Goal: Task Accomplishment & Management: Use online tool/utility

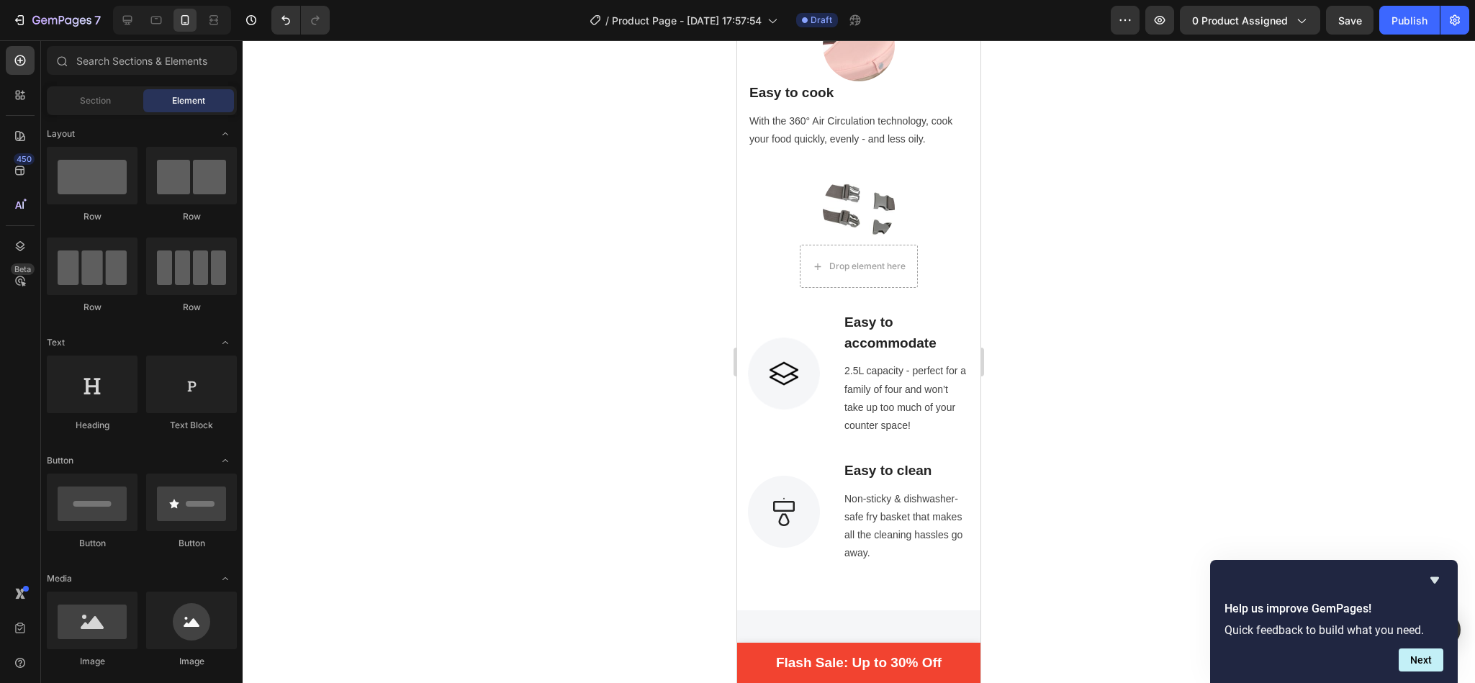
scroll to position [1342, 0]
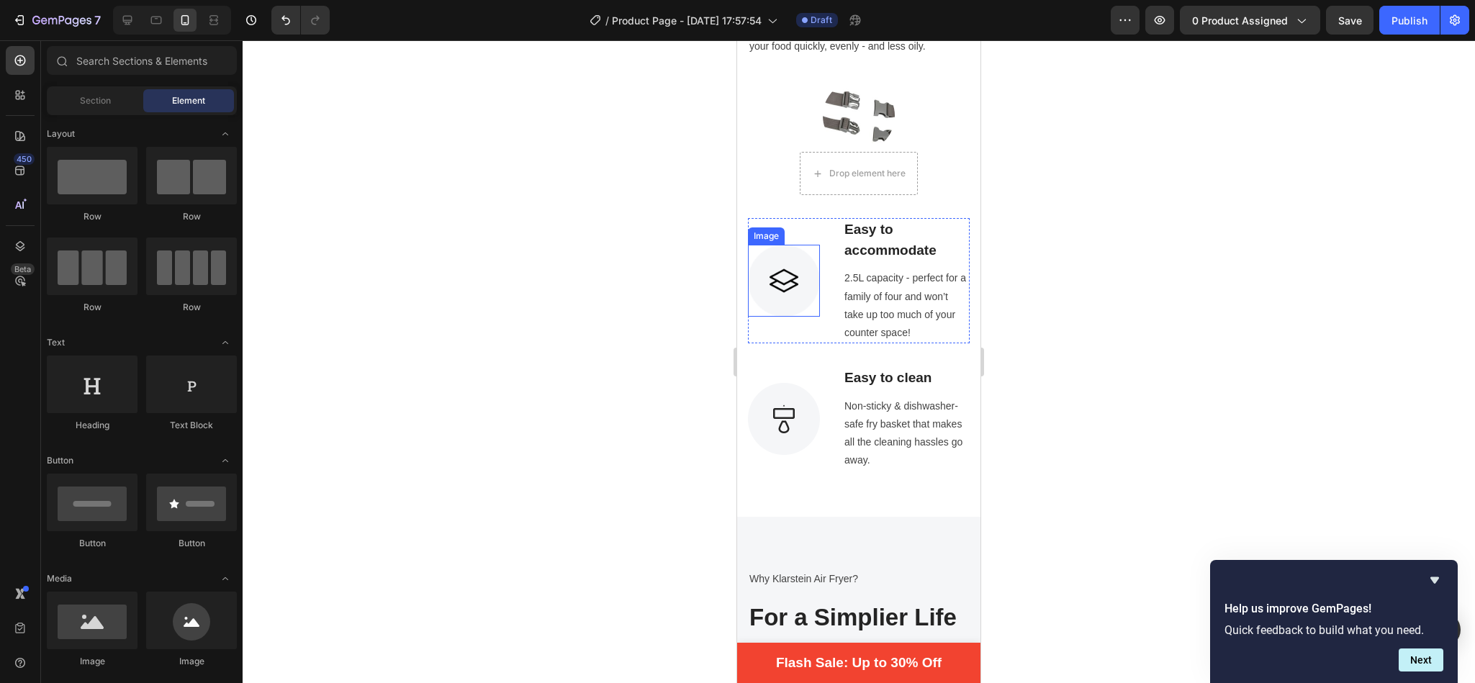
click at [786, 269] on img at bounding box center [784, 281] width 72 height 72
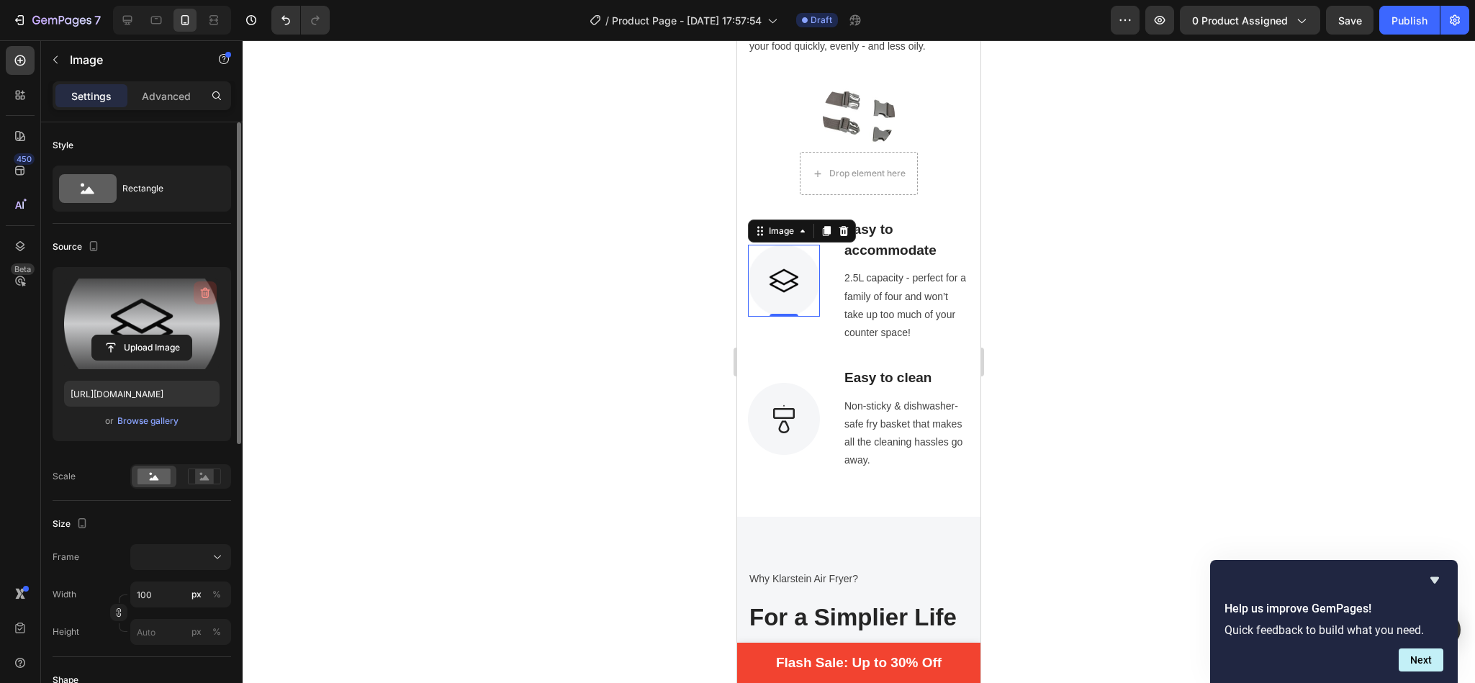
click at [206, 301] on button "button" at bounding box center [205, 292] width 23 height 23
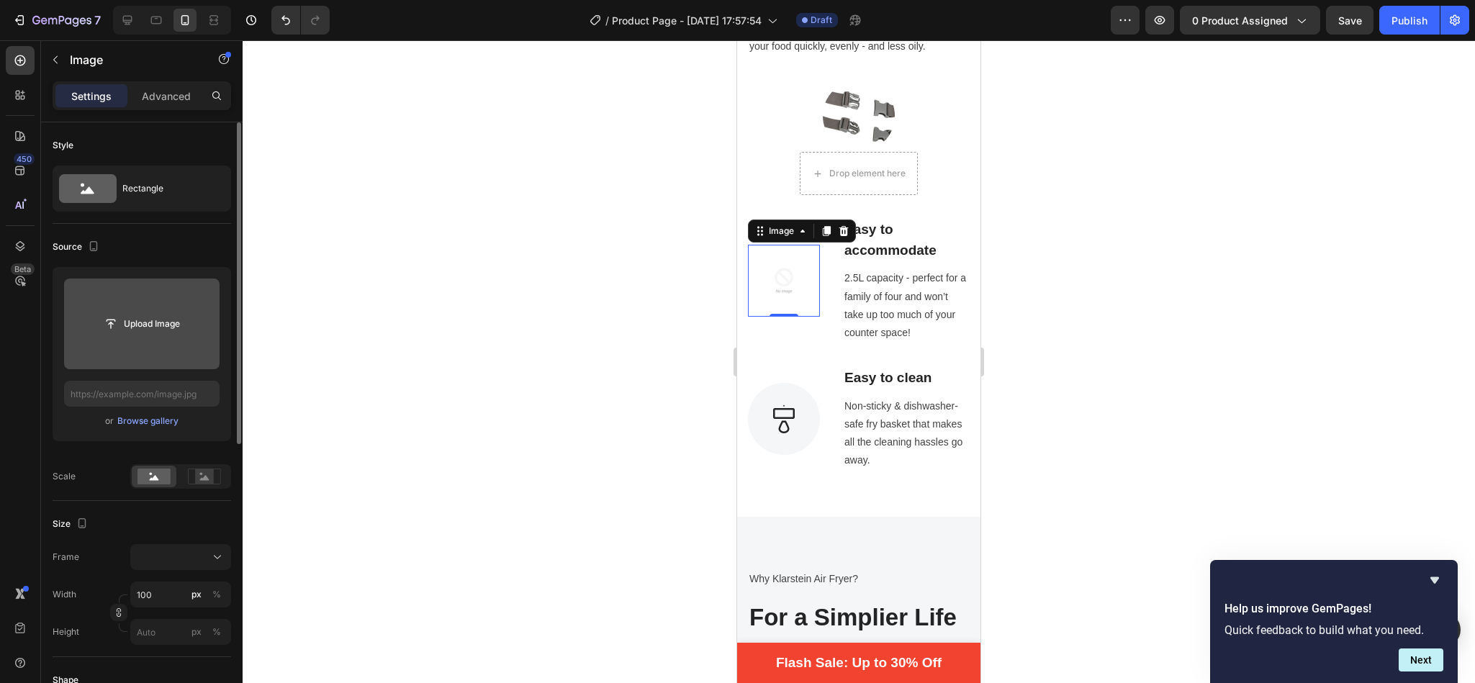
click at [130, 329] on input "file" at bounding box center [141, 324] width 99 height 24
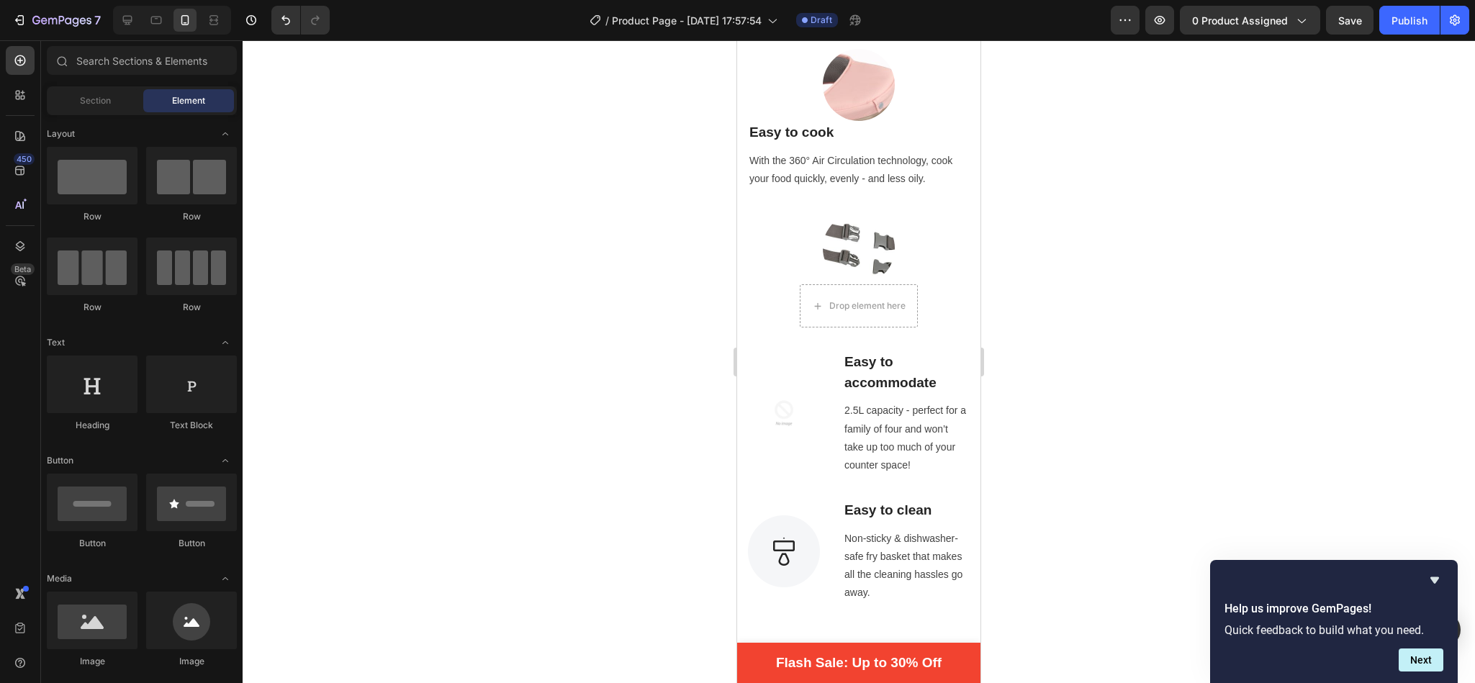
scroll to position [1249, 0]
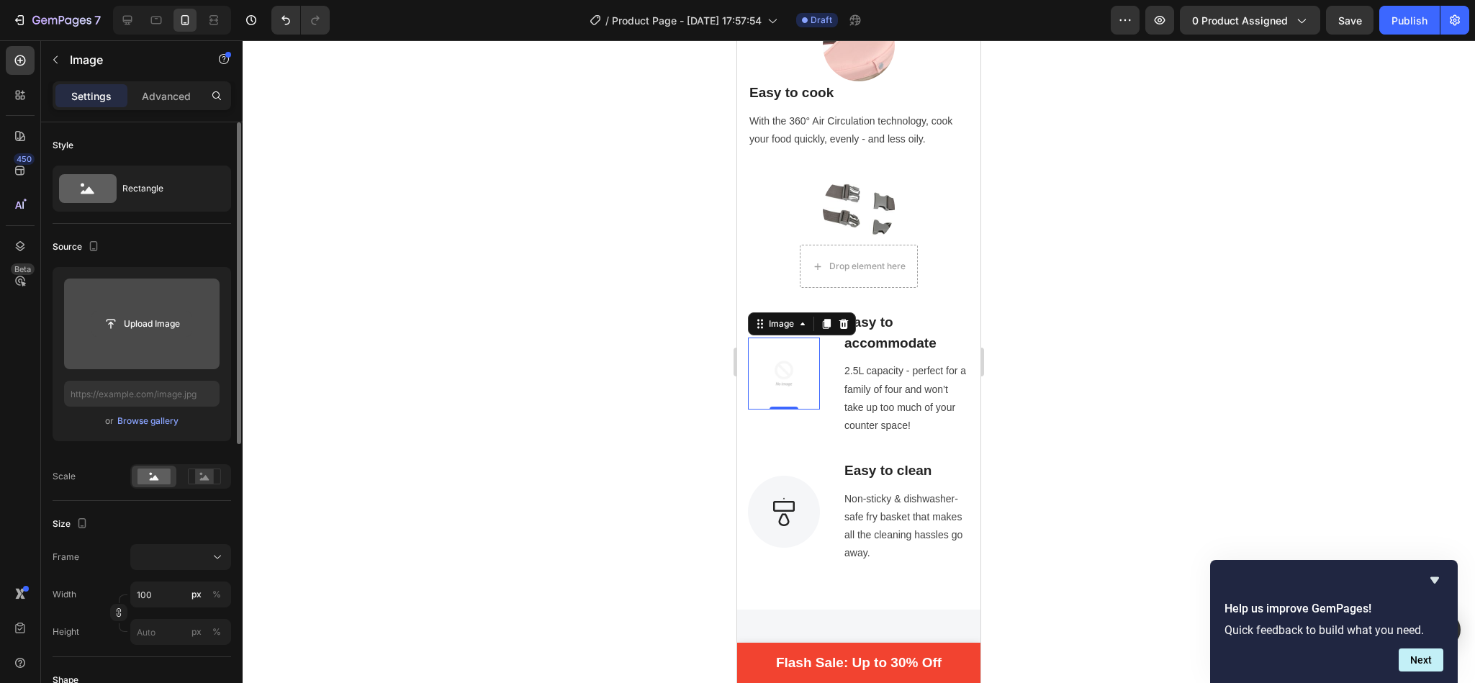
click at [165, 317] on input "file" at bounding box center [141, 324] width 99 height 24
type input "[URL][DOMAIN_NAME]"
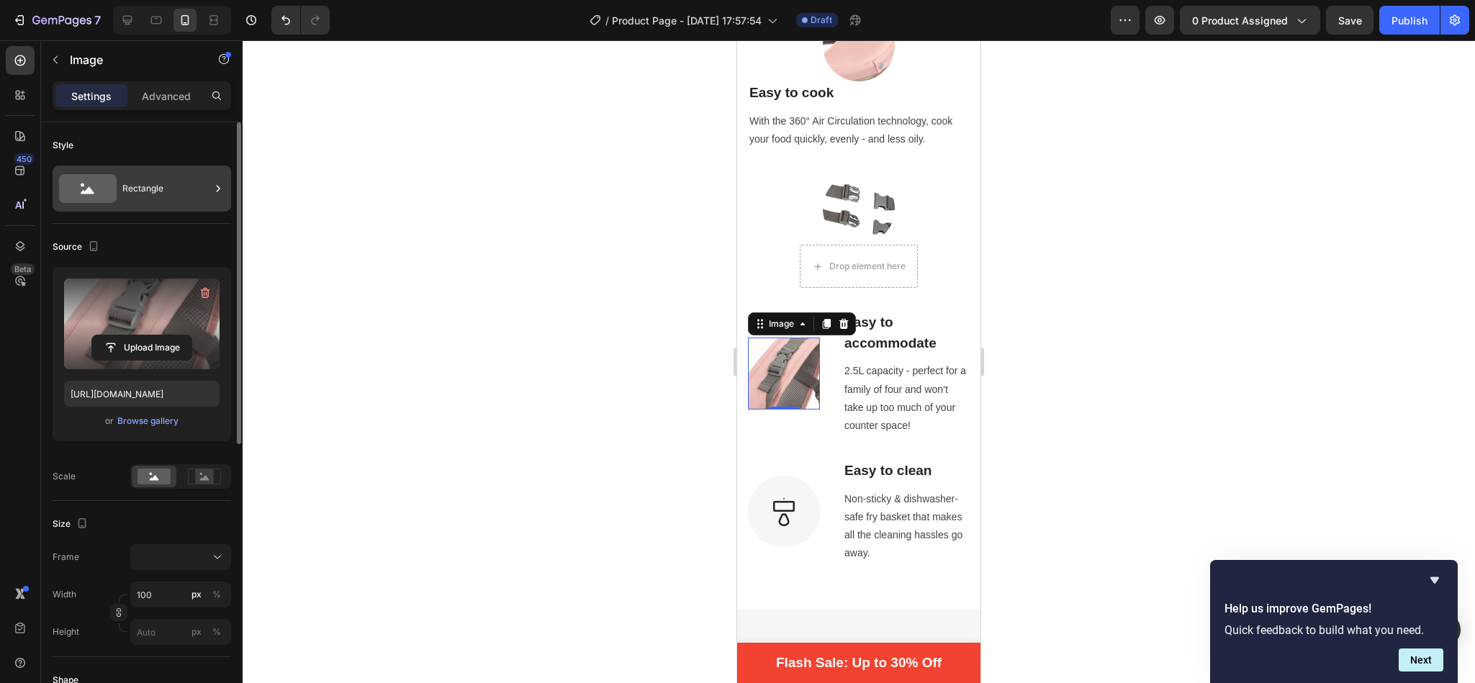
click at [152, 179] on div "Rectangle" at bounding box center [166, 188] width 88 height 33
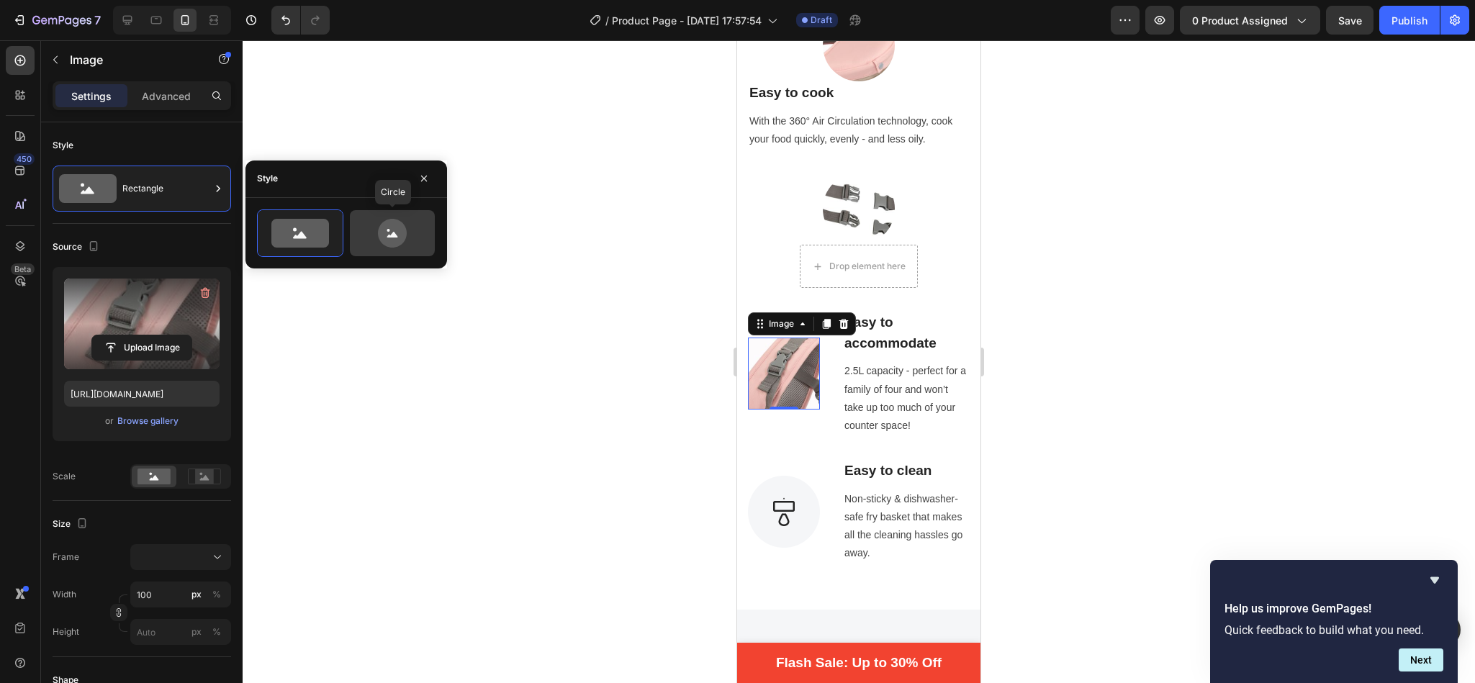
click at [400, 249] on div at bounding box center [392, 233] width 85 height 46
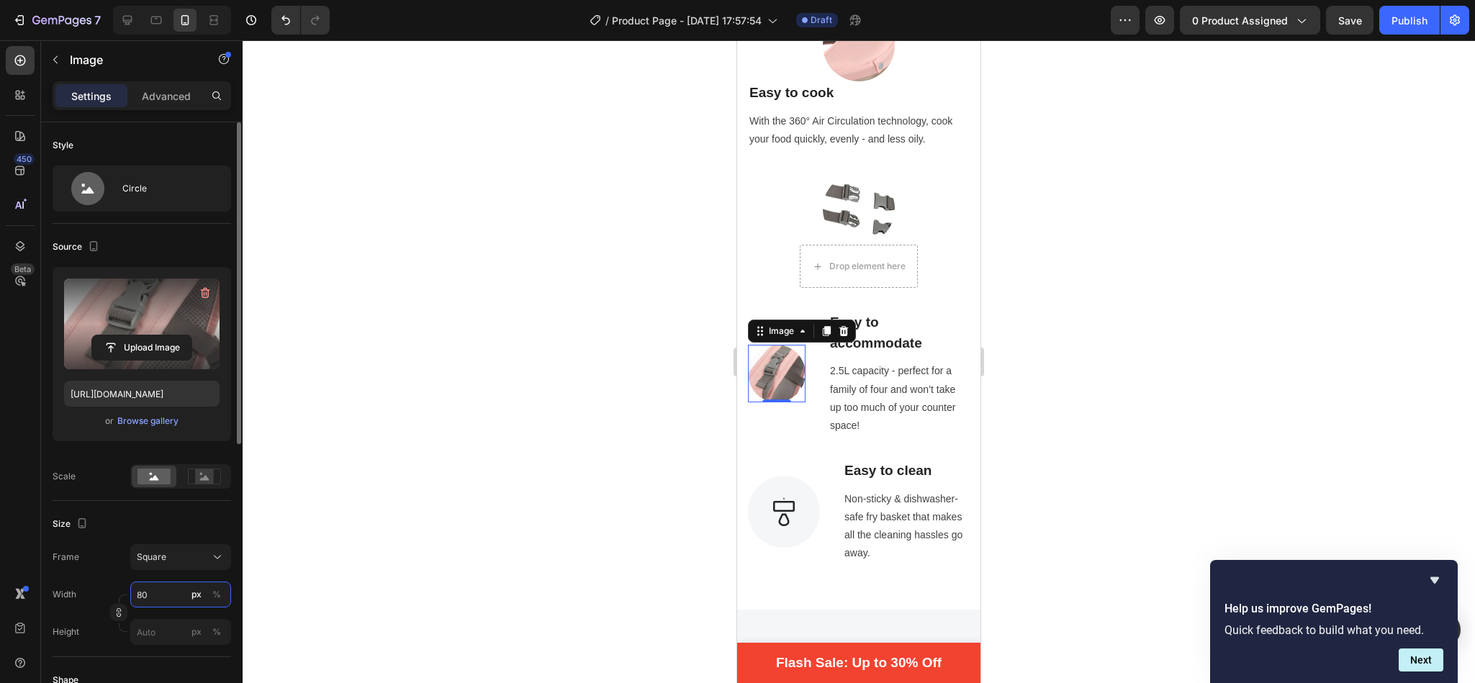
click at [148, 600] on input "80" at bounding box center [180, 595] width 101 height 26
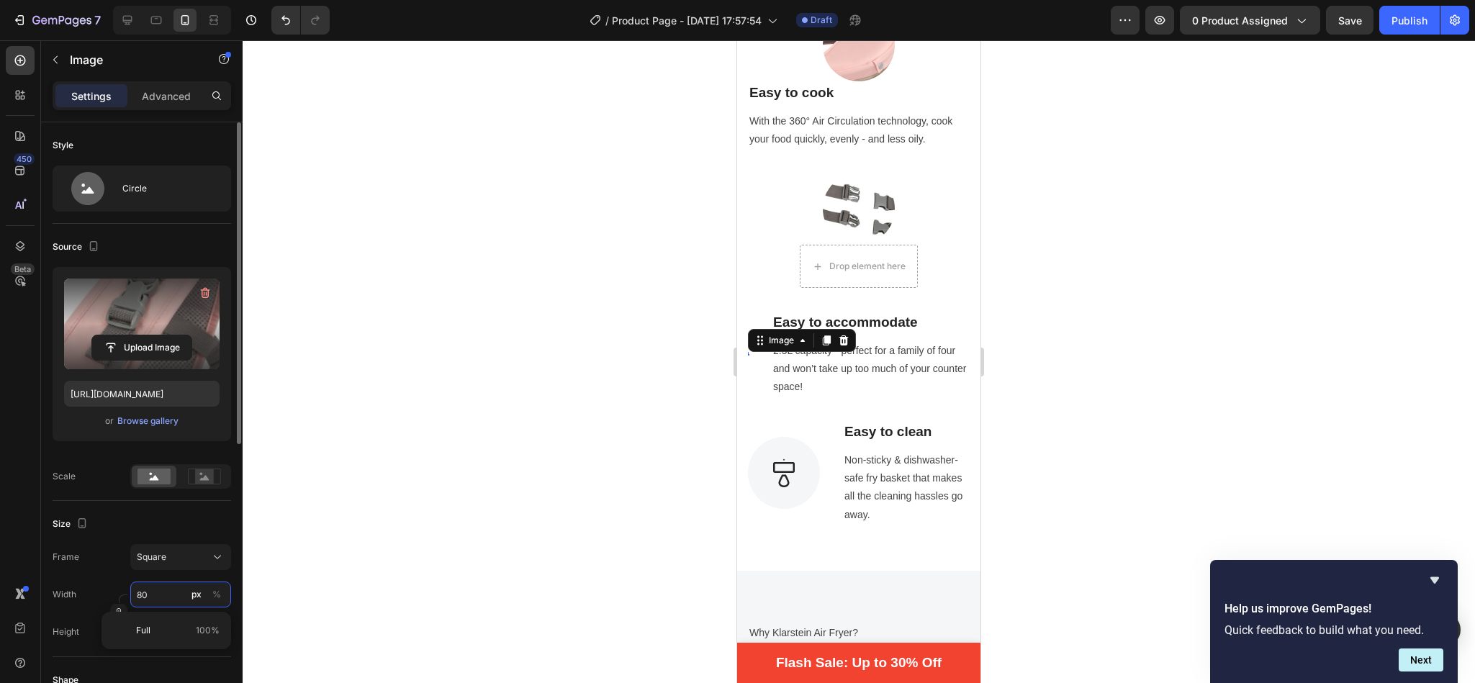
type input "1"
type input "10"
type input "100"
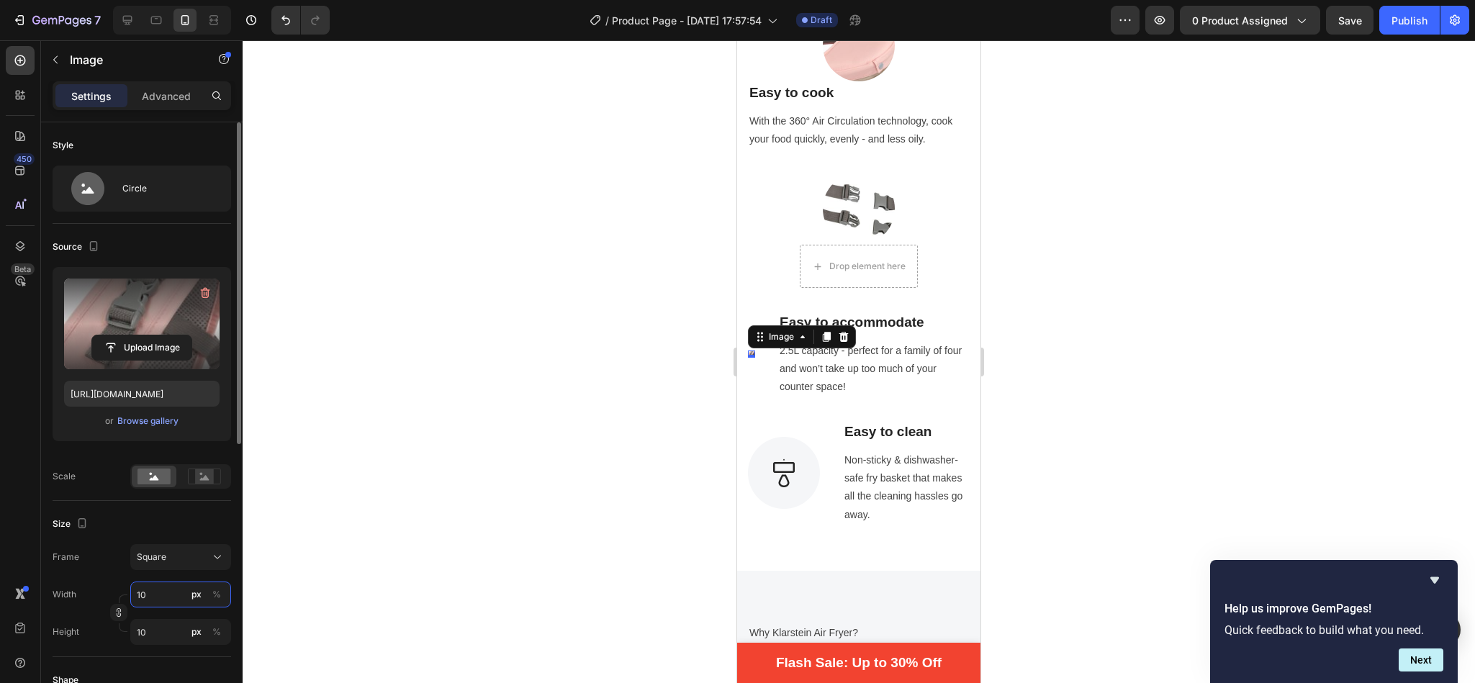
type input "100"
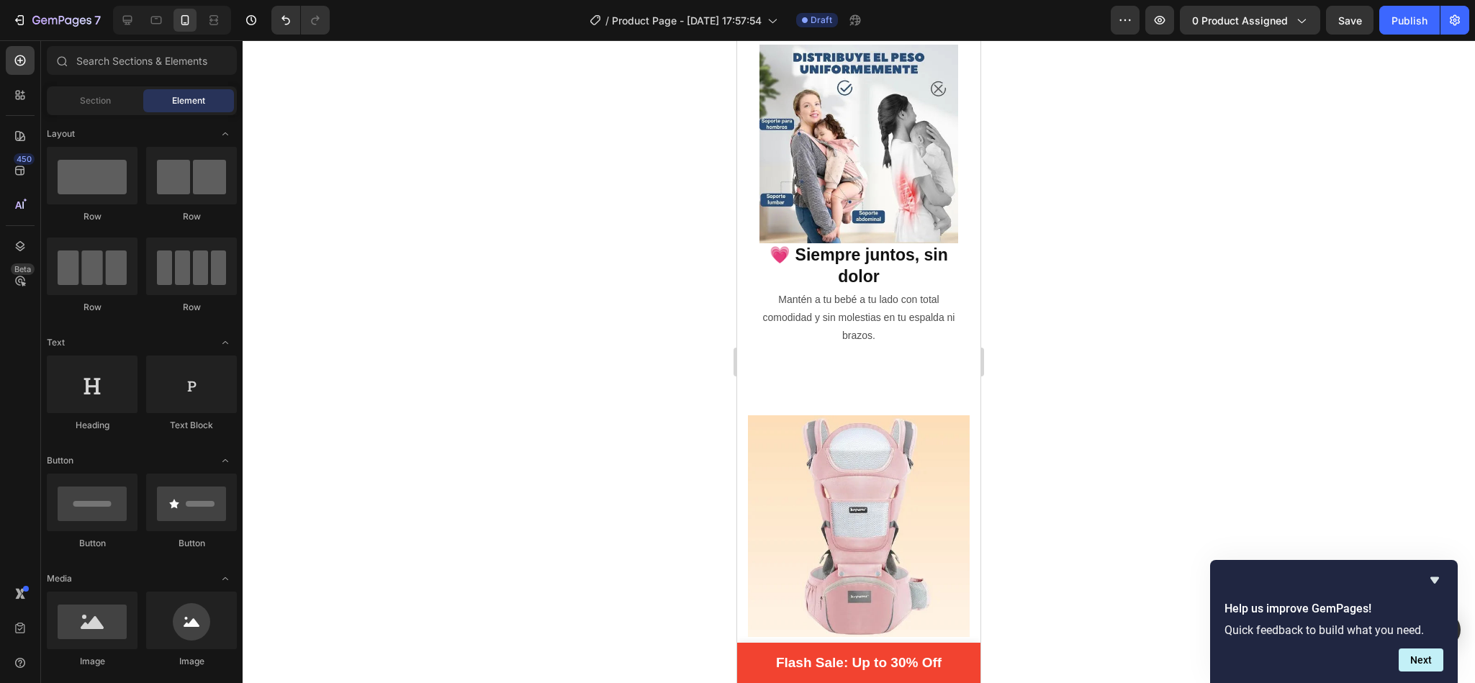
scroll to position [584, 0]
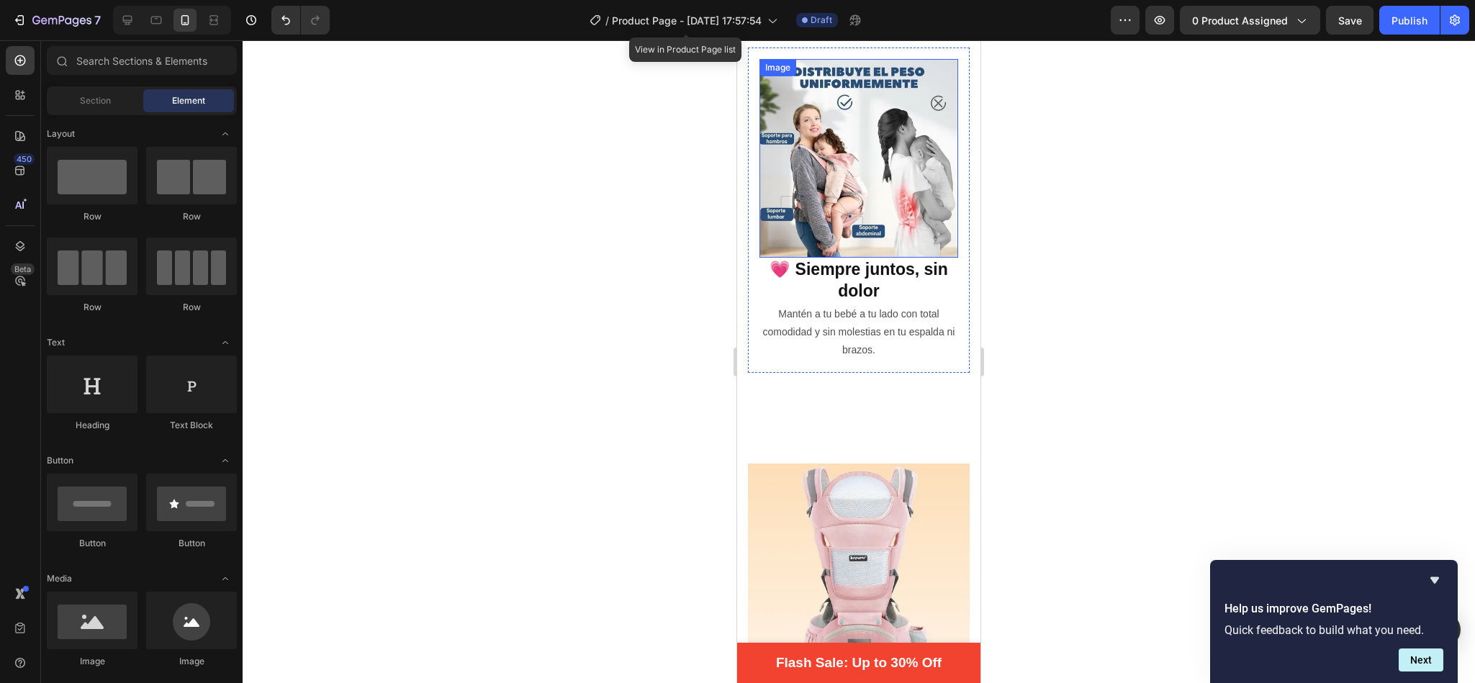
click at [882, 139] on img at bounding box center [859, 158] width 199 height 199
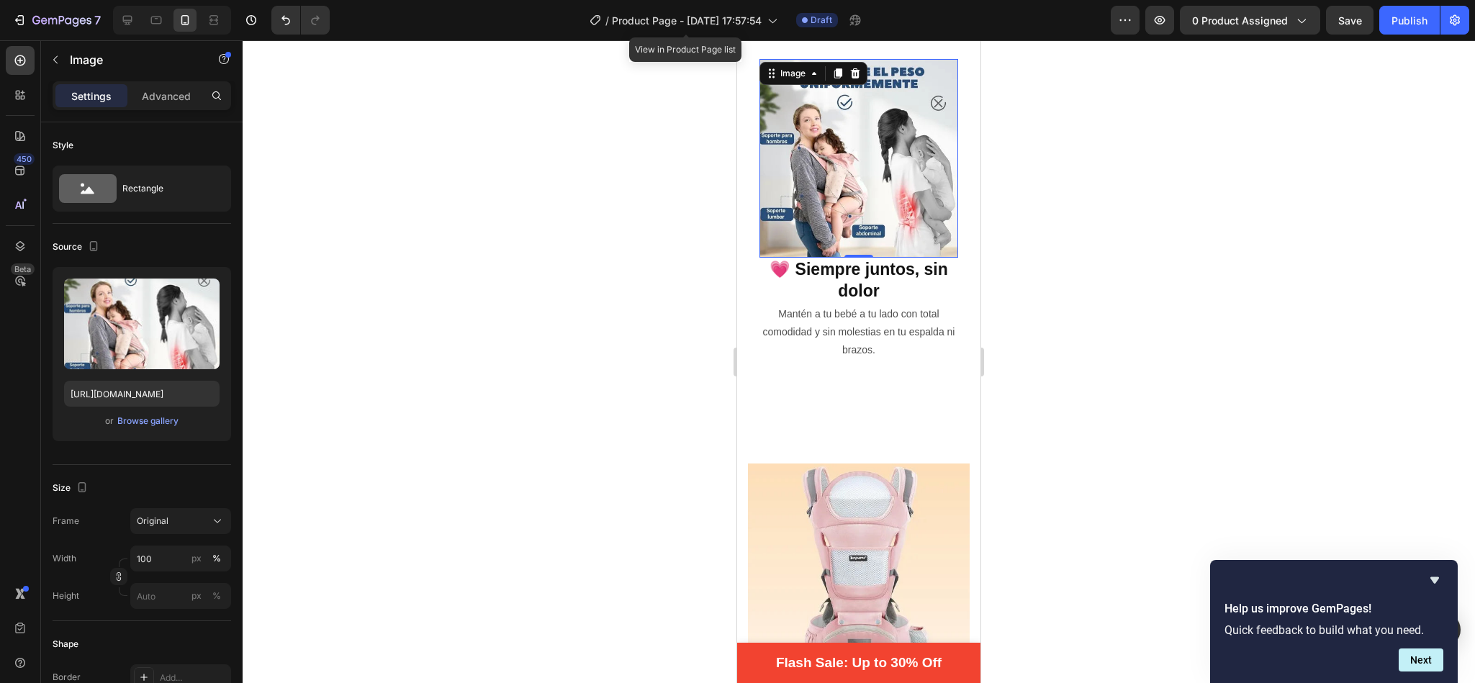
click at [575, 208] on div at bounding box center [859, 361] width 1233 height 643
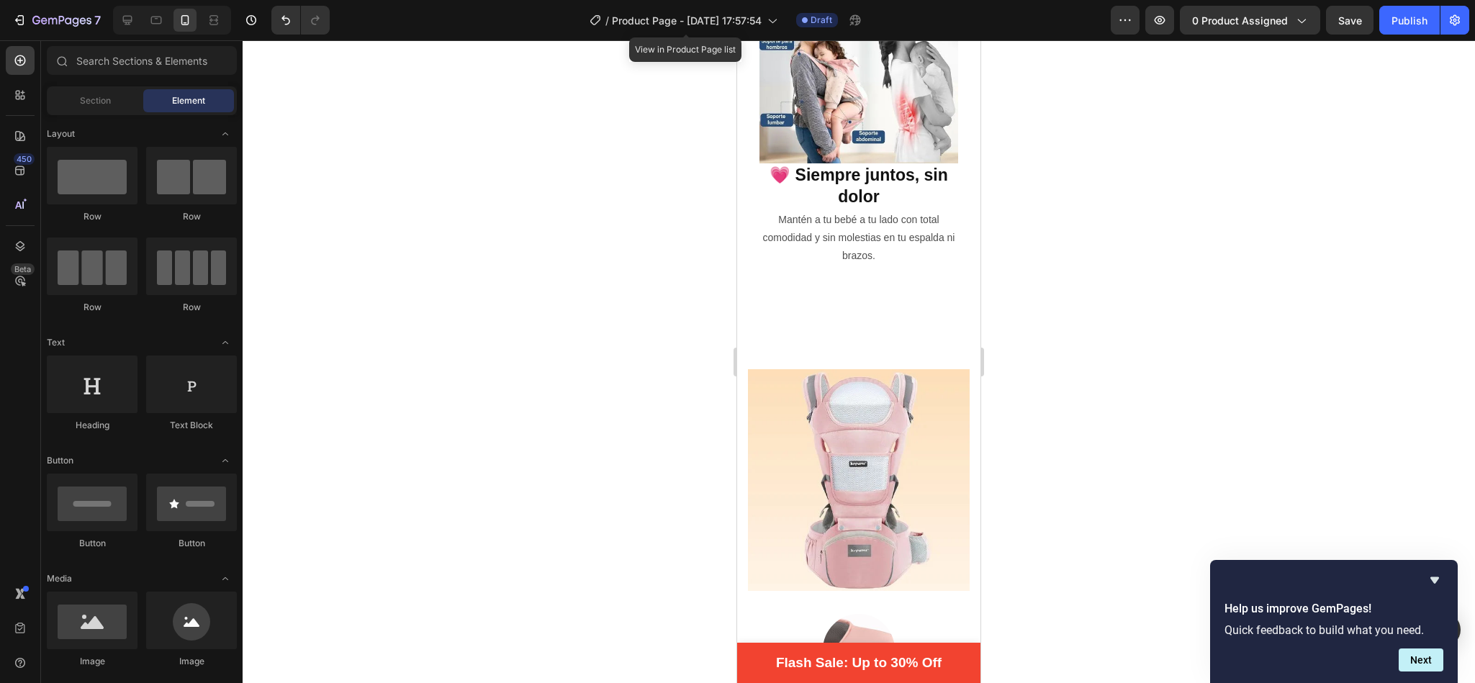
scroll to position [771, 0]
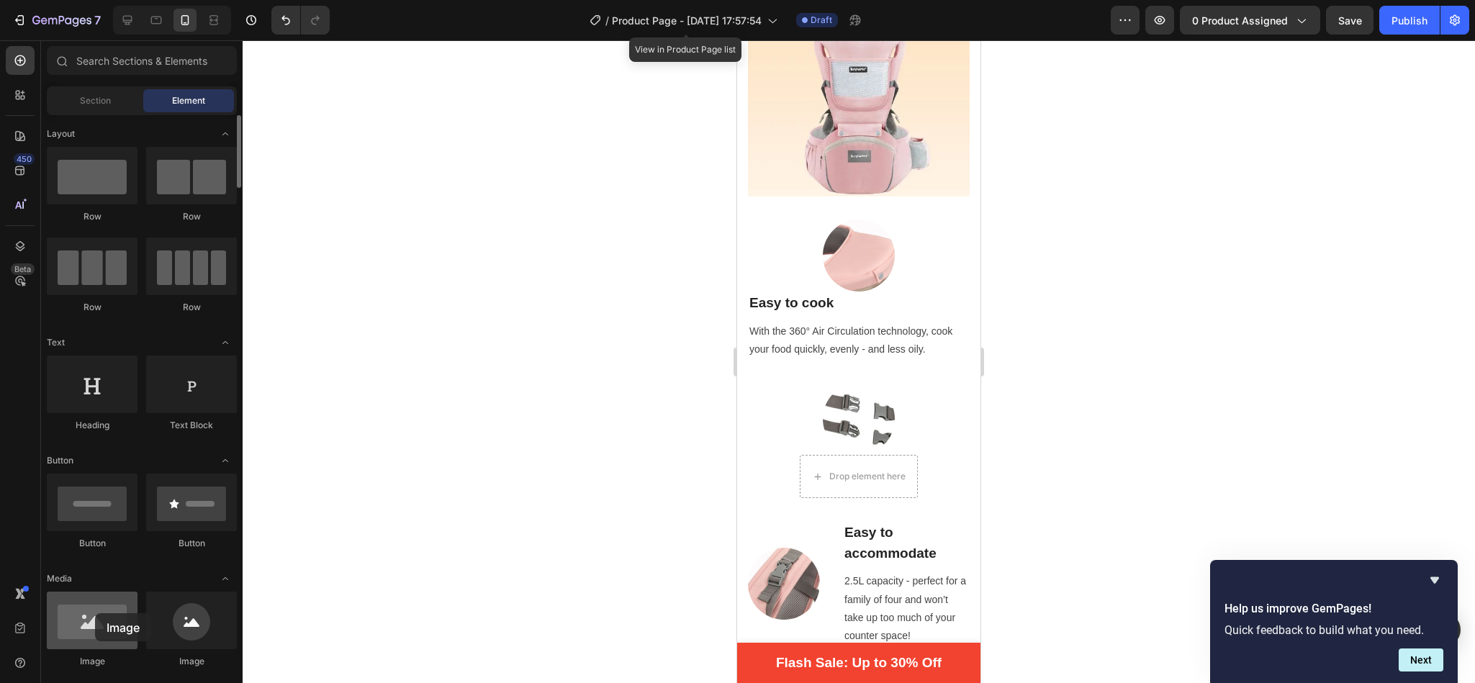
drag, startPoint x: 67, startPoint y: 635, endPoint x: 95, endPoint y: 613, distance: 35.4
click at [95, 613] on div at bounding box center [92, 621] width 91 height 58
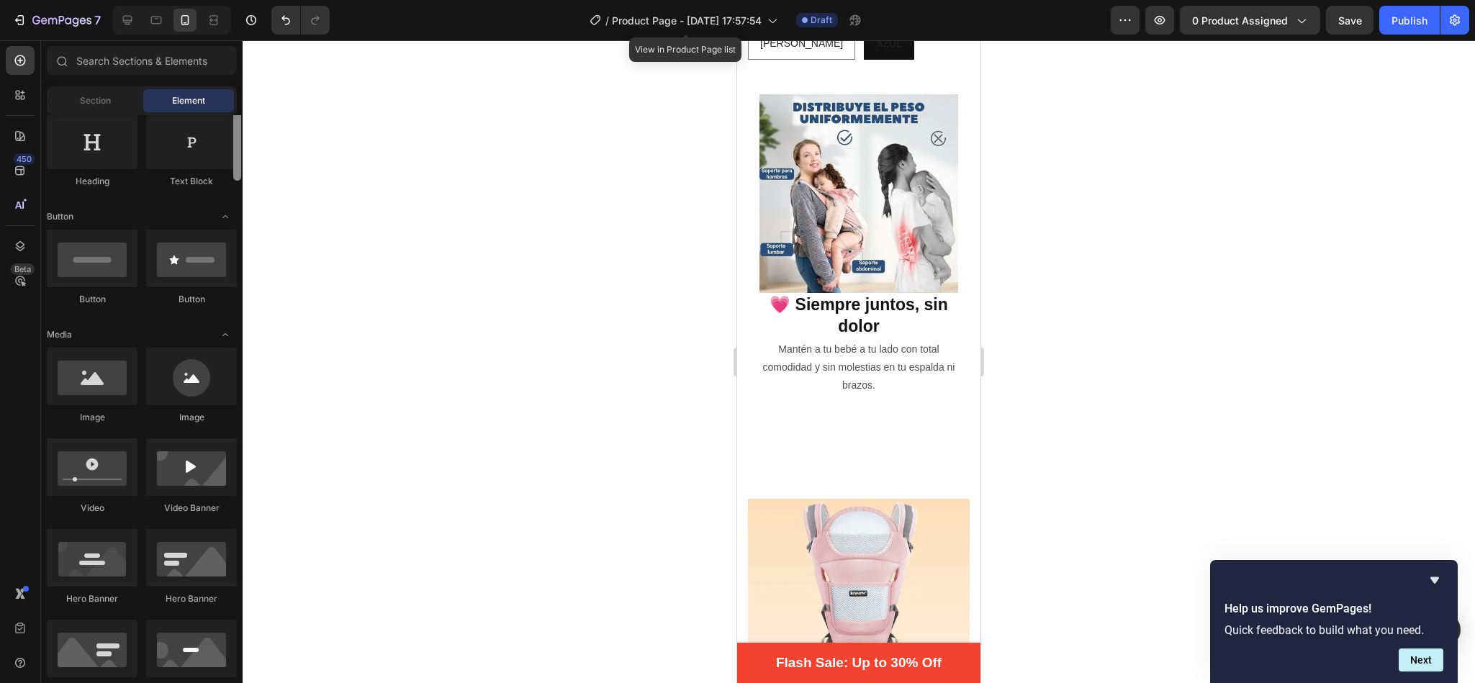
scroll to position [266, 0]
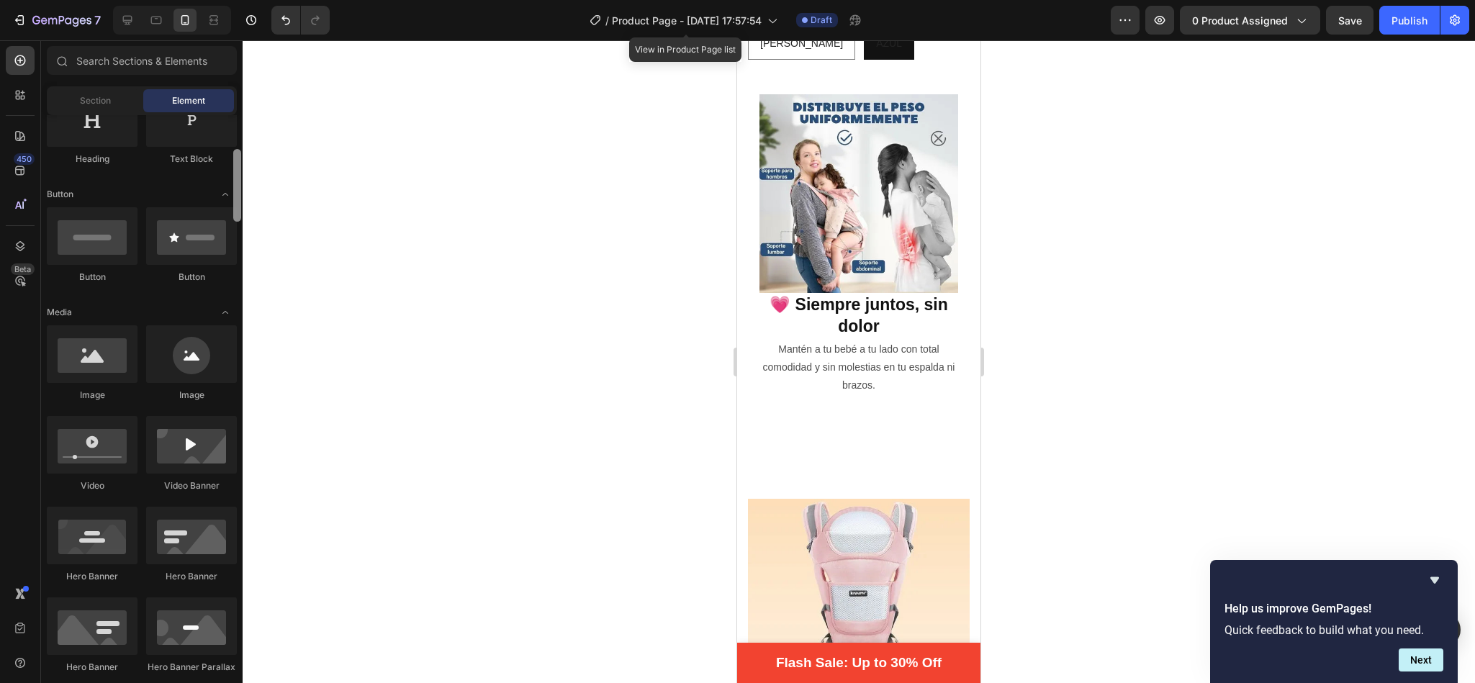
drag, startPoint x: 240, startPoint y: 150, endPoint x: 240, endPoint y: 184, distance: 34.6
click at [240, 184] on div at bounding box center [237, 185] width 8 height 73
drag, startPoint x: 835, startPoint y: 393, endPoint x: 817, endPoint y: 352, distance: 44.8
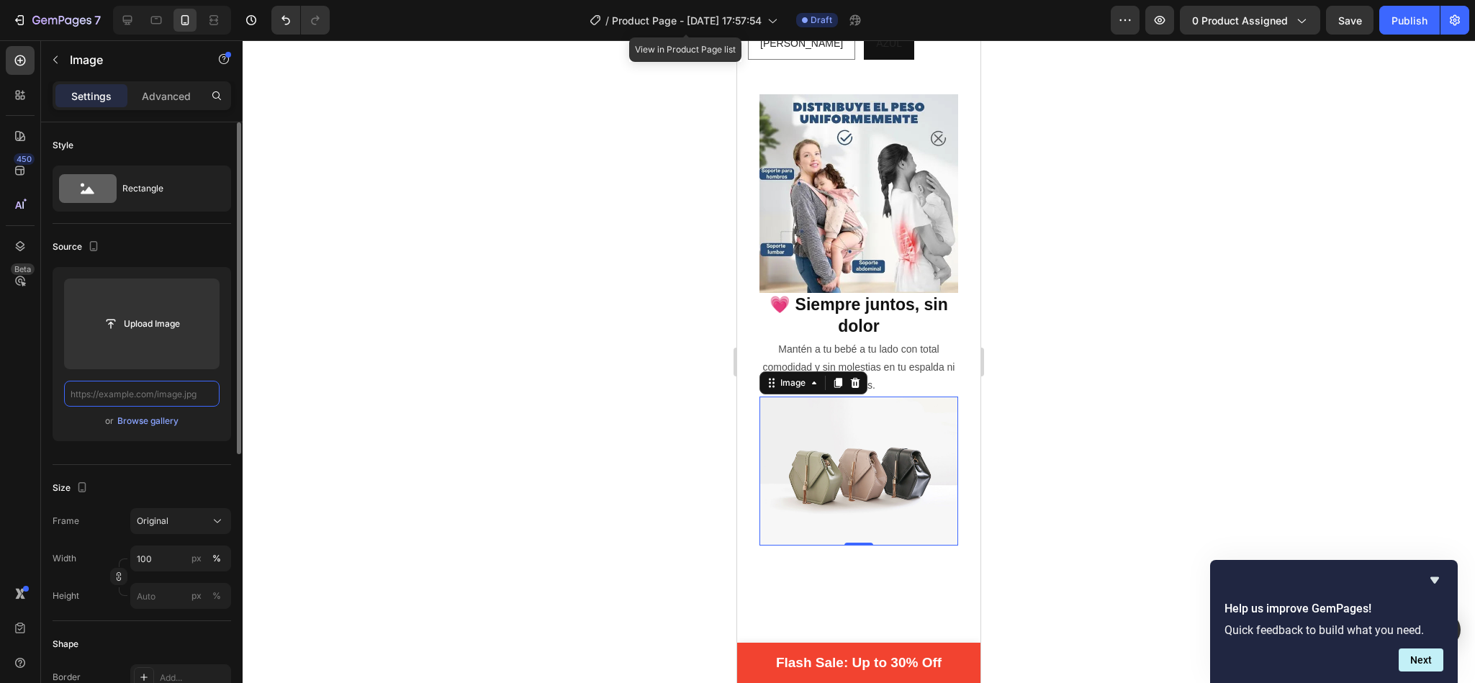
click at [130, 396] on input "text" at bounding box center [142, 394] width 156 height 26
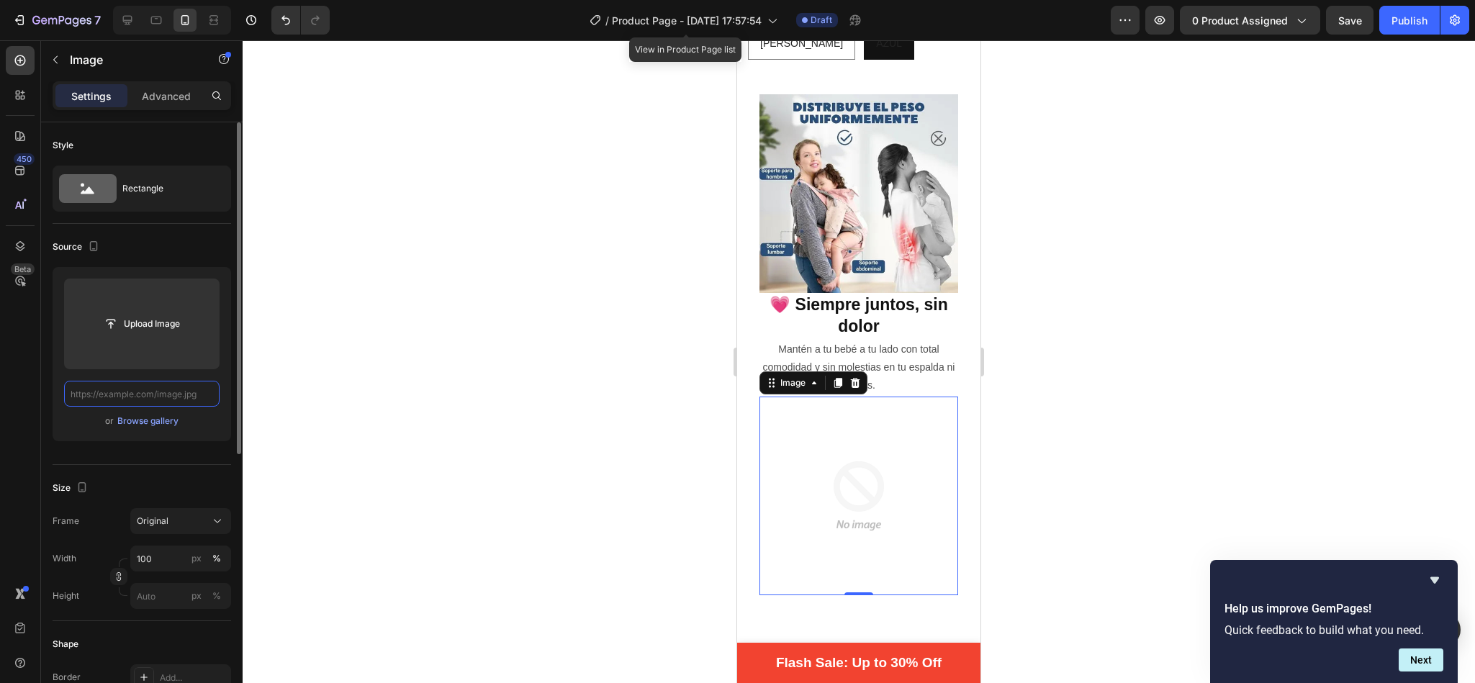
scroll to position [0, 0]
paste input "[URL][DOMAIN_NAME]"
type input "[URL][DOMAIN_NAME]"
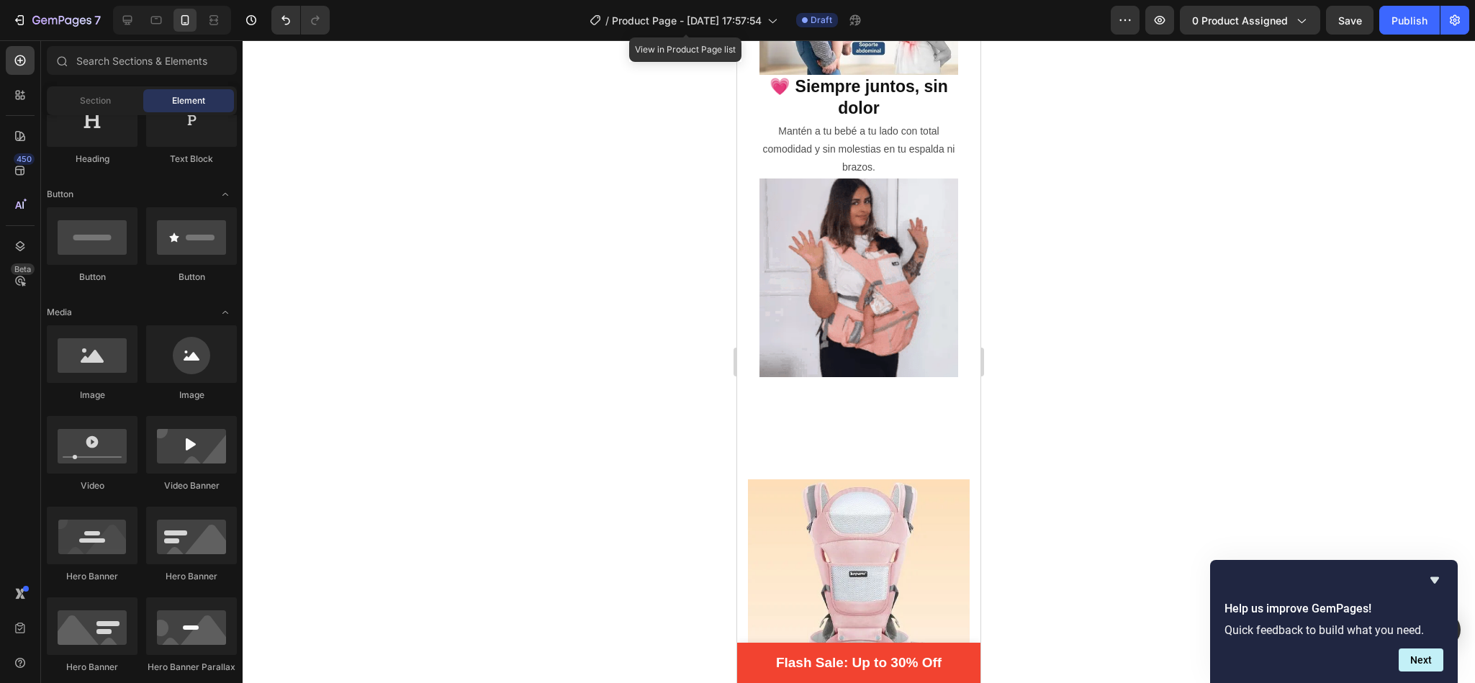
scroll to position [330, 0]
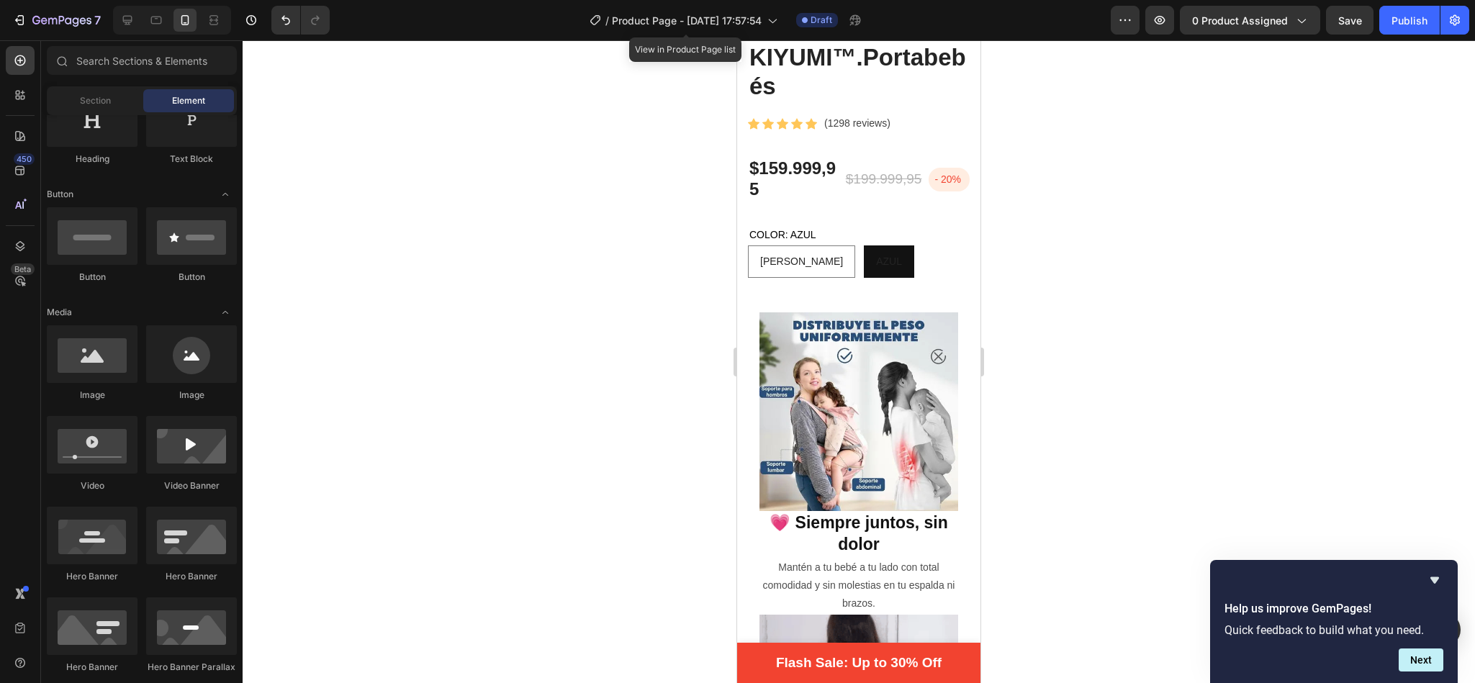
drag, startPoint x: 970, startPoint y: 154, endPoint x: 1723, endPoint y: 166, distance: 752.4
drag, startPoint x: 979, startPoint y: 113, endPoint x: 979, endPoint y: 121, distance: 7.9
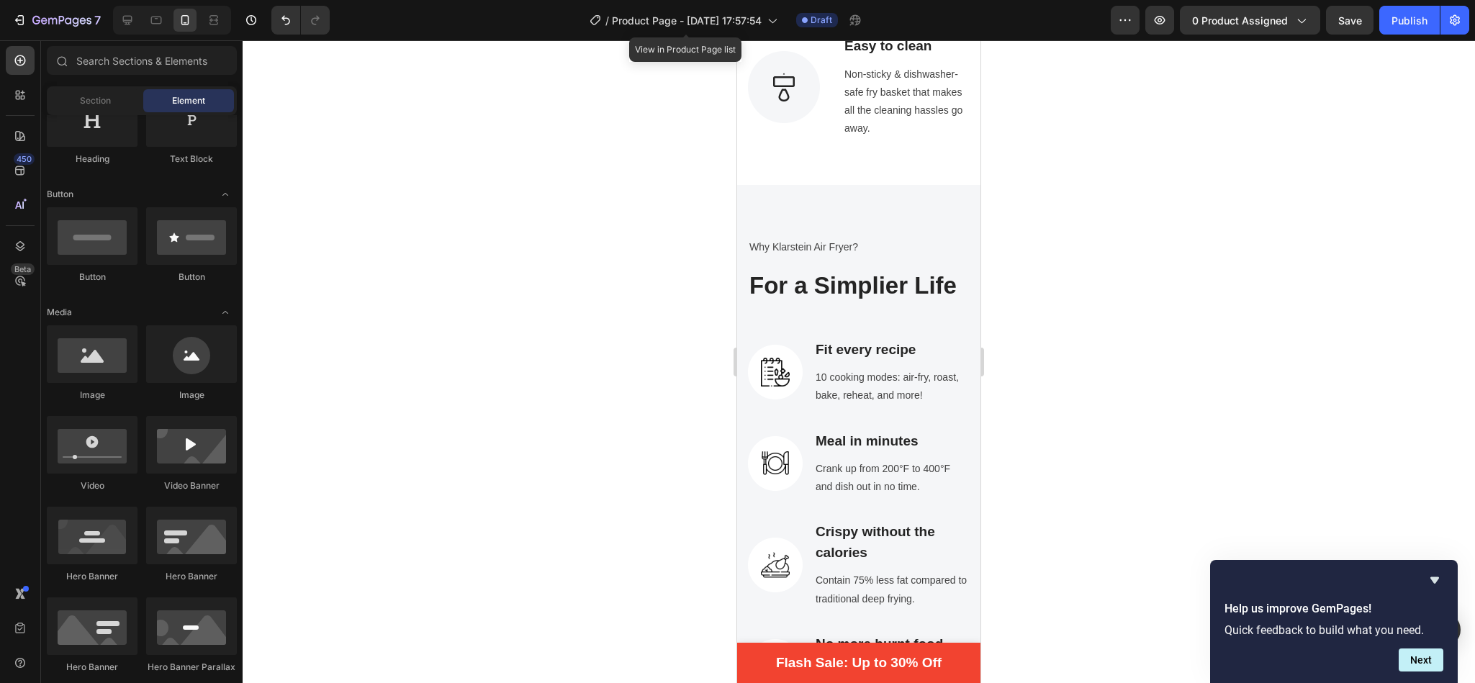
scroll to position [1706, 0]
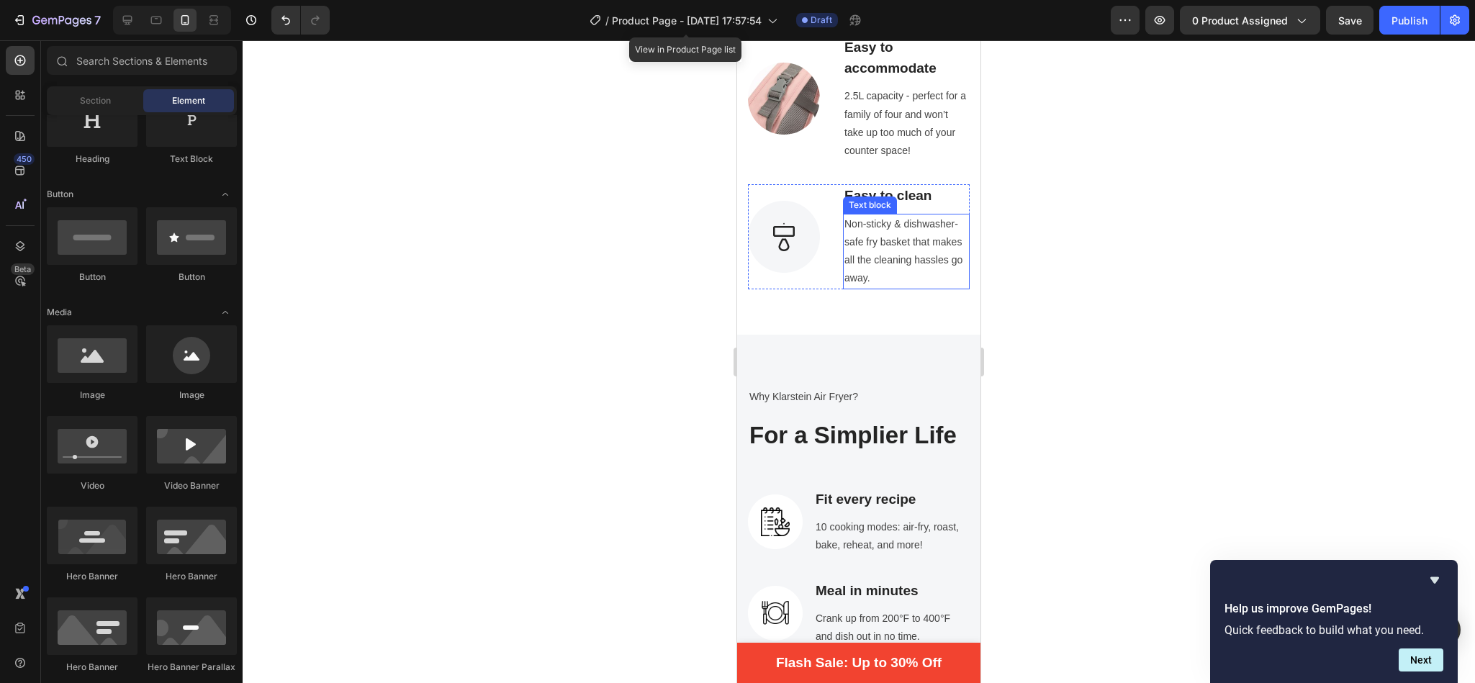
click at [860, 216] on p "Non-sticky & dishwasher-safe fry basket that makes all the cleaning hassles go …" at bounding box center [906, 251] width 124 height 73
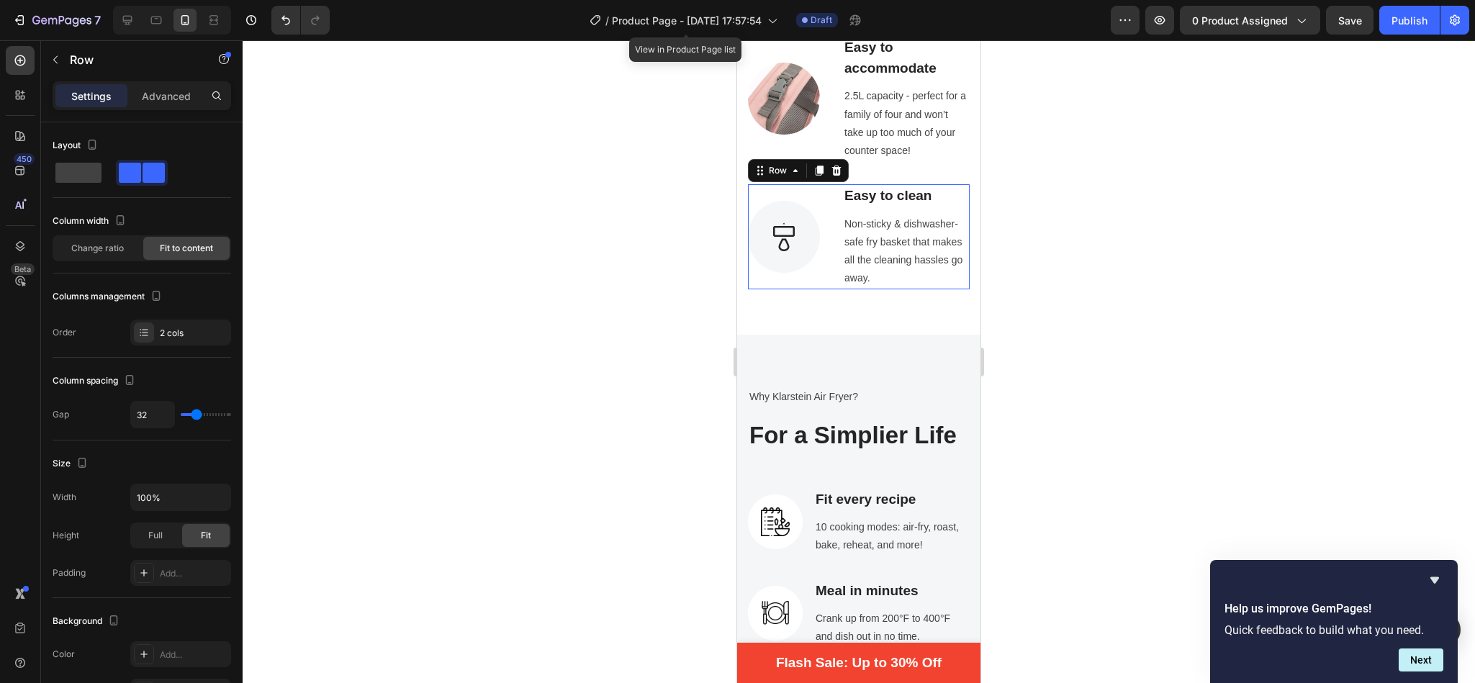
click at [802, 188] on div "Image" at bounding box center [784, 236] width 72 height 104
click at [812, 162] on div at bounding box center [819, 170] width 17 height 17
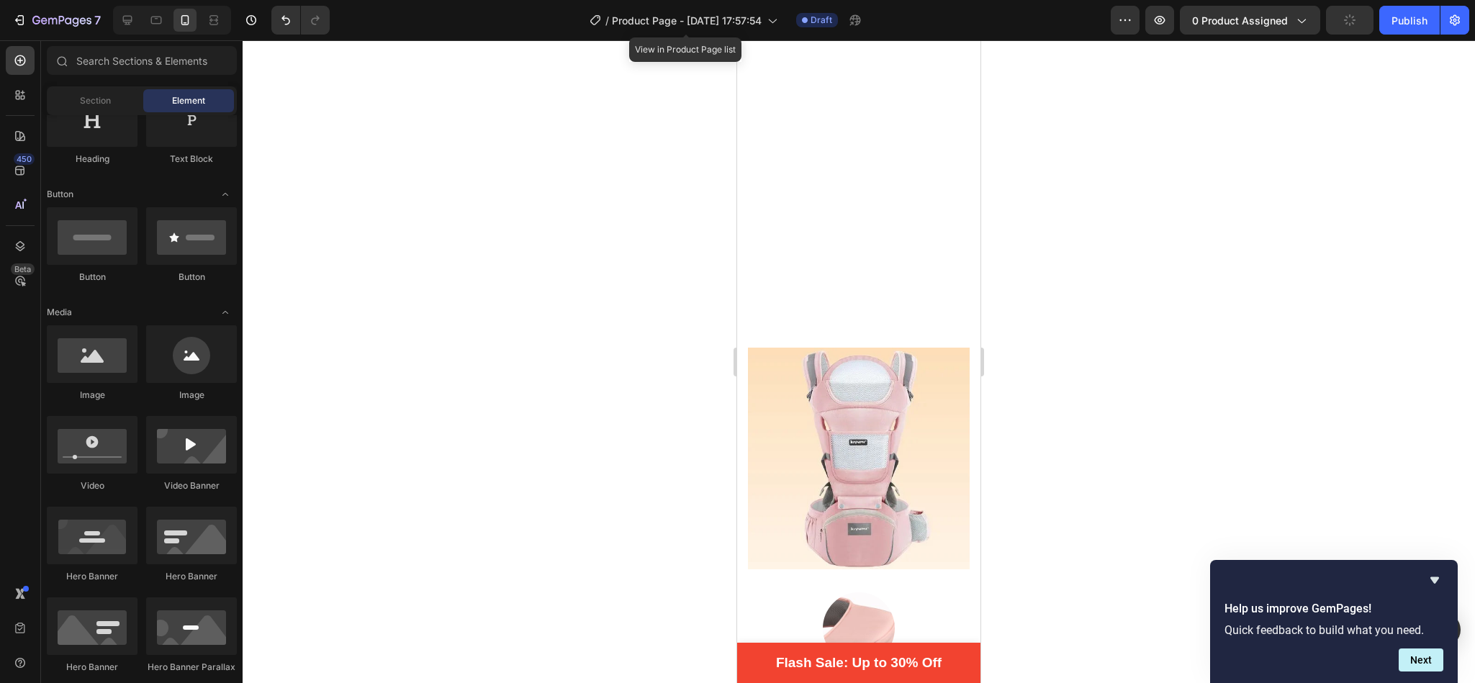
scroll to position [1139, 0]
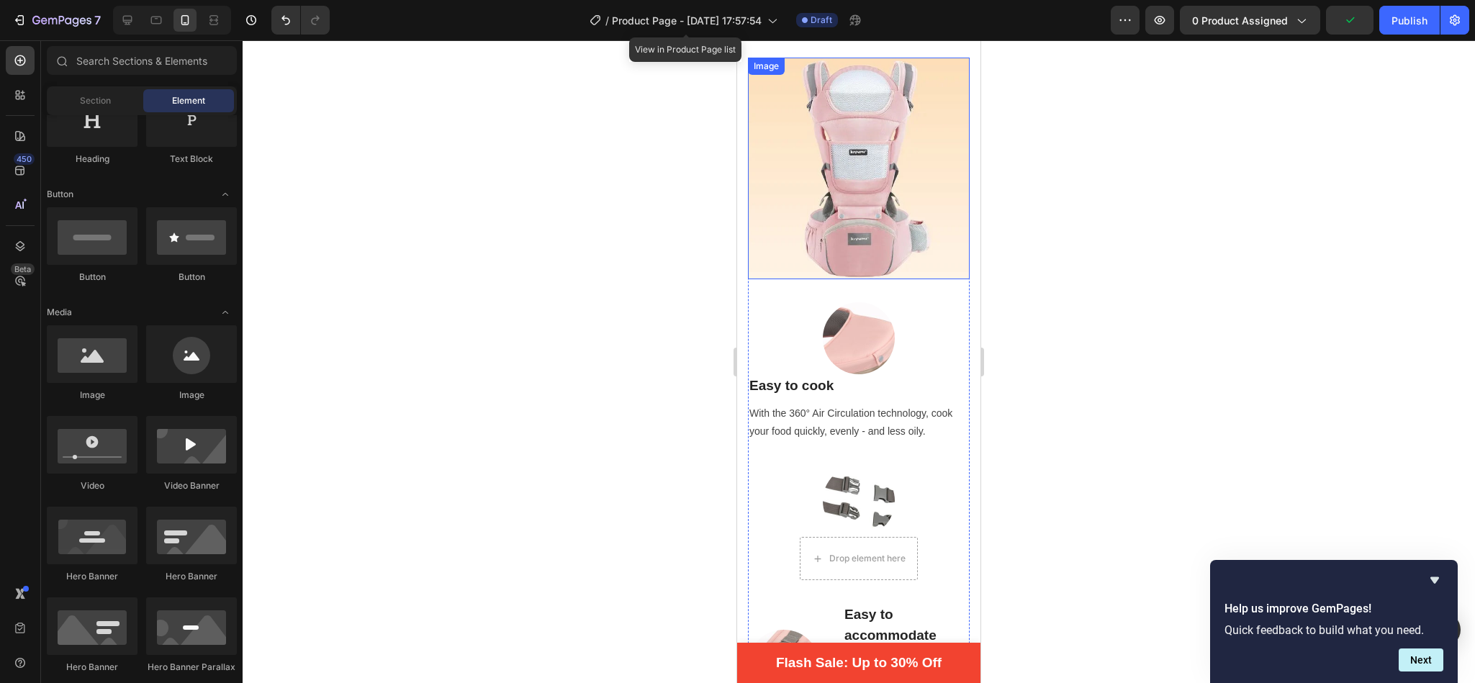
click at [871, 163] on img at bounding box center [859, 169] width 222 height 222
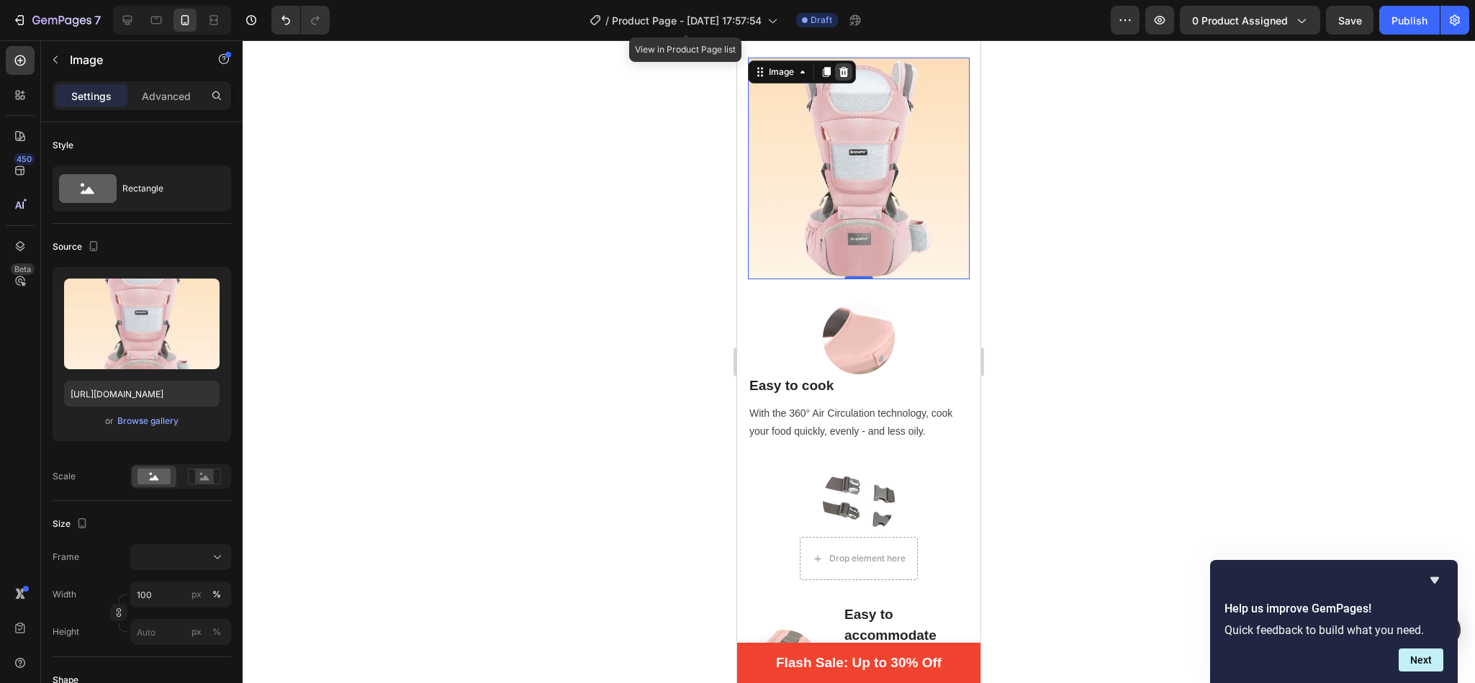
click at [844, 63] on div at bounding box center [843, 71] width 17 height 17
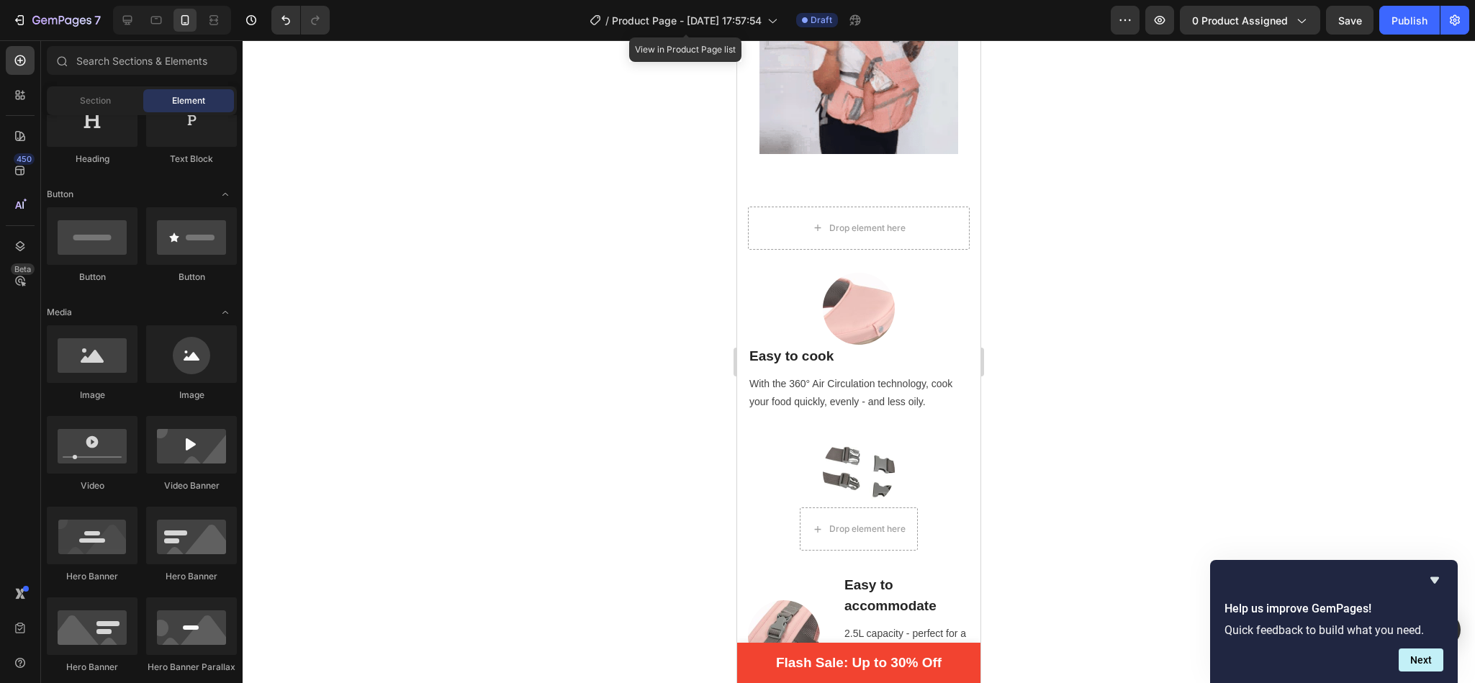
scroll to position [855, 0]
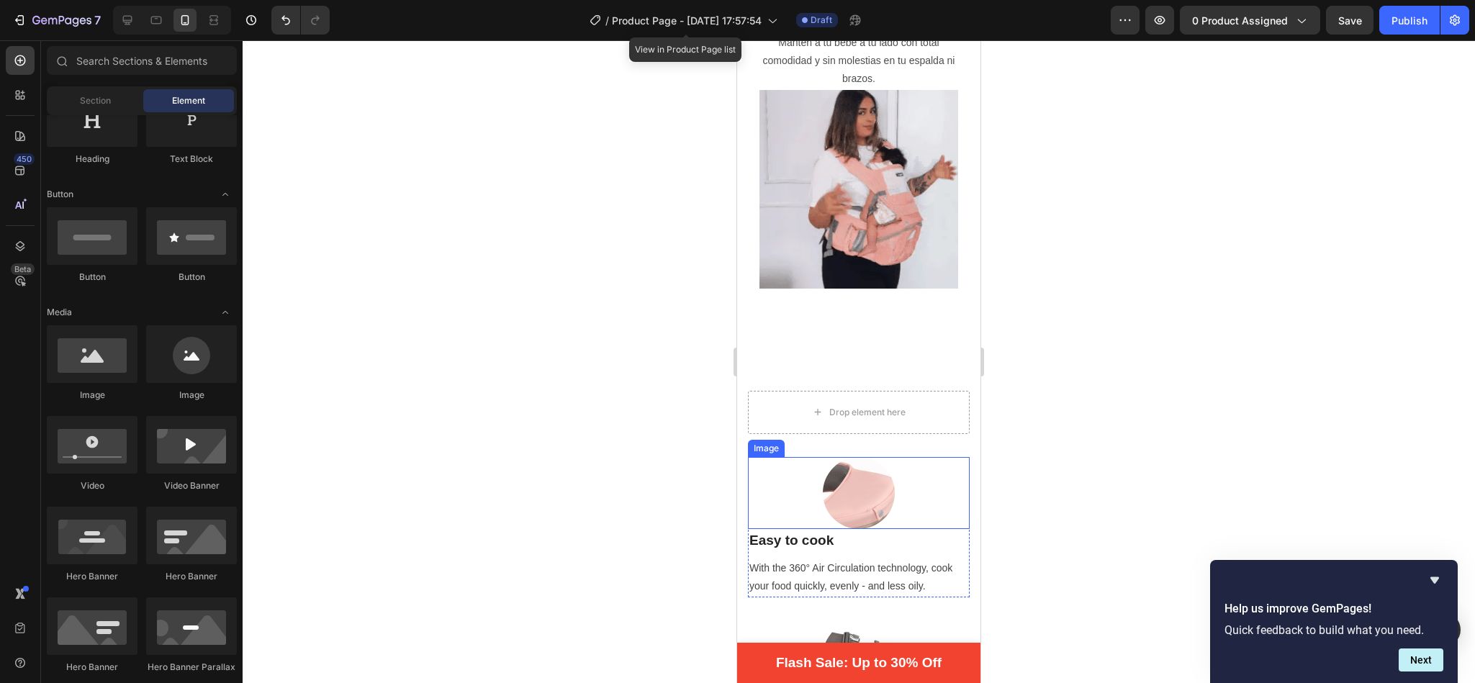
click at [842, 457] on img at bounding box center [859, 493] width 72 height 72
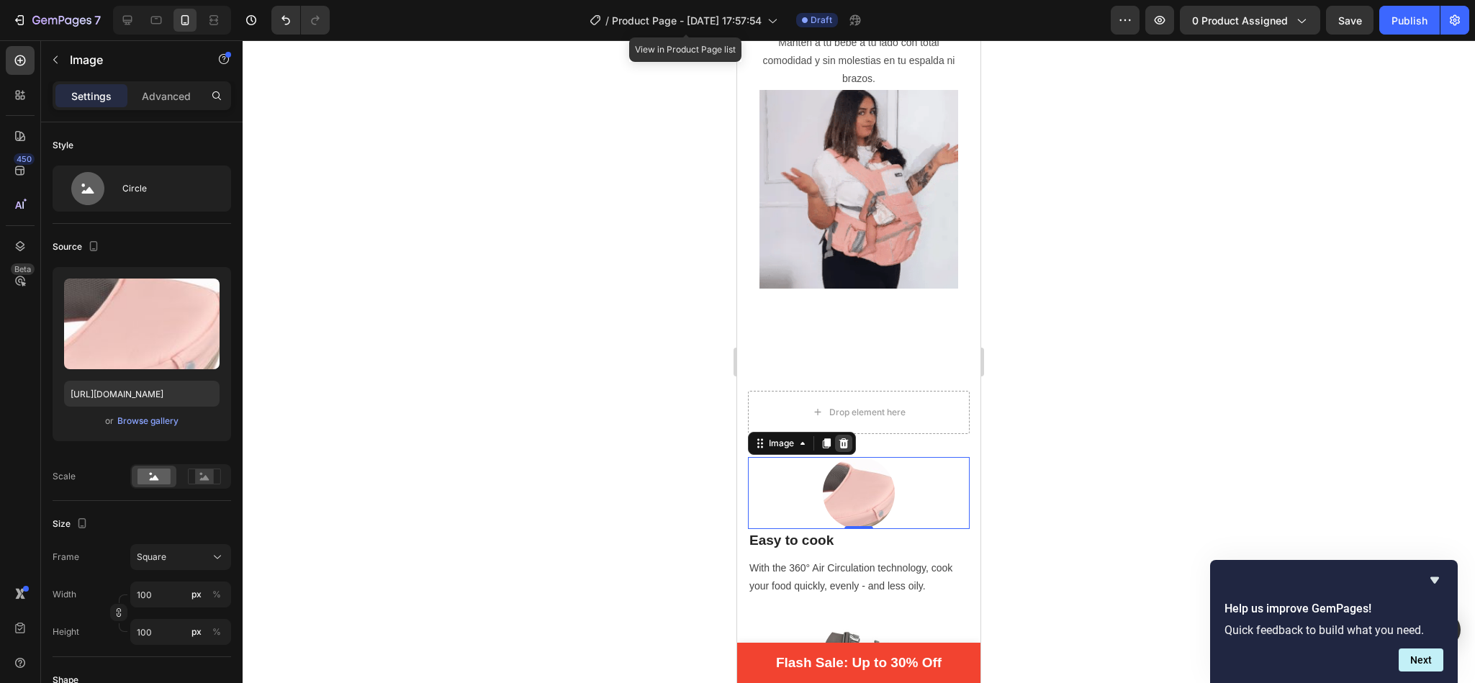
click at [849, 438] on icon at bounding box center [844, 444] width 12 height 12
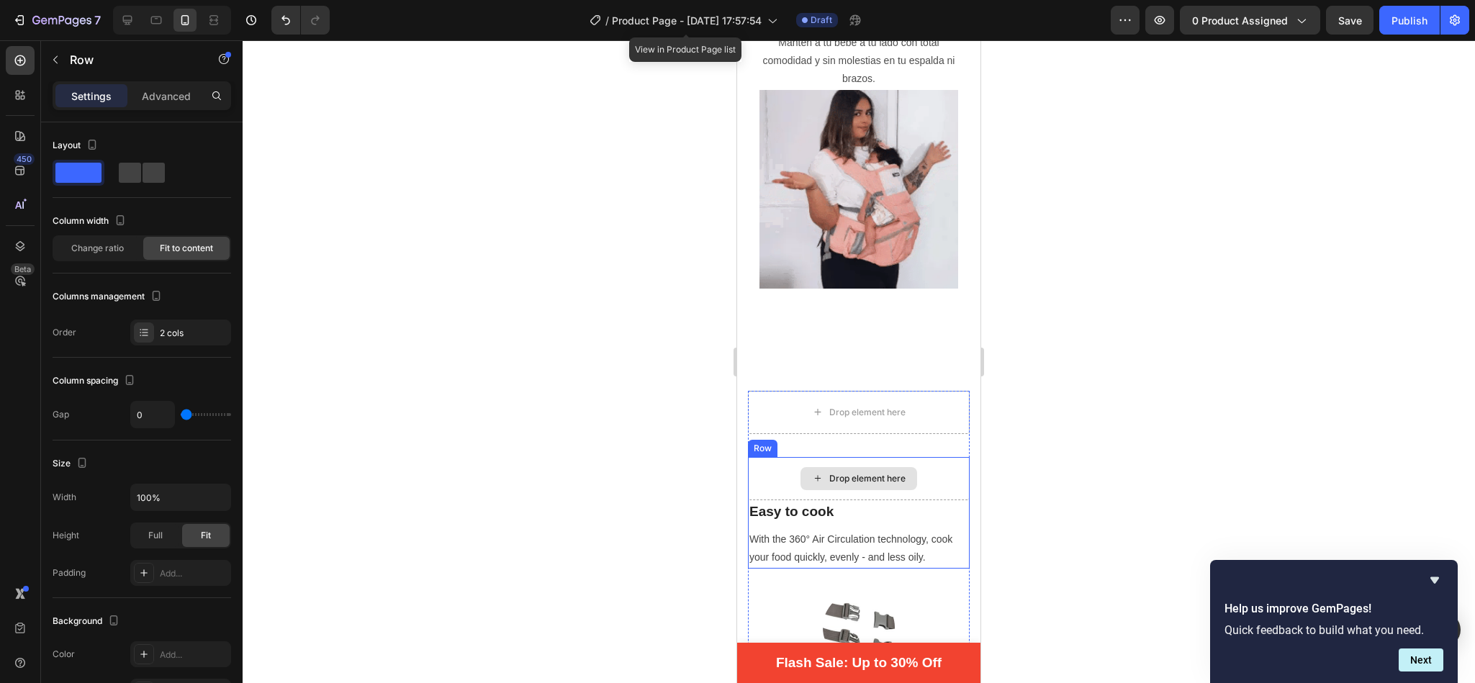
click at [911, 457] on div "Drop element here" at bounding box center [859, 478] width 222 height 43
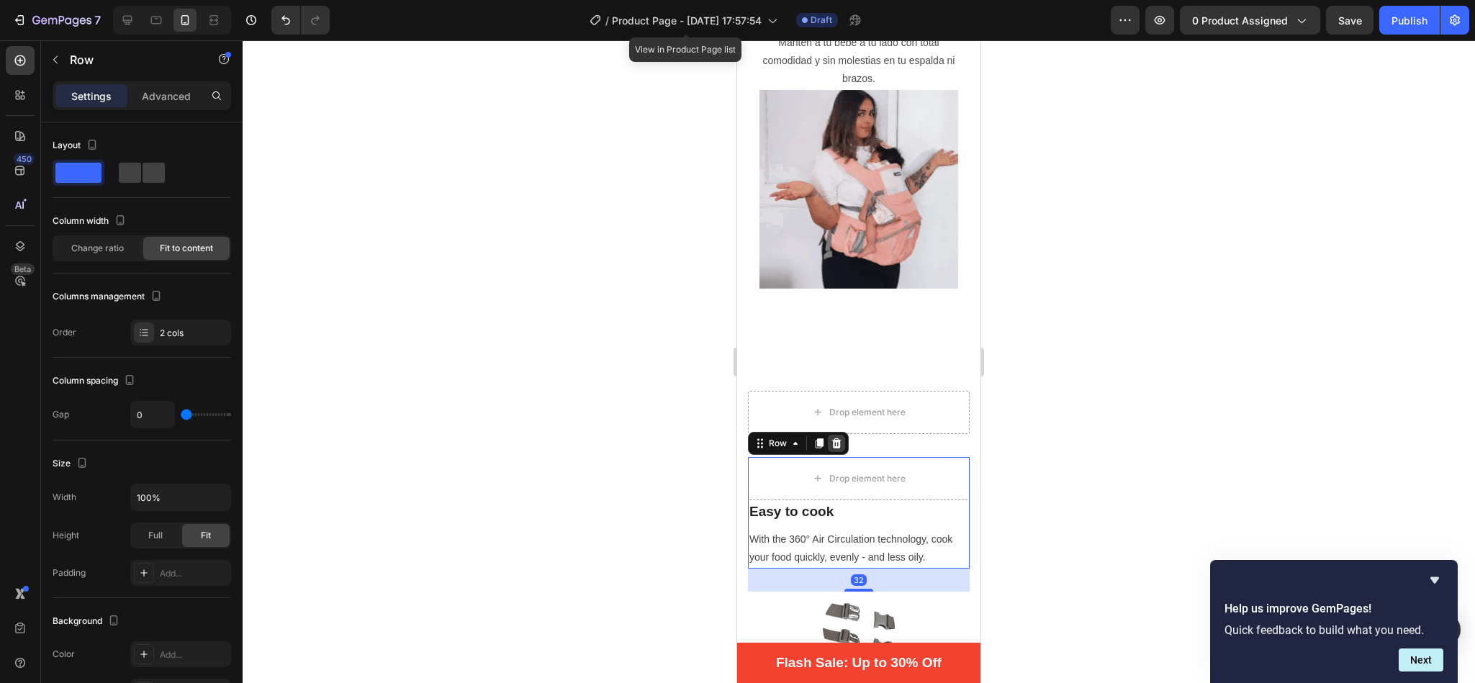
click at [838, 438] on icon at bounding box center [837, 444] width 12 height 12
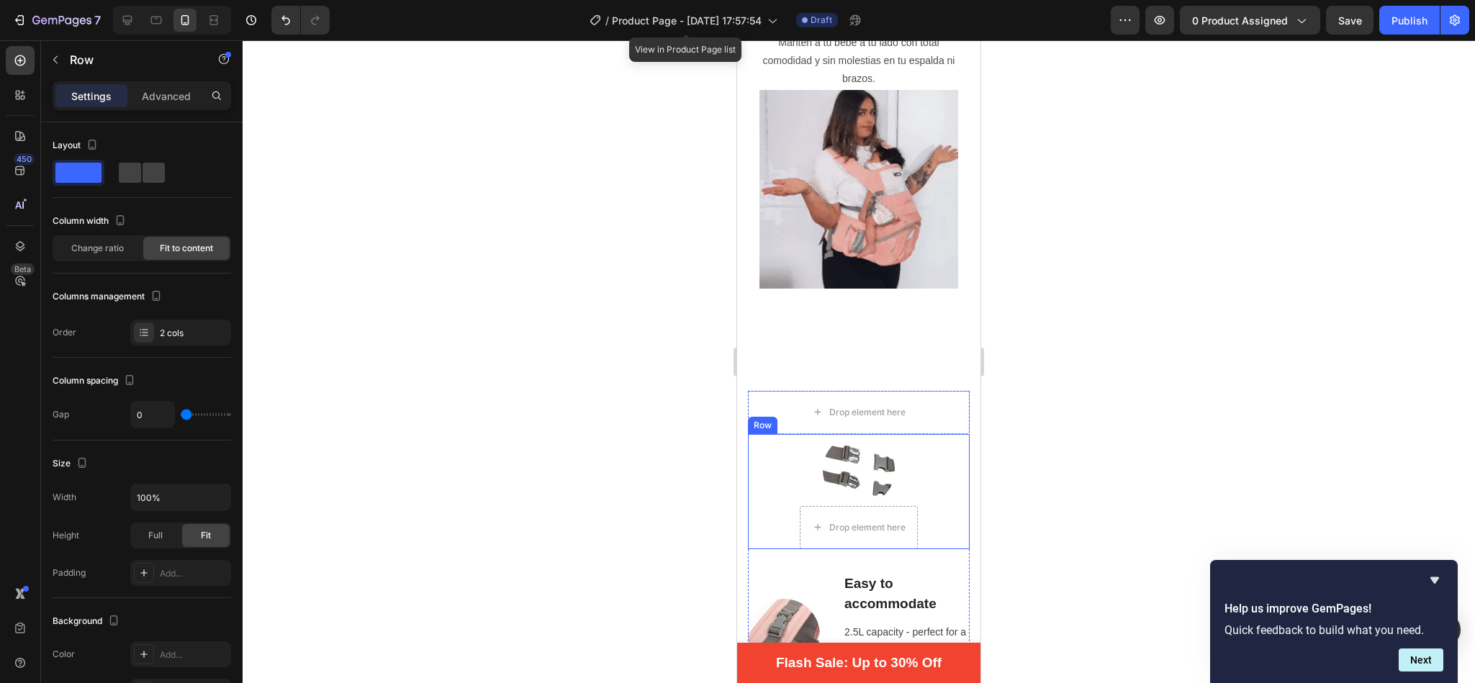
click at [927, 454] on div "Image Drop element here Row" at bounding box center [859, 491] width 222 height 115
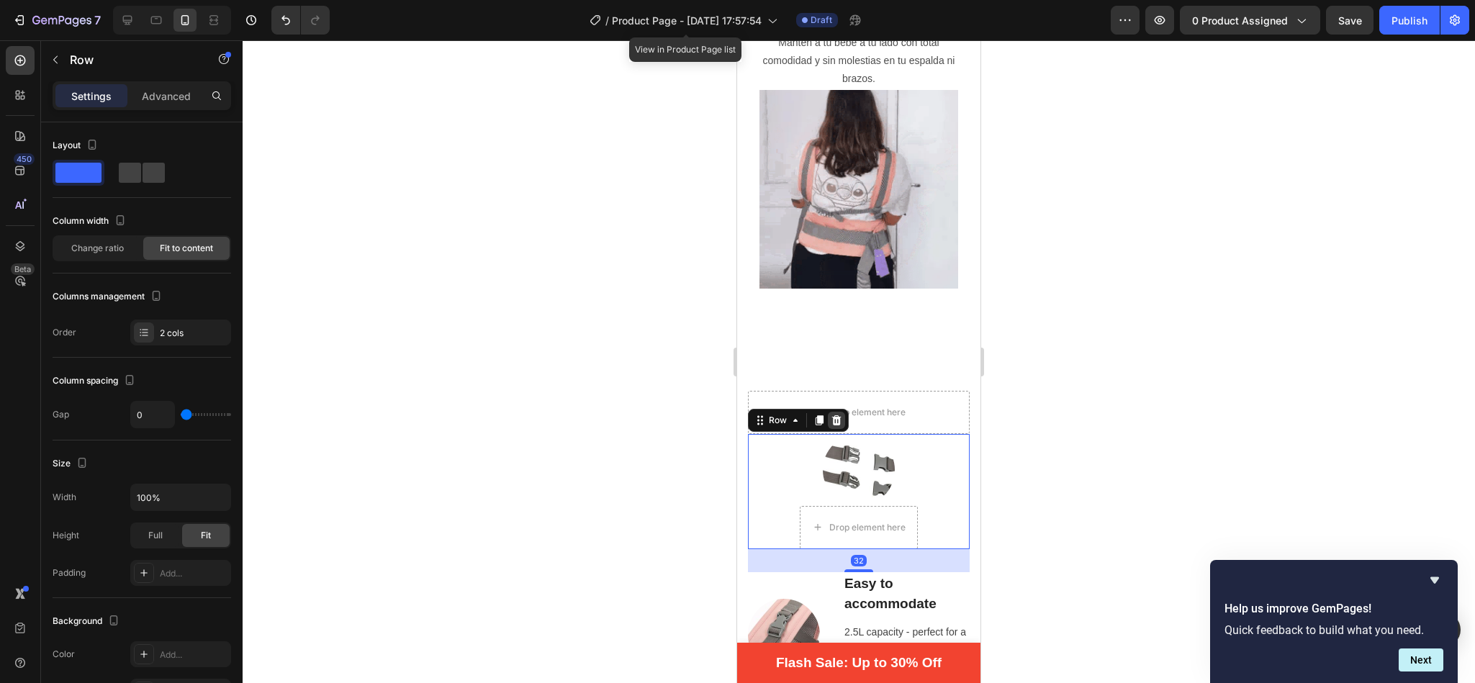
click at [844, 412] on div at bounding box center [836, 420] width 17 height 17
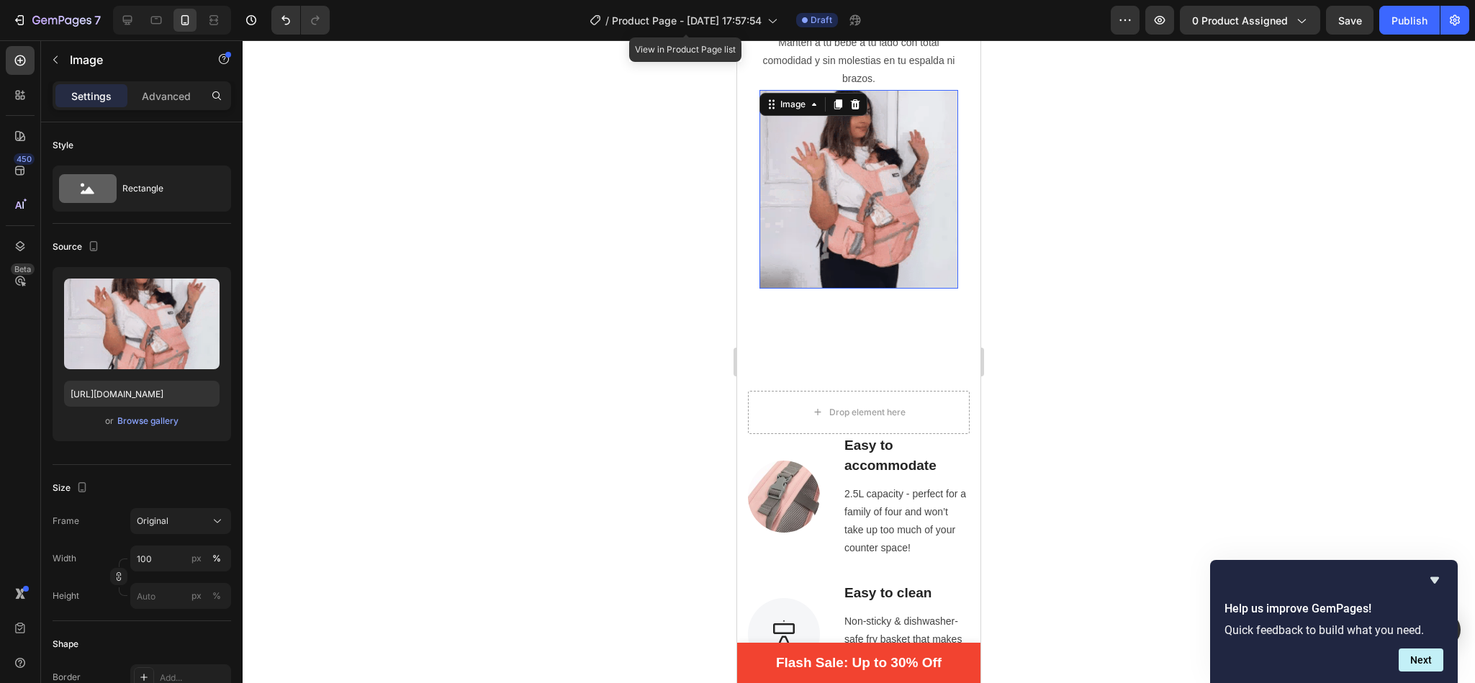
click at [812, 112] on img at bounding box center [859, 189] width 199 height 199
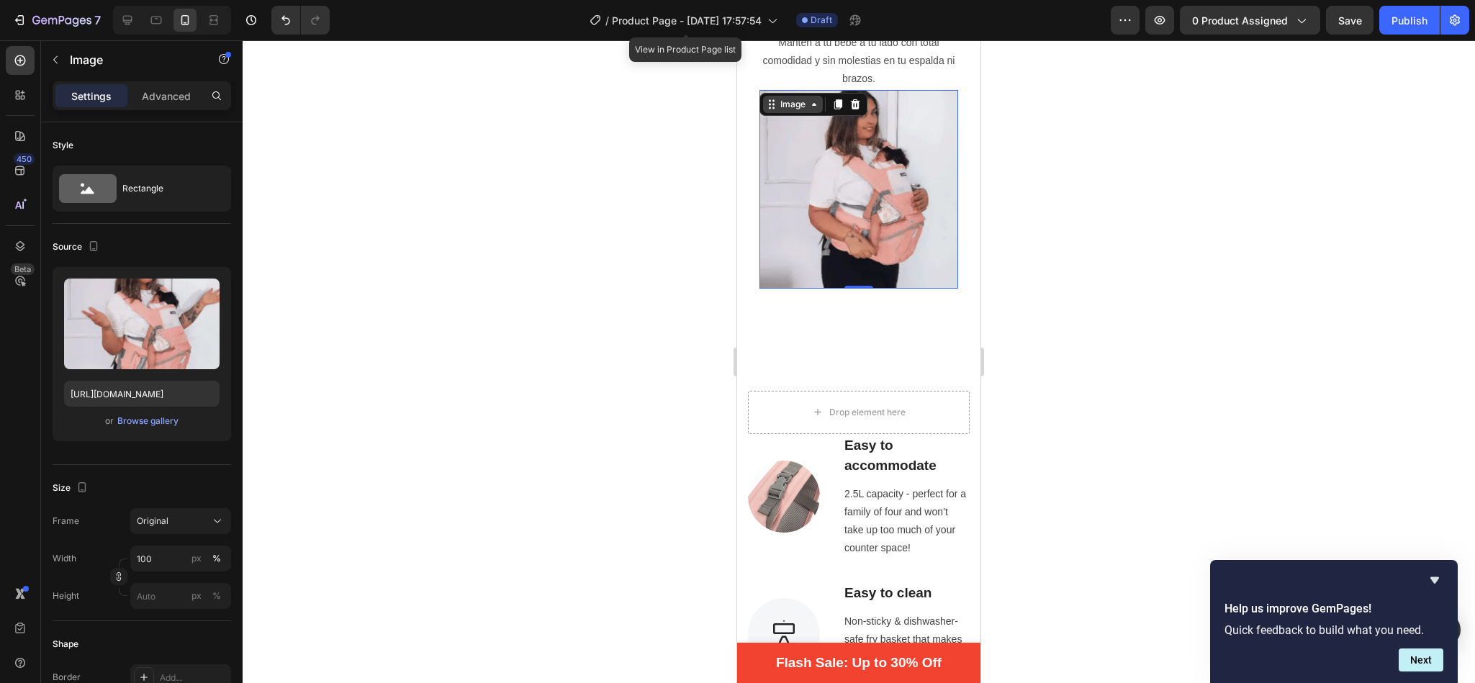
drag, startPoint x: 836, startPoint y: 71, endPoint x: 804, endPoint y: 71, distance: 31.7
click at [804, 93] on div "Image" at bounding box center [814, 104] width 108 height 23
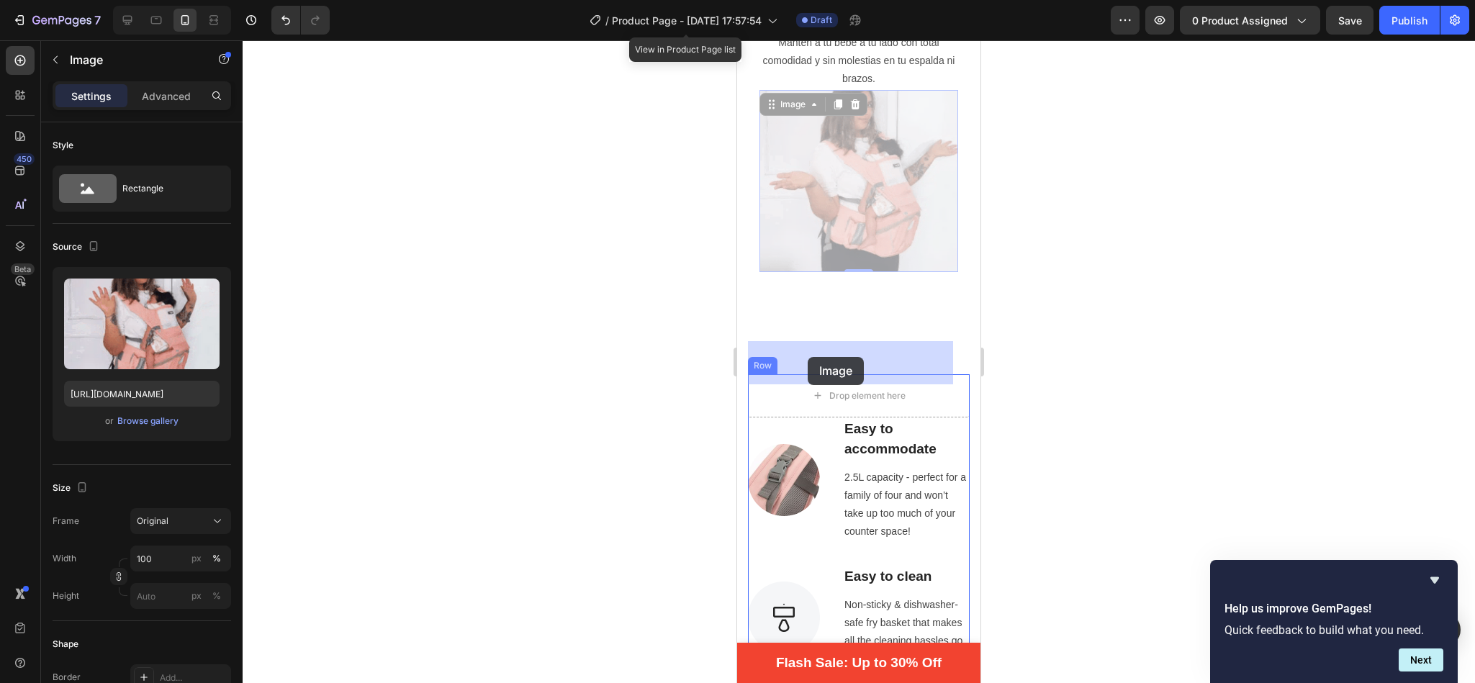
drag, startPoint x: 804, startPoint y: 71, endPoint x: 808, endPoint y: 357, distance: 285.8
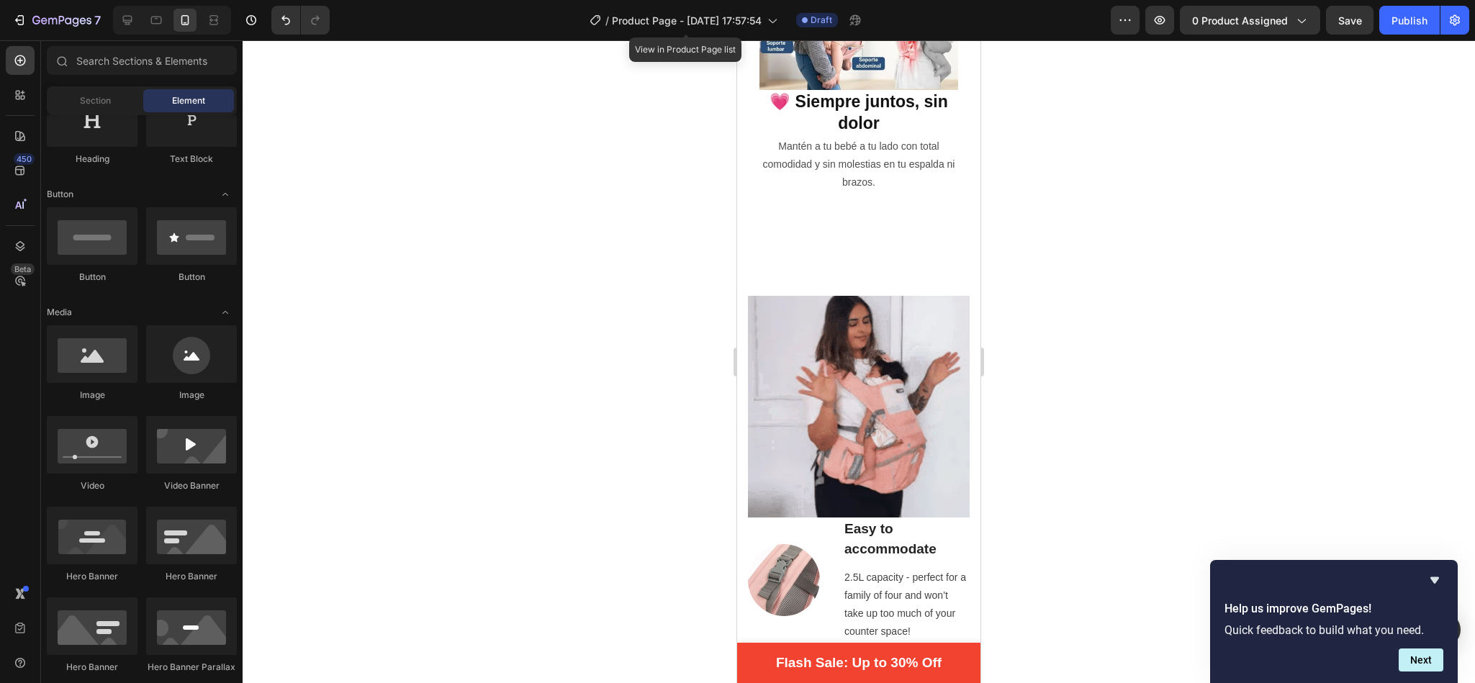
scroll to position [739, 0]
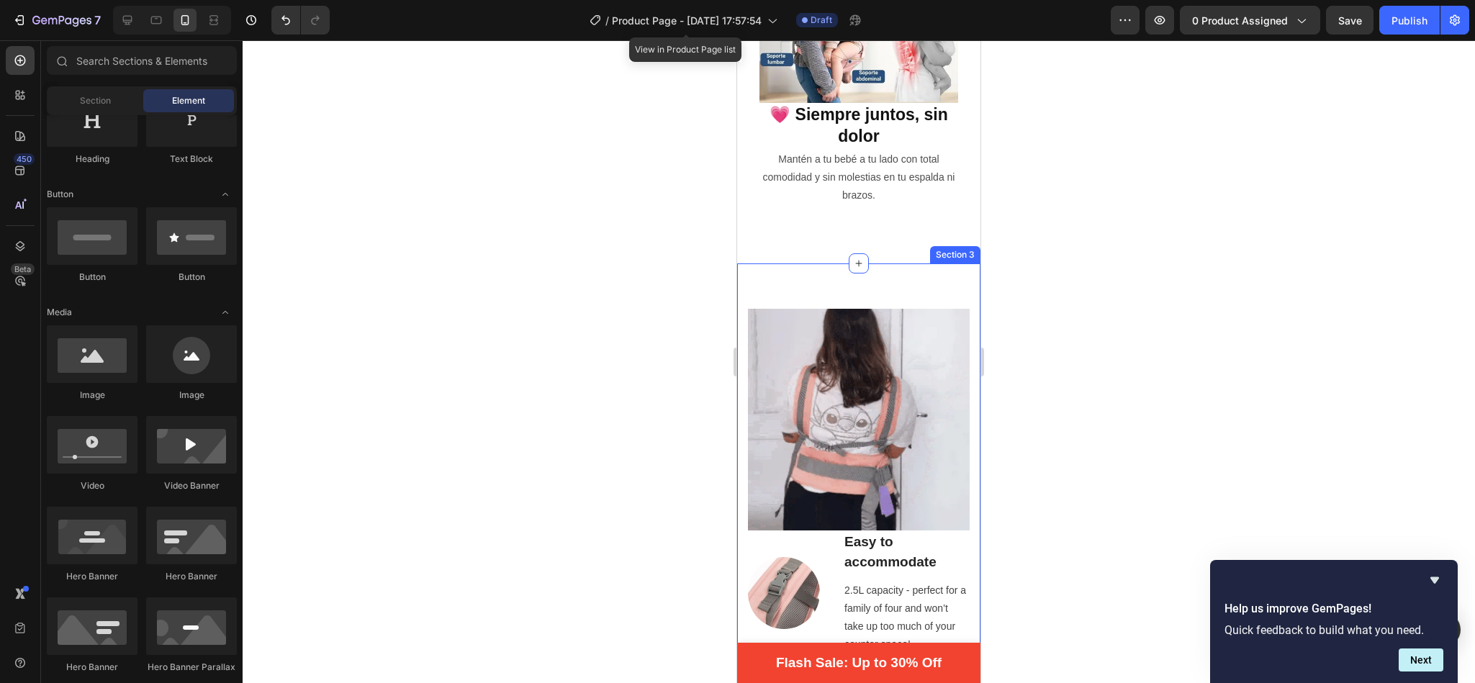
click at [844, 263] on div "Image Image Easy to accommodate Text block 2.5L capacity - perfect for a family…" at bounding box center [858, 598] width 243 height 670
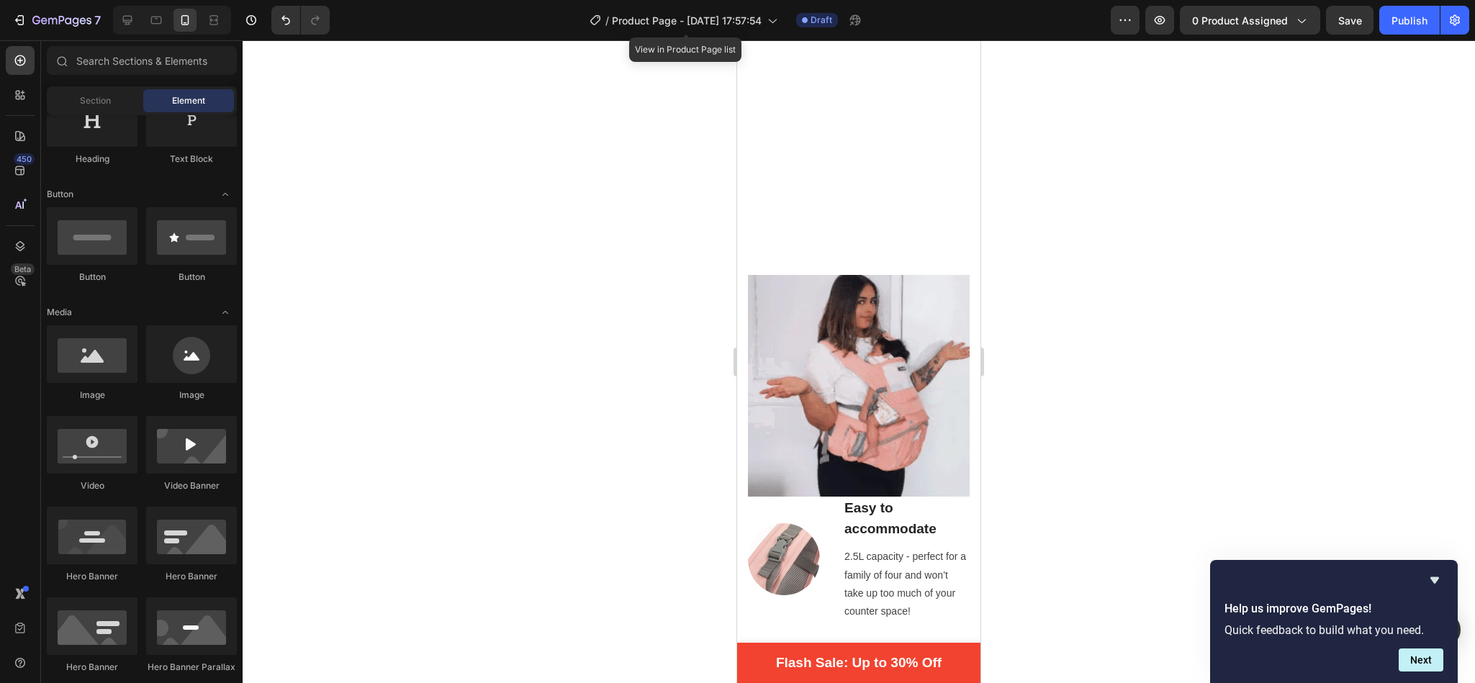
scroll to position [1126, 0]
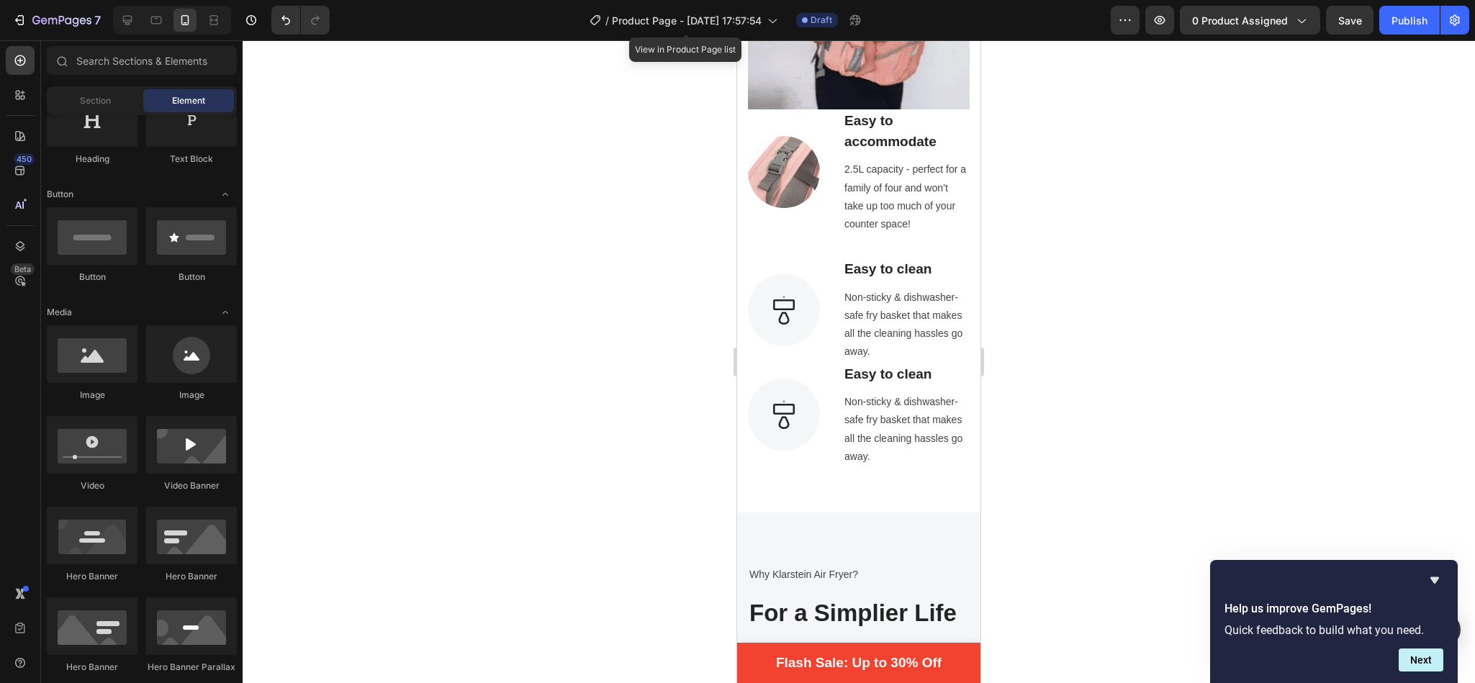
drag, startPoint x: 966, startPoint y: 154, endPoint x: 1724, endPoint y: 227, distance: 761.6
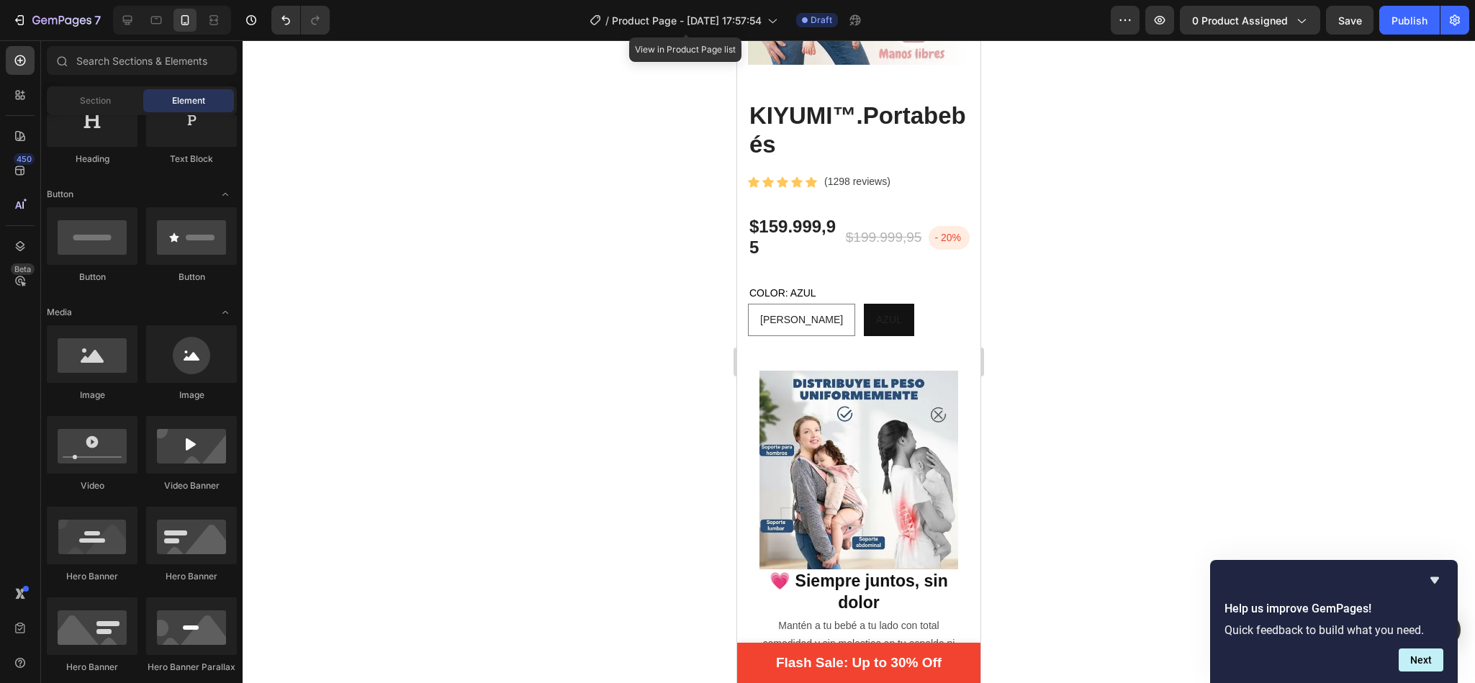
scroll to position [829, 0]
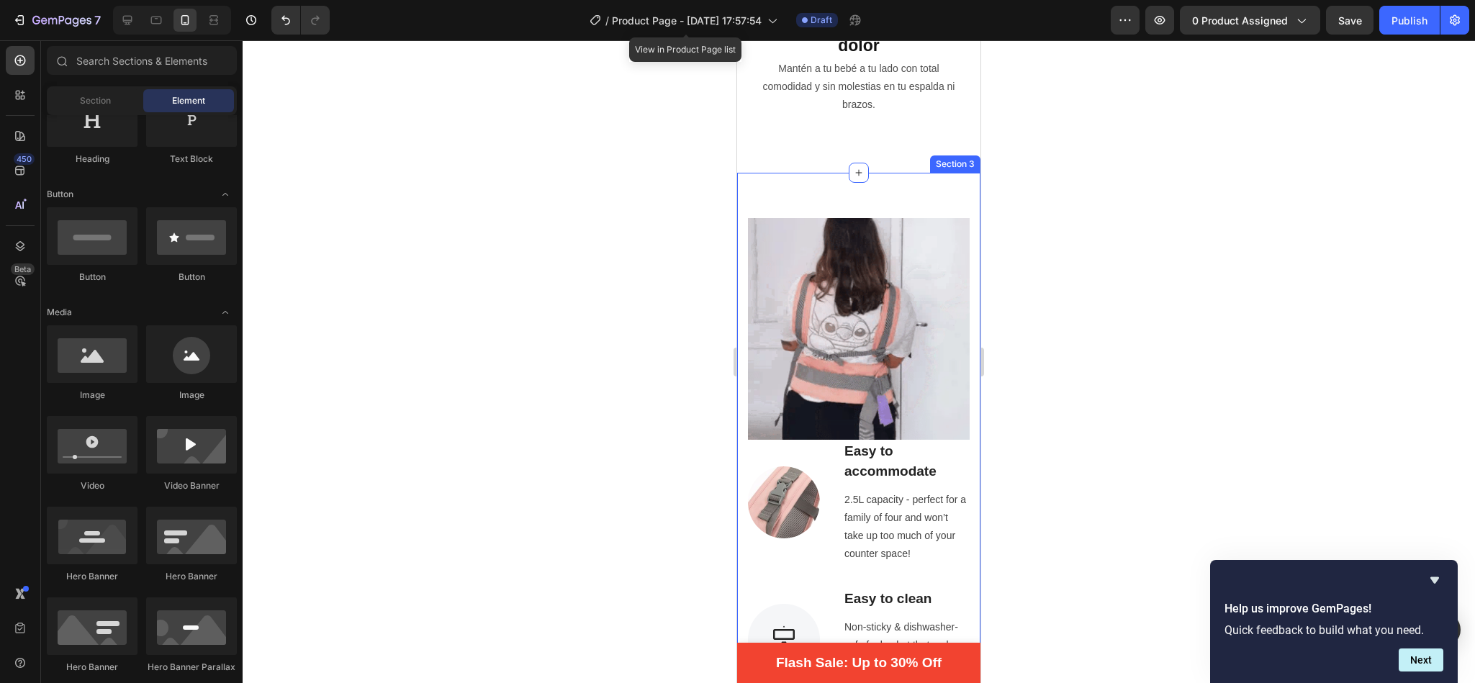
click at [870, 173] on div "Image Image Easy to accommodate Text block 2.5L capacity - perfect for a family…" at bounding box center [858, 508] width 243 height 670
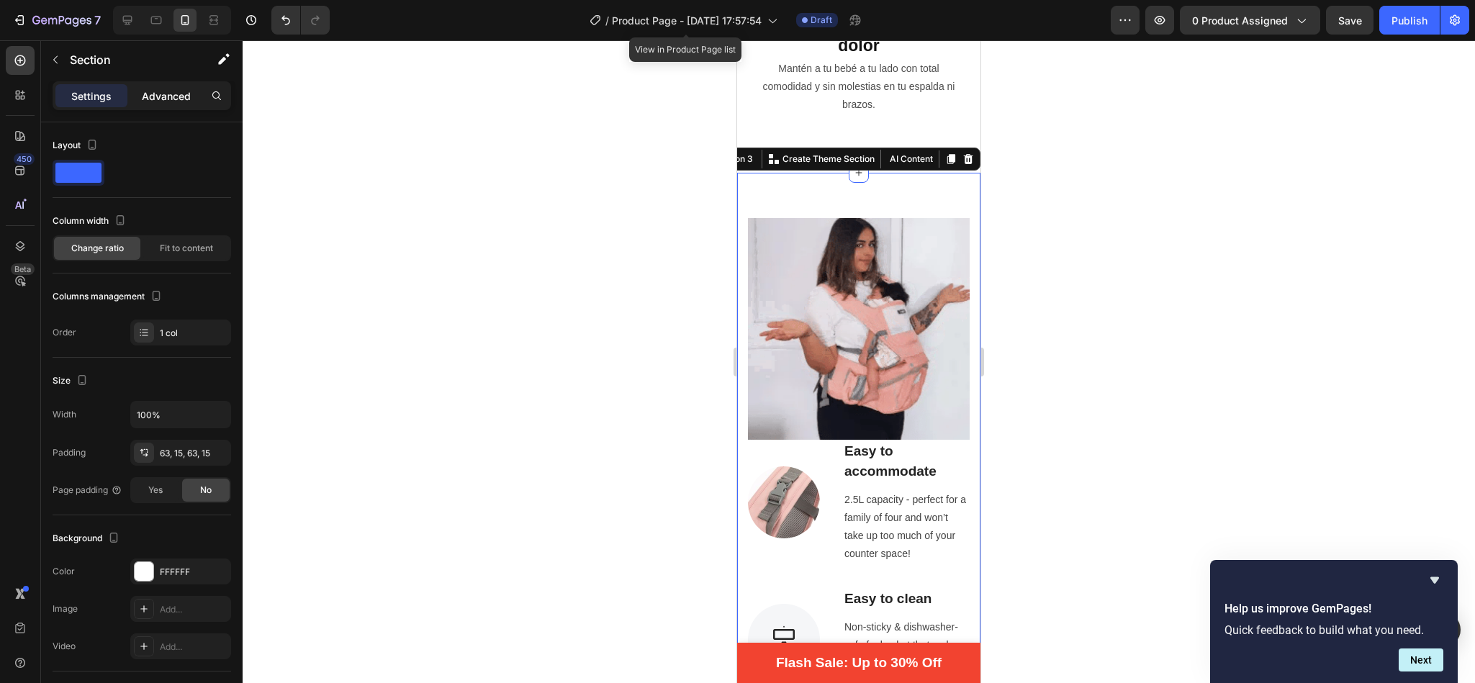
click at [163, 100] on p "Advanced" at bounding box center [166, 96] width 49 height 15
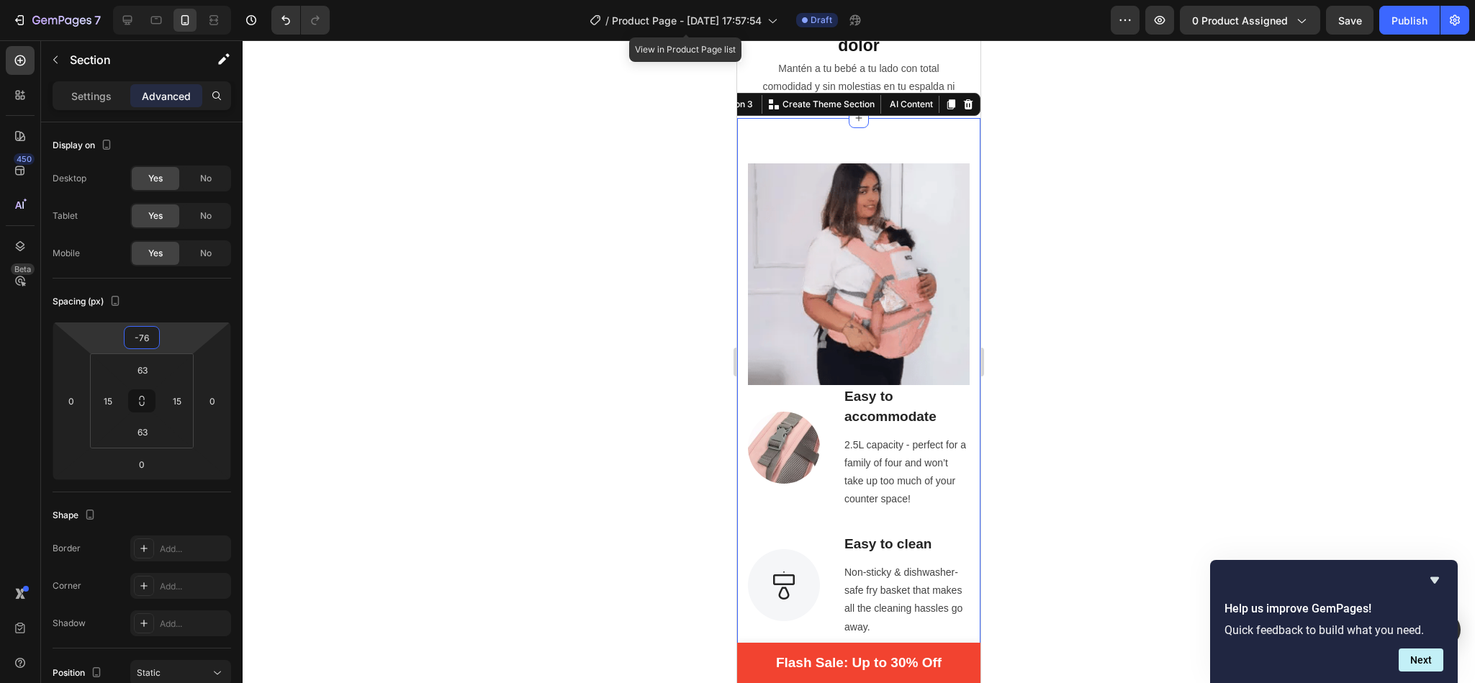
type input "-74"
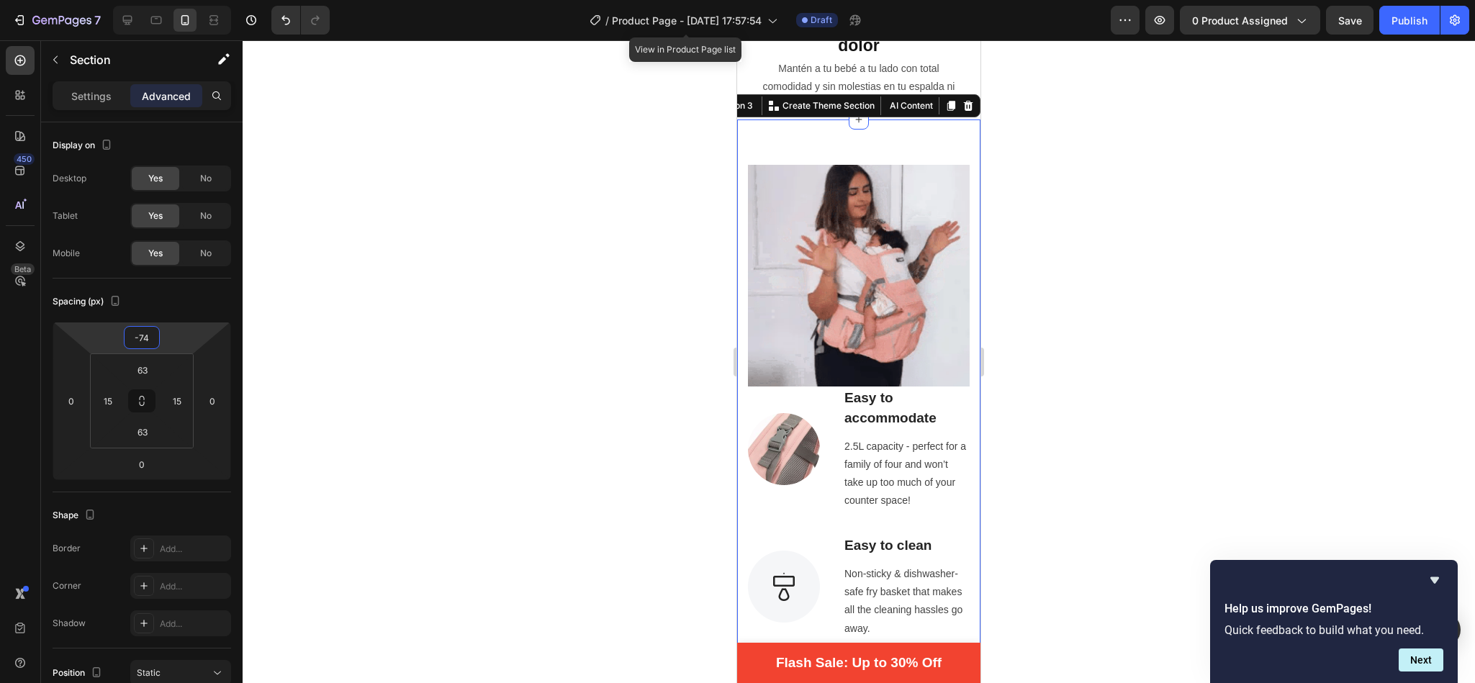
drag, startPoint x: 164, startPoint y: 333, endPoint x: 158, endPoint y: 372, distance: 40.1
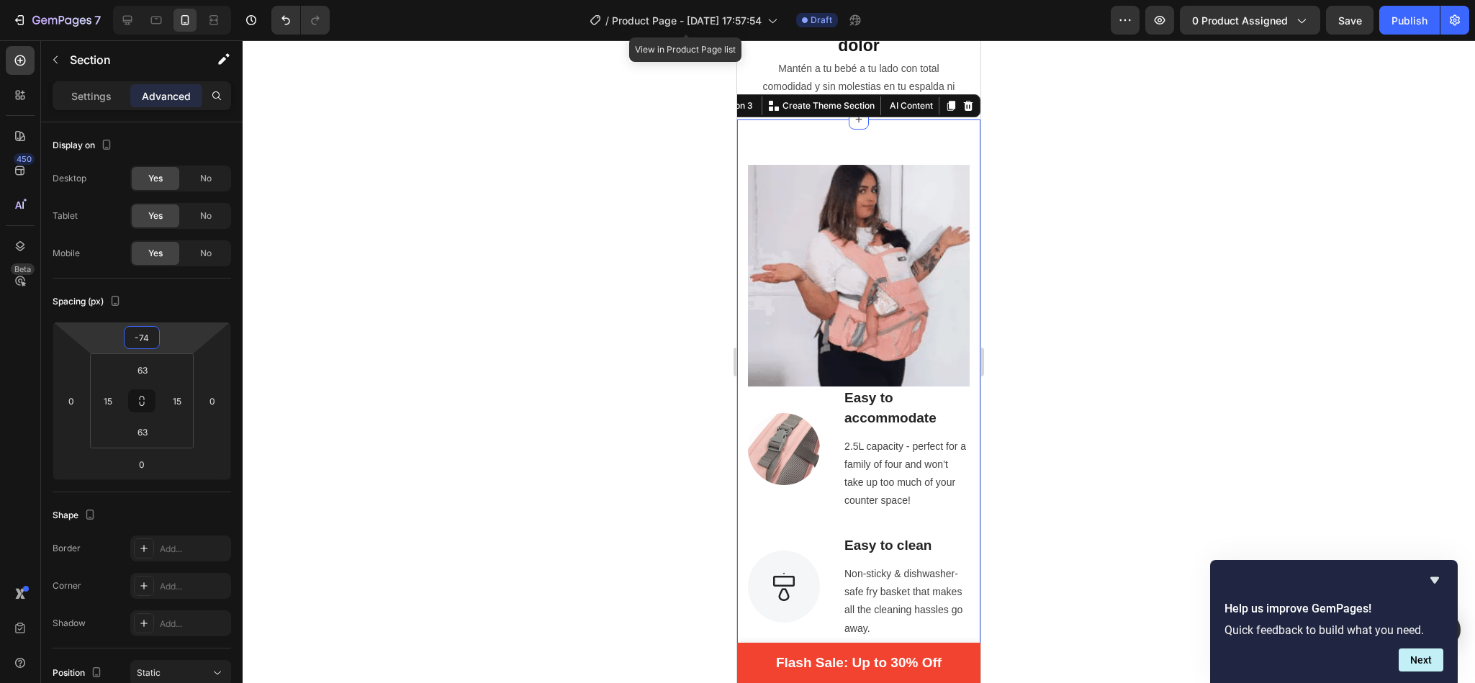
click at [158, 0] on html "7 / Product Page - [DATE] 17:57:54 View in Product Page list Draft Preview 0 pr…" at bounding box center [737, 0] width 1475 height 0
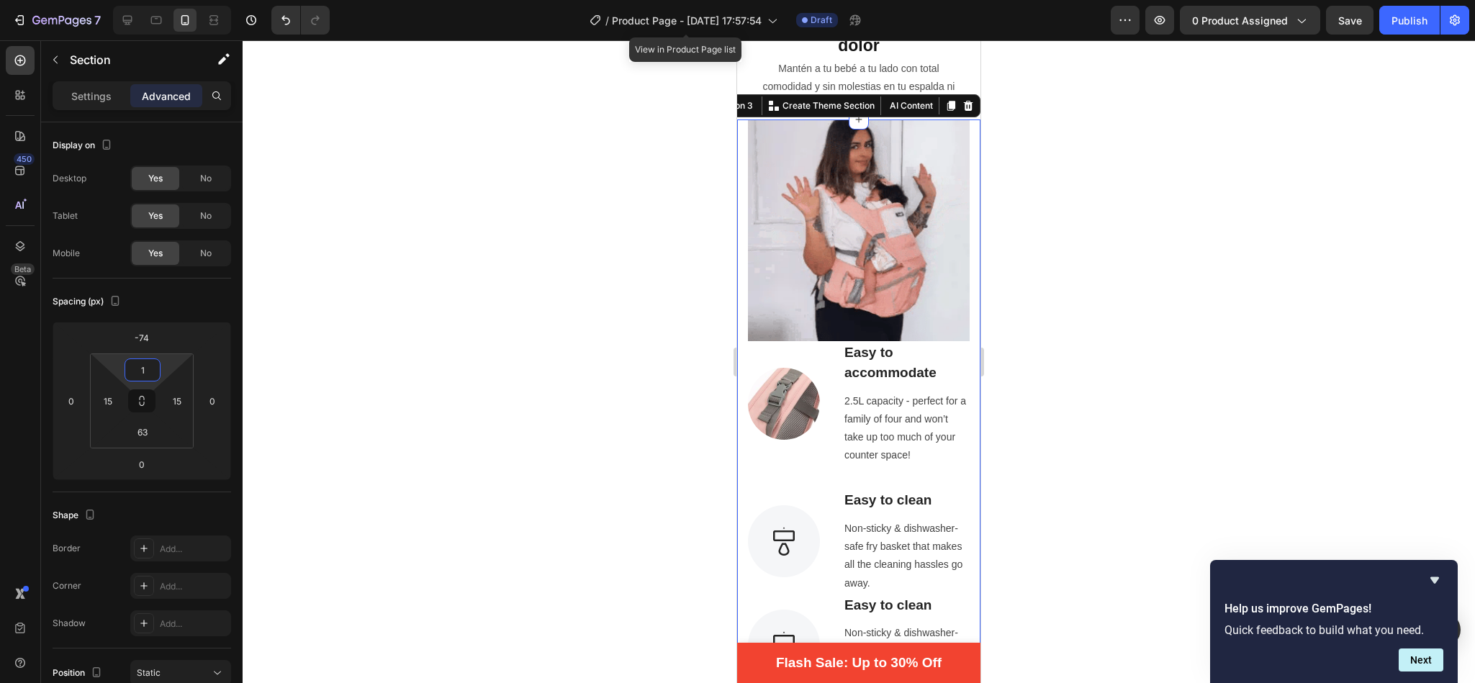
type input "0"
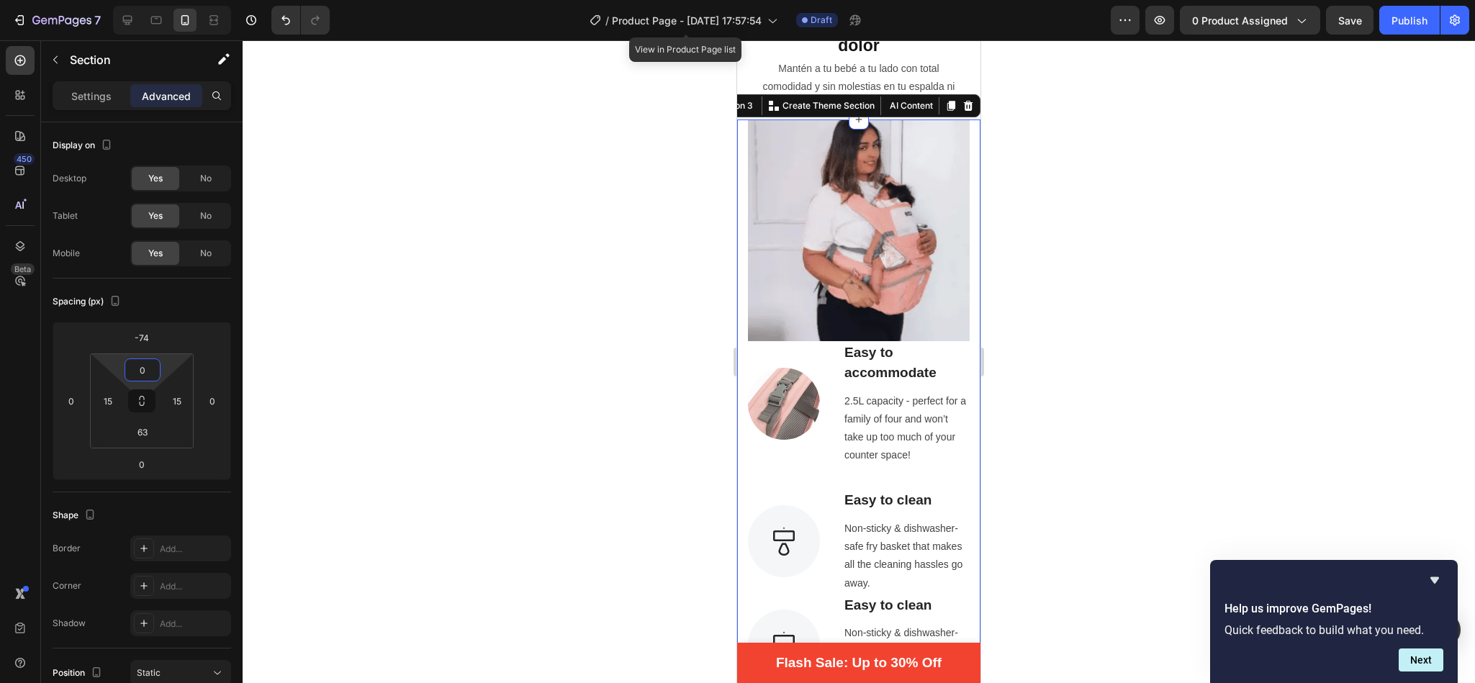
drag, startPoint x: 164, startPoint y: 371, endPoint x: 156, endPoint y: 410, distance: 39.8
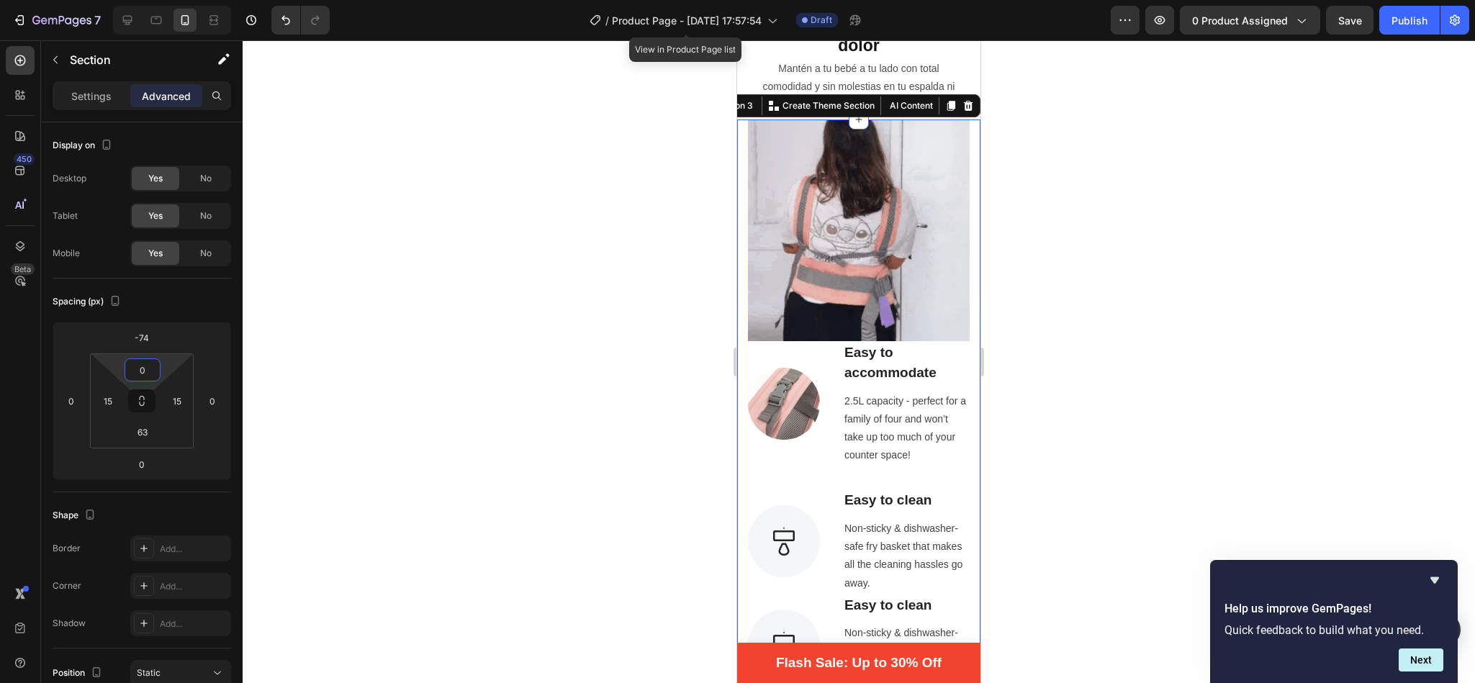
click at [156, 0] on html "7 / Product Page - [DATE] 17:57:54 View in Product Page list Draft Preview 0 pr…" at bounding box center [737, 0] width 1475 height 0
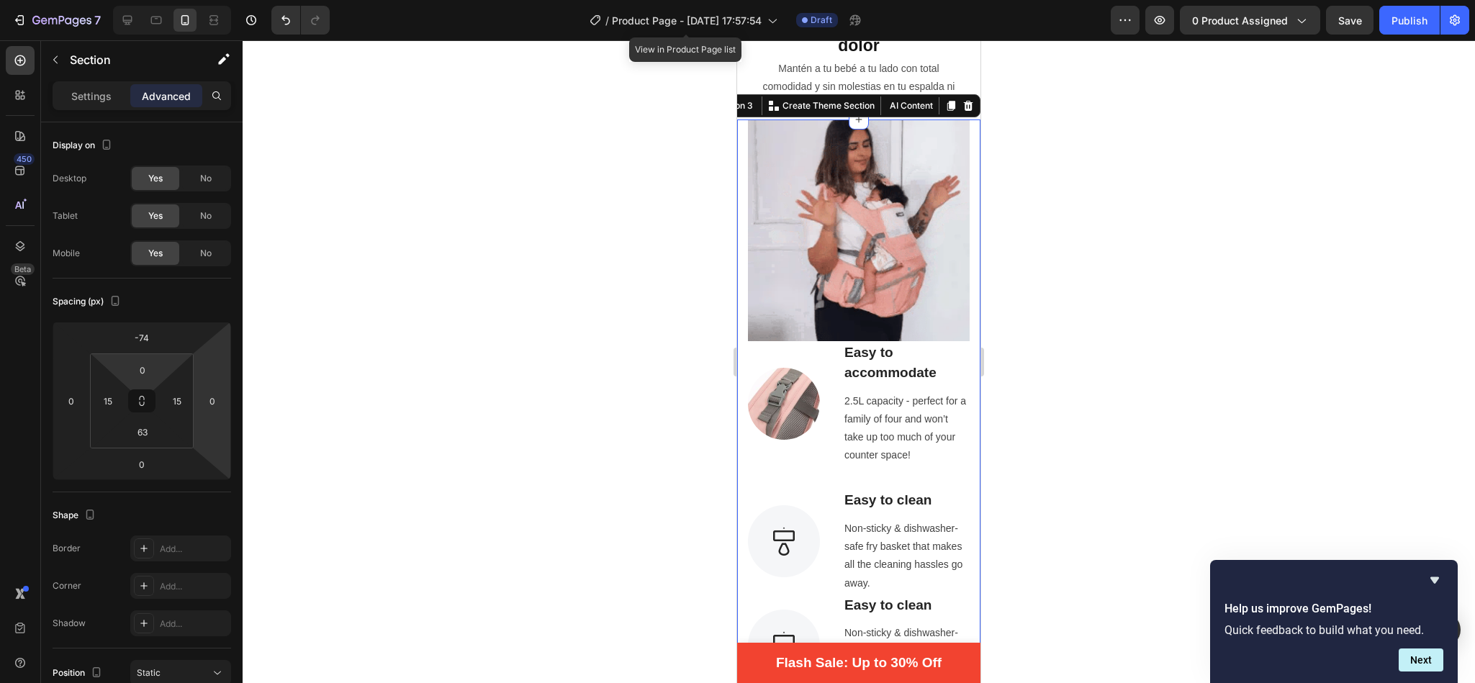
click at [474, 210] on div at bounding box center [859, 361] width 1233 height 643
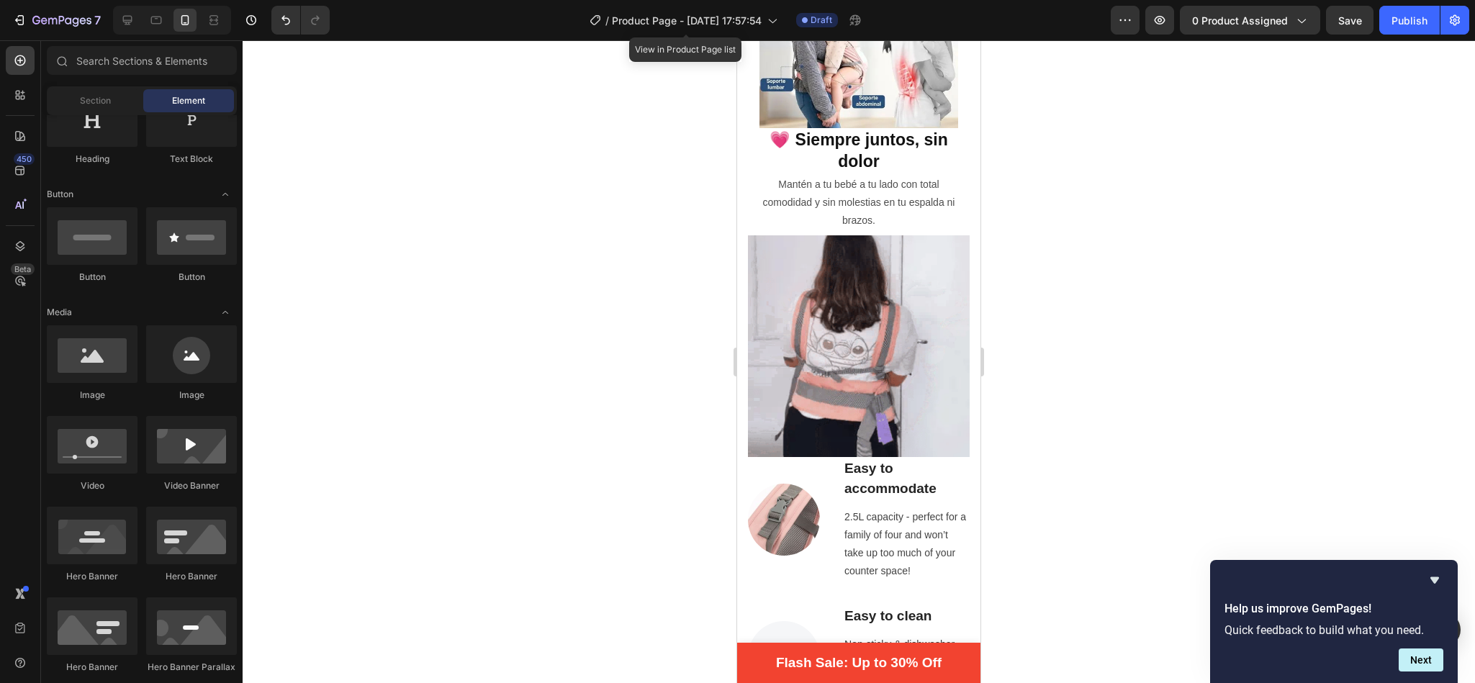
scroll to position [739, 0]
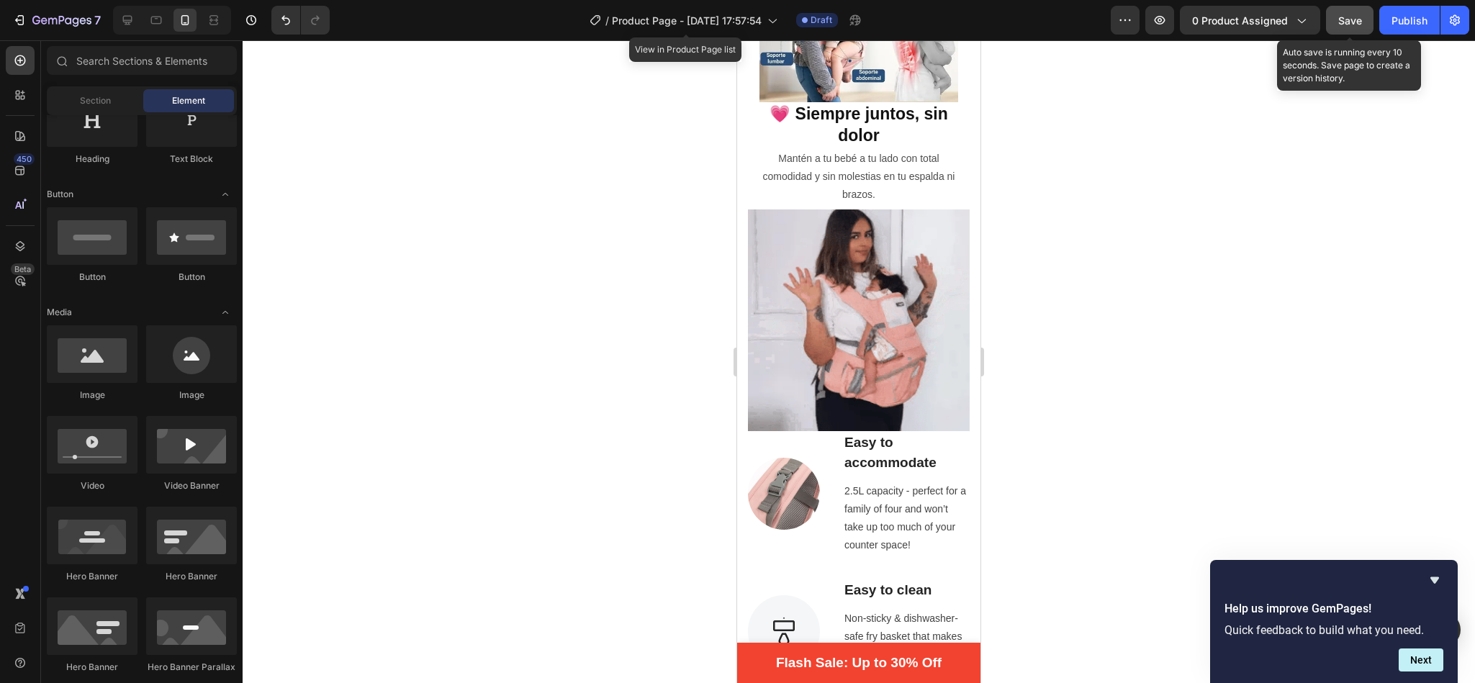
click at [1350, 19] on span "Save" at bounding box center [1350, 20] width 24 height 12
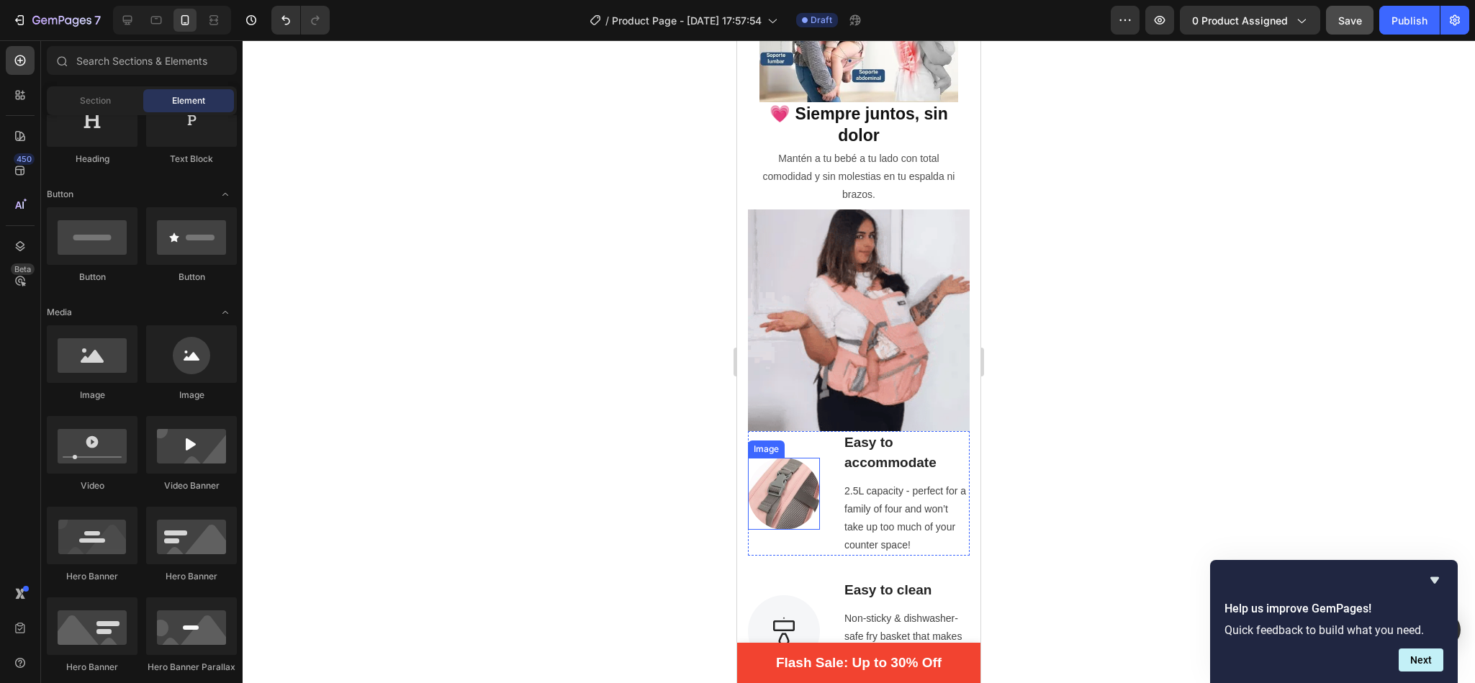
click at [795, 458] on img at bounding box center [784, 494] width 72 height 72
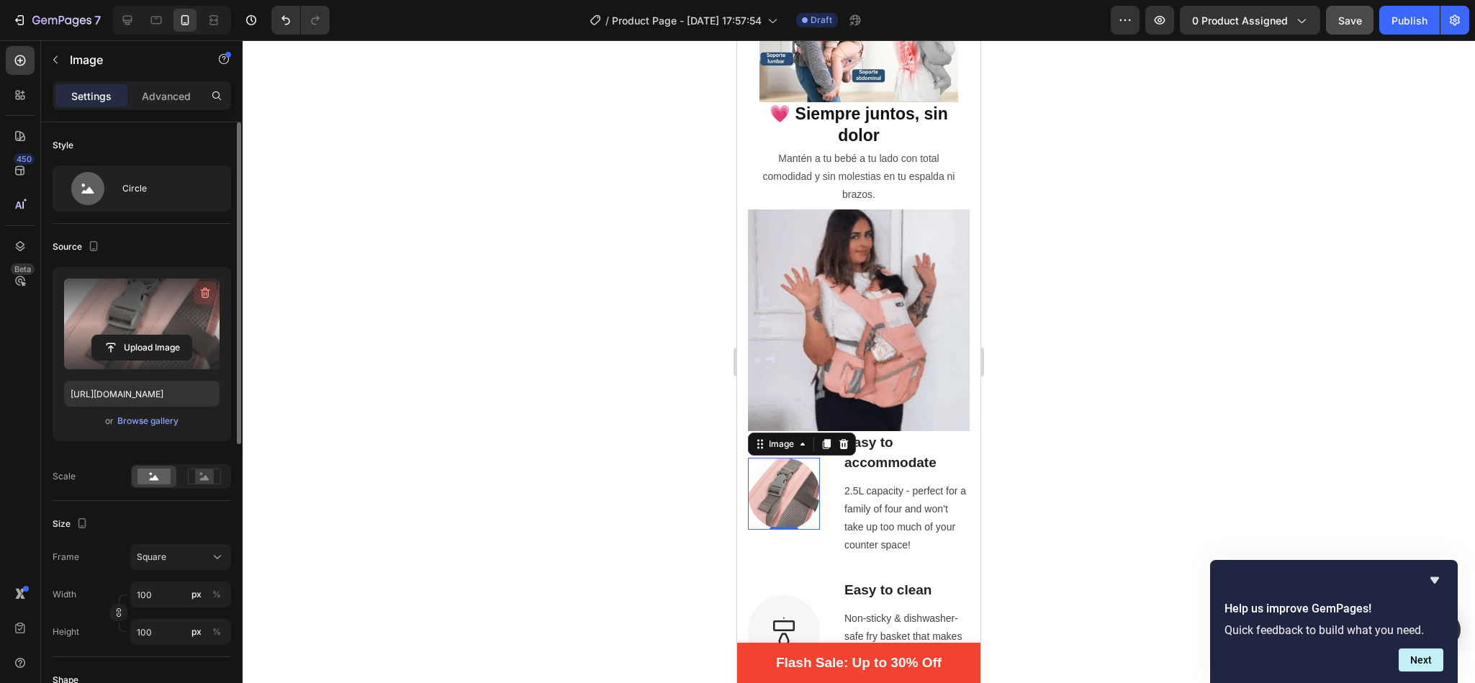
click at [207, 294] on icon "button" at bounding box center [205, 293] width 14 height 14
click at [163, 323] on input "file" at bounding box center [141, 324] width 99 height 24
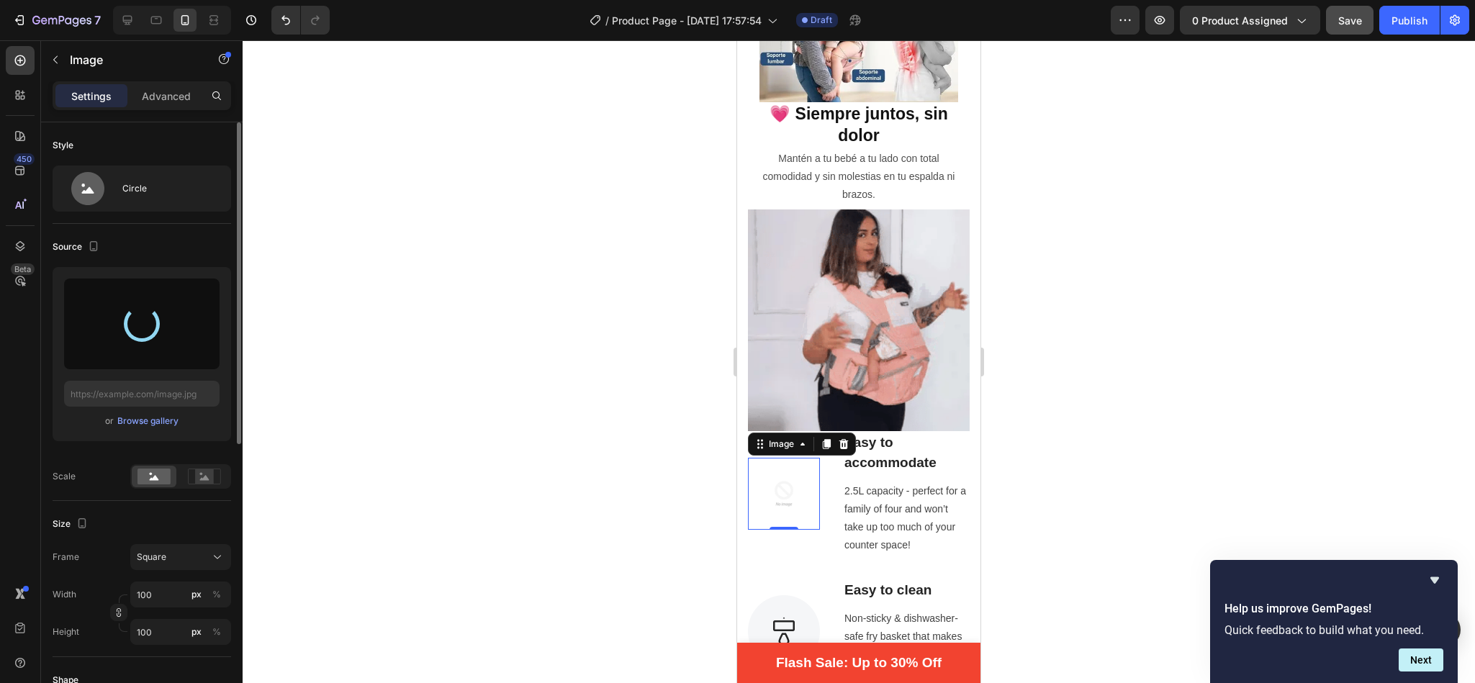
type input "[URL][DOMAIN_NAME]"
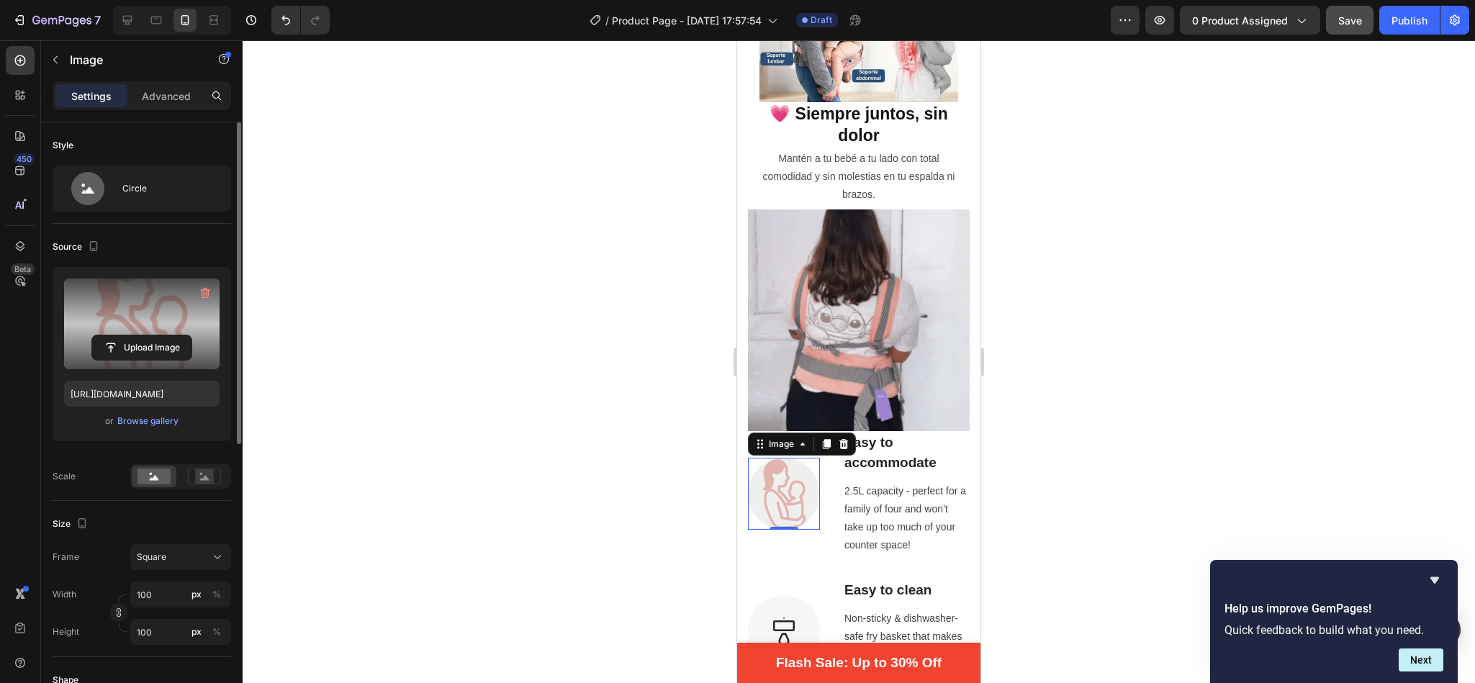
click at [557, 387] on div at bounding box center [859, 361] width 1233 height 643
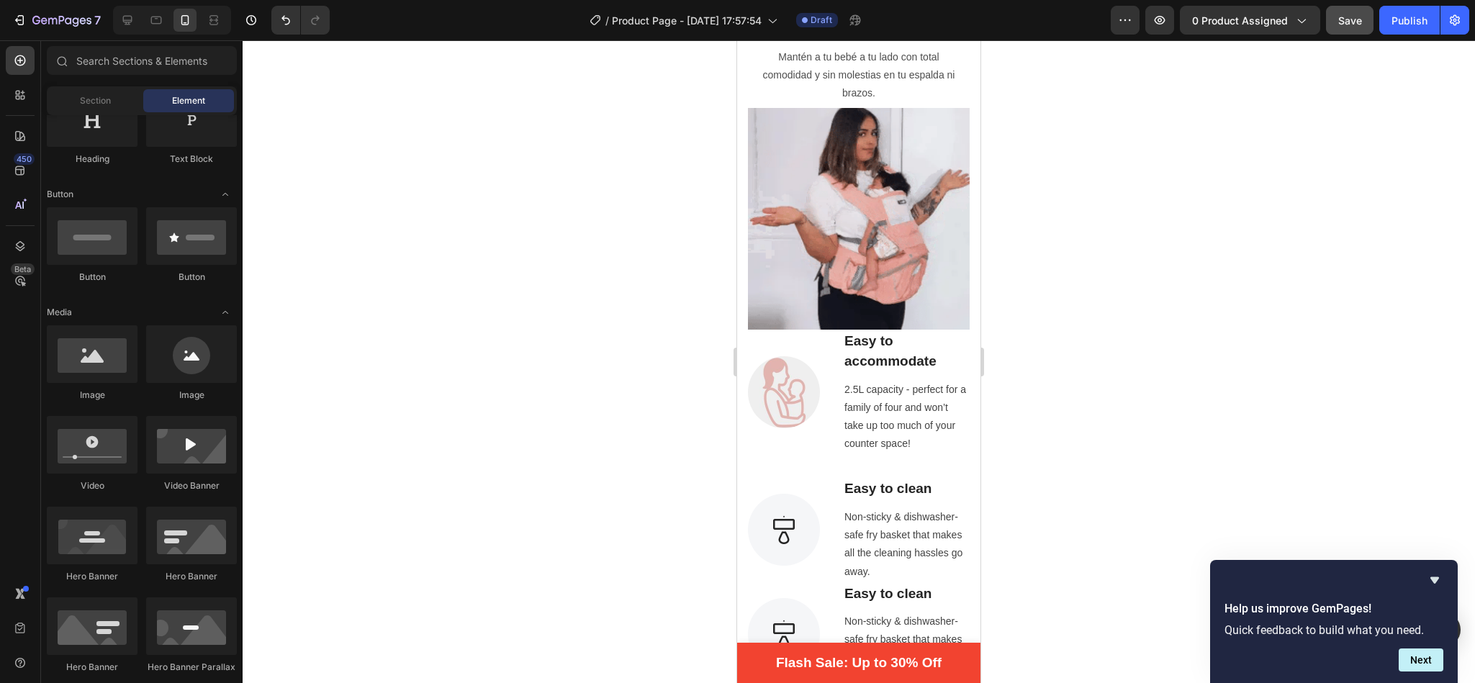
scroll to position [854, 0]
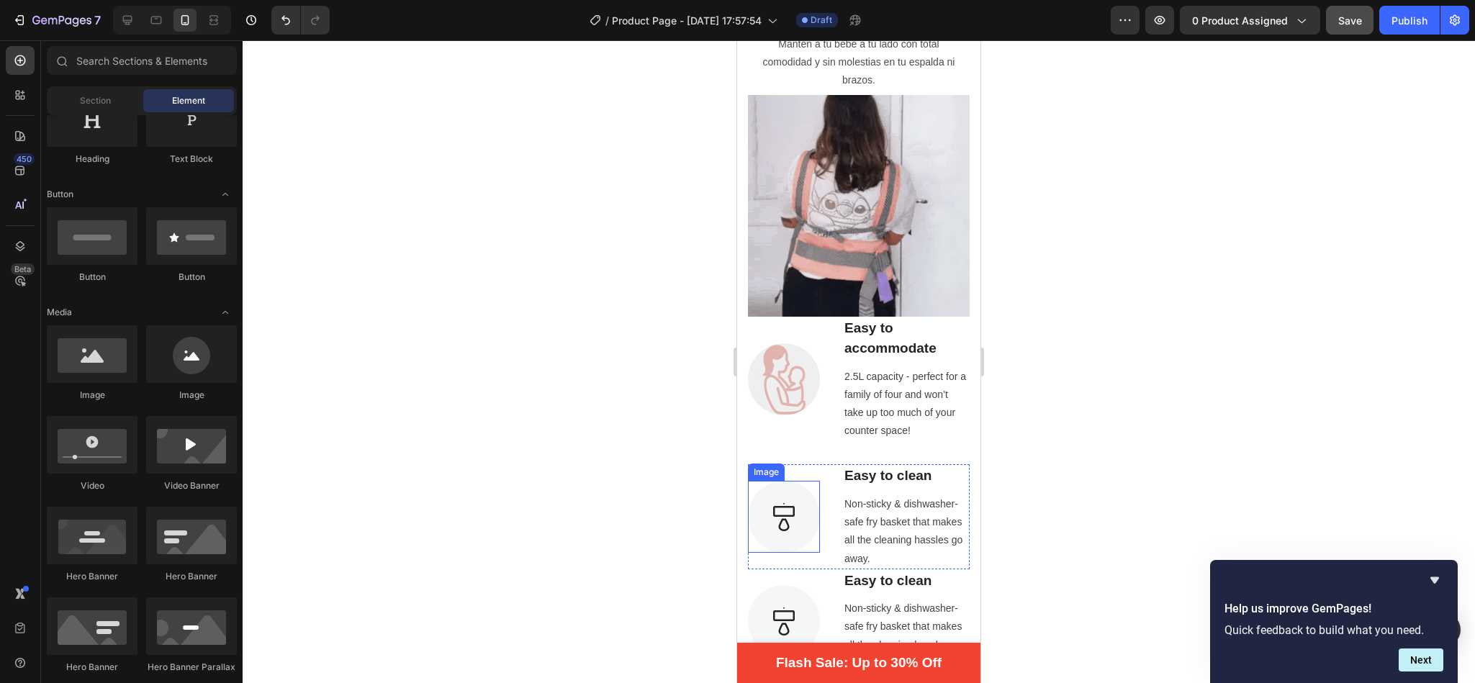
click at [810, 481] on img at bounding box center [784, 517] width 72 height 72
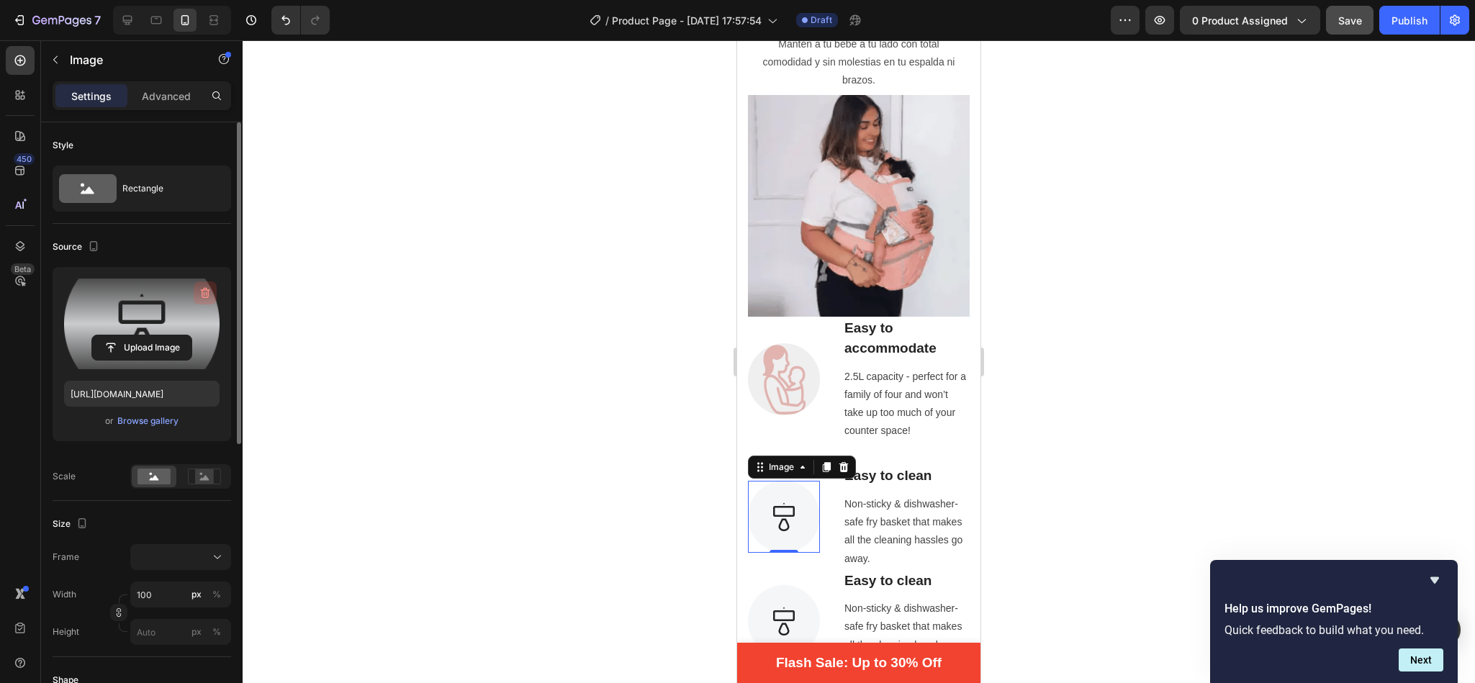
click at [214, 292] on button "button" at bounding box center [205, 292] width 23 height 23
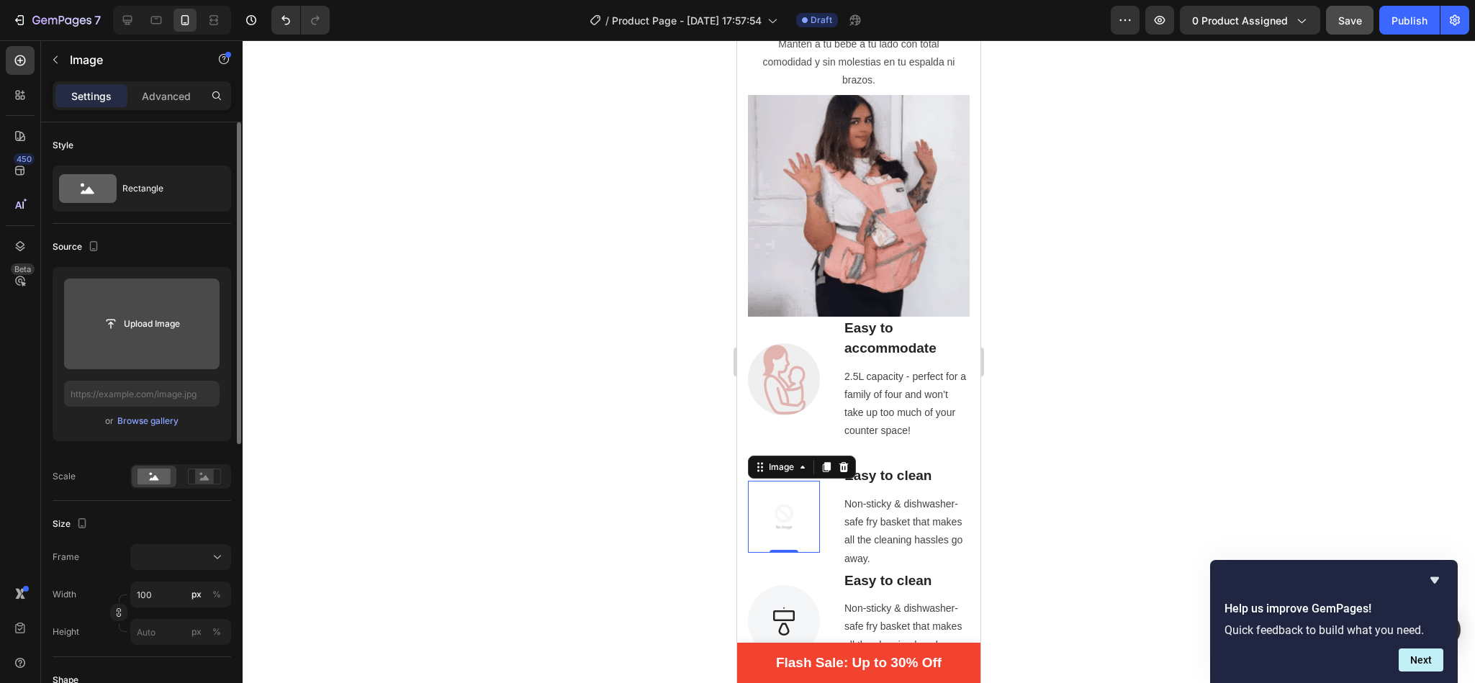
click at [156, 335] on input "file" at bounding box center [141, 324] width 99 height 24
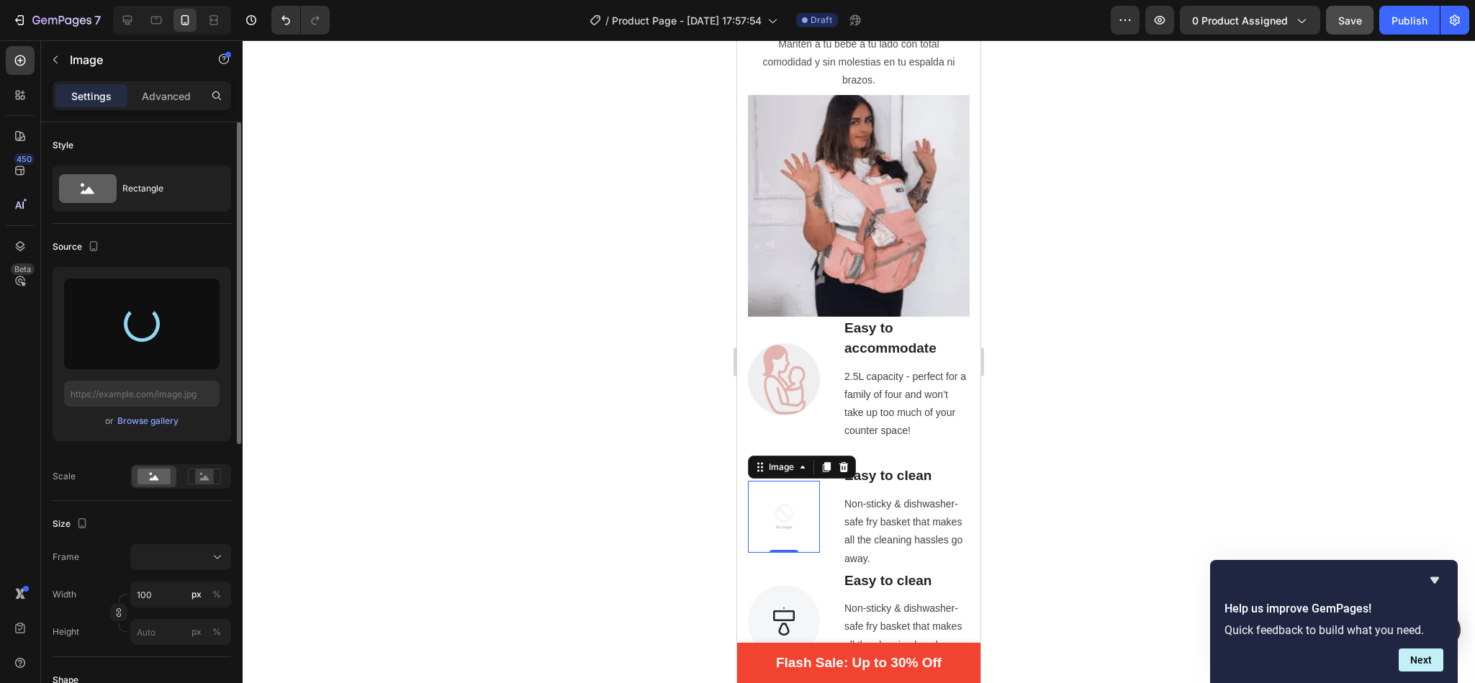
type input "[URL][DOMAIN_NAME]"
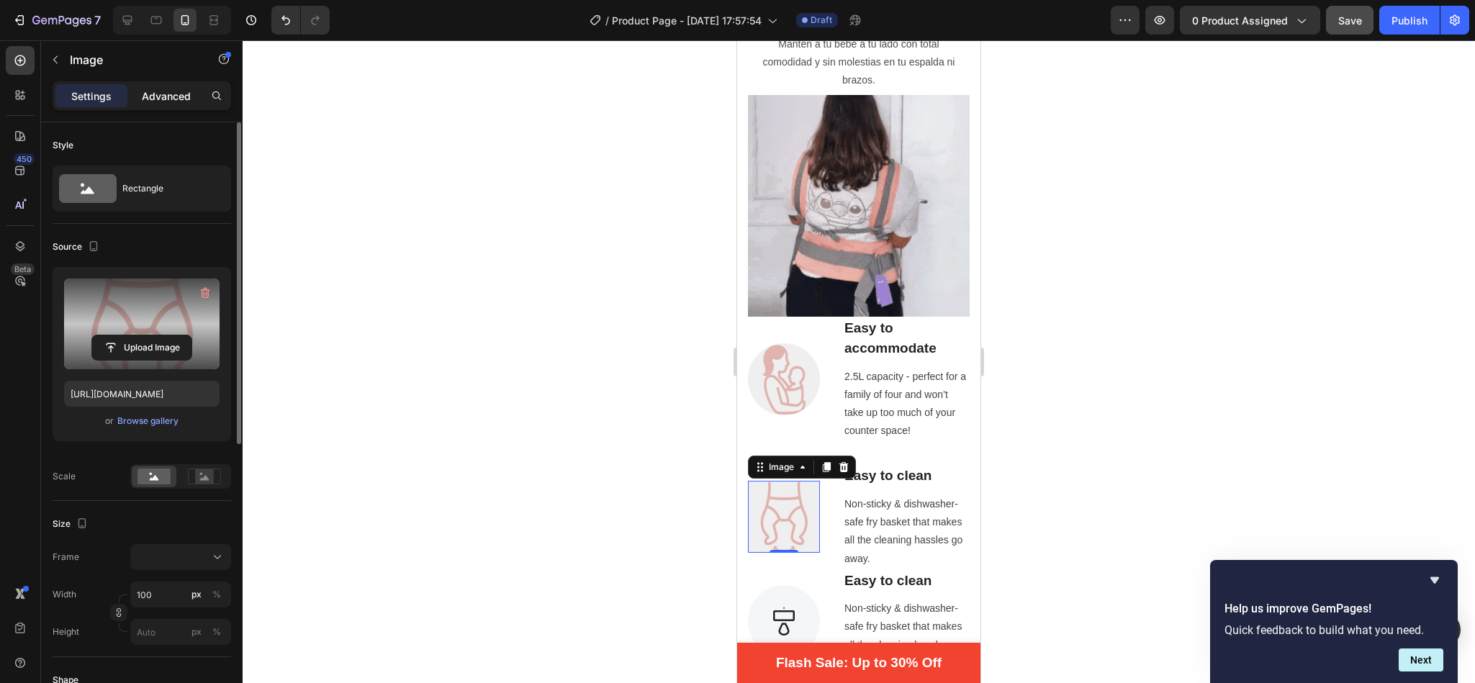
click at [171, 93] on p "Advanced" at bounding box center [166, 96] width 49 height 15
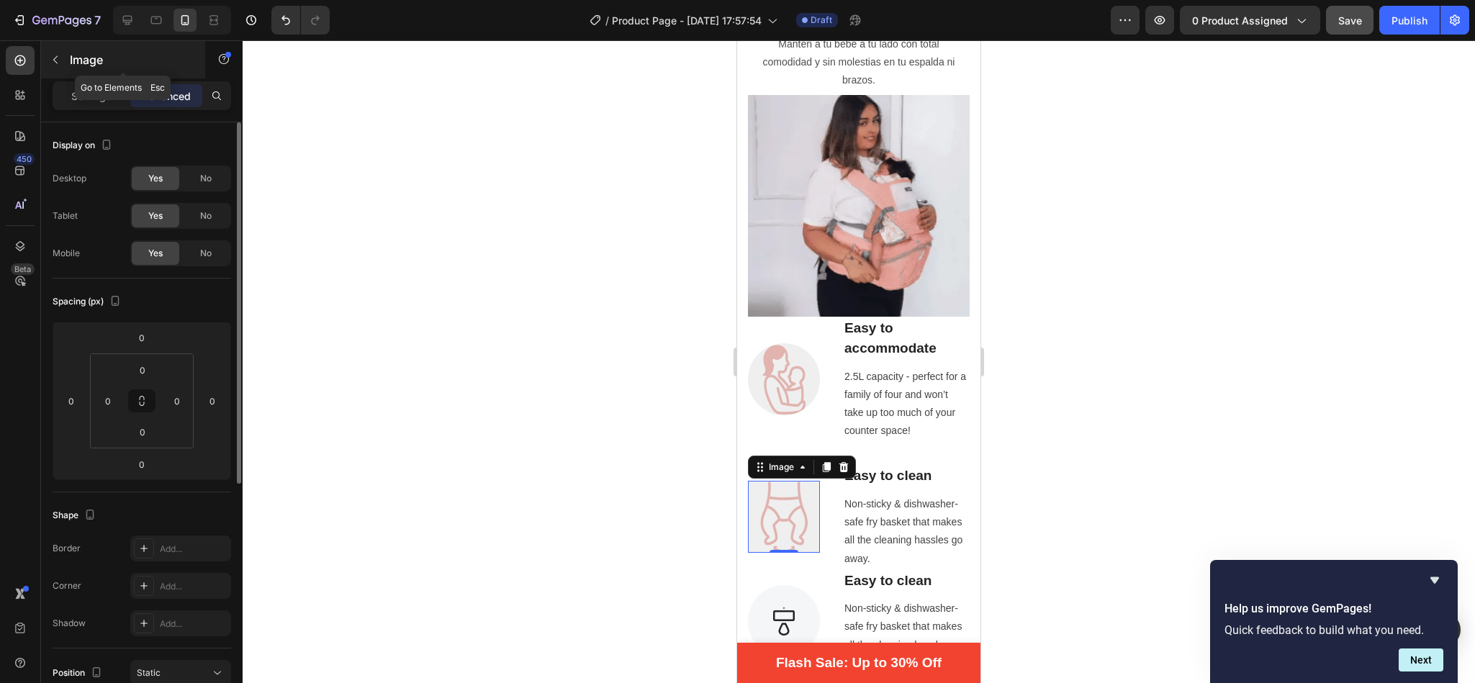
click at [61, 55] on button "button" at bounding box center [55, 59] width 23 height 23
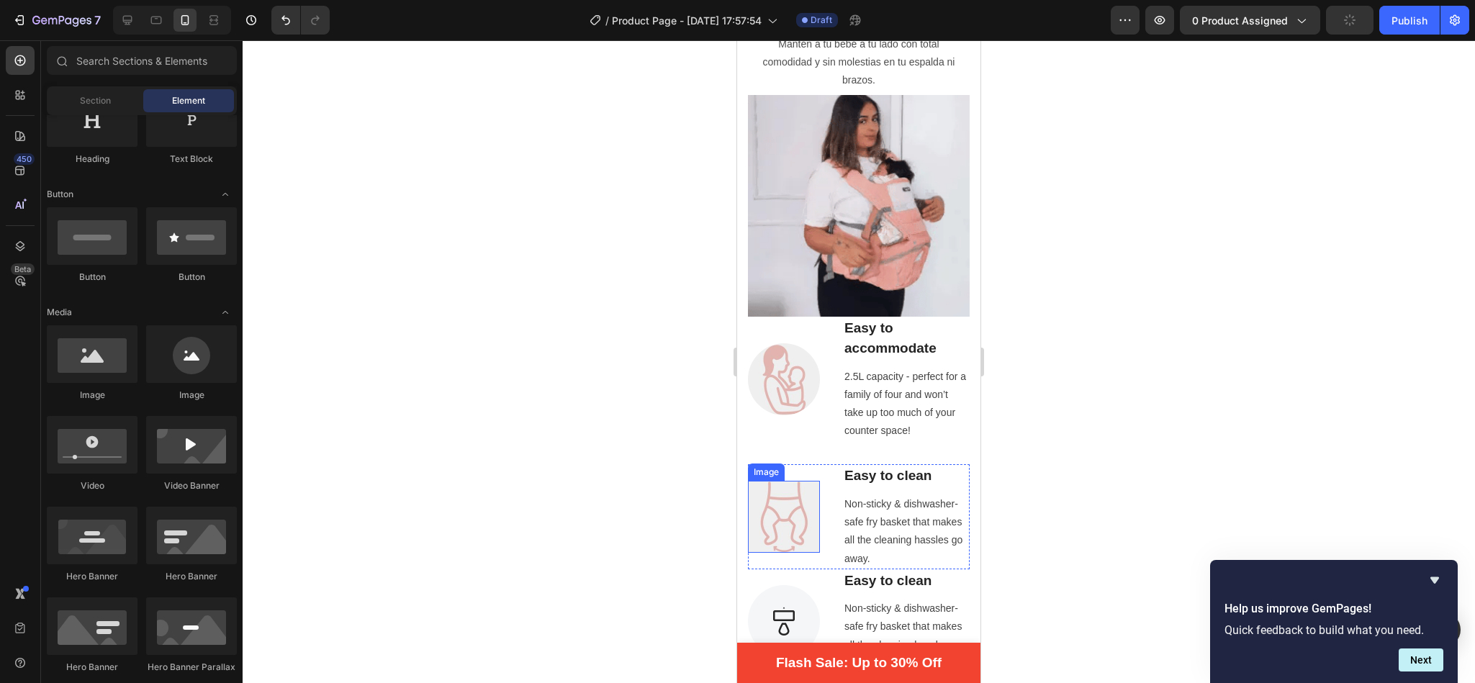
click at [784, 485] on img at bounding box center [784, 517] width 72 height 72
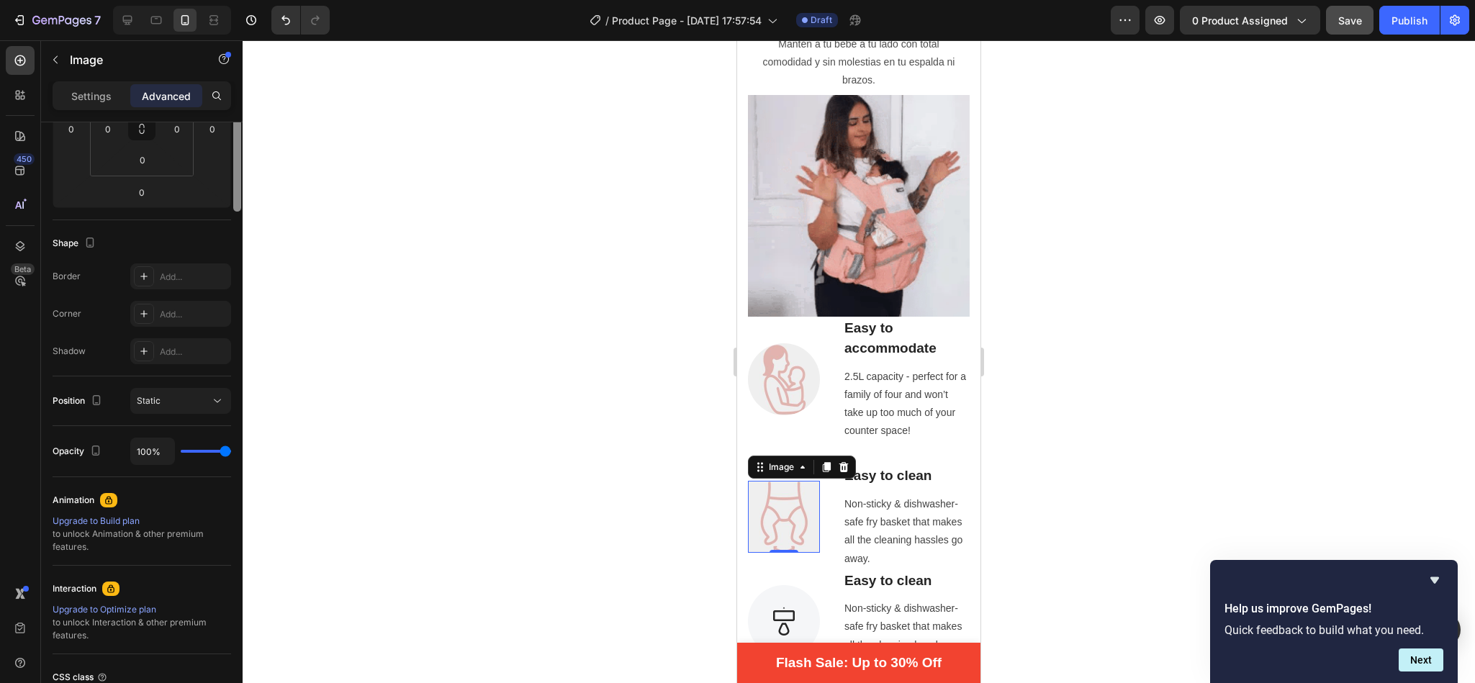
scroll to position [0, 0]
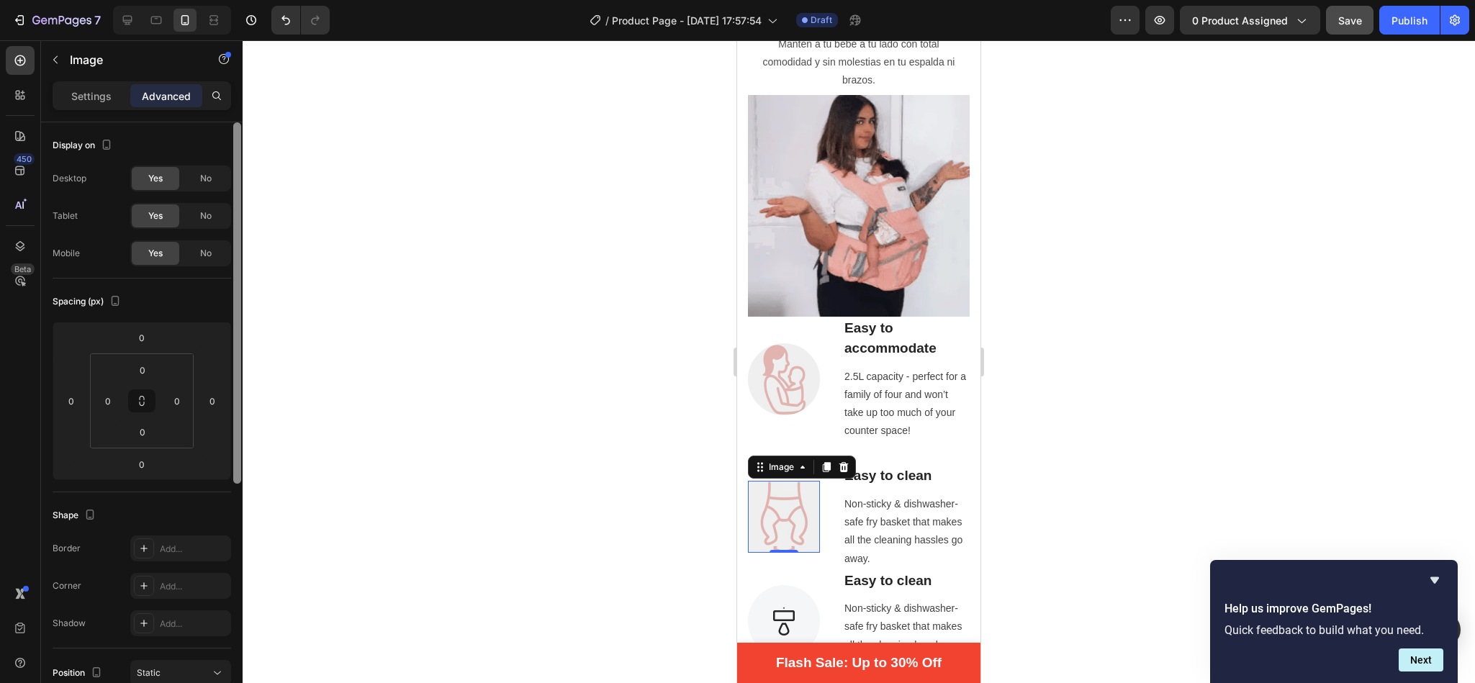
drag, startPoint x: 238, startPoint y: 331, endPoint x: 231, endPoint y: 24, distance: 306.8
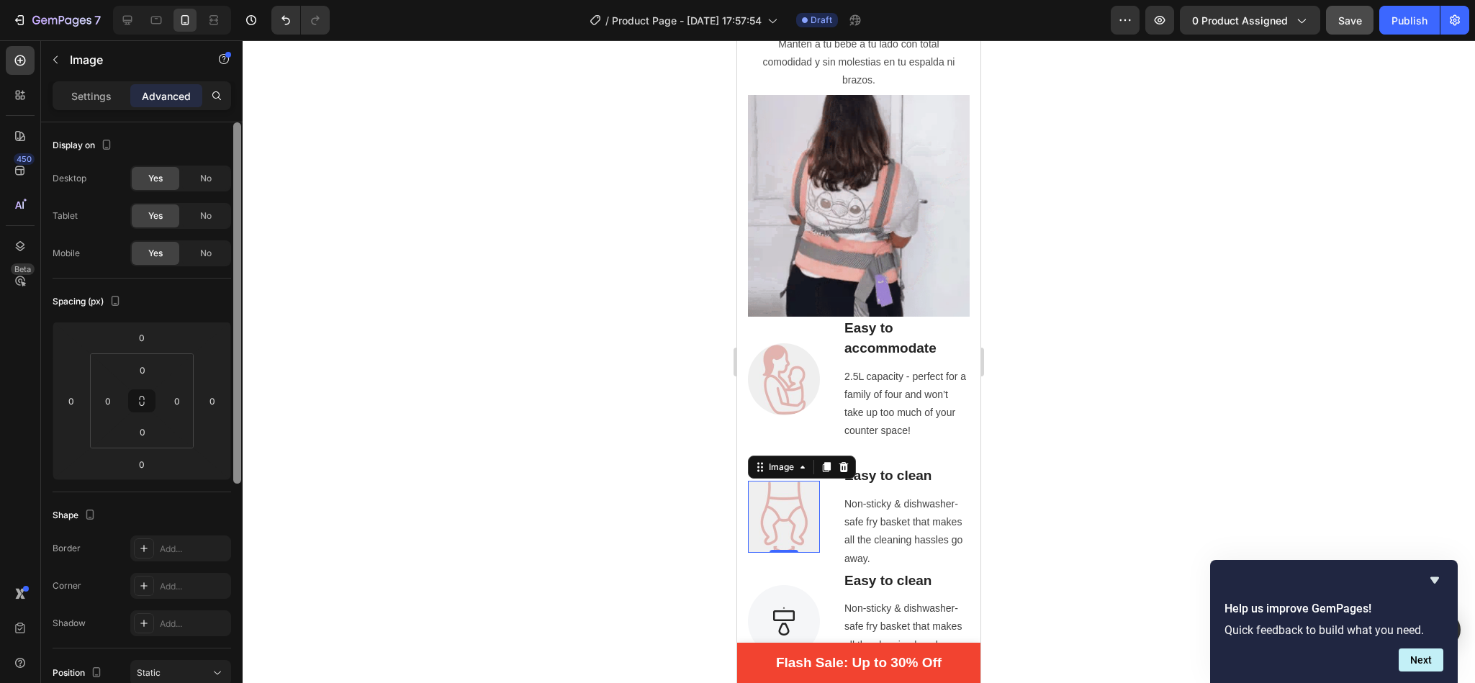
click at [231, 0] on div "7 / Product Page - [DATE] 17:57:54 Draft Preview 0 product assigned Save Publis…" at bounding box center [737, 0] width 1475 height 0
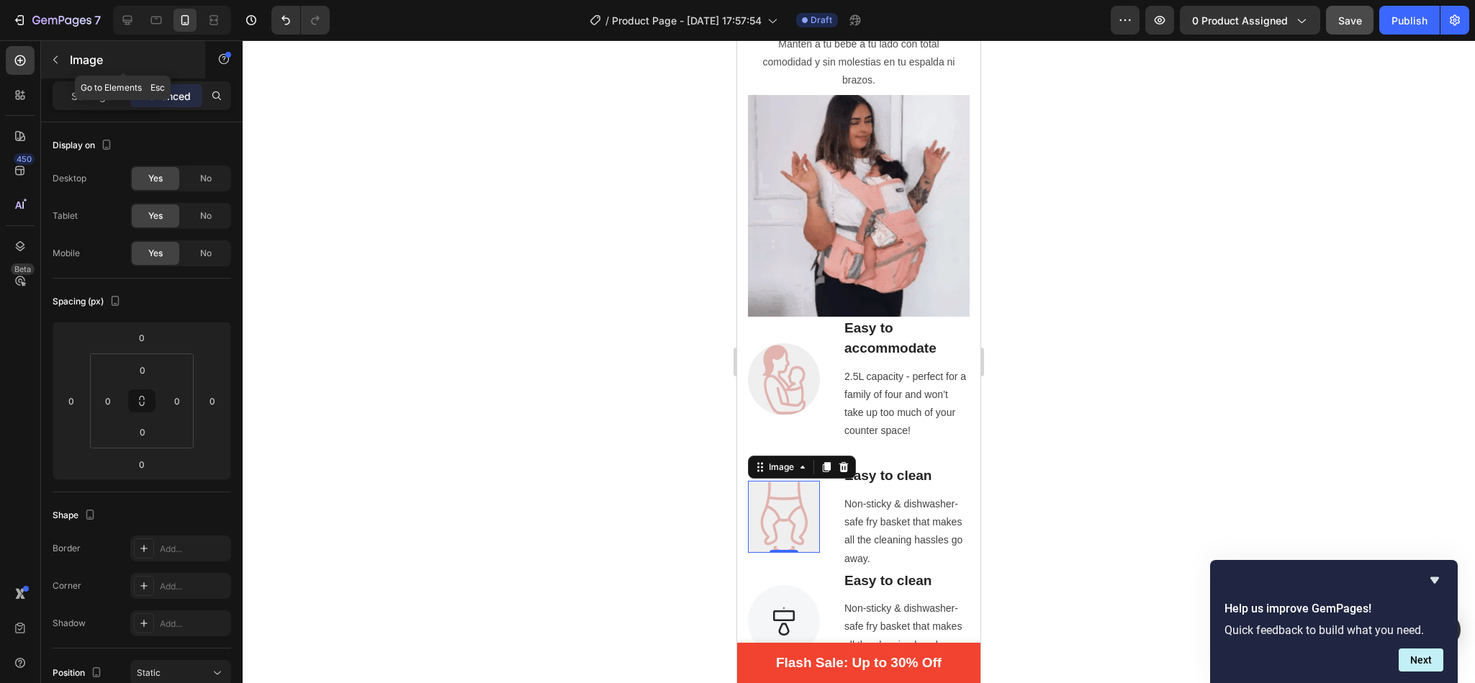
click at [58, 61] on icon "button" at bounding box center [56, 60] width 12 height 12
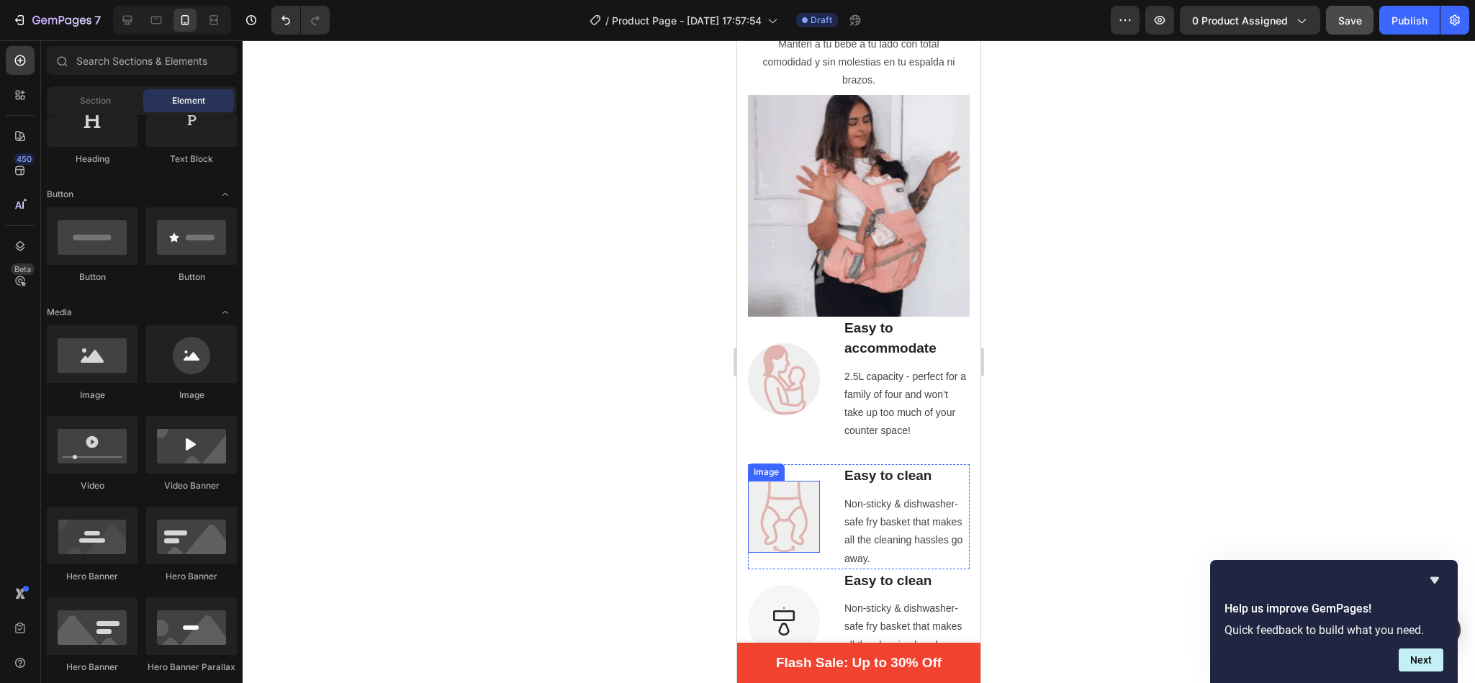
click at [767, 481] on img at bounding box center [784, 517] width 72 height 72
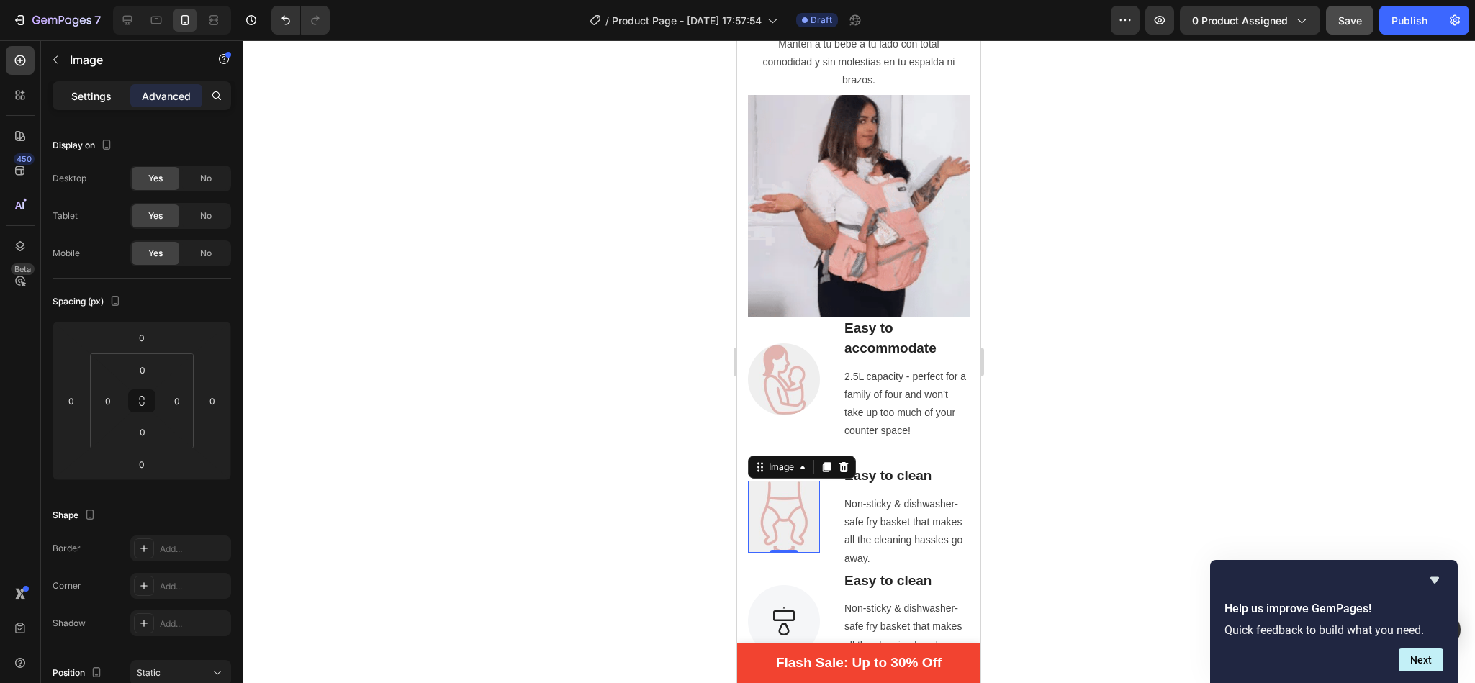
click at [81, 102] on p "Settings" at bounding box center [91, 96] width 40 height 15
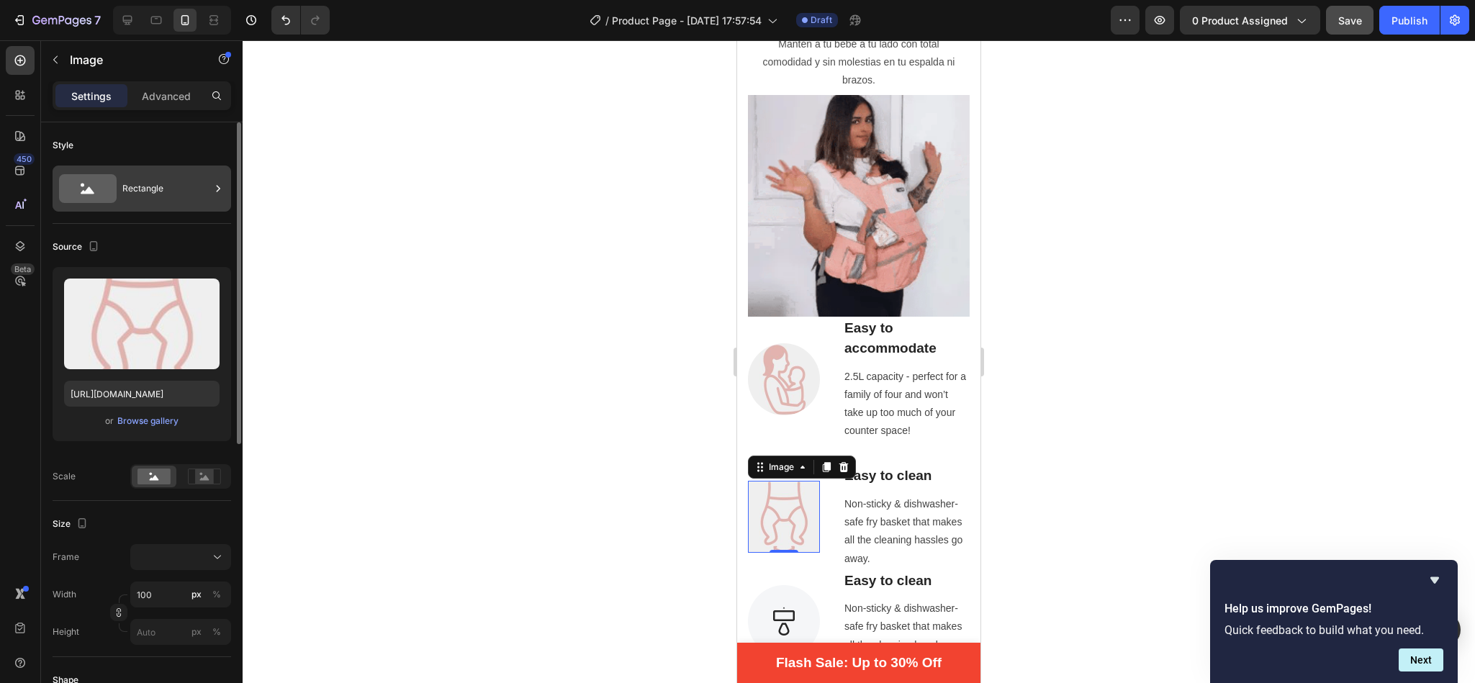
click at [175, 192] on div "Rectangle" at bounding box center [166, 188] width 88 height 33
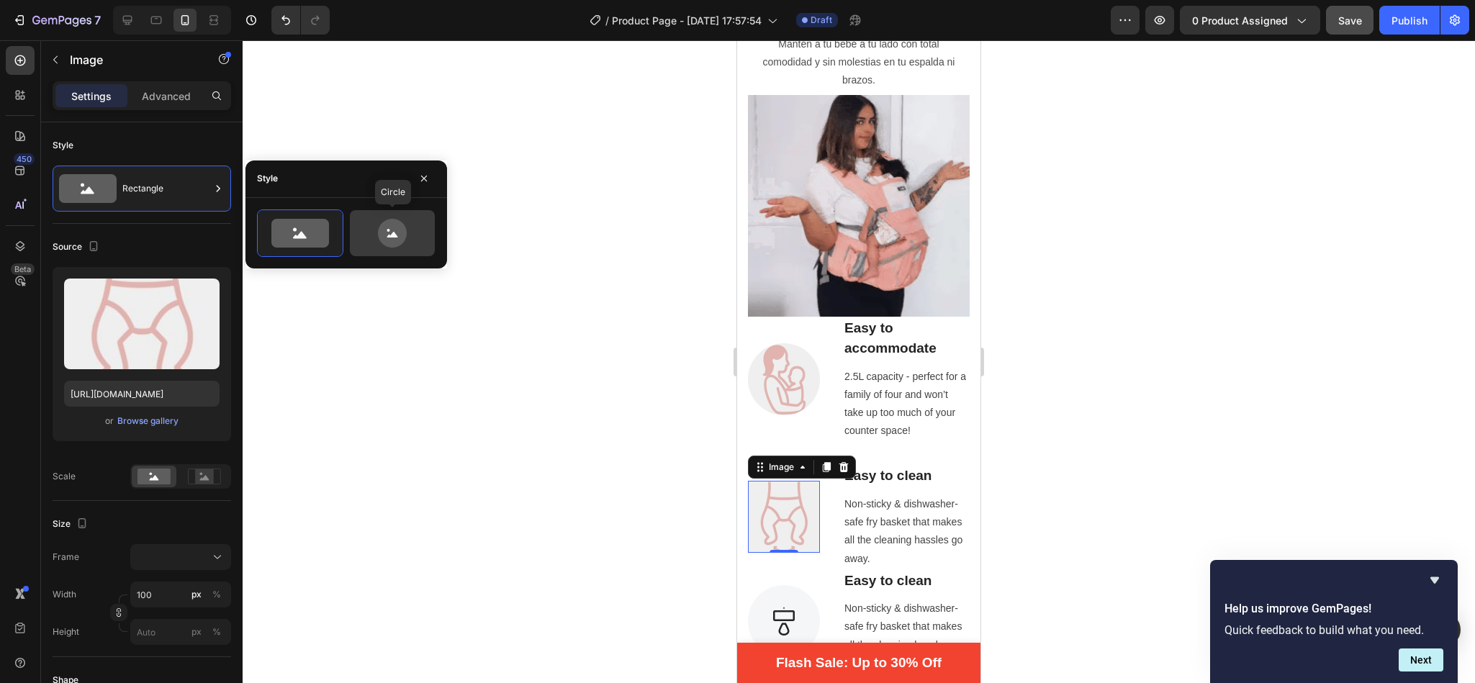
click at [398, 230] on icon at bounding box center [392, 233] width 29 height 29
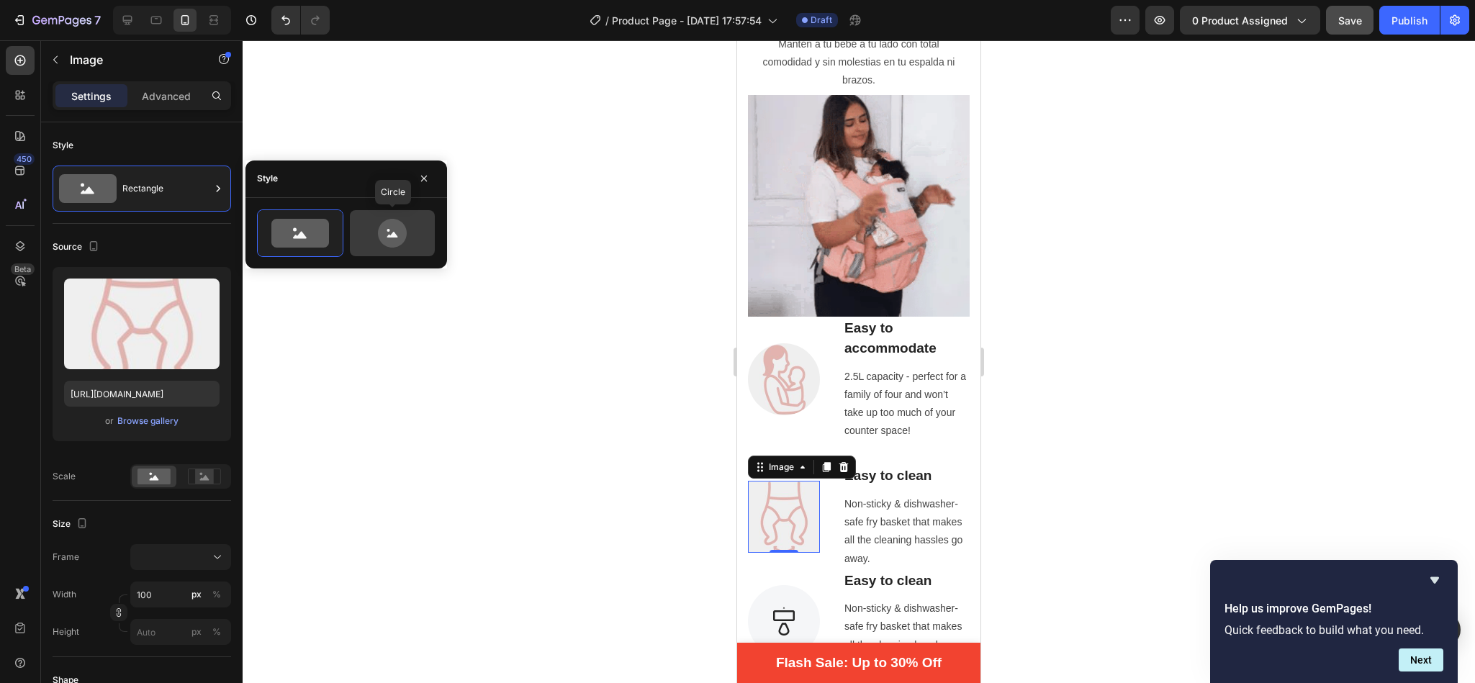
type input "80"
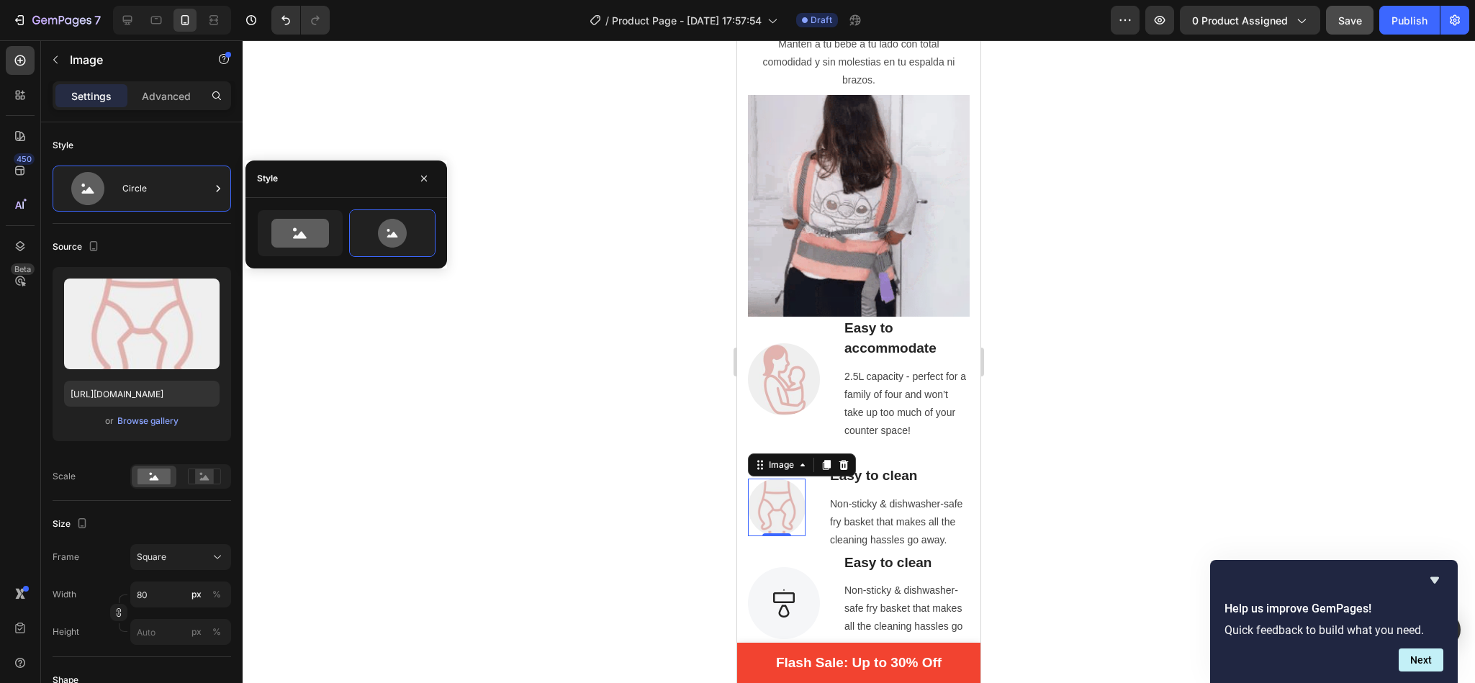
click at [685, 503] on div at bounding box center [859, 361] width 1233 height 643
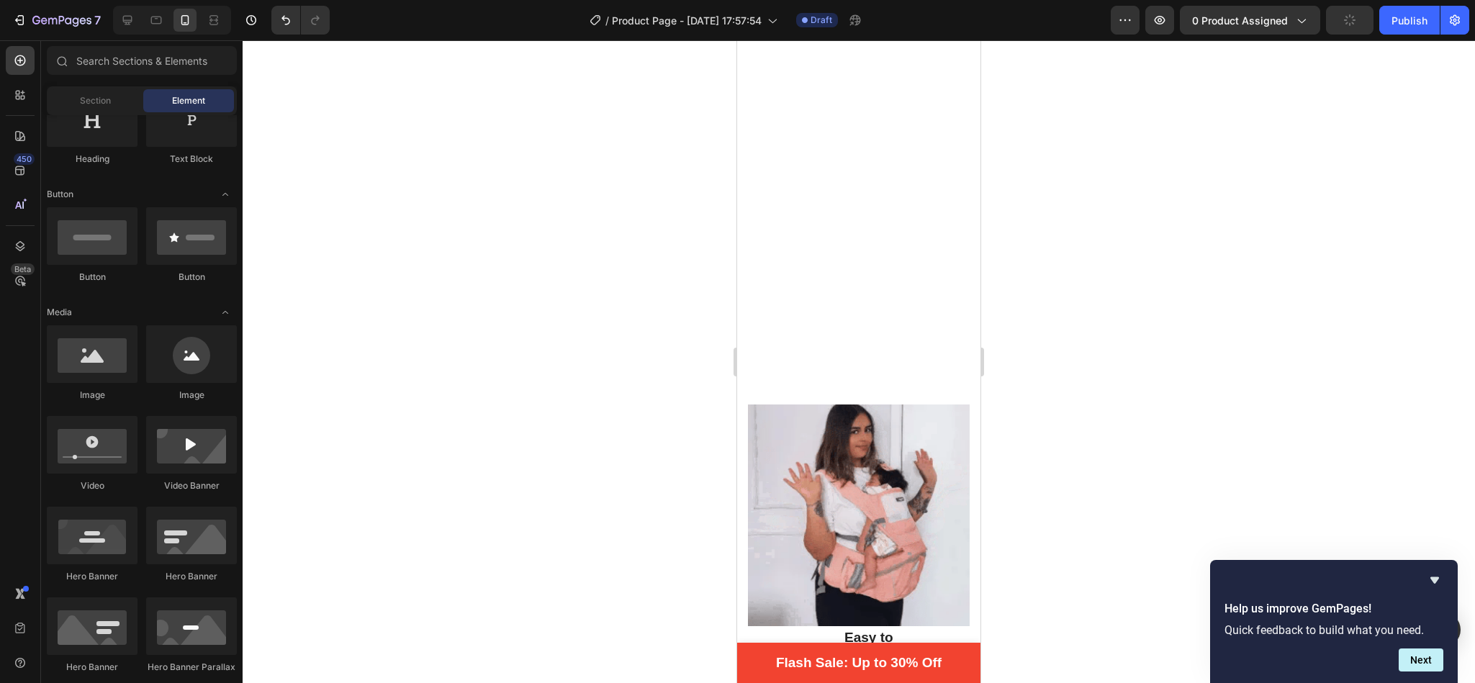
scroll to position [1071, 0]
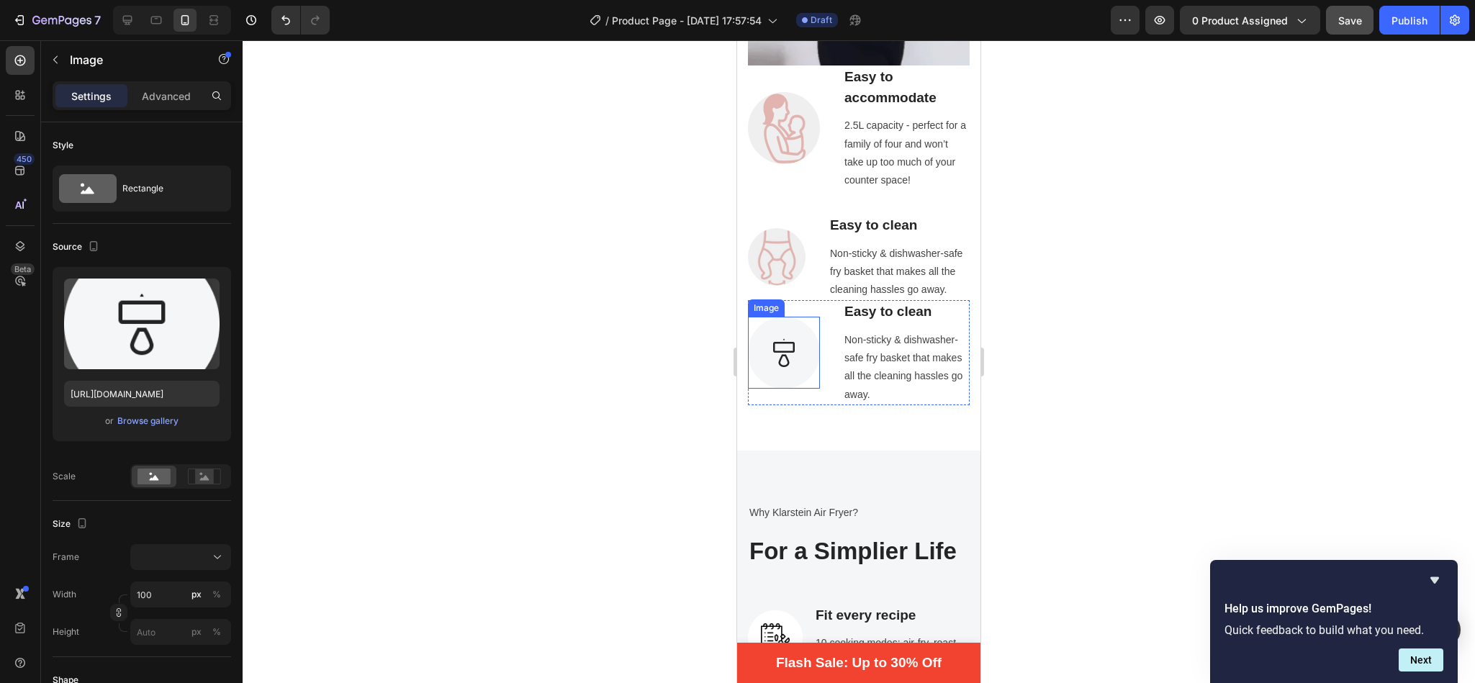
click at [790, 357] on img at bounding box center [784, 353] width 72 height 72
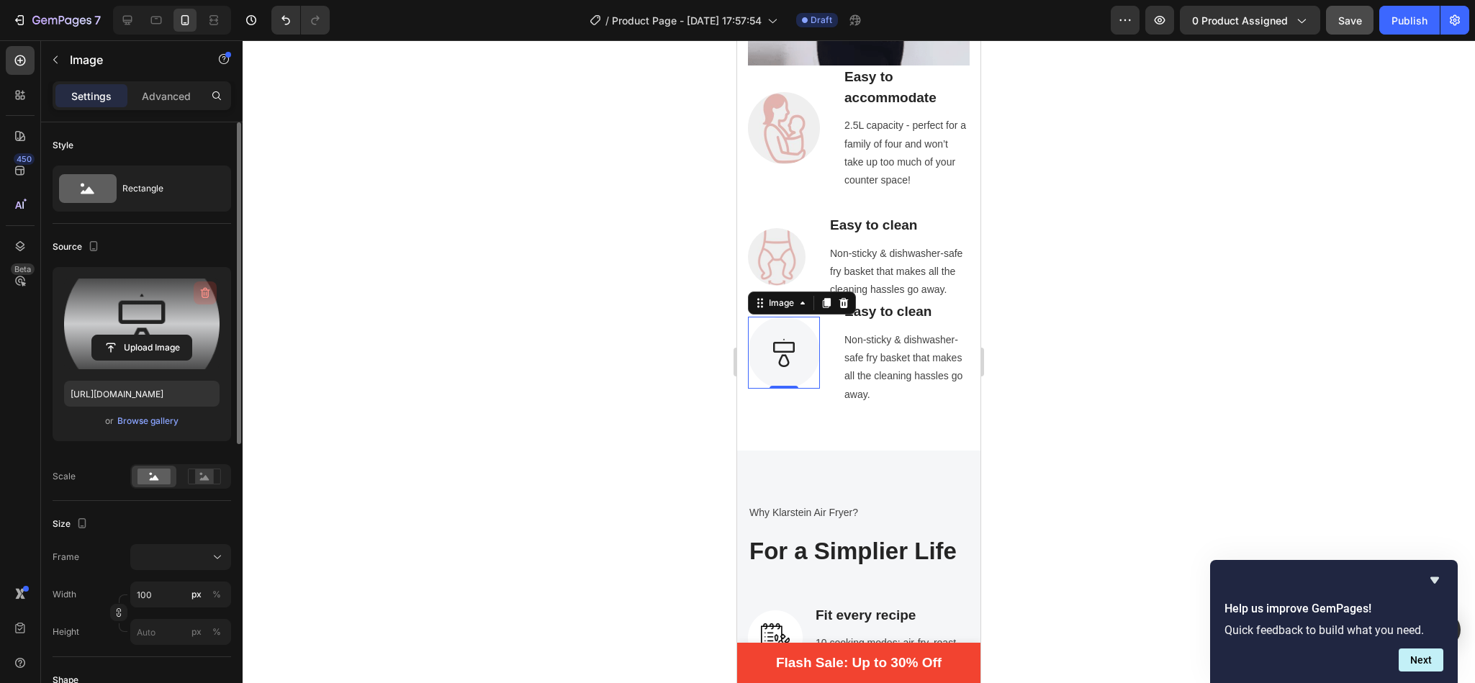
click at [207, 298] on icon "button" at bounding box center [205, 293] width 9 height 11
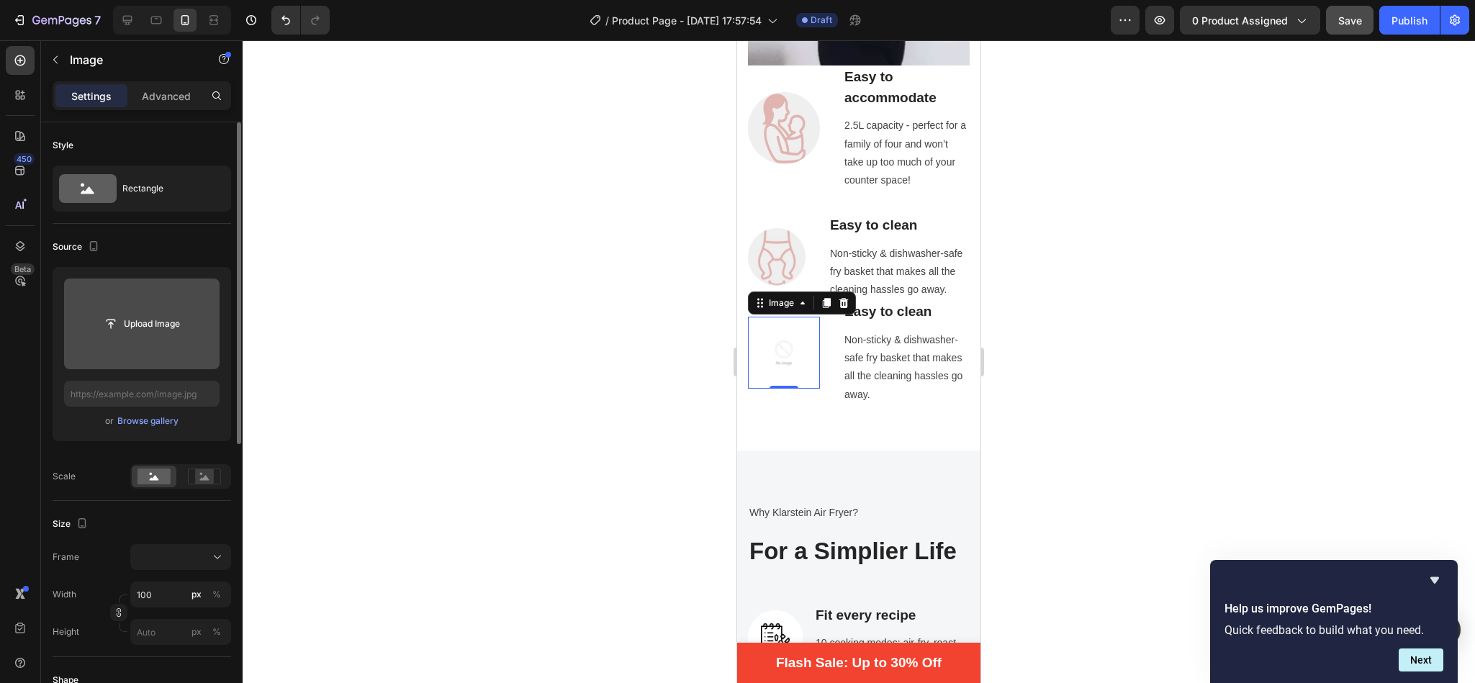
click at [151, 320] on input "file" at bounding box center [141, 324] width 99 height 24
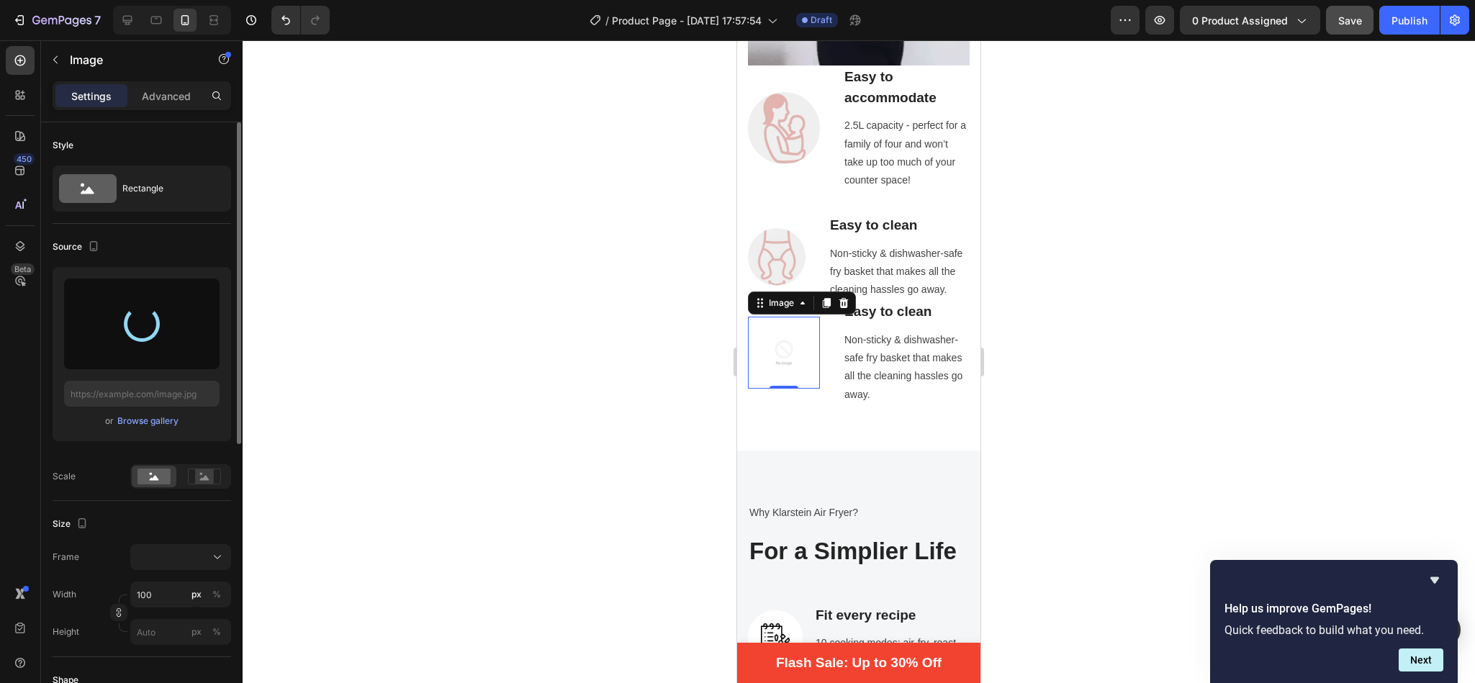
type input "[URL][DOMAIN_NAME]"
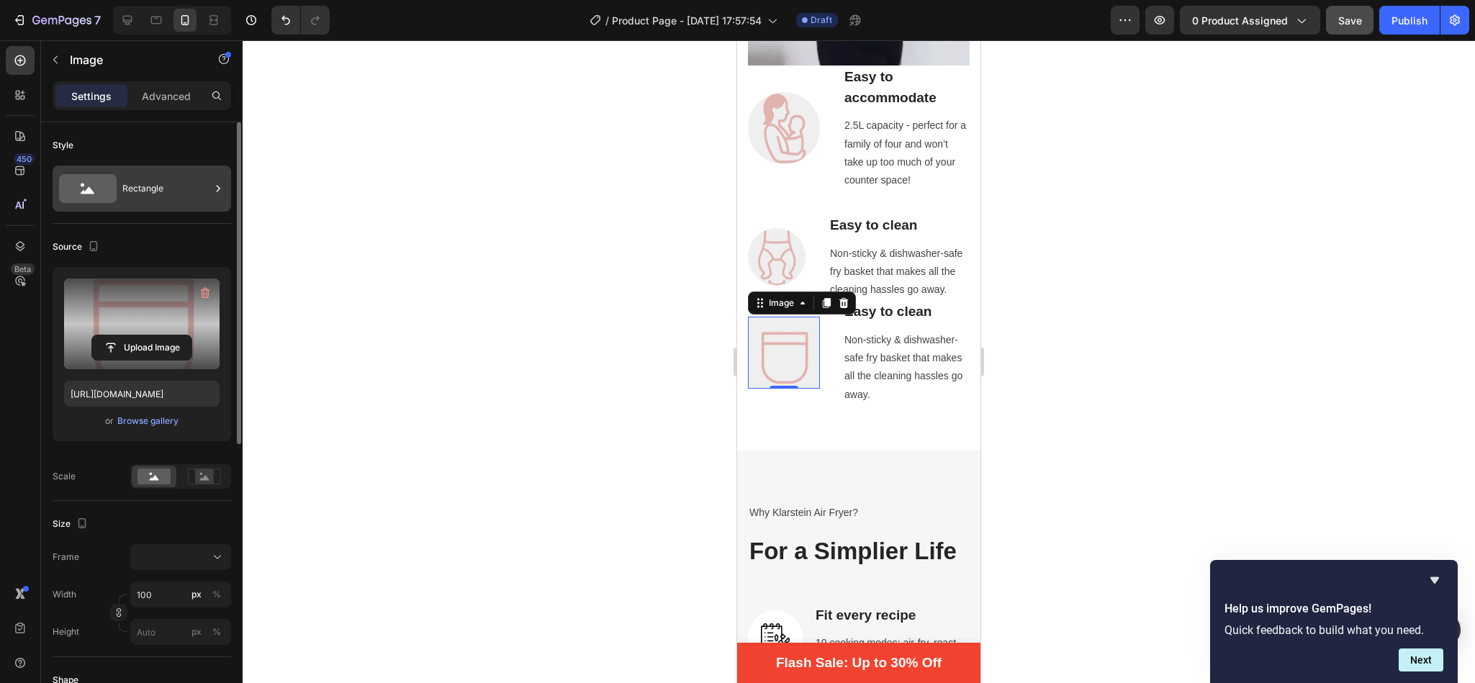
click at [153, 184] on div "Rectangle" at bounding box center [166, 188] width 88 height 33
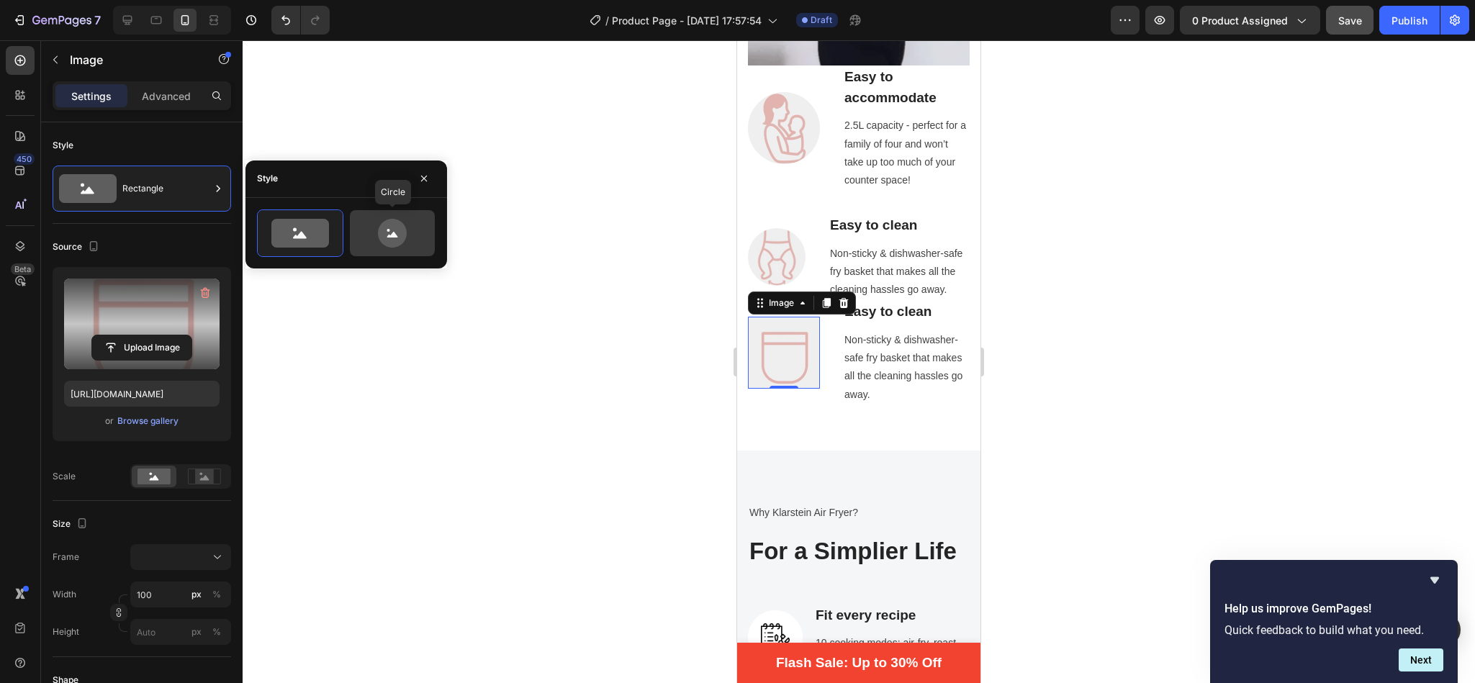
click at [396, 231] on icon at bounding box center [392, 233] width 29 height 29
type input "80"
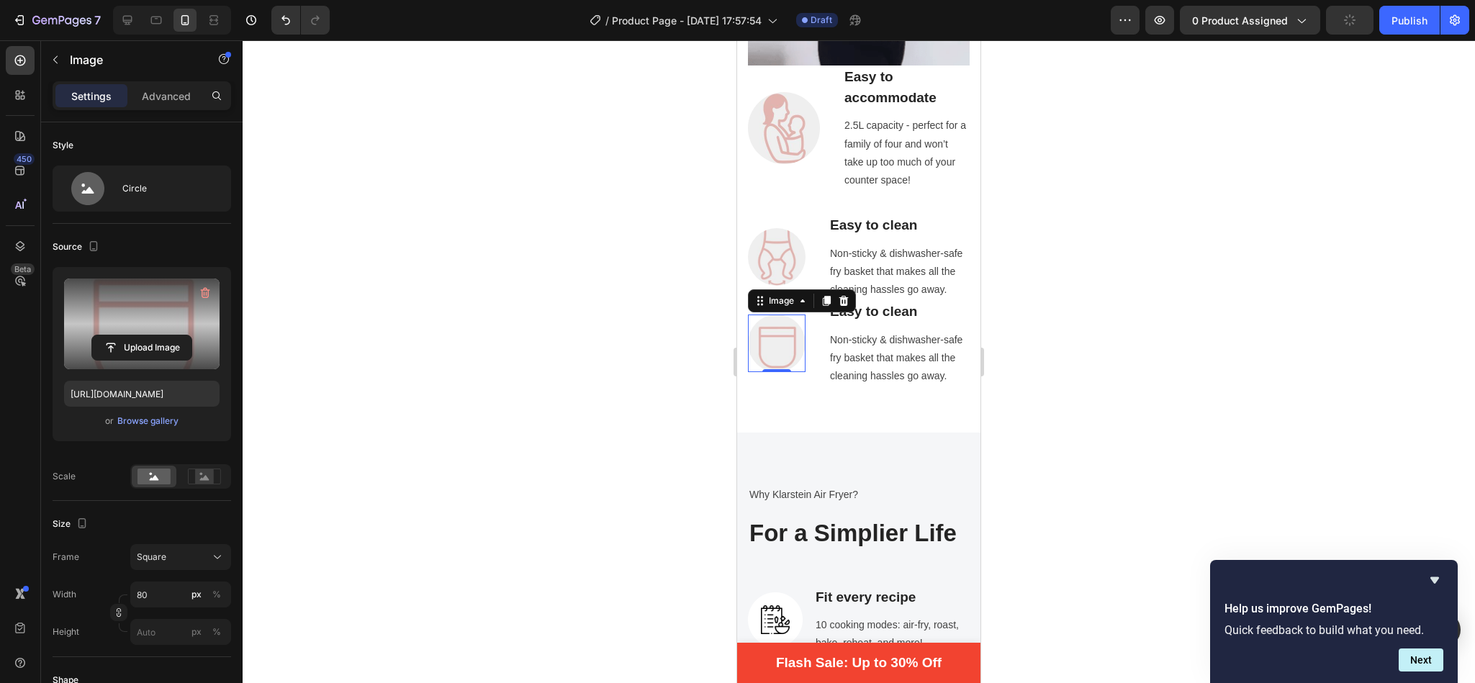
click at [627, 400] on div at bounding box center [859, 361] width 1233 height 643
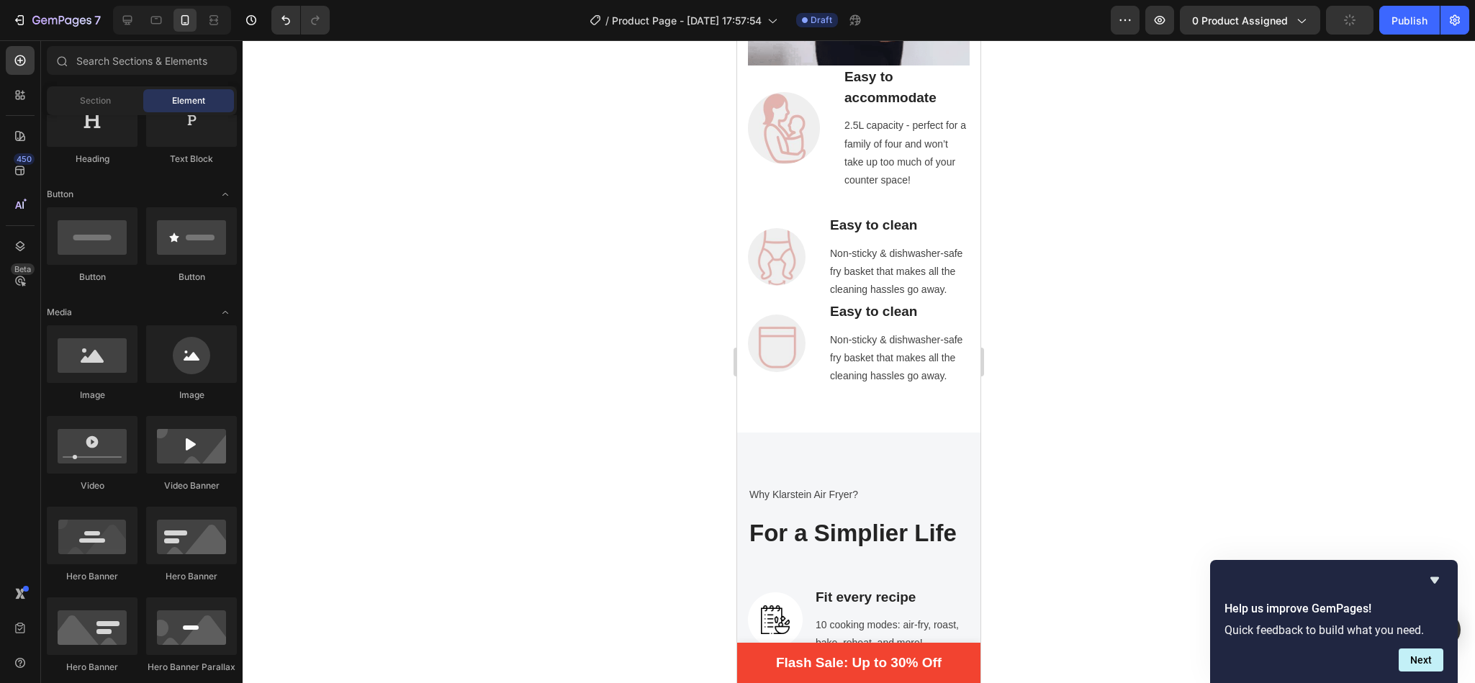
click at [627, 400] on div at bounding box center [859, 361] width 1233 height 643
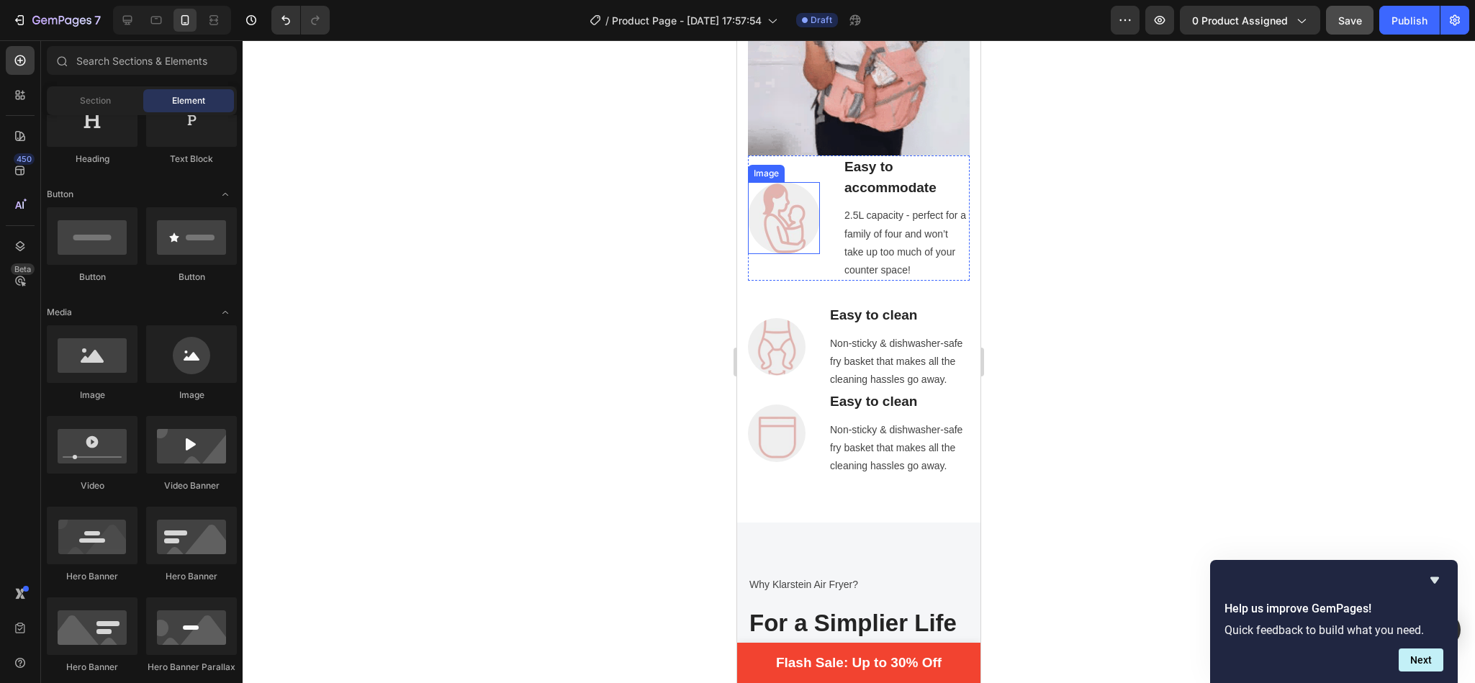
click at [784, 205] on img at bounding box center [784, 218] width 72 height 72
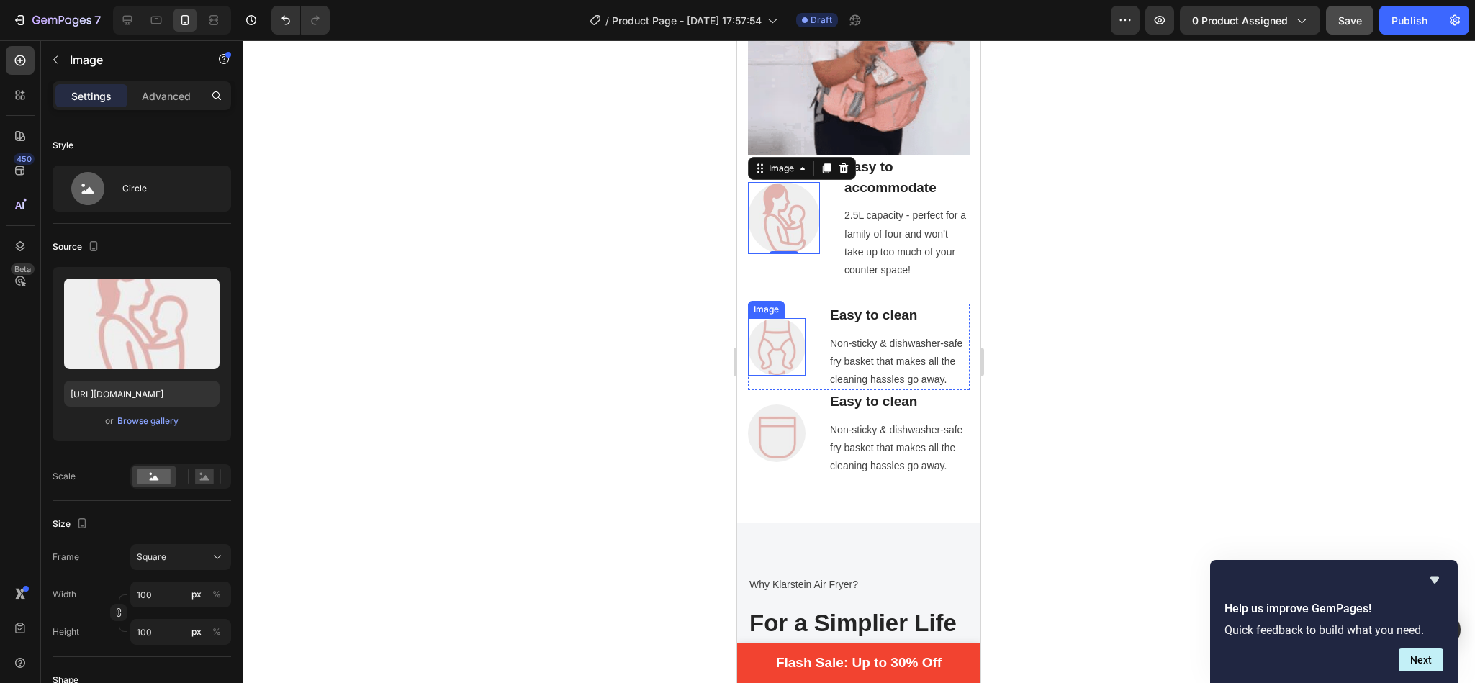
click at [783, 338] on img at bounding box center [777, 347] width 58 height 58
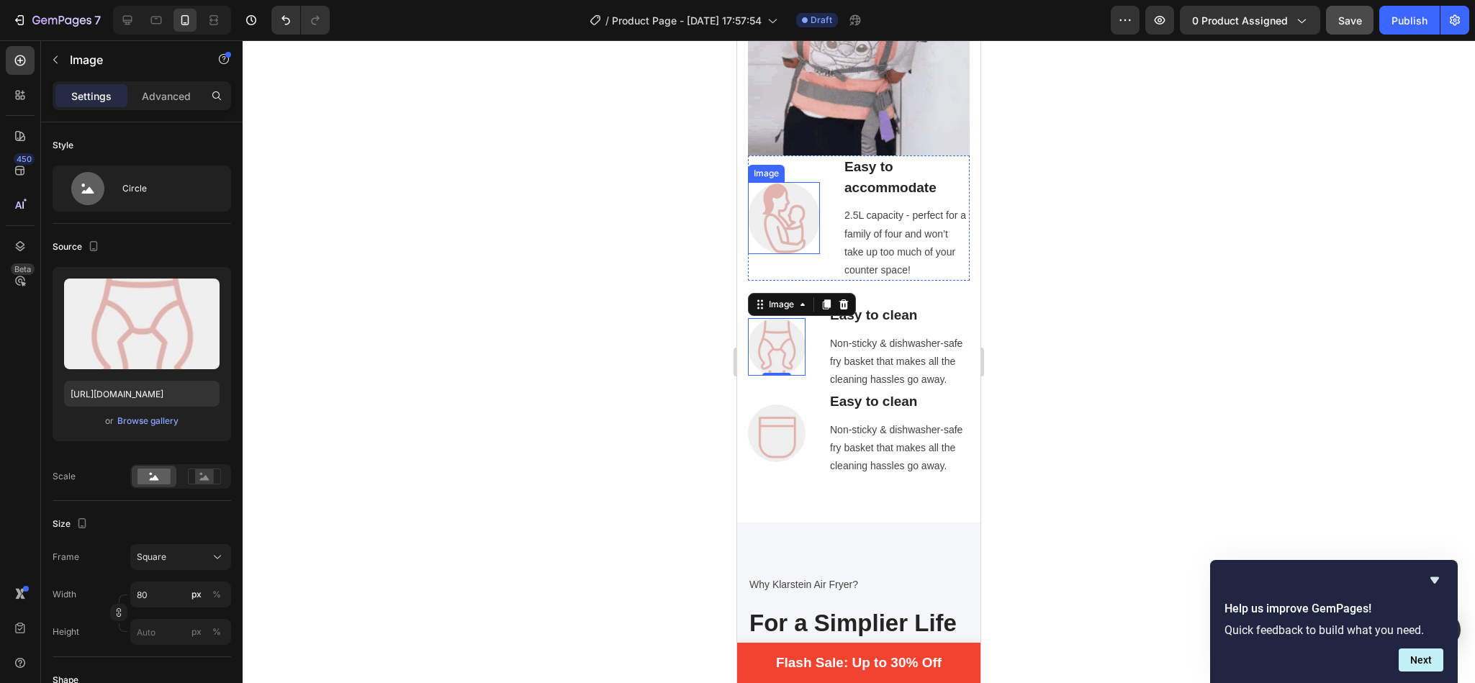
click at [785, 186] on img at bounding box center [784, 218] width 72 height 72
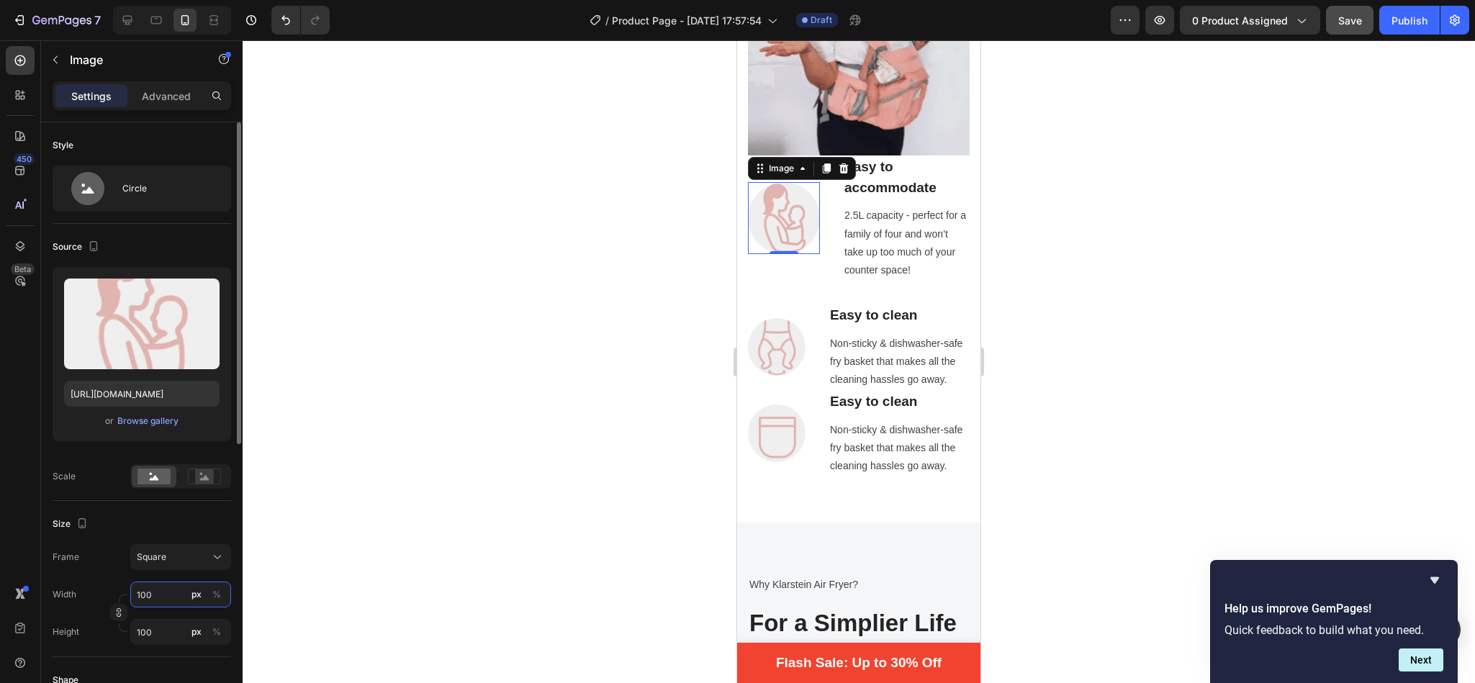
click at [151, 600] on input "100" at bounding box center [180, 595] width 101 height 26
type input "8"
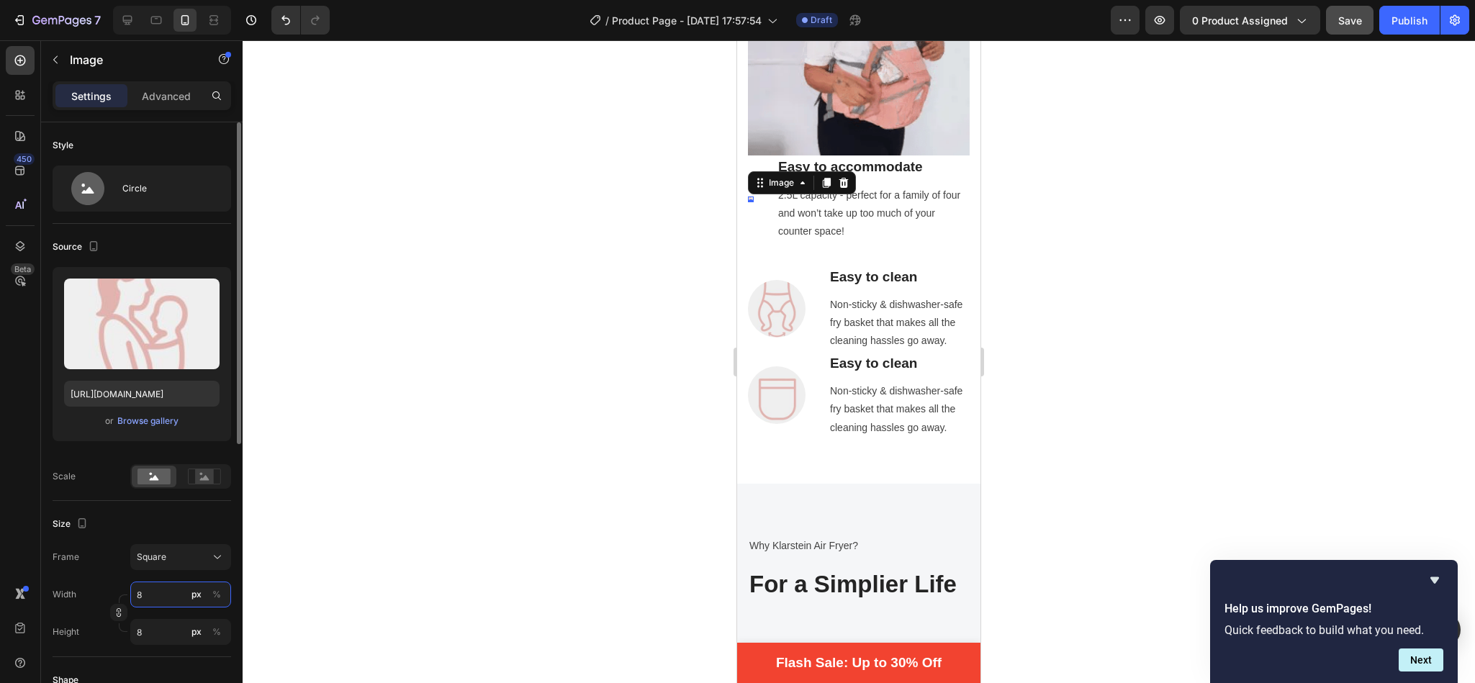
type input "80"
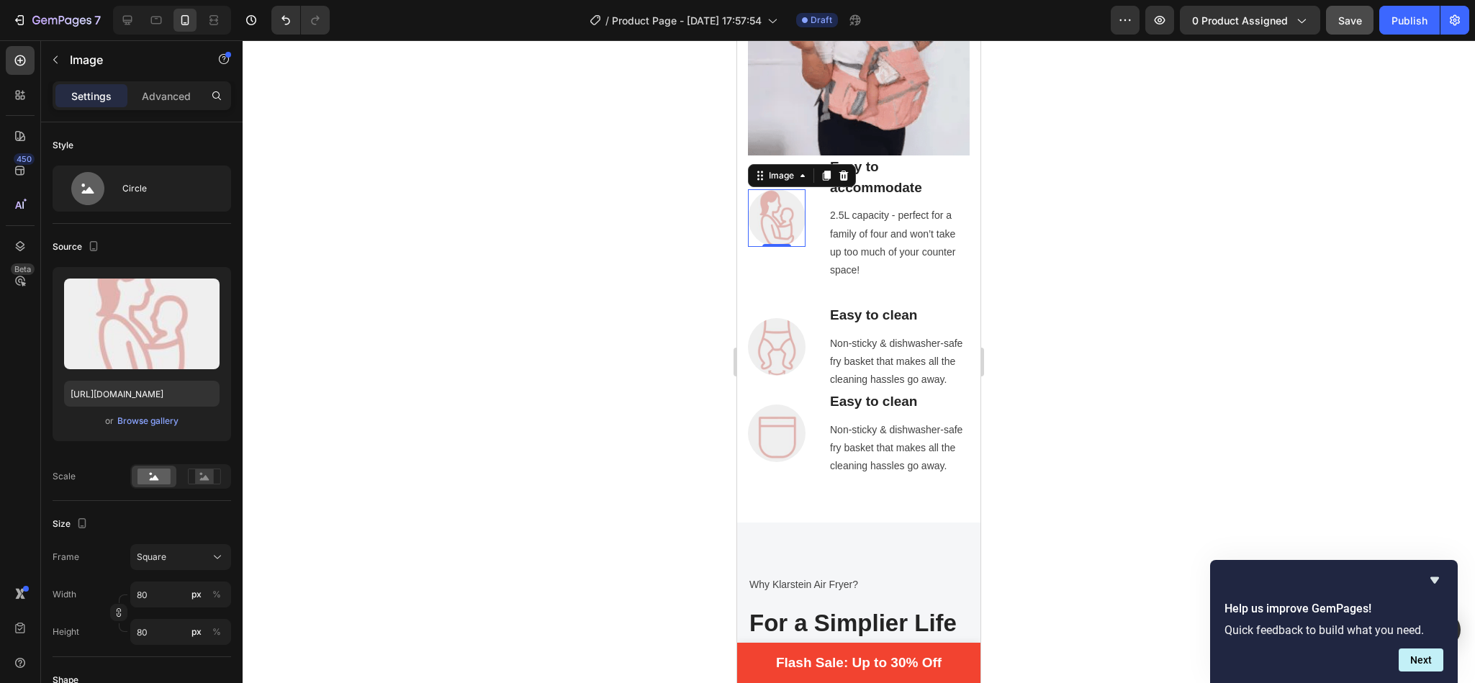
click at [575, 393] on div at bounding box center [859, 361] width 1233 height 643
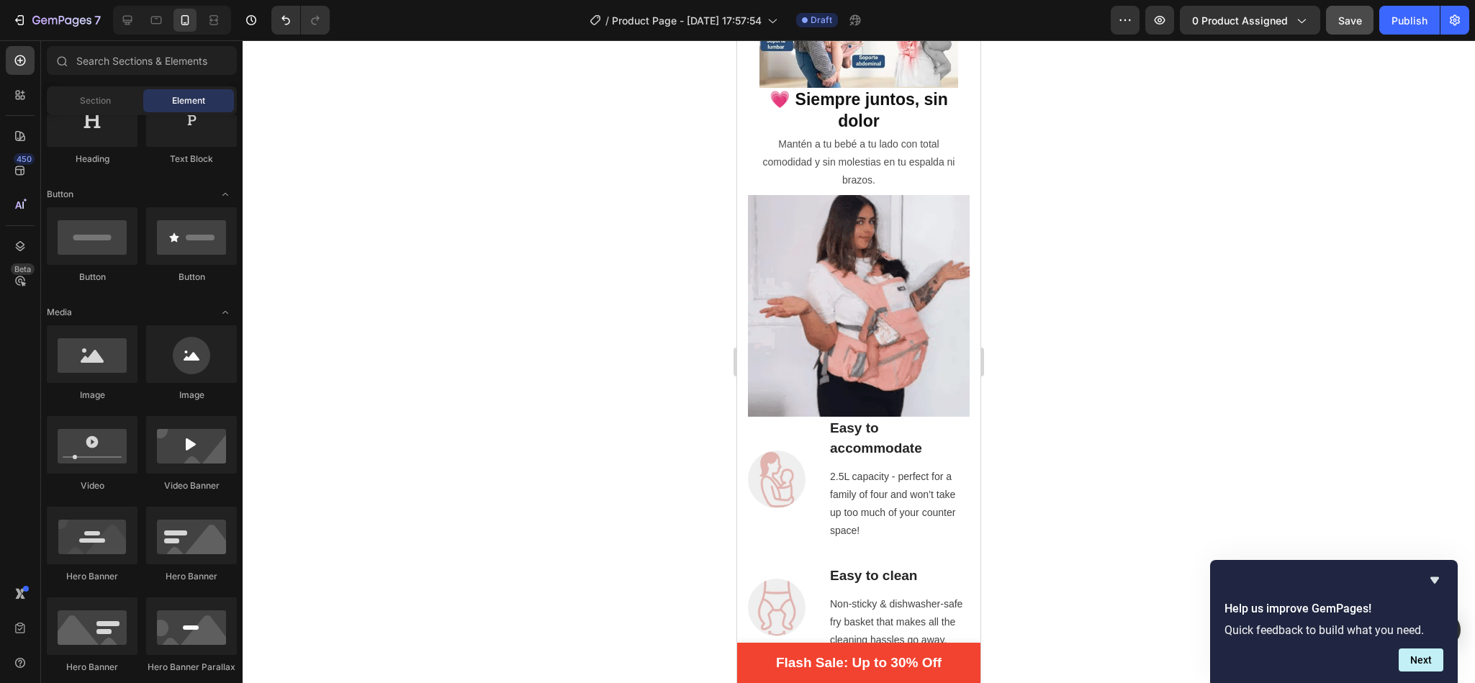
scroll to position [919, 0]
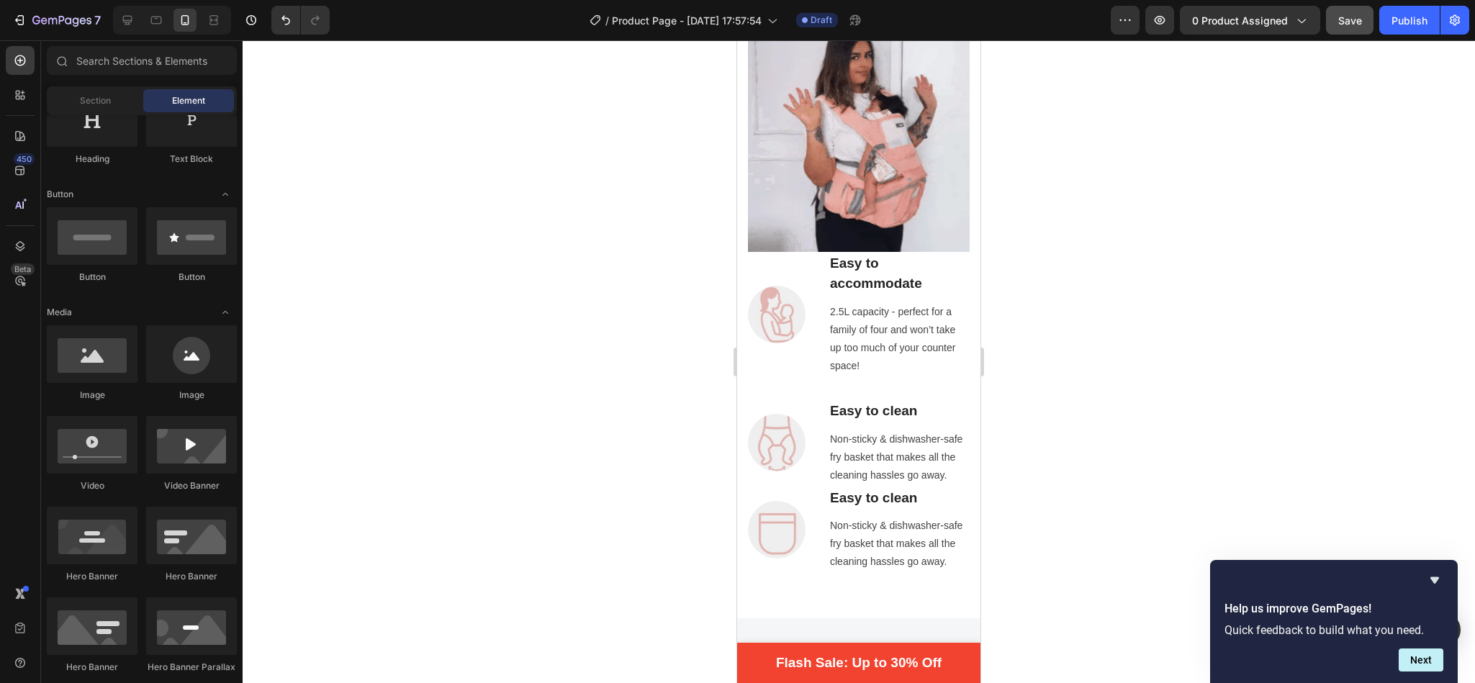
drag, startPoint x: 976, startPoint y: 197, endPoint x: 1719, endPoint y: 218, distance: 742.6
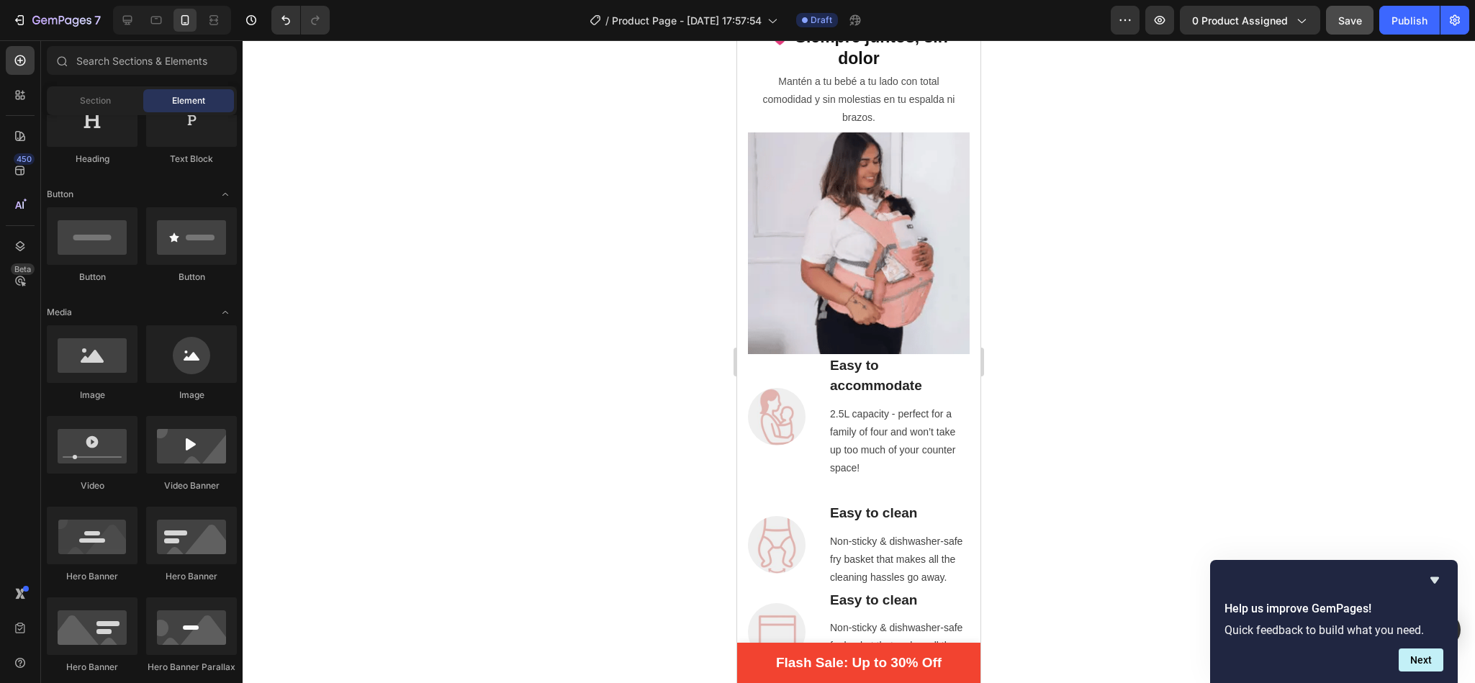
scroll to position [829, 0]
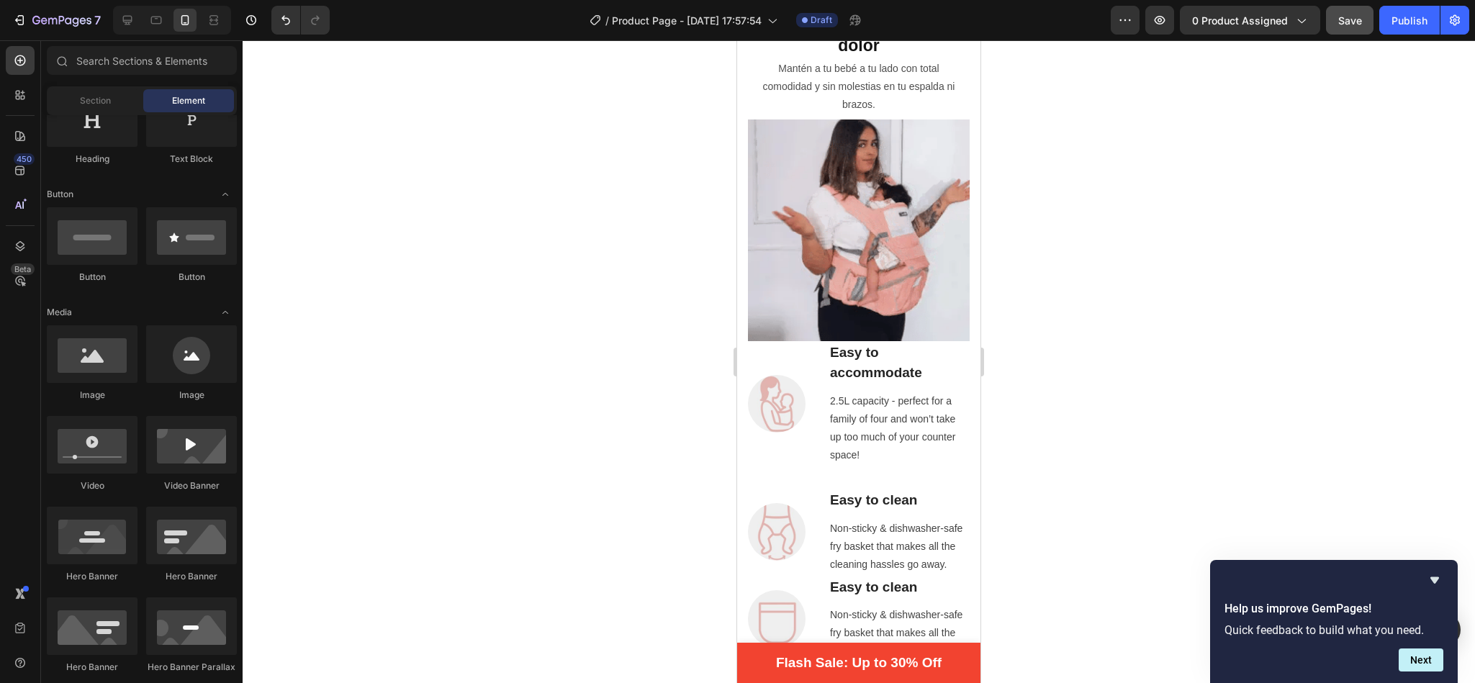
drag, startPoint x: 972, startPoint y: 138, endPoint x: 1731, endPoint y: 205, distance: 761.8
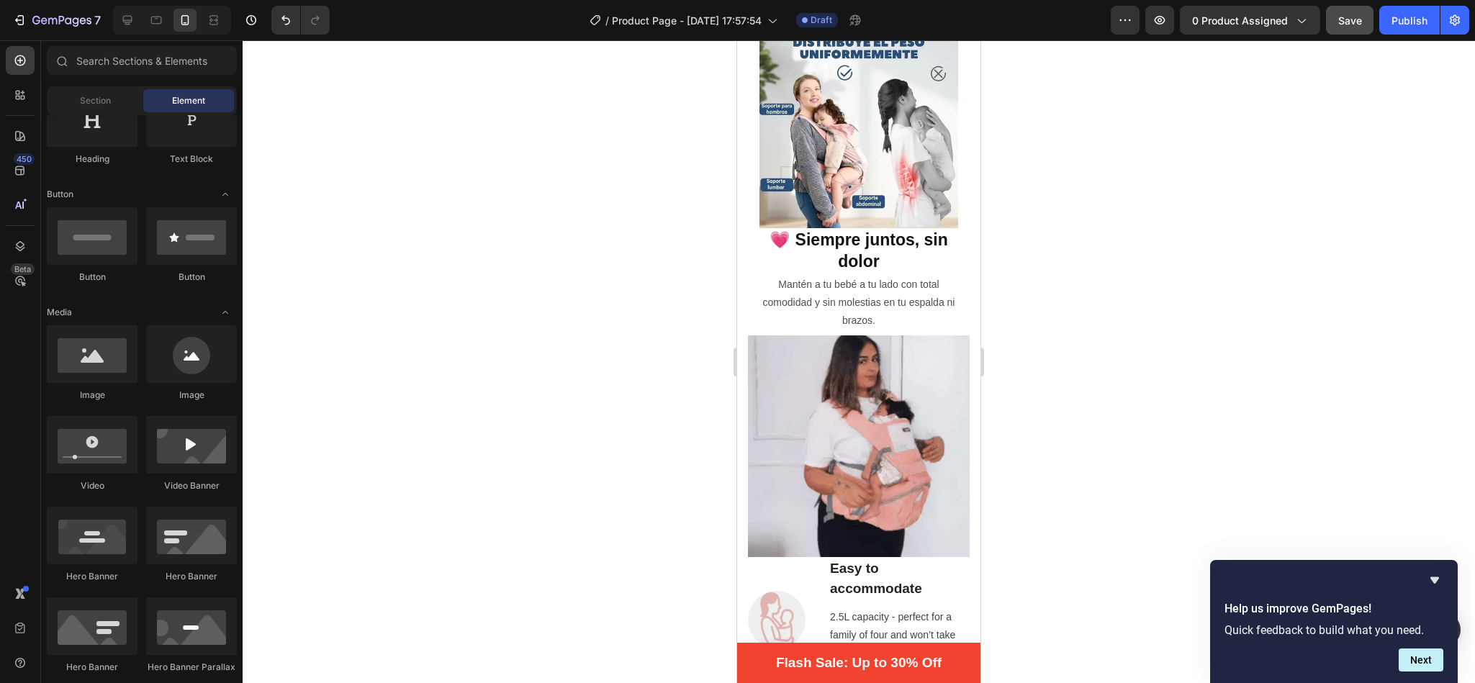
scroll to position [600, 0]
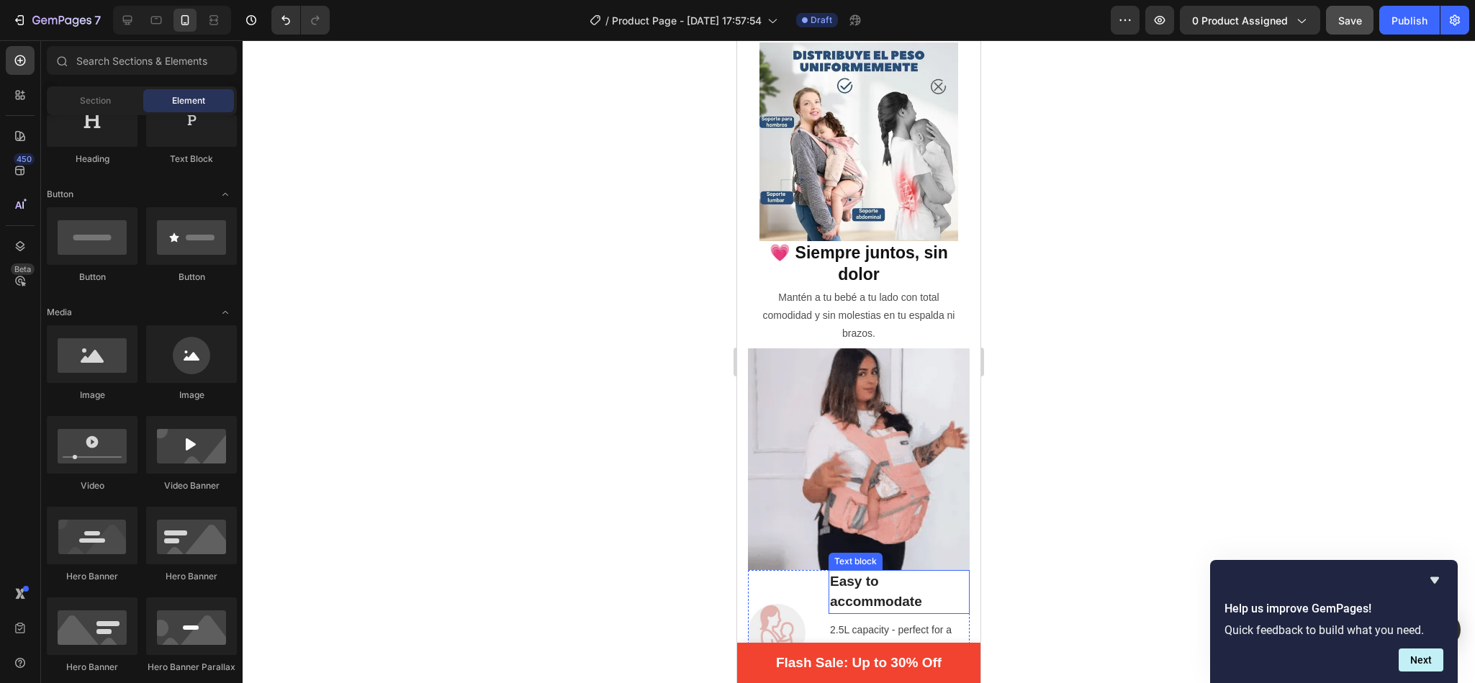
click at [877, 572] on p "Easy to accommodate" at bounding box center [899, 592] width 138 height 41
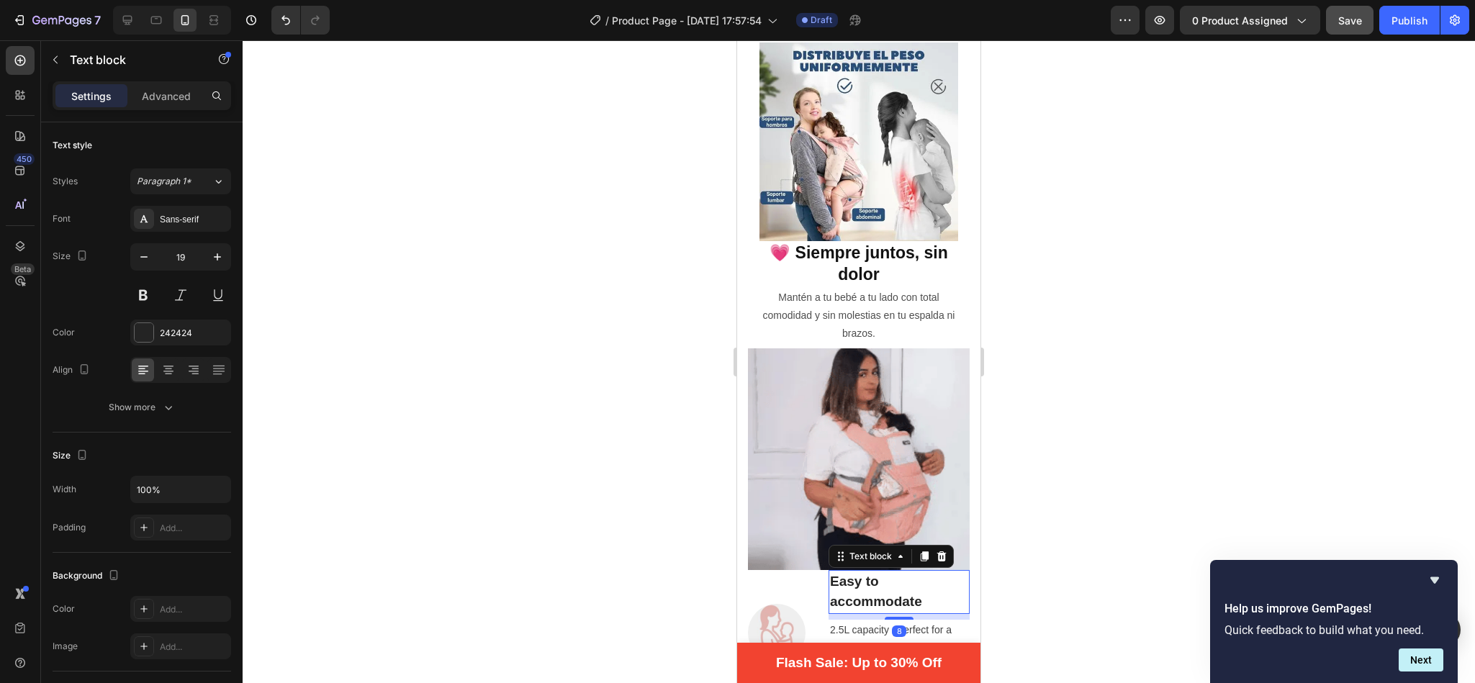
click at [920, 572] on p "Easy to accommodate" at bounding box center [899, 592] width 138 height 41
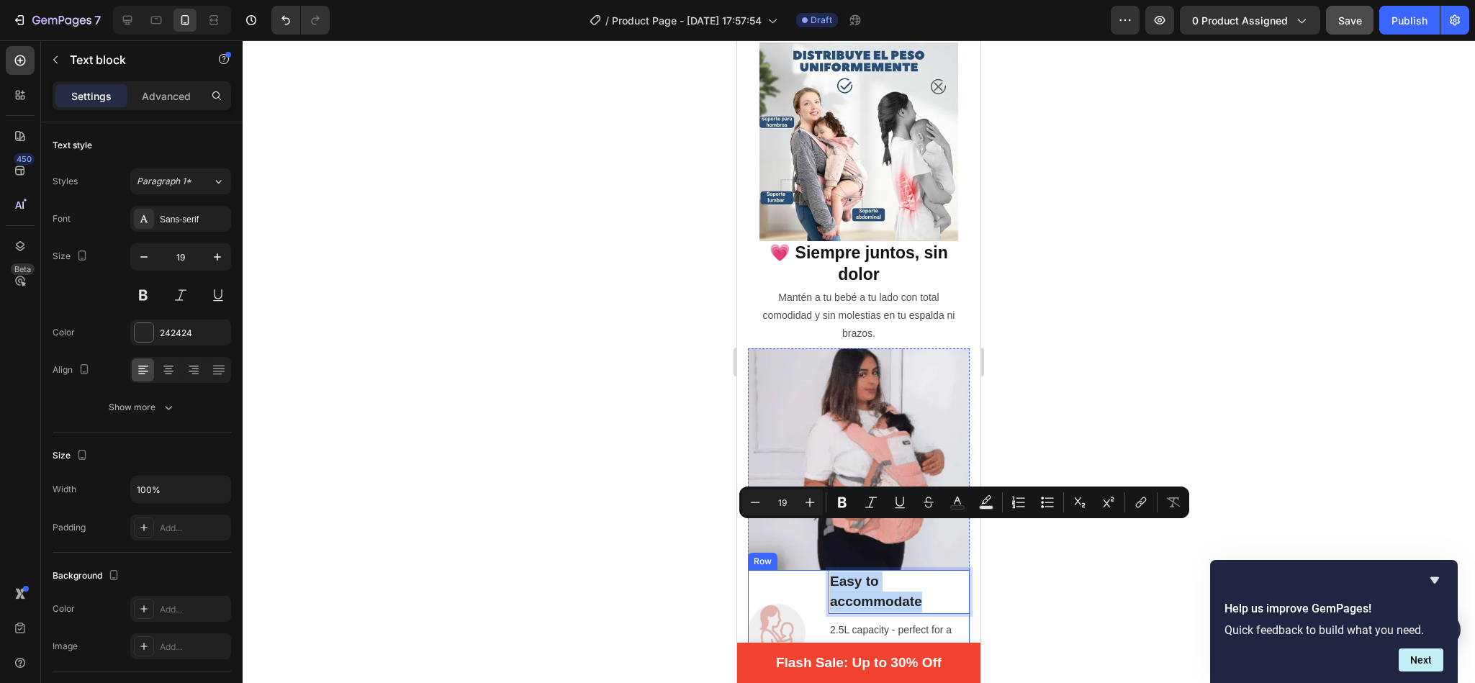
drag, startPoint x: 920, startPoint y: 549, endPoint x: 817, endPoint y: 536, distance: 103.7
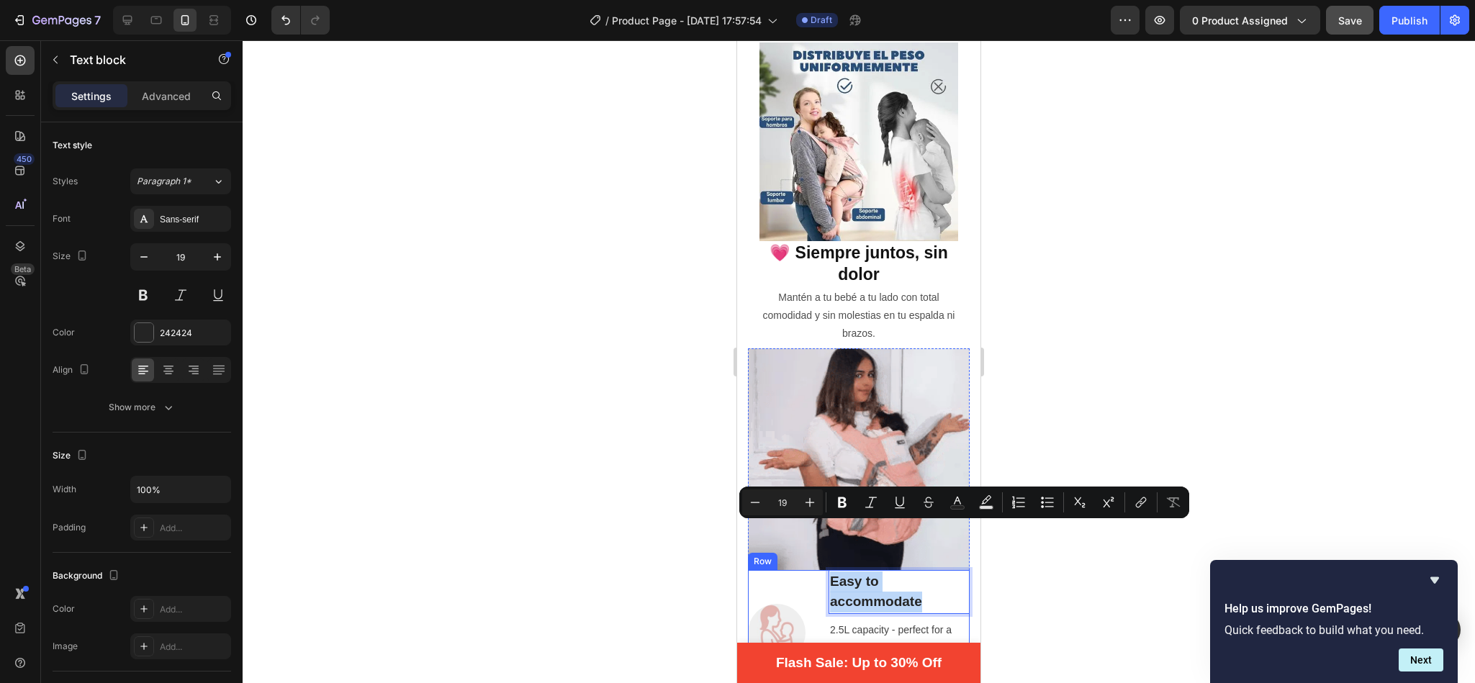
click at [817, 570] on div "Image Easy to accommodate Text block 8 2.5L capacity - perfect for a family of …" at bounding box center [859, 632] width 222 height 125
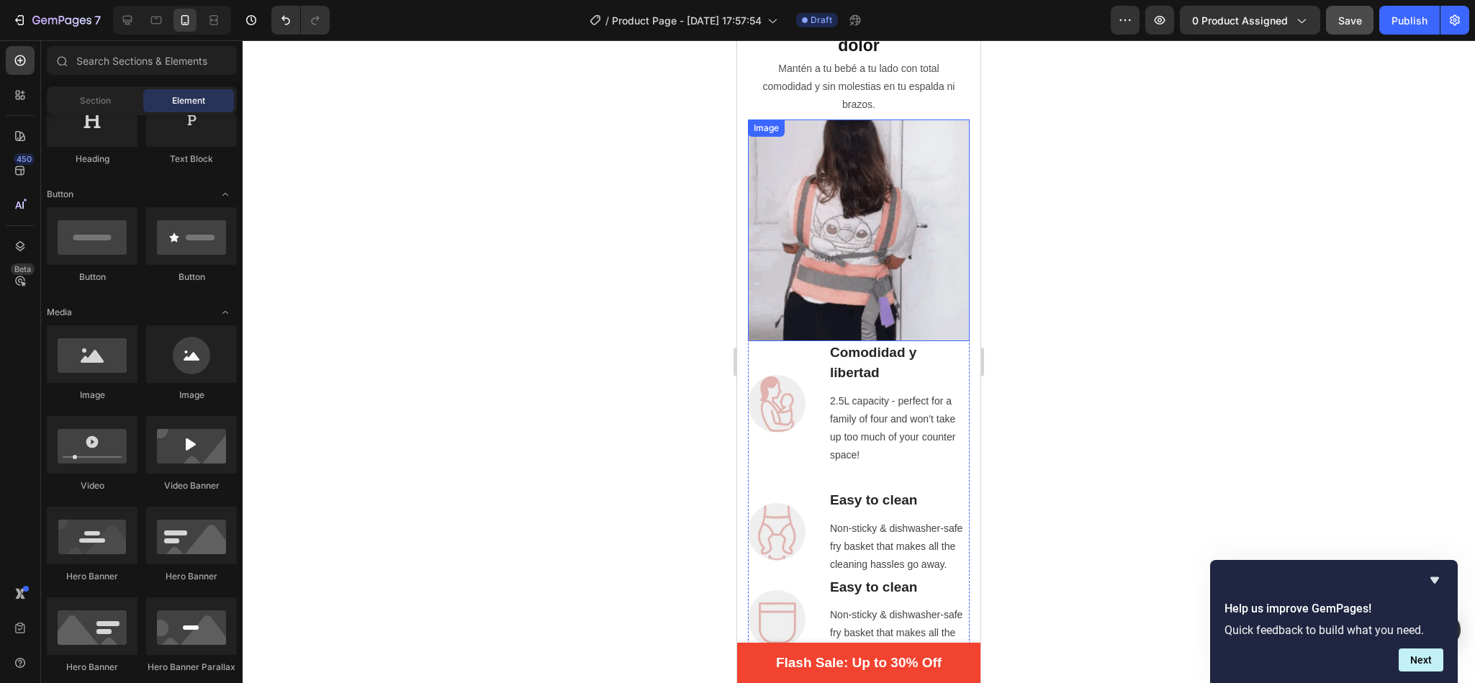
scroll to position [842, 0]
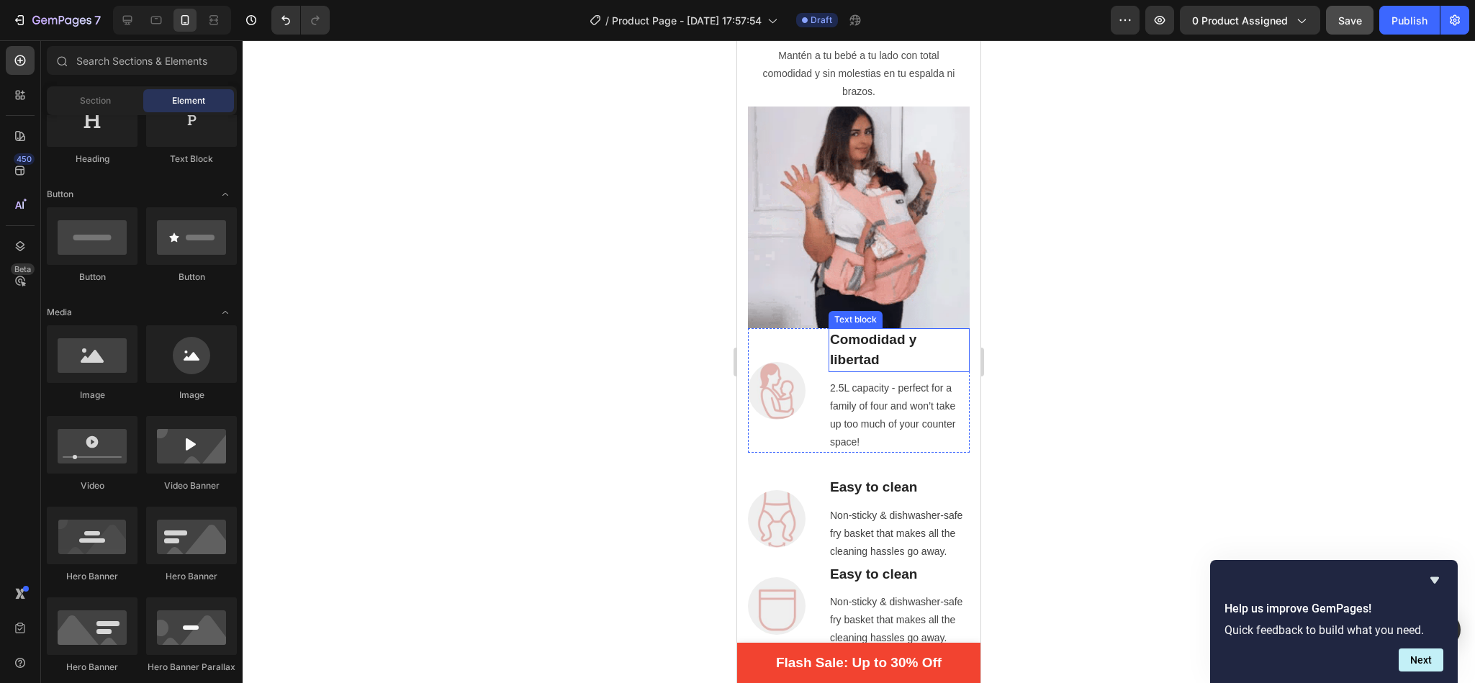
click at [882, 330] on p "Comodidad y libertad" at bounding box center [899, 350] width 138 height 41
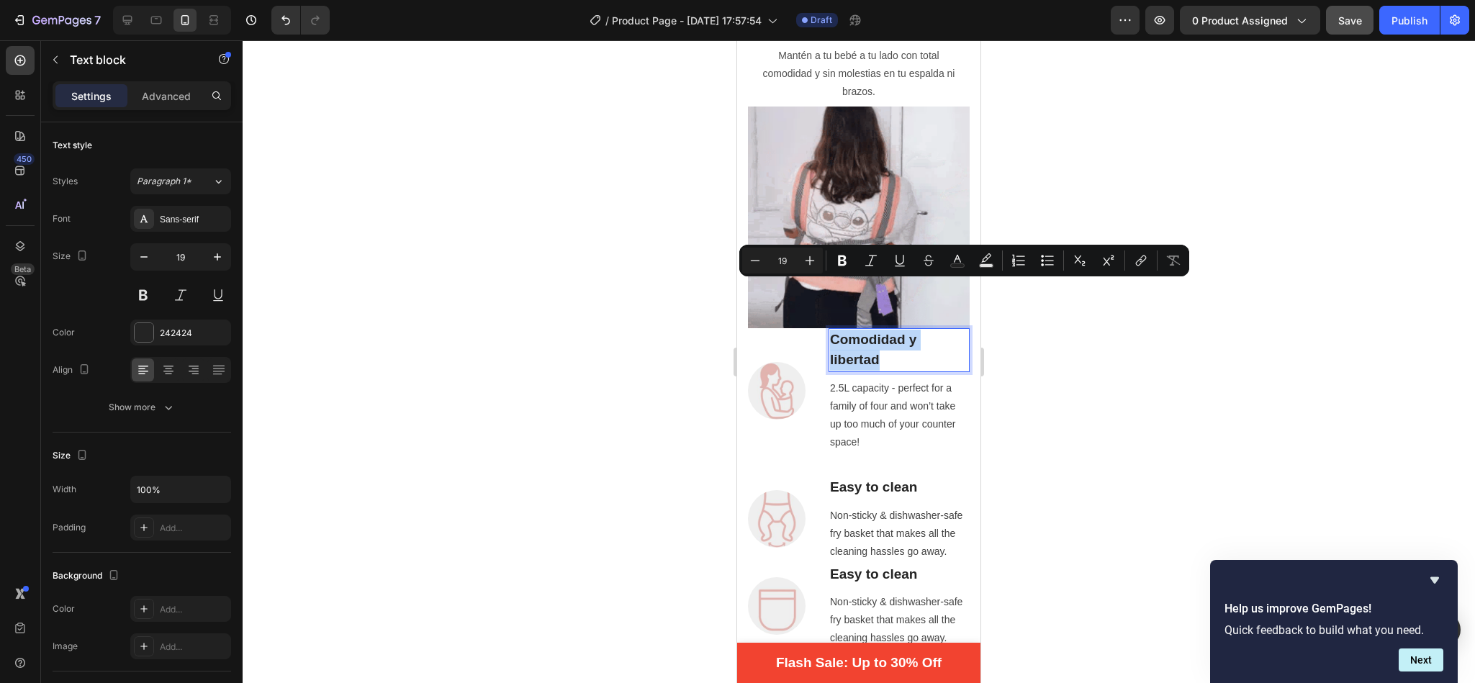
drag, startPoint x: 882, startPoint y: 309, endPoint x: 834, endPoint y: 290, distance: 51.7
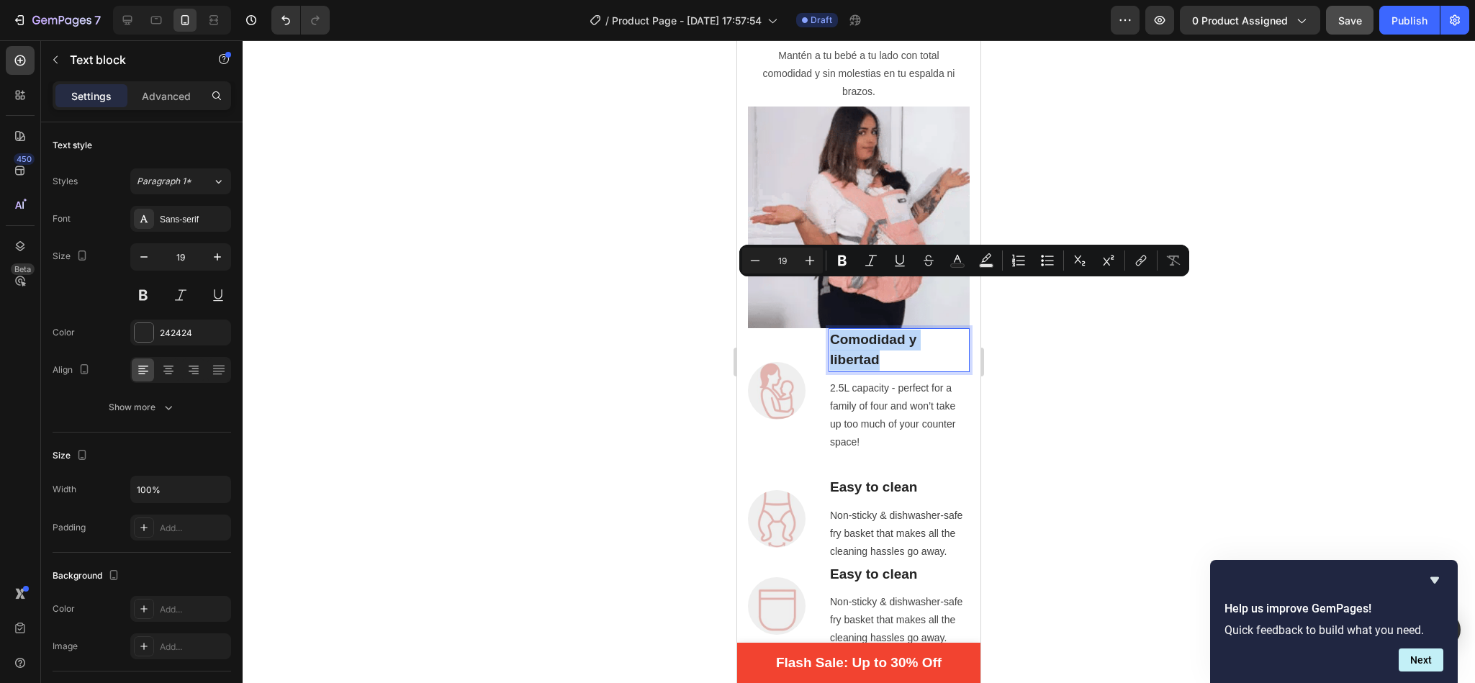
click at [834, 330] on p "Comodidad y libertad" at bounding box center [899, 350] width 138 height 41
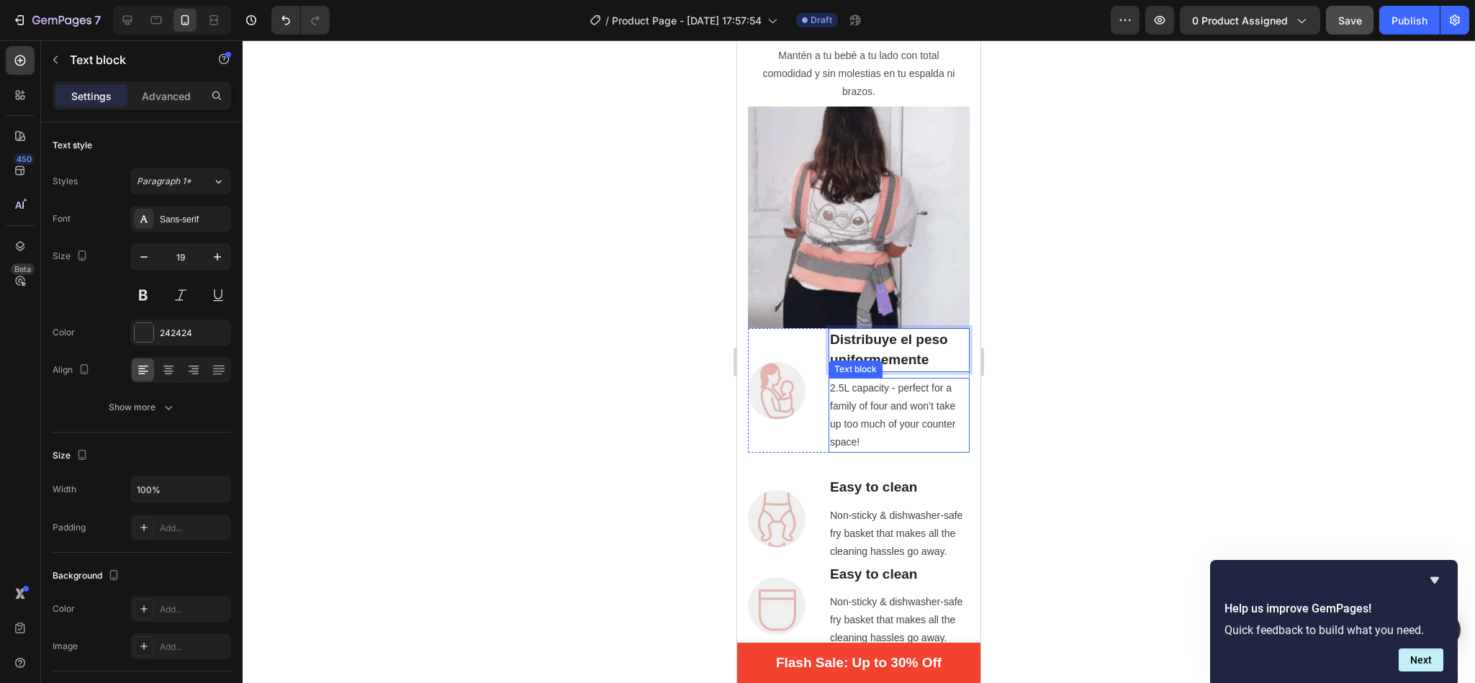
click at [888, 379] on p "2.5L capacity - perfect for a family of four and won’t take up too much of your…" at bounding box center [899, 415] width 138 height 73
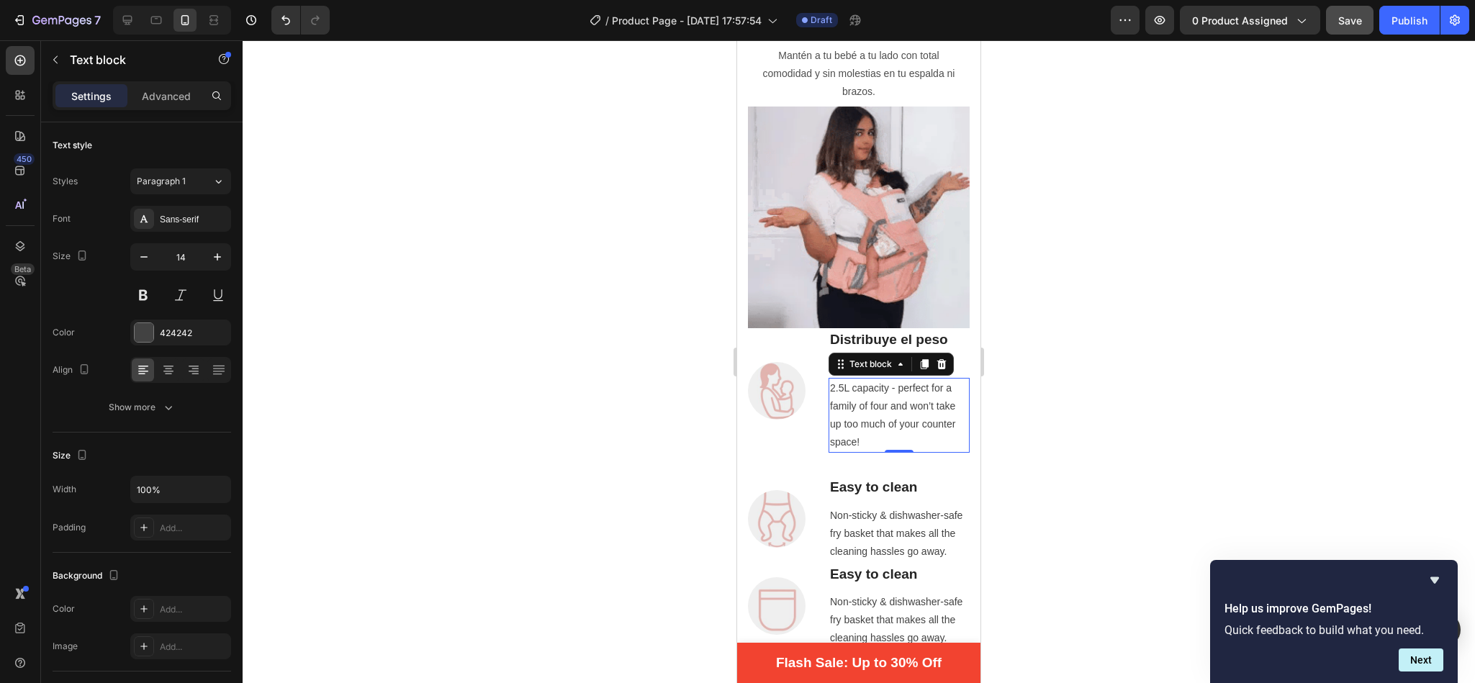
click at [904, 391] on p "2.5L capacity - perfect for a family of four and won’t take up too much of your…" at bounding box center [899, 415] width 138 height 73
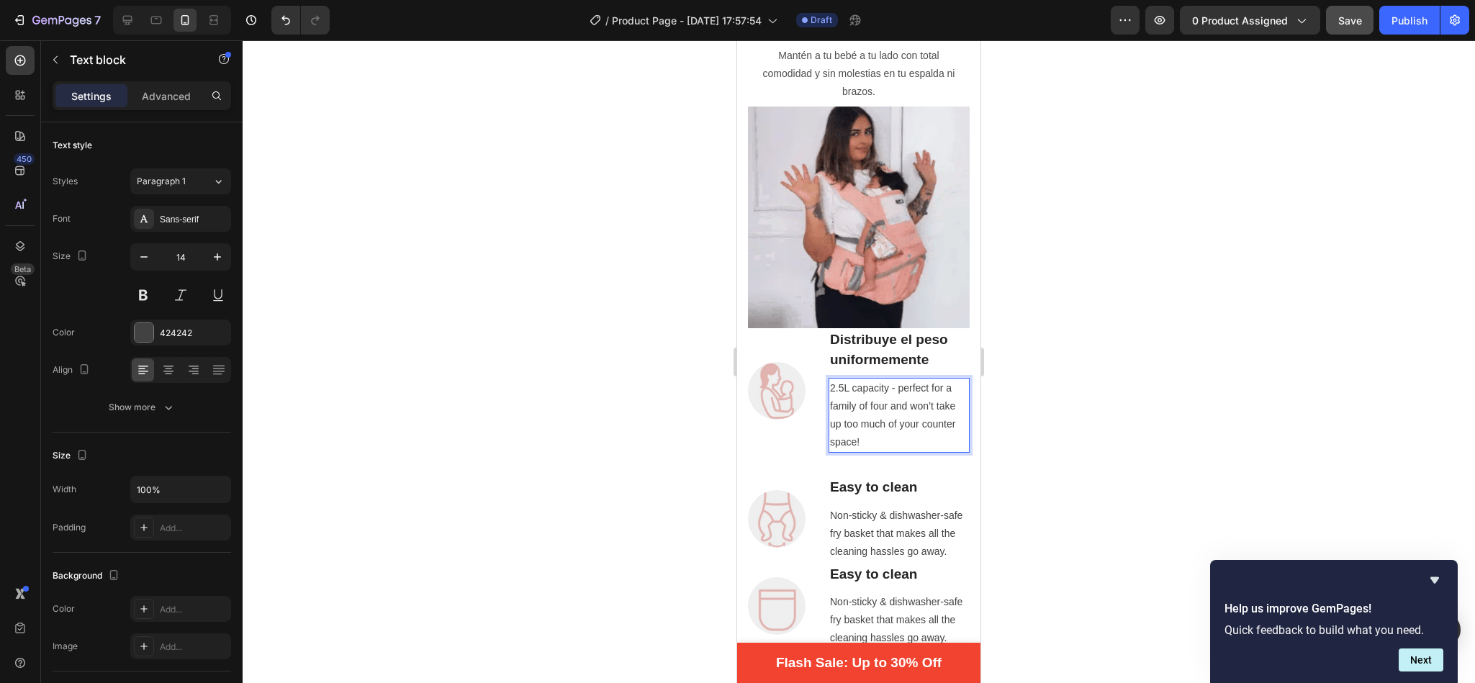
click at [904, 391] on p "2.5L capacity - perfect for a family of four and won’t take up too much of your…" at bounding box center [899, 415] width 138 height 73
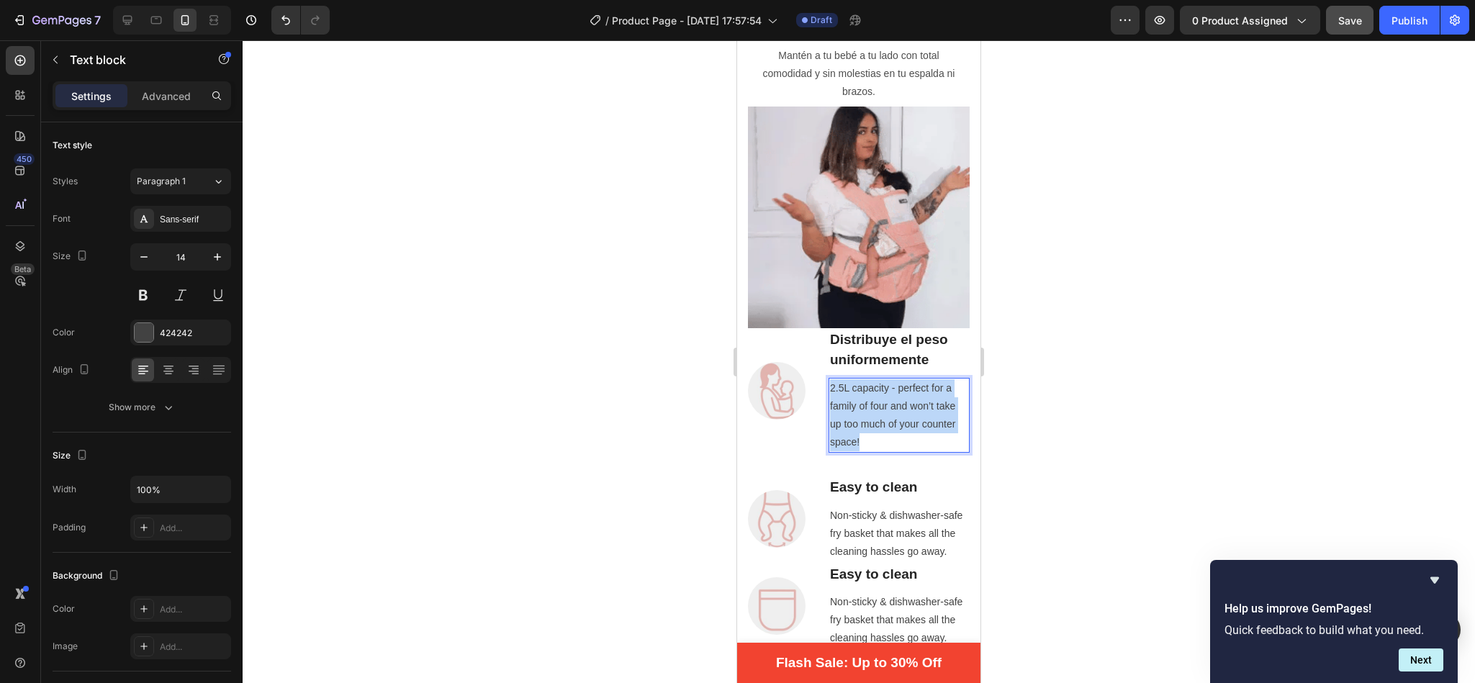
drag, startPoint x: 904, startPoint y: 391, endPoint x: 832, endPoint y: 335, distance: 90.9
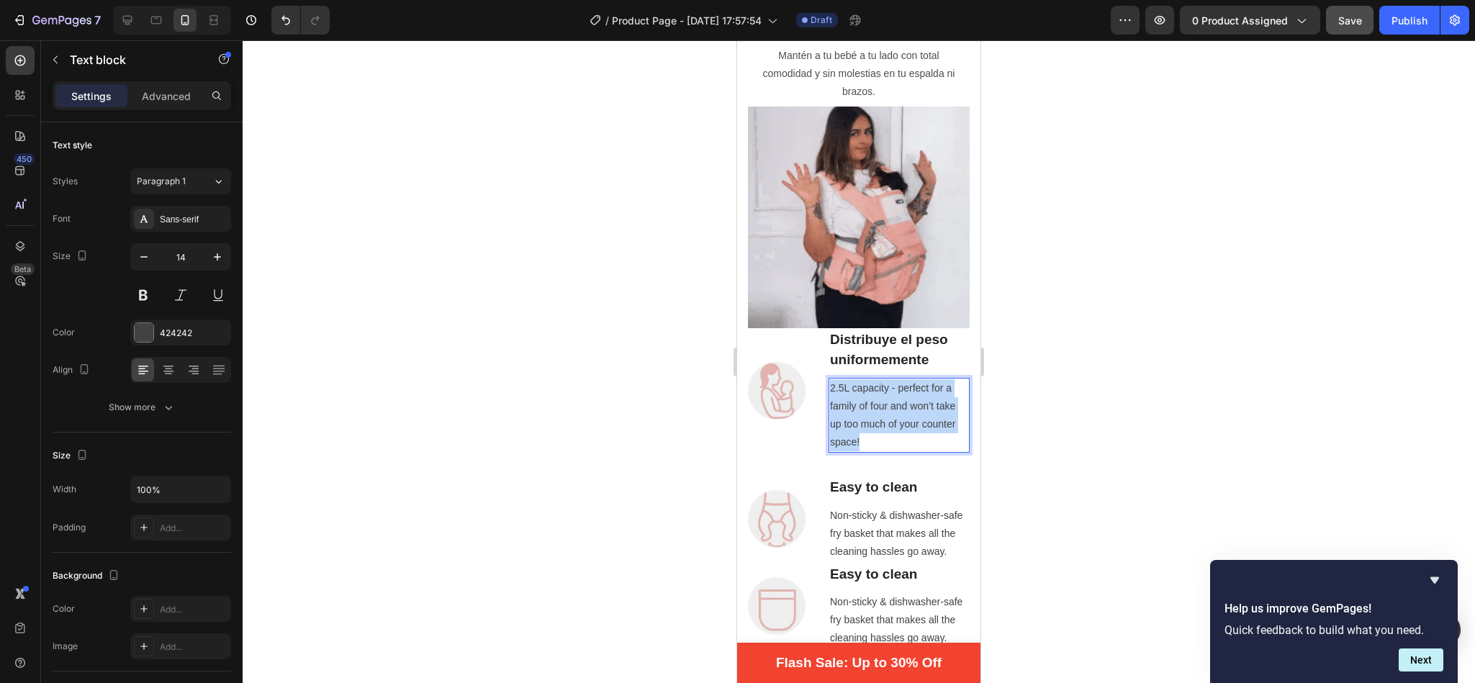
click at [832, 379] on p "2.5L capacity - perfect for a family of four and won’t take up too much of your…" at bounding box center [899, 415] width 138 height 73
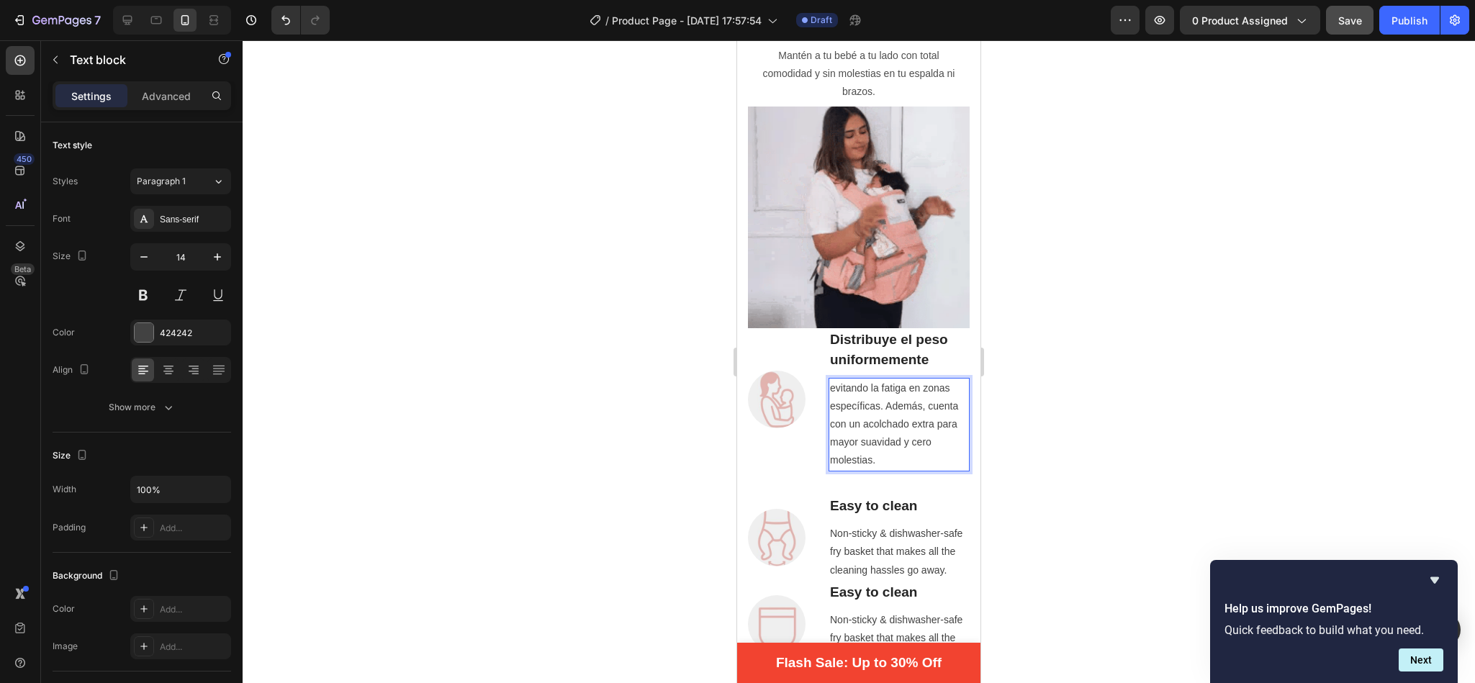
click at [838, 379] on p "evitando la fatiga en zonas específicas. Además, cuenta con un acolchado extra …" at bounding box center [899, 424] width 138 height 91
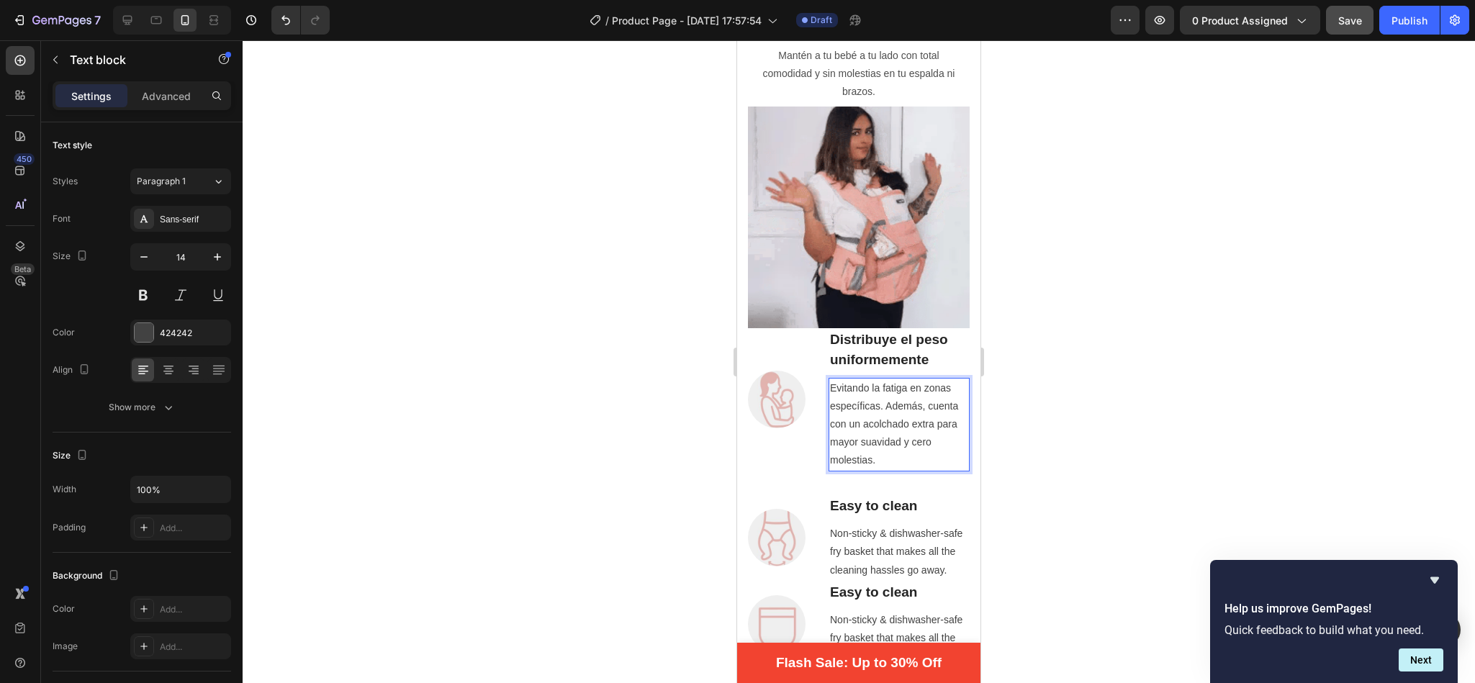
click at [869, 379] on p "Evitando la fatiga en zonas específicas. Además, cuenta con un acolchado extra …" at bounding box center [899, 424] width 138 height 91
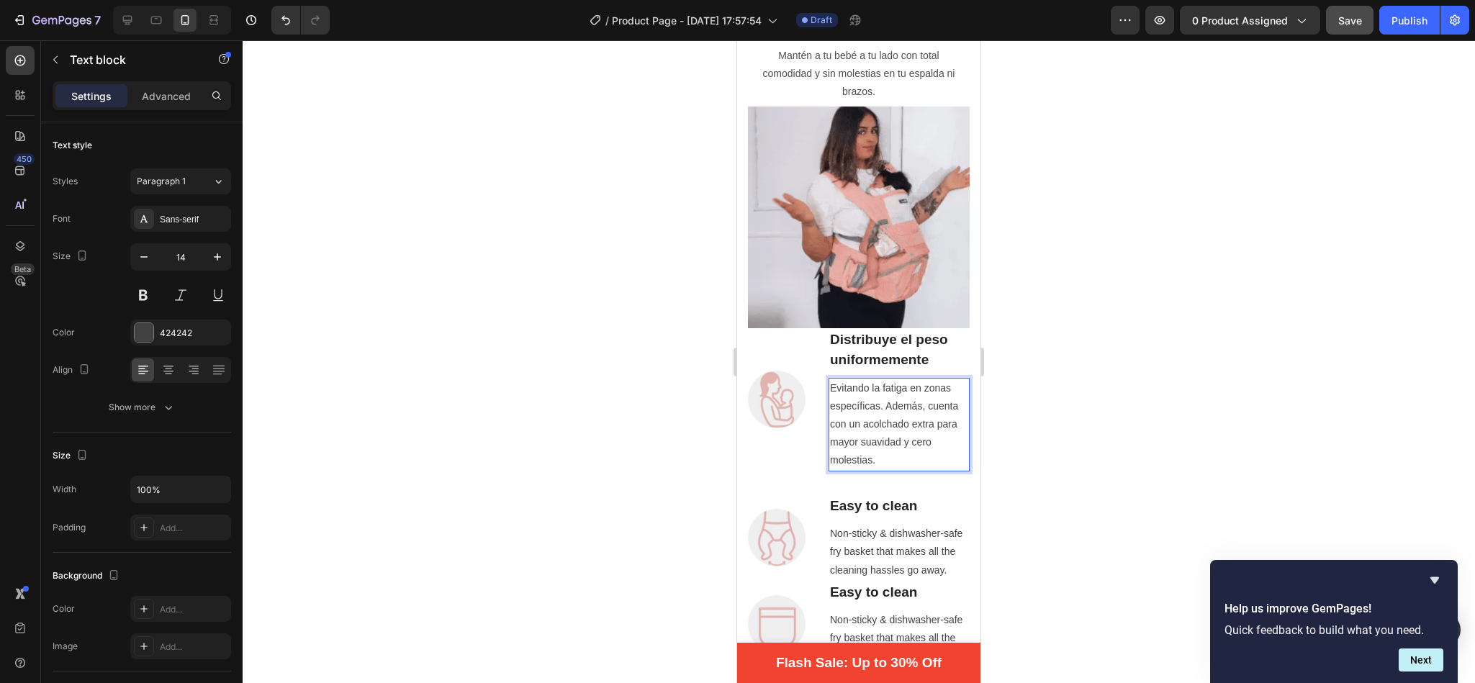
click at [880, 379] on p "Evitando la fatiga en zonas específicas. Además, cuenta con un acolchado extra …" at bounding box center [899, 424] width 138 height 91
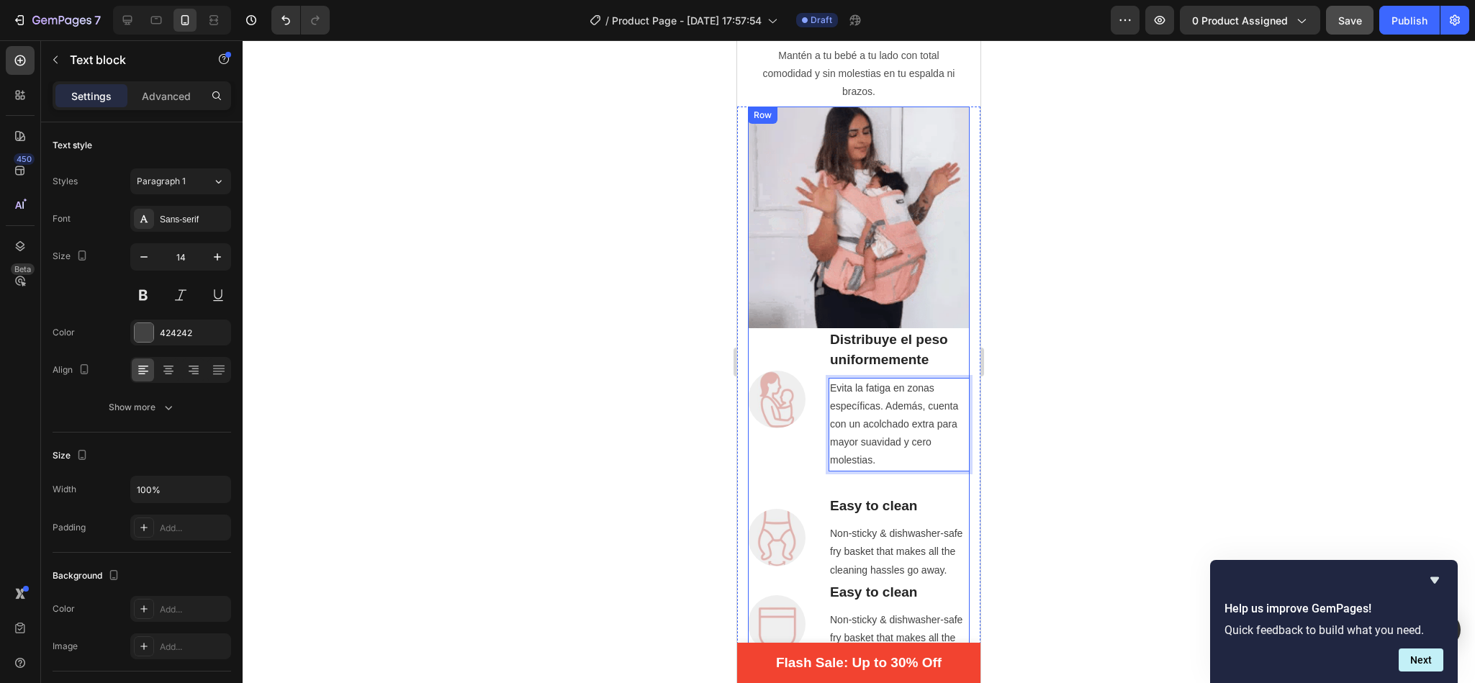
click at [1078, 298] on div at bounding box center [859, 361] width 1233 height 643
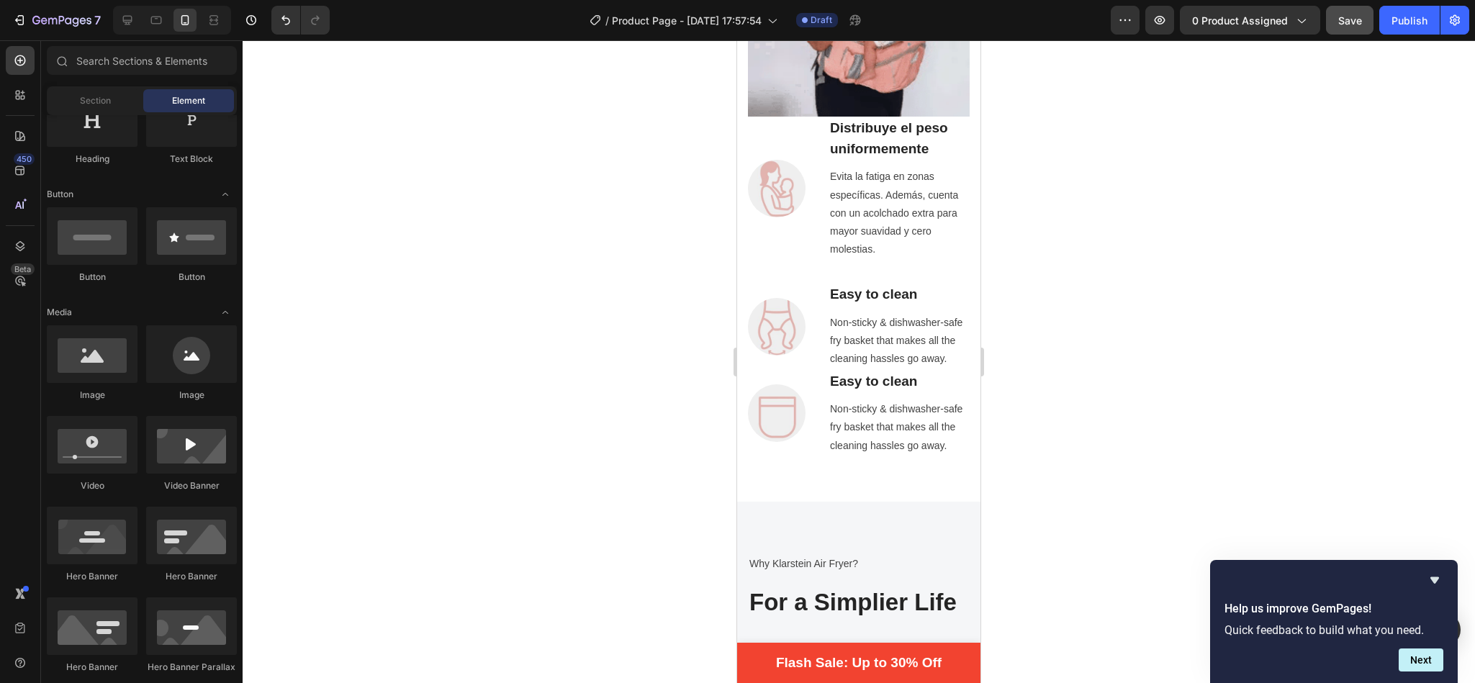
scroll to position [1097, 0]
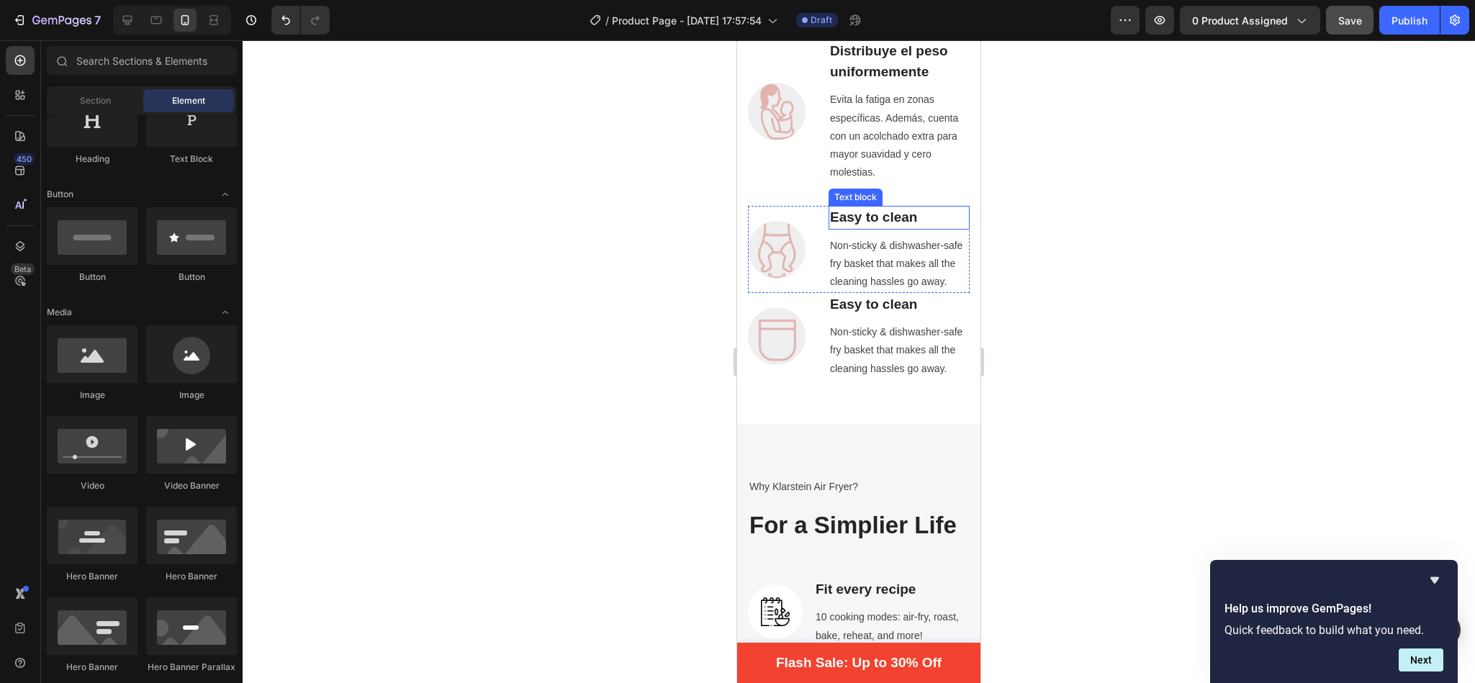
click at [888, 207] on p "Easy to clean" at bounding box center [899, 217] width 138 height 21
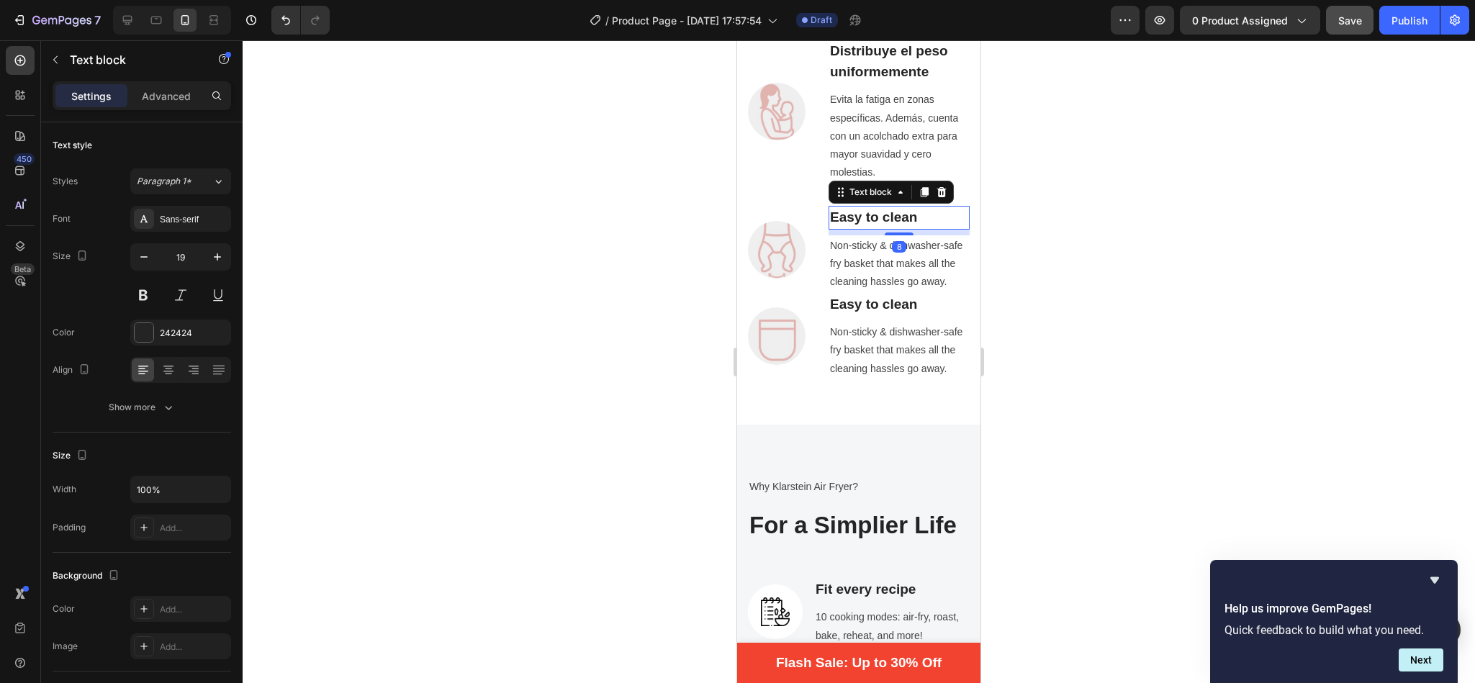
click at [922, 207] on p "Easy to clean" at bounding box center [899, 217] width 138 height 21
drag, startPoint x: 922, startPoint y: 197, endPoint x: 813, endPoint y: 203, distance: 109.6
click at [813, 206] on div "Image Easy to clean Text block 8 Non-sticky & dishwasher-safe [PERSON_NAME] bas…" at bounding box center [859, 249] width 222 height 86
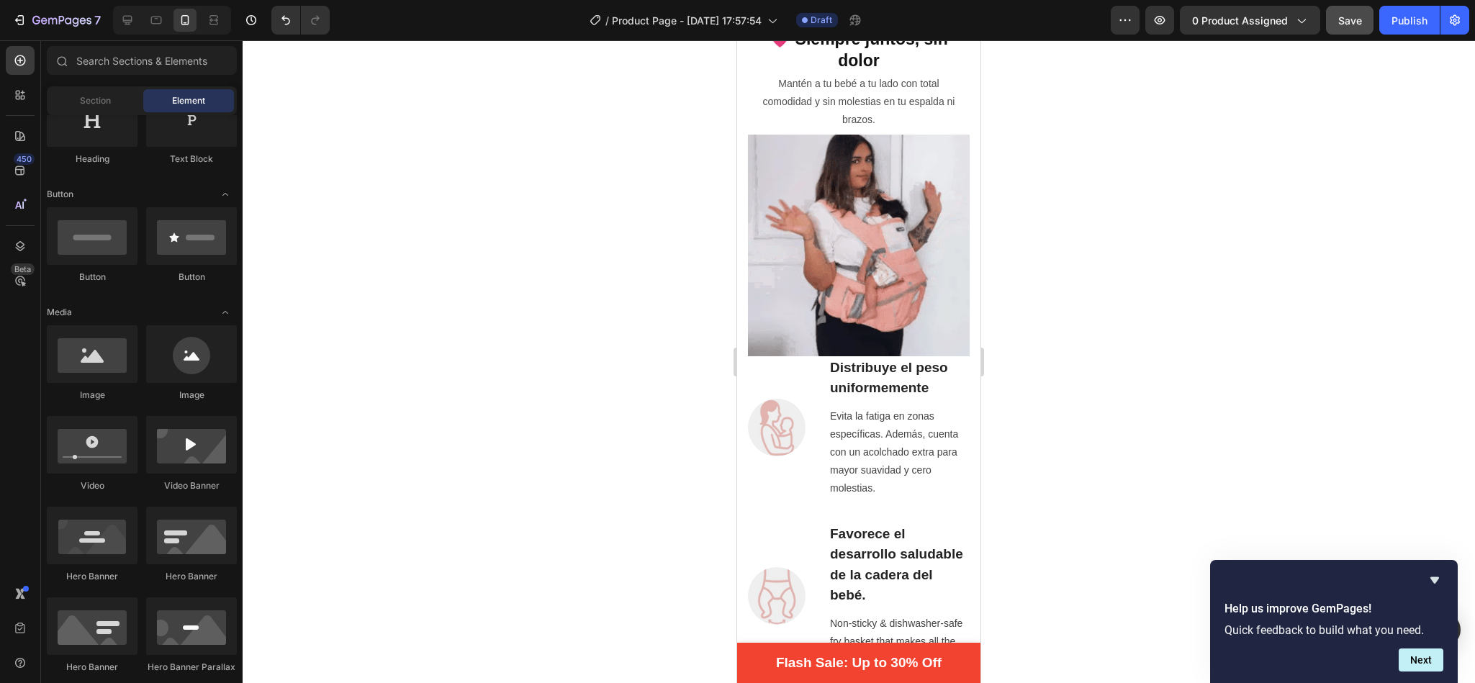
scroll to position [866, 0]
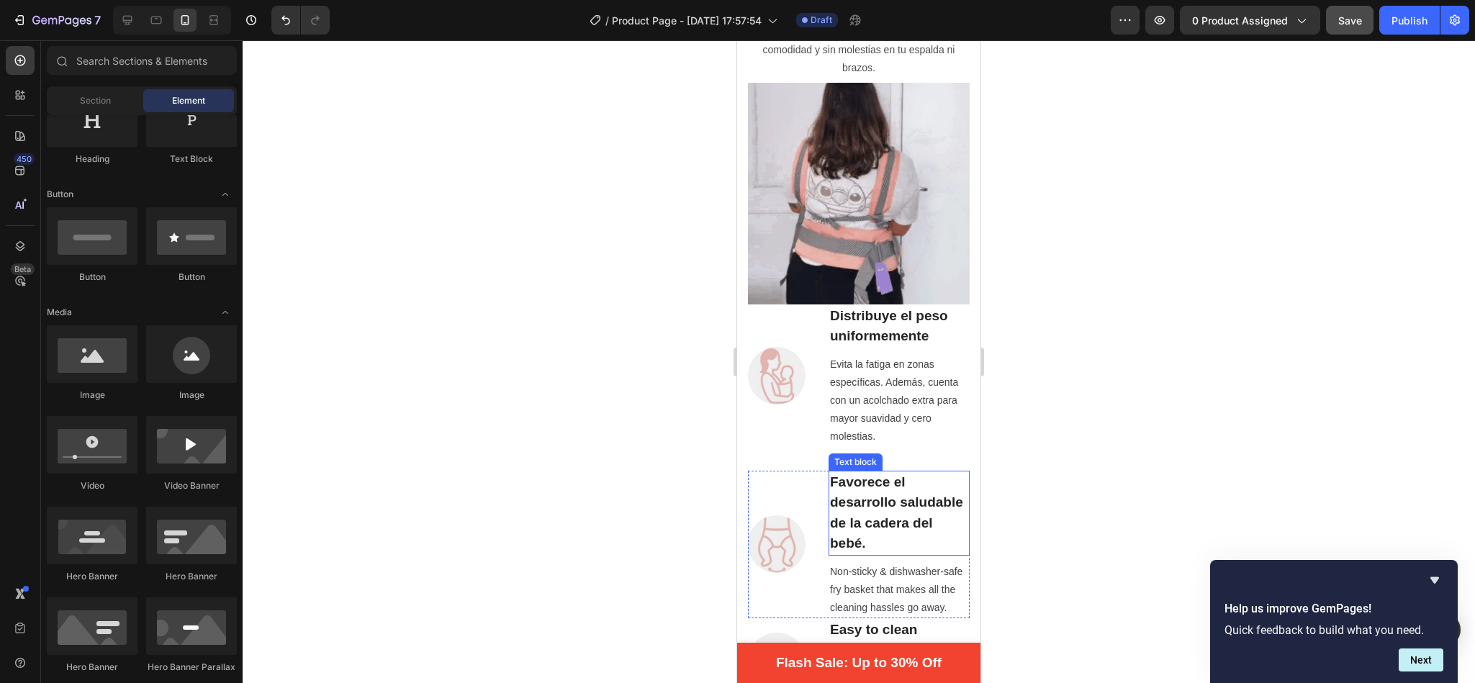
click at [865, 472] on p "Favorece el desarrollo saludable de la cadera del bebé." at bounding box center [899, 513] width 138 height 82
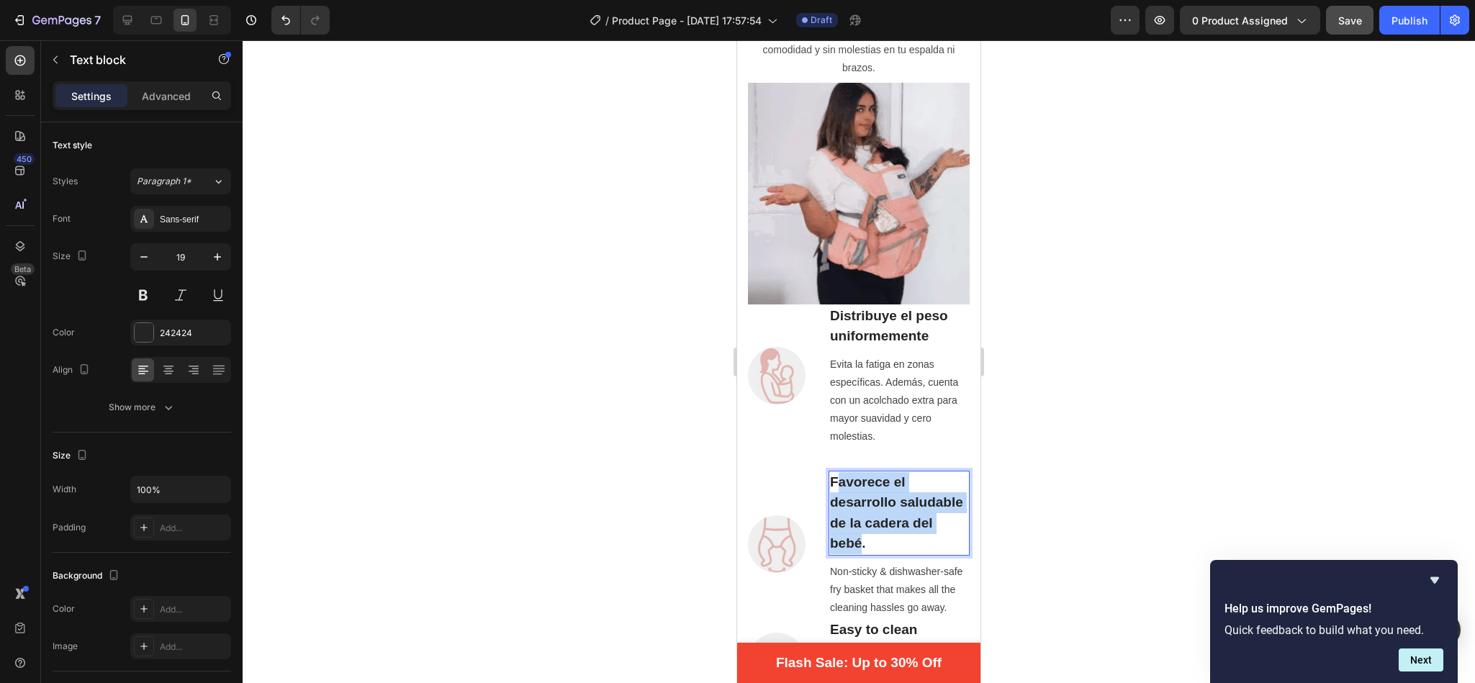
drag, startPoint x: 834, startPoint y: 433, endPoint x: 934, endPoint y: 495, distance: 117.1
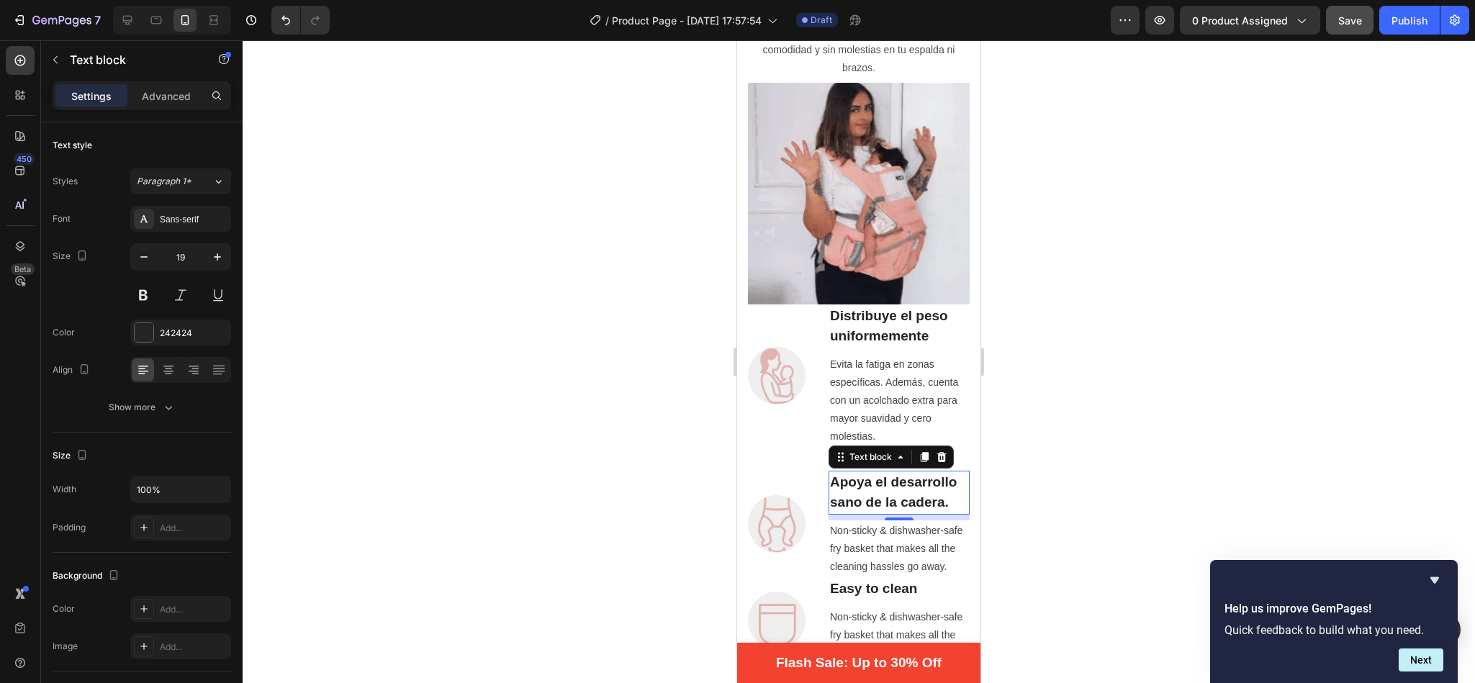
click at [1068, 274] on div at bounding box center [859, 361] width 1233 height 643
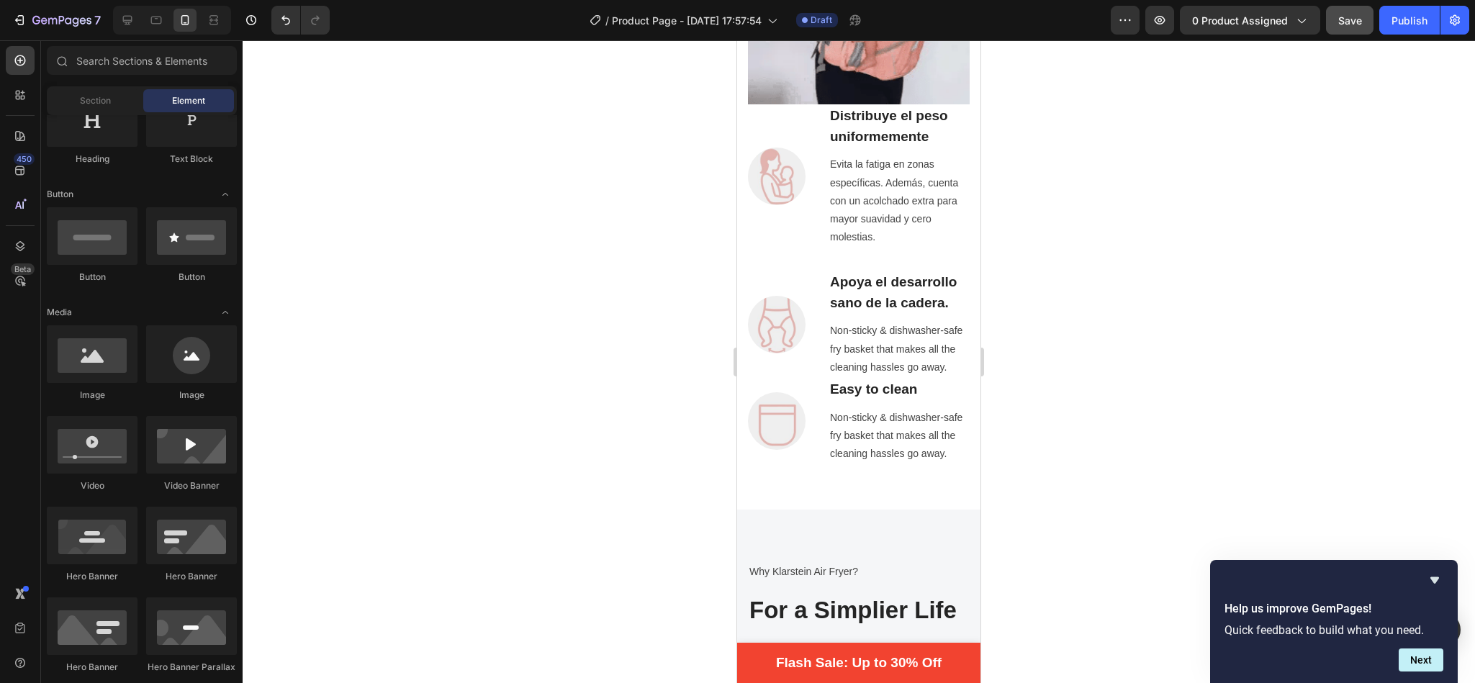
scroll to position [1019, 0]
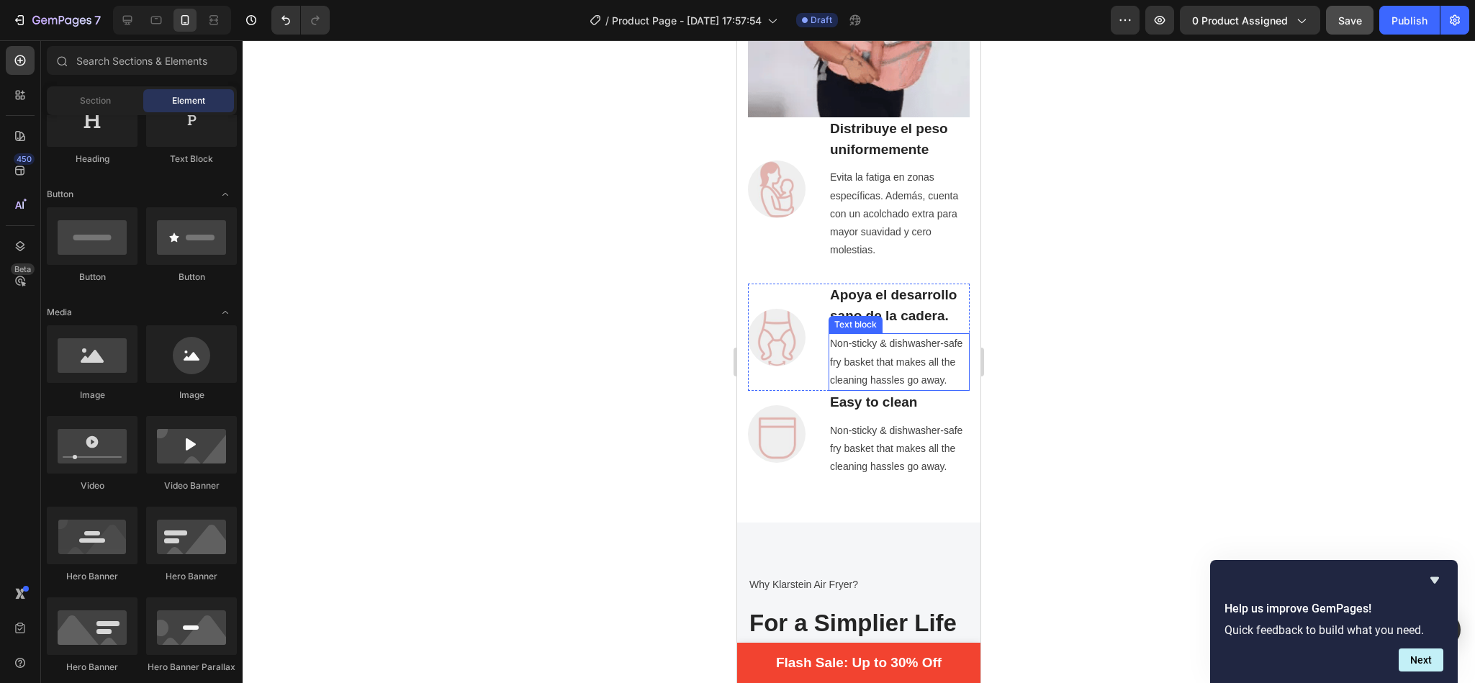
click at [890, 383] on p "Non-sticky & dishwasher-safe fry basket that makes all the cleaning hassles go …" at bounding box center [899, 362] width 138 height 55
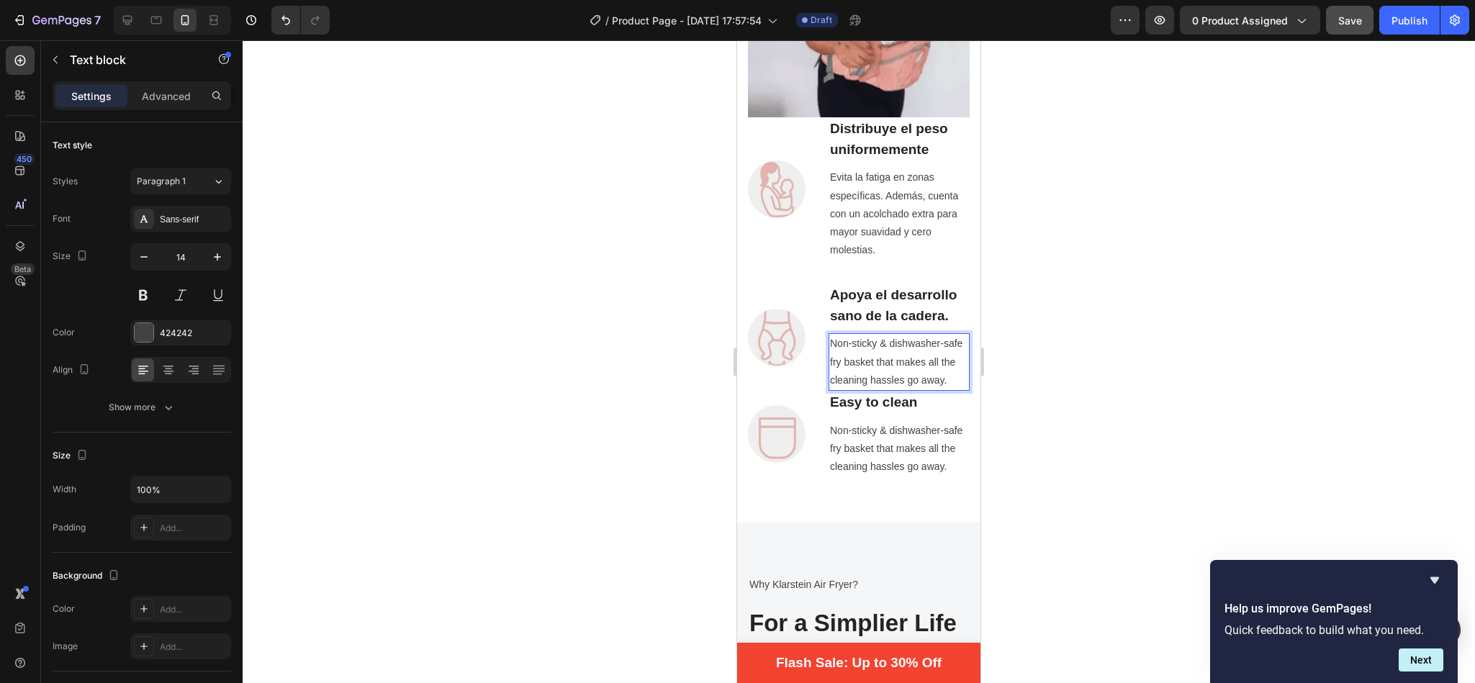
click at [866, 389] on p "Non-sticky & dishwasher-safe fry basket that makes all the cleaning hassles go …" at bounding box center [899, 362] width 138 height 55
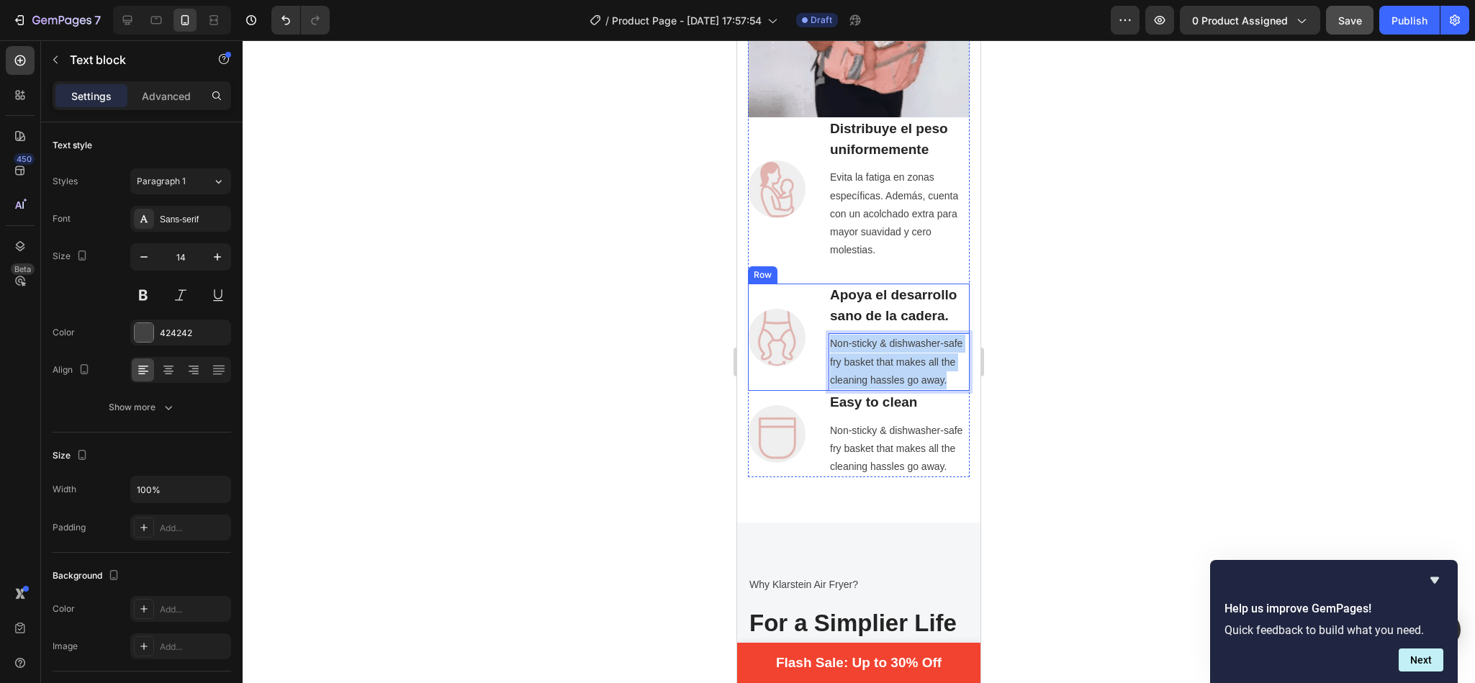
drag, startPoint x: 866, startPoint y: 397, endPoint x: 821, endPoint y: 340, distance: 72.9
click at [821, 340] on div "Image Apoya el desarrollo sano de la cadera. Text block Non-sticky & dishwasher…" at bounding box center [859, 337] width 222 height 107
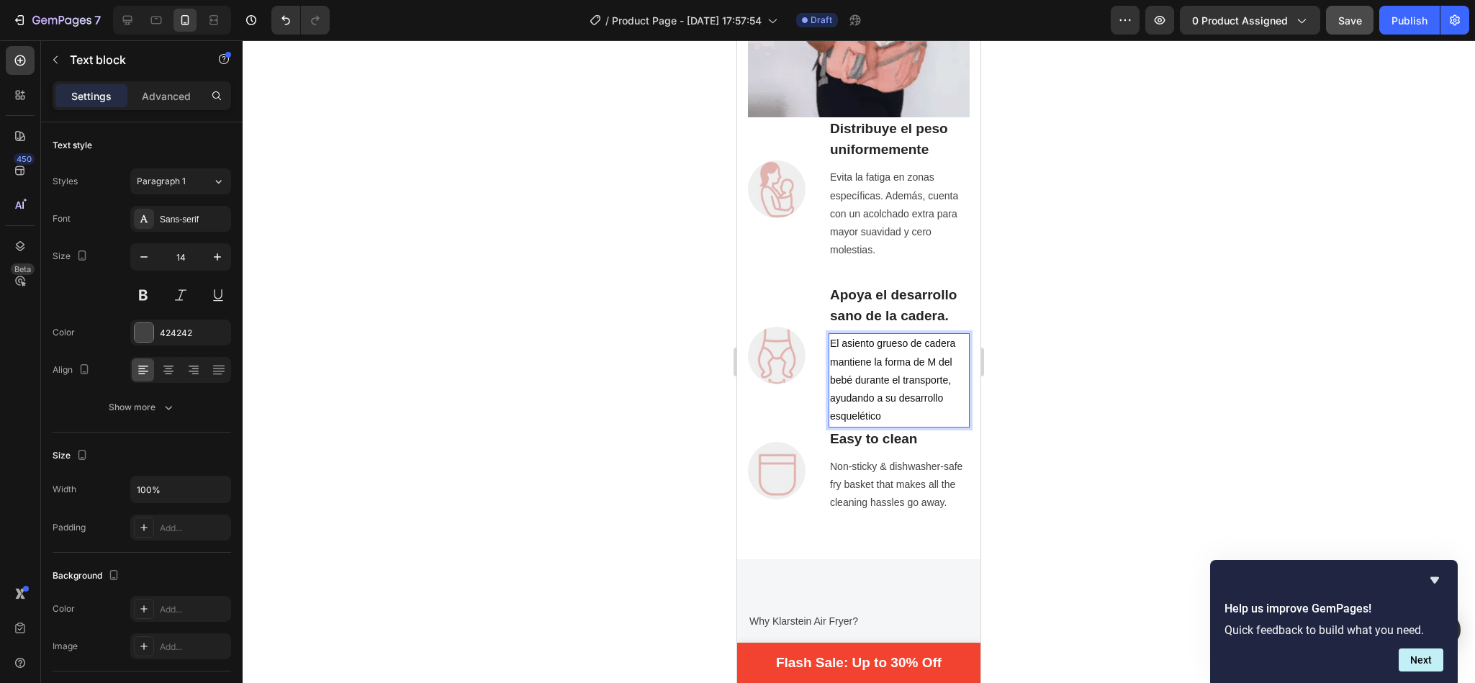
click at [908, 346] on span "El asiento grueso de cadera mantiene la forma de M del bebé durante el transpor…" at bounding box center [892, 380] width 125 height 84
drag, startPoint x: 864, startPoint y: 361, endPoint x: 875, endPoint y: 350, distance: 15.8
click at [875, 350] on span "El asiento grueso de cadera mantiene la forma de M del bebé durante el transpor…" at bounding box center [892, 380] width 125 height 84
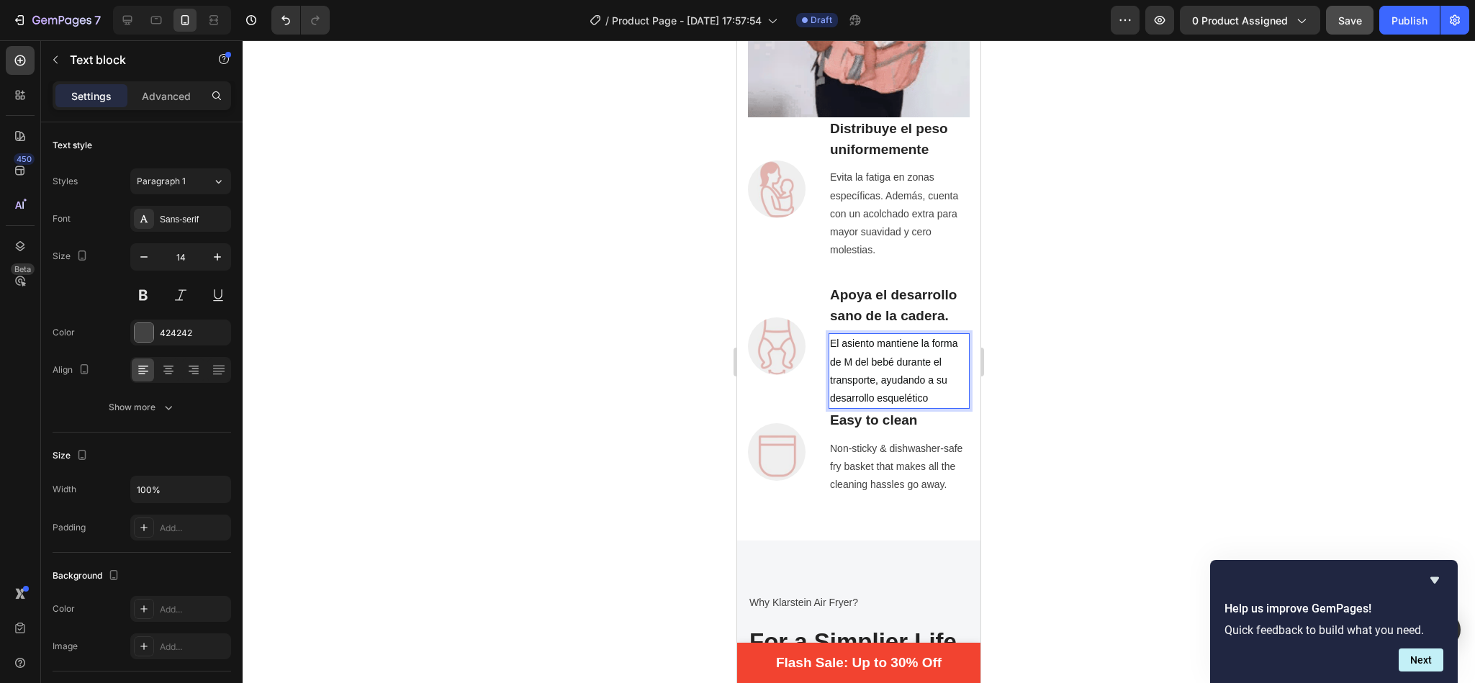
click at [888, 407] on p "El asiento mantiene la forma de M del bebé durante el transporte, ayudando a su…" at bounding box center [899, 371] width 138 height 73
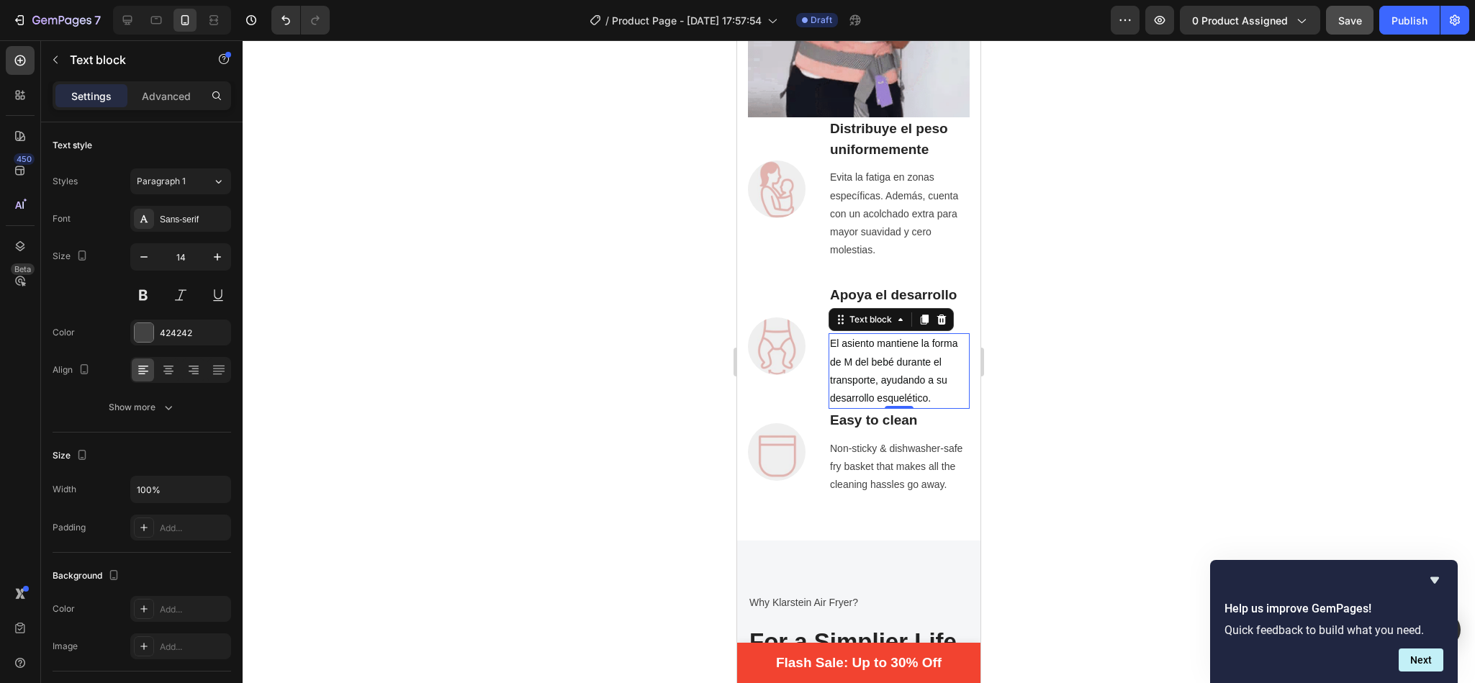
click at [1130, 299] on div at bounding box center [859, 361] width 1233 height 643
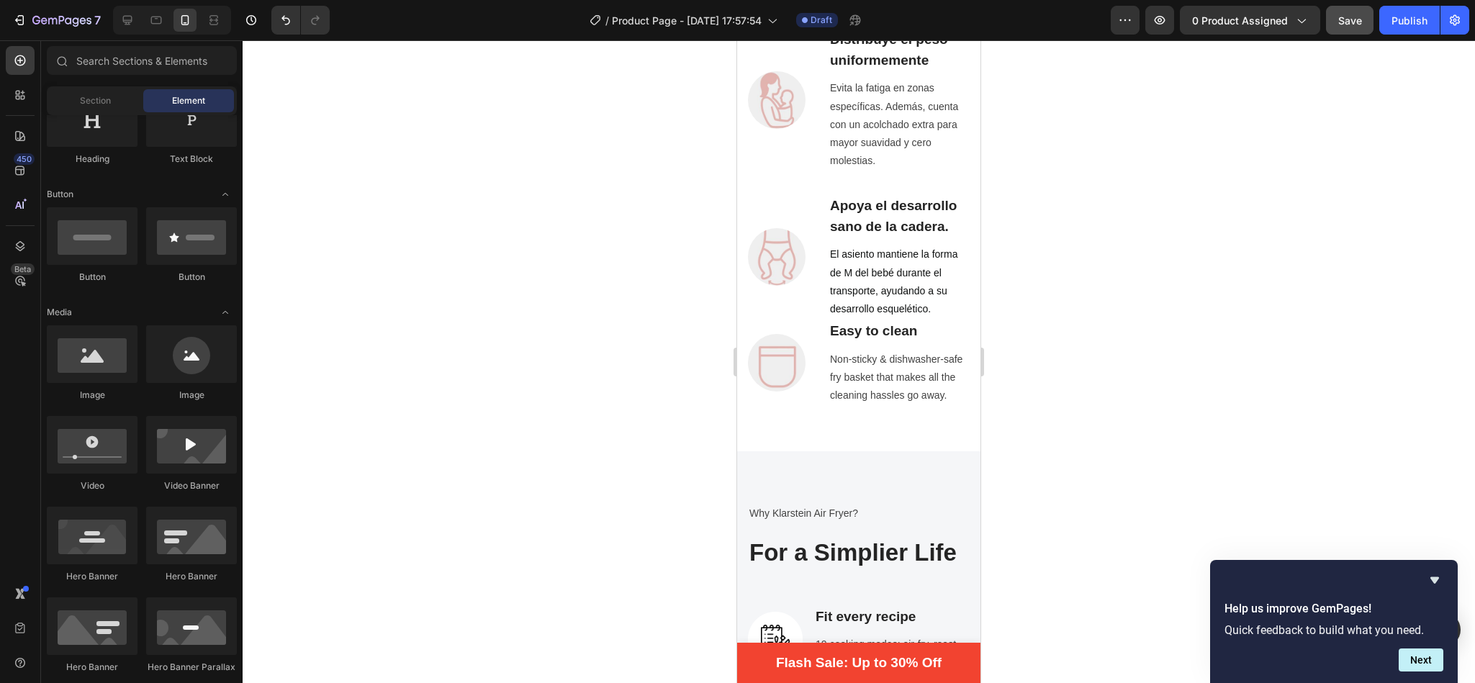
scroll to position [1174, 0]
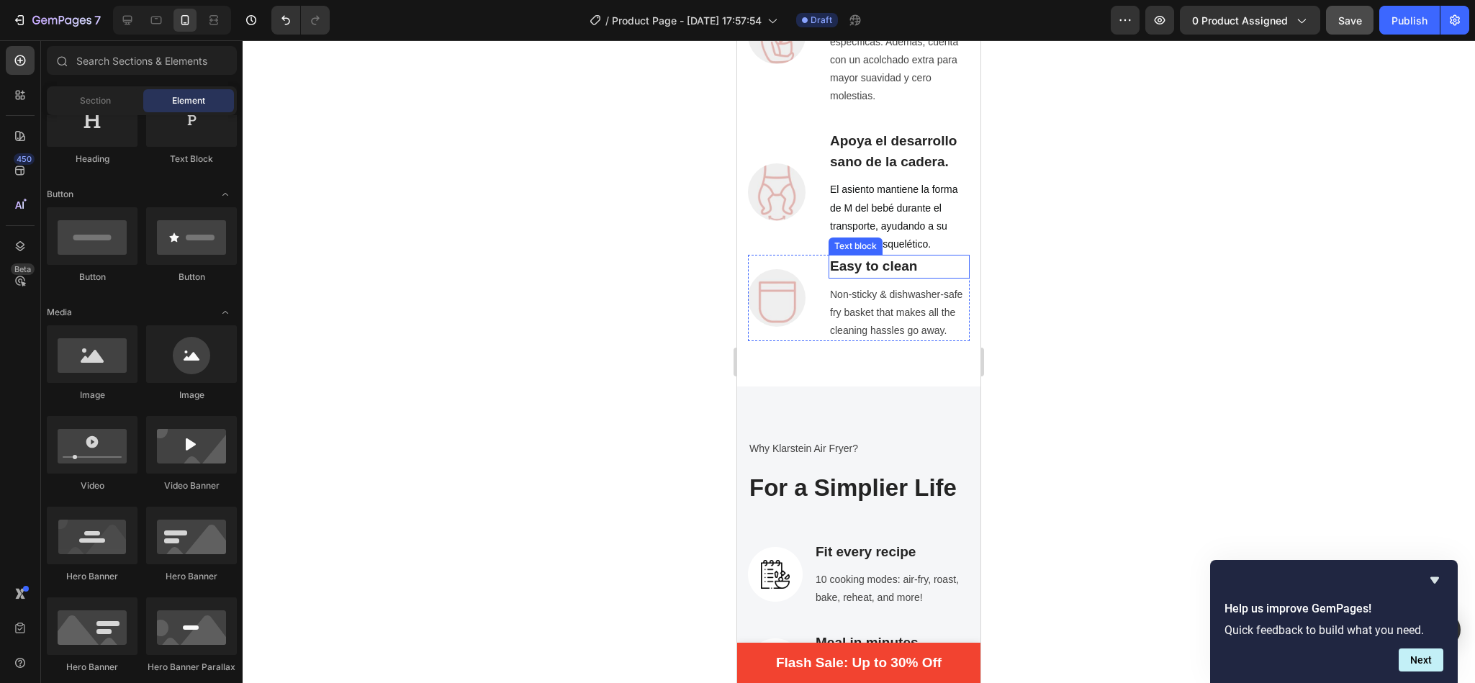
click at [927, 277] on p "Easy to clean" at bounding box center [899, 266] width 138 height 21
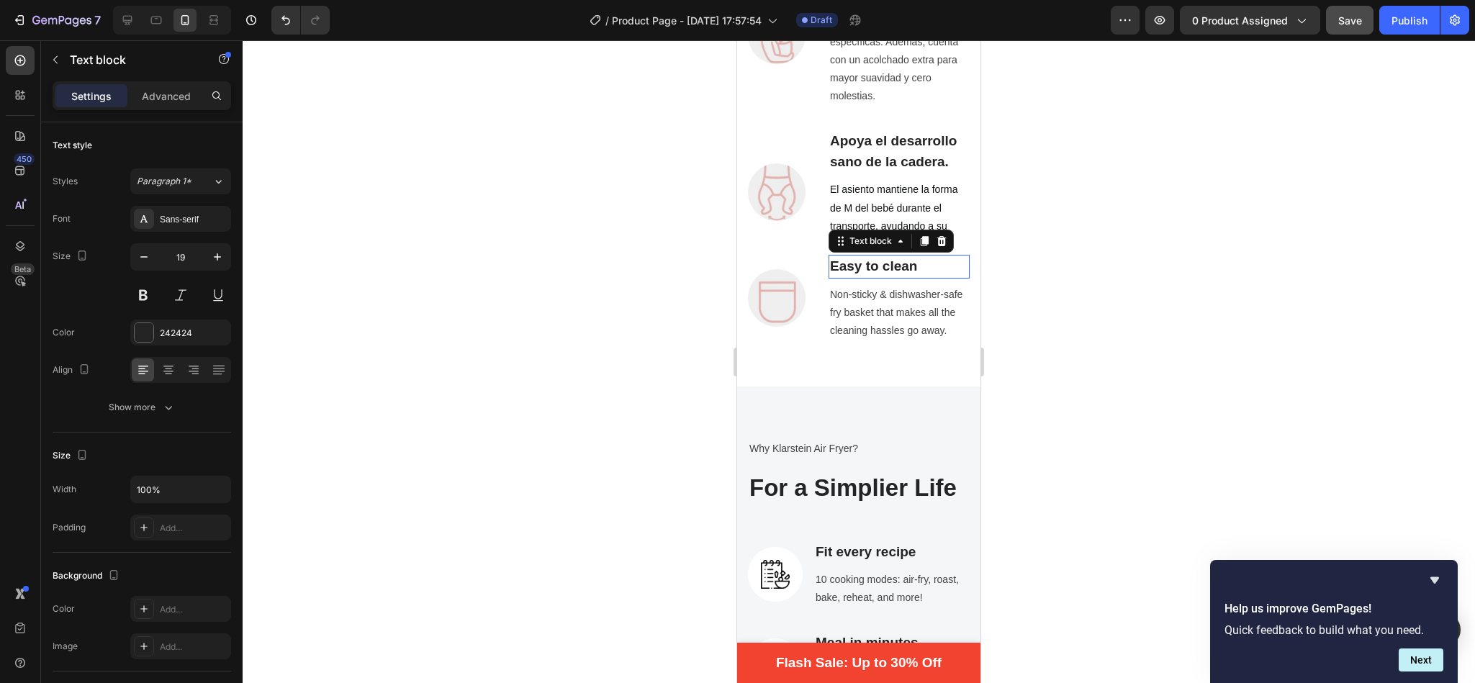
click at [927, 277] on p "Easy to clean" at bounding box center [899, 266] width 138 height 21
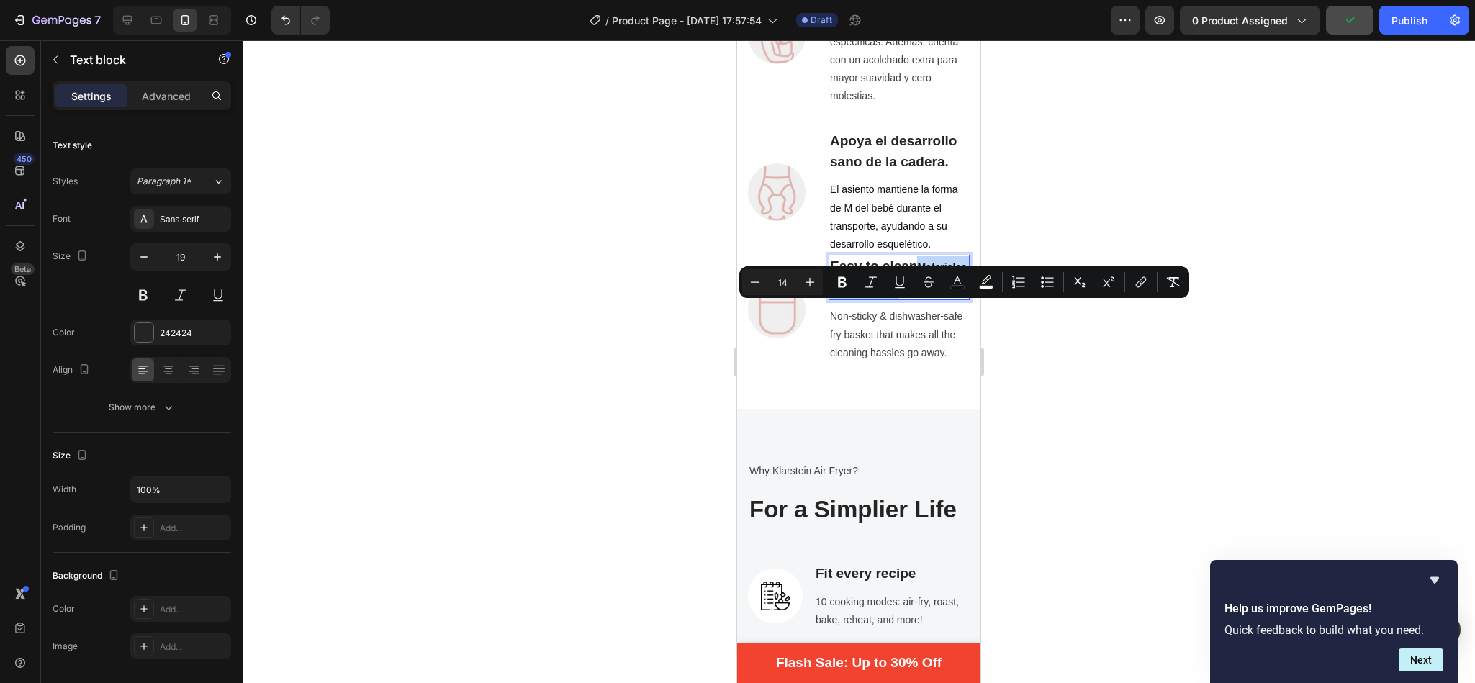
drag, startPoint x: 888, startPoint y: 329, endPoint x: 867, endPoint y: 311, distance: 28.1
click at [867, 299] on p "Easy to clean Materiales de alta calidad" at bounding box center [899, 277] width 138 height 42
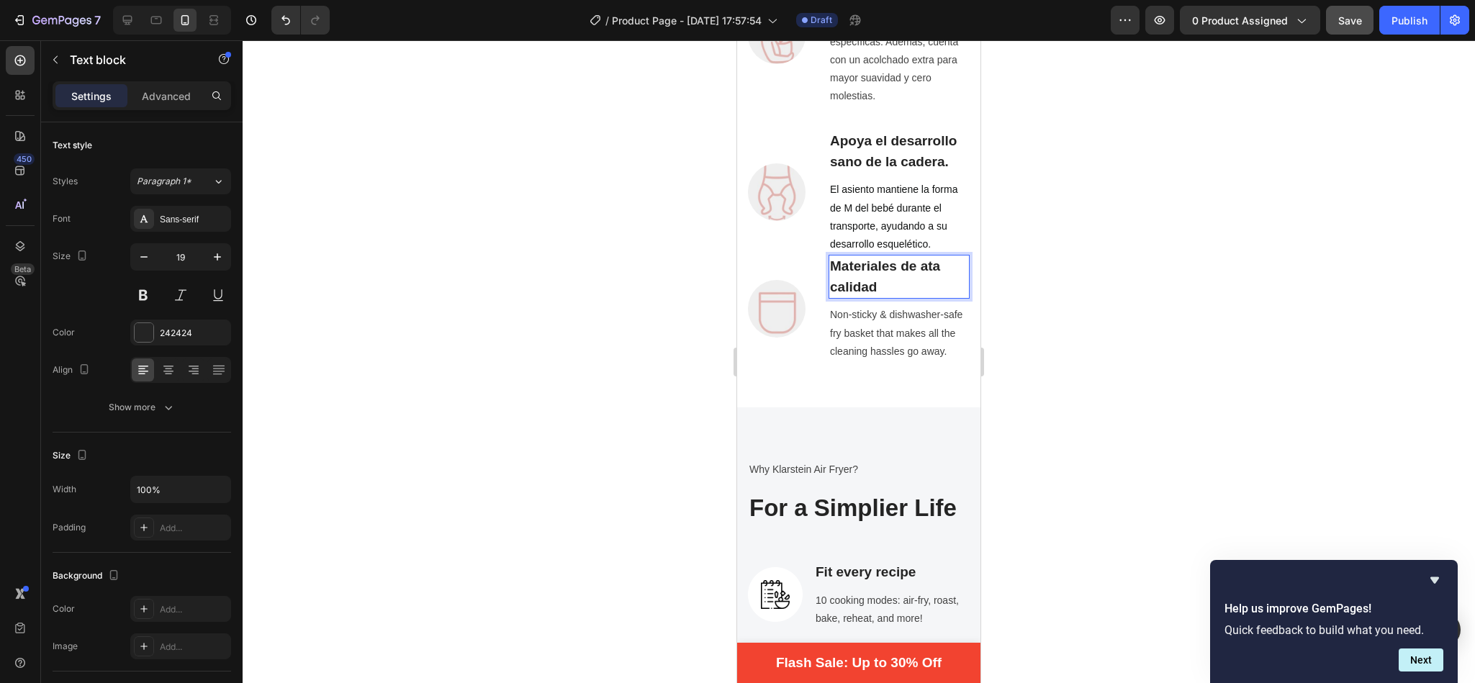
click at [931, 287] on p "Materiales de ata calidad" at bounding box center [899, 276] width 138 height 41
click at [929, 287] on p "Materiales de ata calidad" at bounding box center [899, 276] width 138 height 41
click at [914, 253] on p "El asiento mantiene la forma de M del bebé durante el transporte, ayudando a su…" at bounding box center [899, 217] width 138 height 73
click at [910, 297] on p "Materiales de alta calidad" at bounding box center [899, 276] width 138 height 41
click at [1066, 195] on div at bounding box center [859, 361] width 1233 height 643
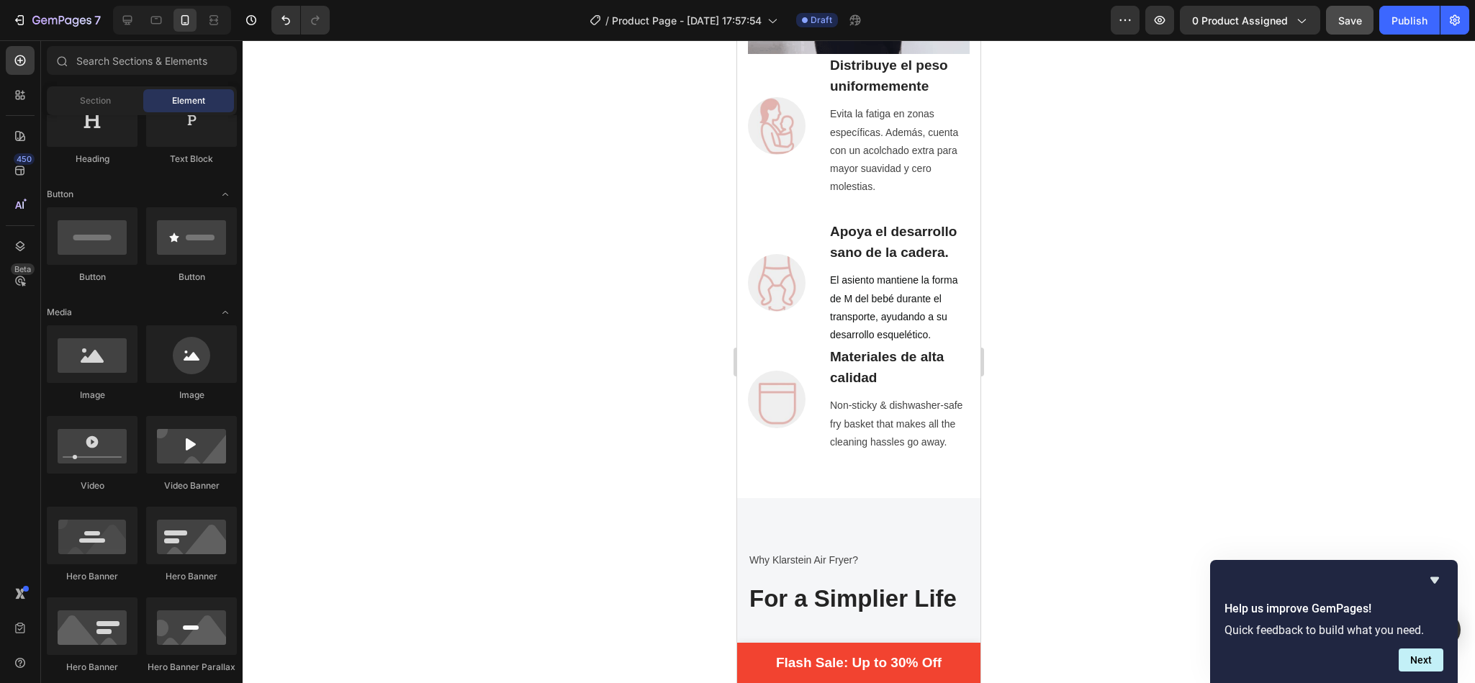
scroll to position [1096, 0]
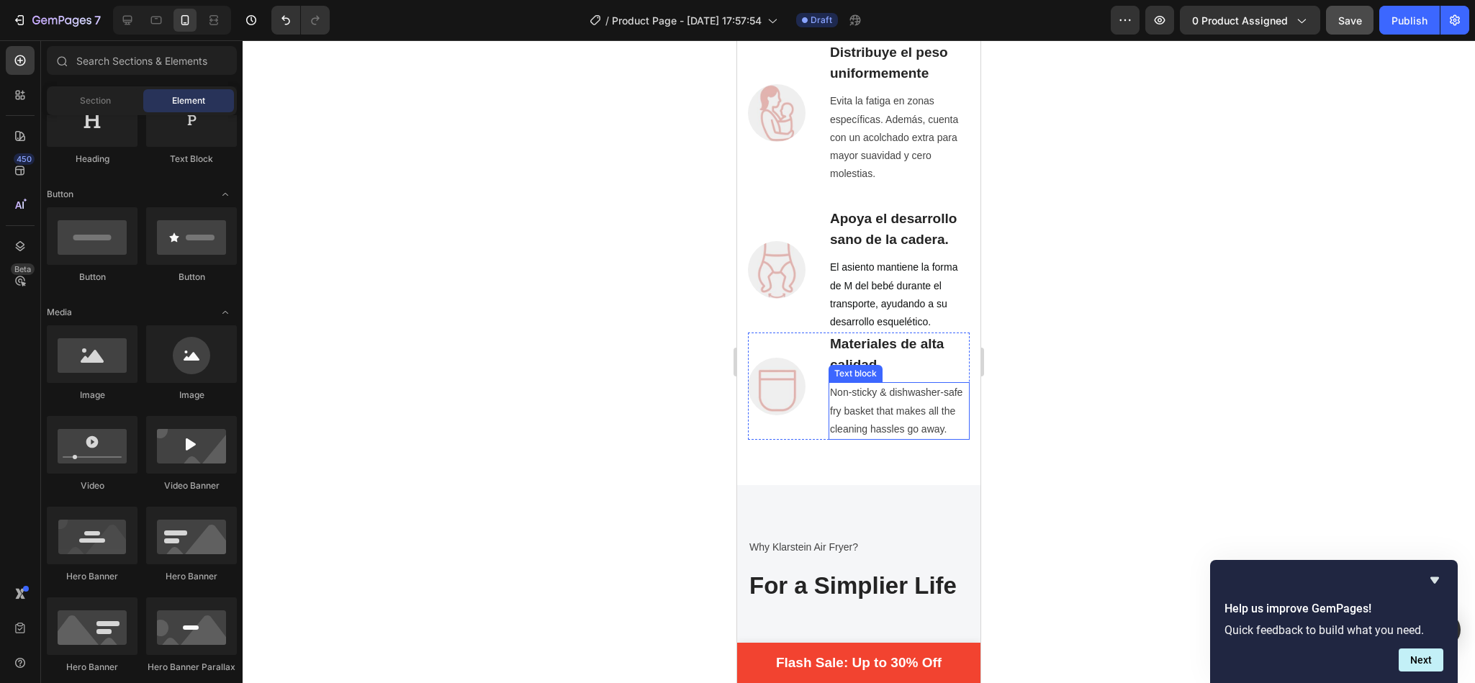
click at [864, 438] on p "Non-sticky & dishwasher-safe fry basket that makes all the cleaning hassles go …" at bounding box center [899, 411] width 138 height 55
drag, startPoint x: 864, startPoint y: 443, endPoint x: 862, endPoint y: 465, distance: 21.7
click at [864, 438] on p "Non-sticky & dishwasher-safe fry basket that makes all the cleaning hassles go …" at bounding box center [899, 411] width 138 height 55
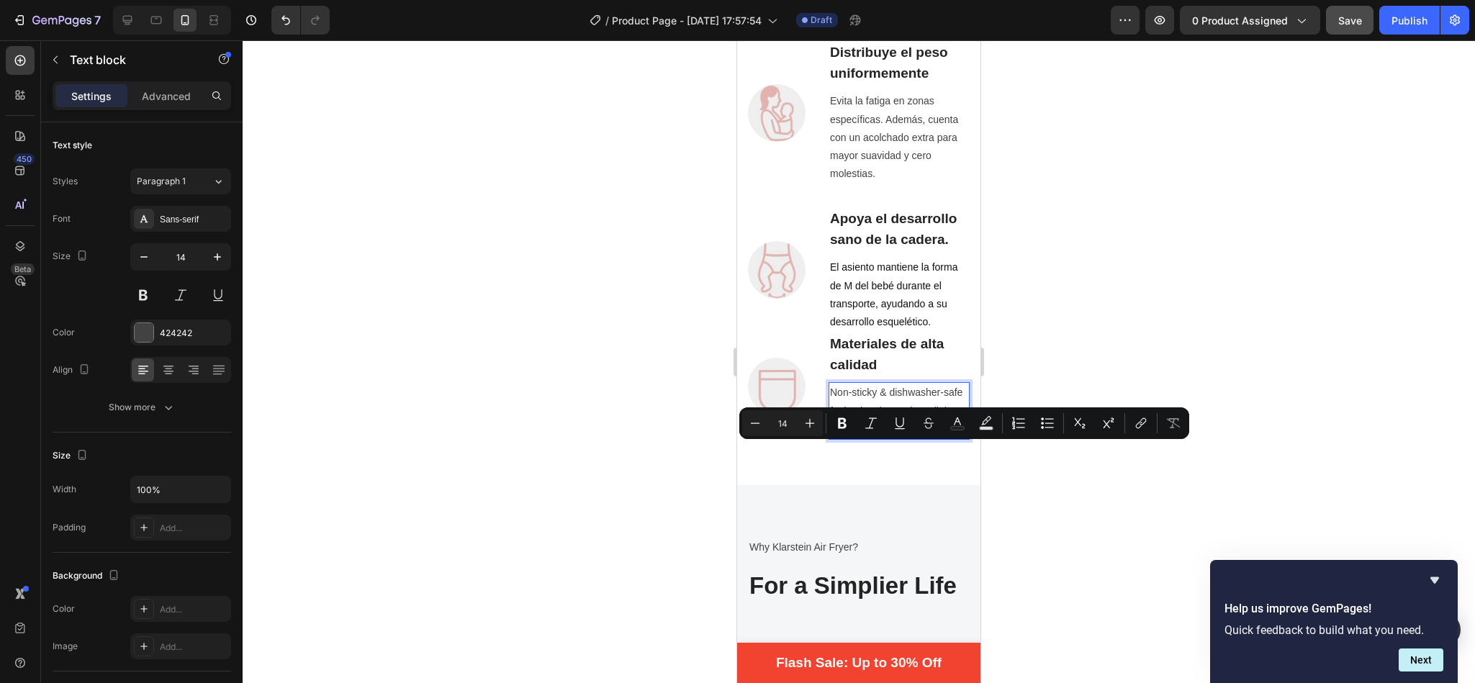
click at [862, 438] on p "Non-sticky & dishwasher-safe fry basket that makes all the cleaning hassles go …" at bounding box center [899, 411] width 138 height 55
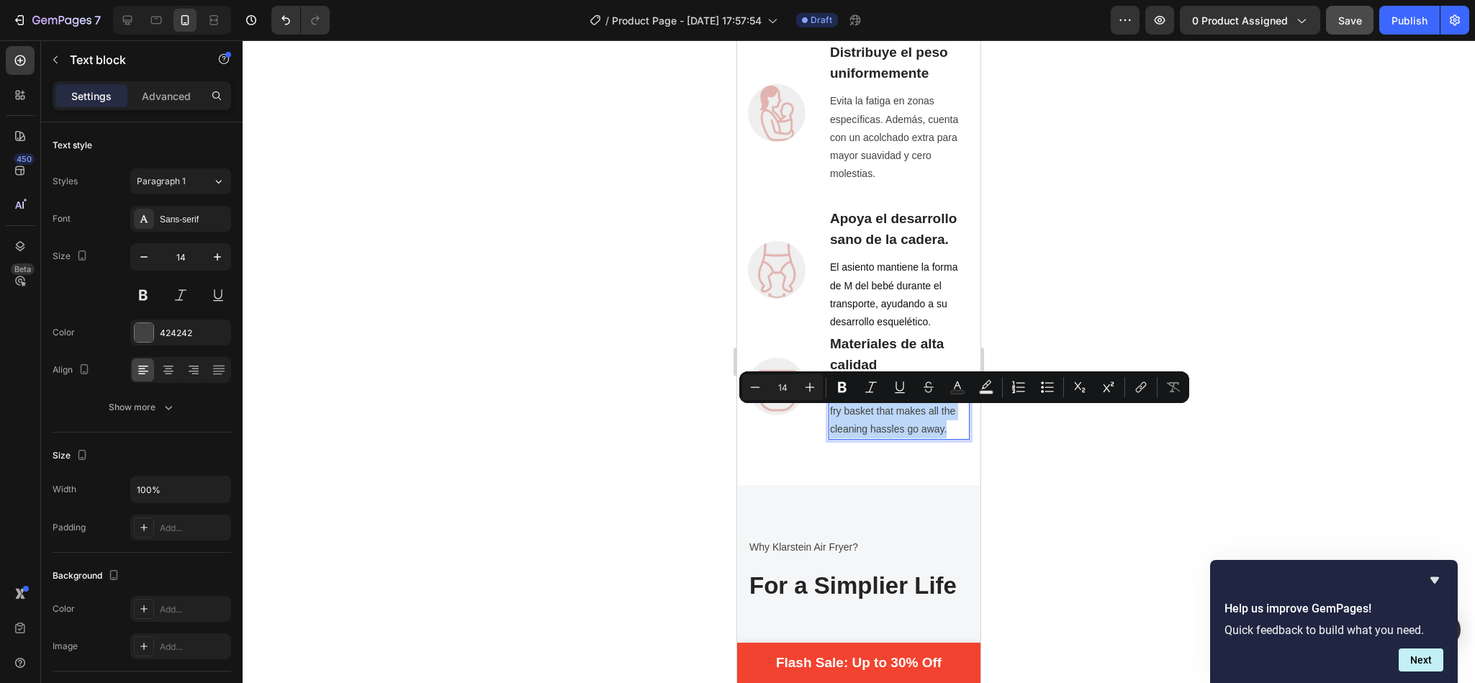
drag, startPoint x: 862, startPoint y: 465, endPoint x: 830, endPoint y: 405, distance: 68.3
click at [830, 405] on p "Non-sticky & dishwasher-safe fry basket that makes all the cleaning hassles go …" at bounding box center [899, 411] width 138 height 55
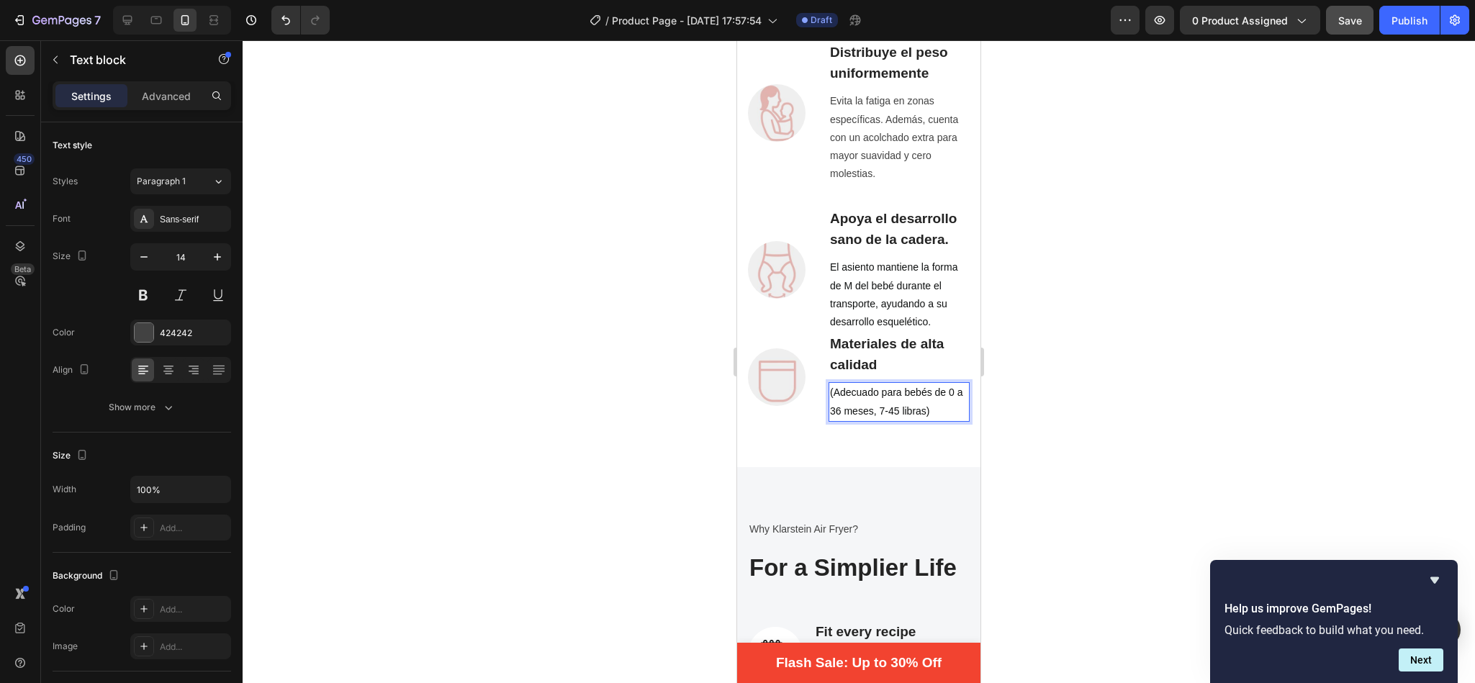
click at [834, 410] on span "(Adecuado para bebés de 0 a 36 meses, 7-45 libras)" at bounding box center [896, 402] width 132 height 30
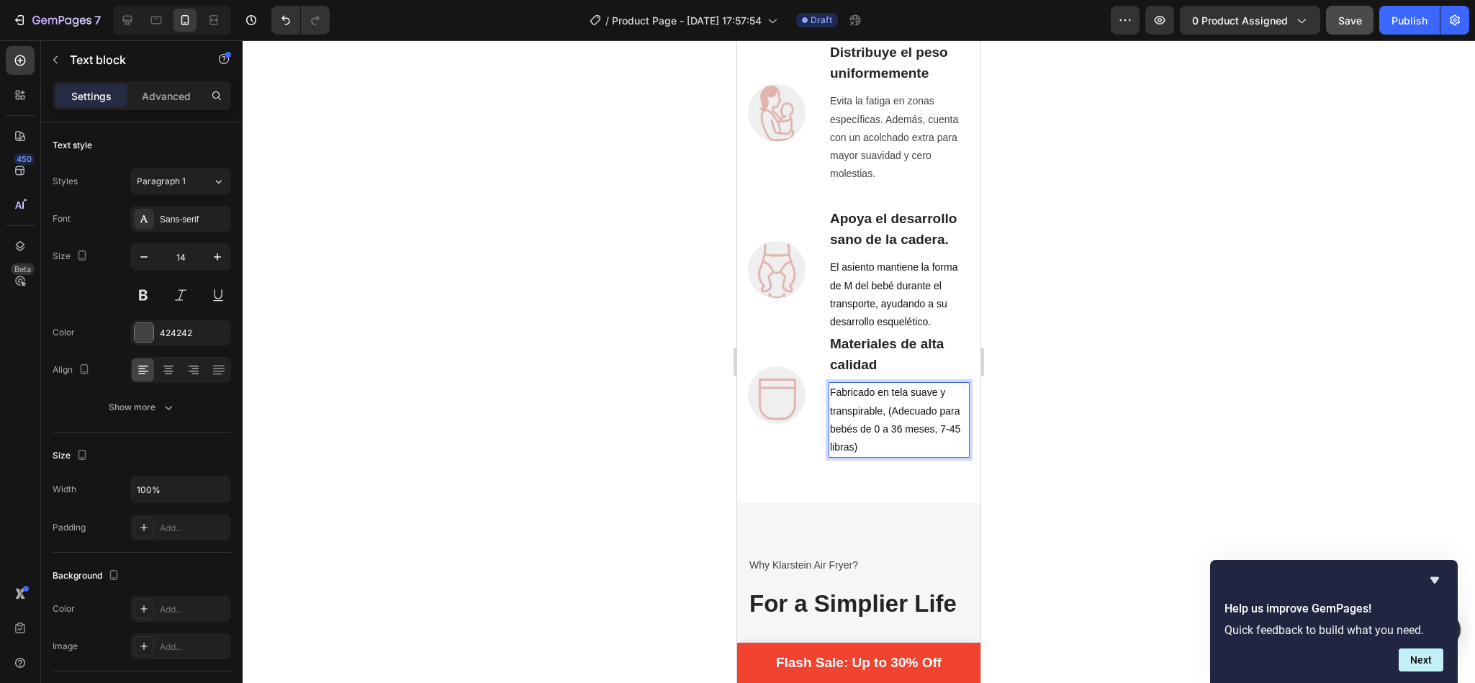
click at [924, 456] on p "Fabricado en tela suave y transpirable, (Adecuado para bebés de 0 a 36 meses, 7…" at bounding box center [899, 420] width 138 height 73
click at [1002, 363] on div at bounding box center [859, 361] width 1233 height 643
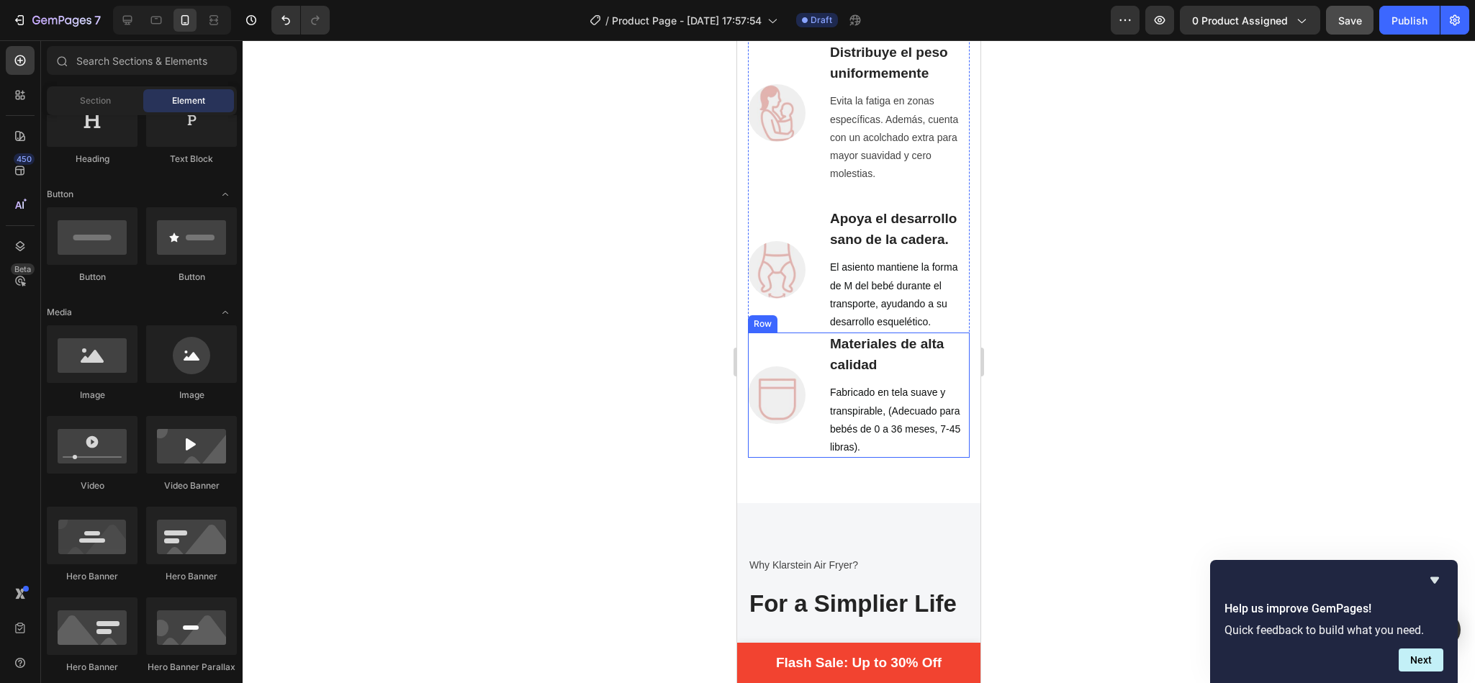
click at [793, 369] on div "Image" at bounding box center [777, 395] width 58 height 125
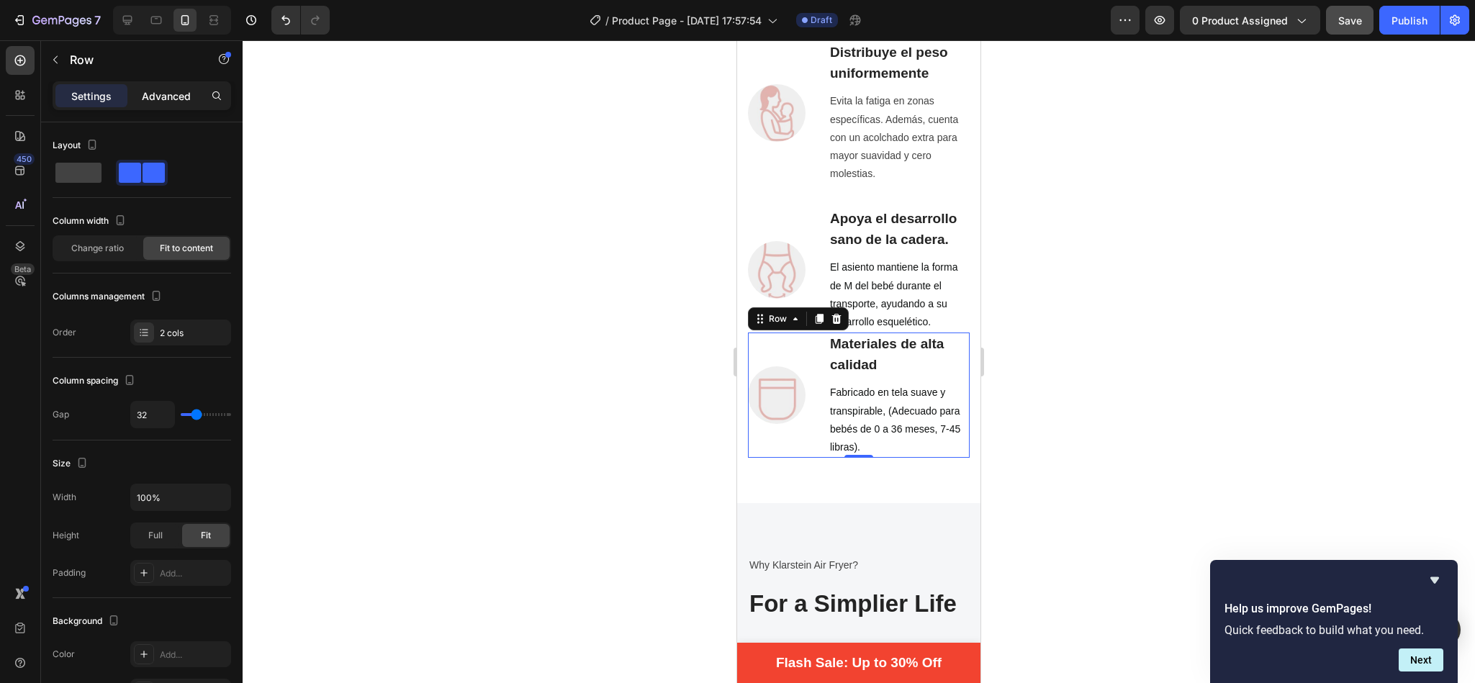
click at [168, 99] on p "Advanced" at bounding box center [166, 96] width 49 height 15
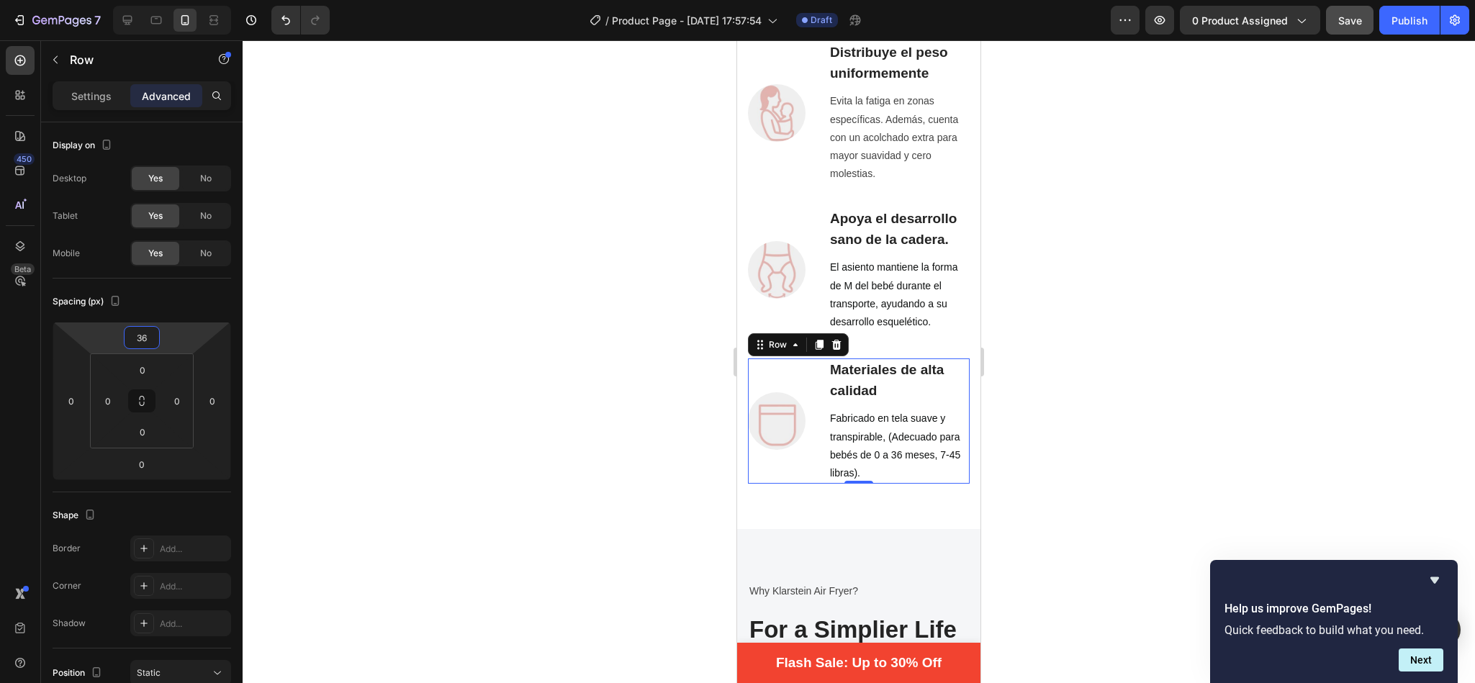
type input "34"
drag, startPoint x: 161, startPoint y: 329, endPoint x: 168, endPoint y: 311, distance: 19.7
click at [168, 0] on html "7 / Product Page - [DATE] 17:57:54 Draft Preview 0 product assigned Save Publis…" at bounding box center [737, 0] width 1475 height 0
click at [420, 335] on div at bounding box center [859, 361] width 1233 height 643
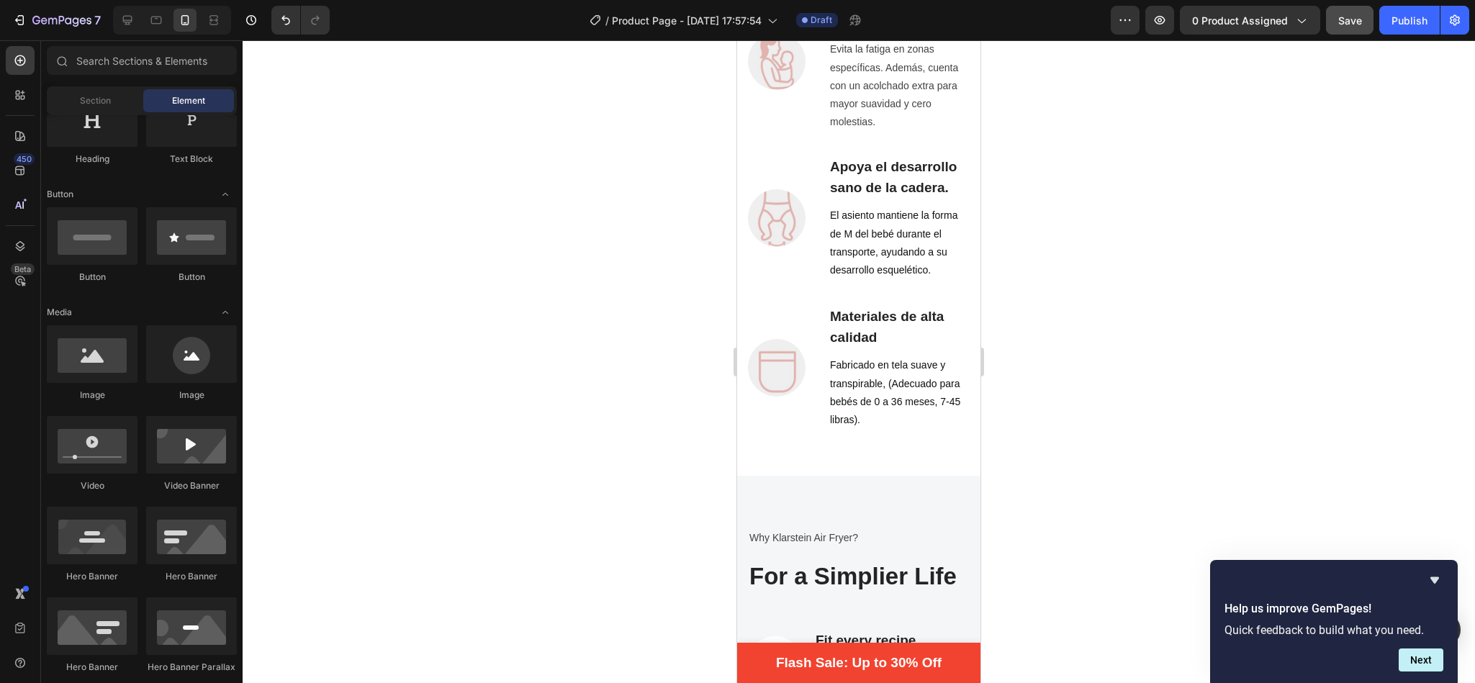
scroll to position [1342, 0]
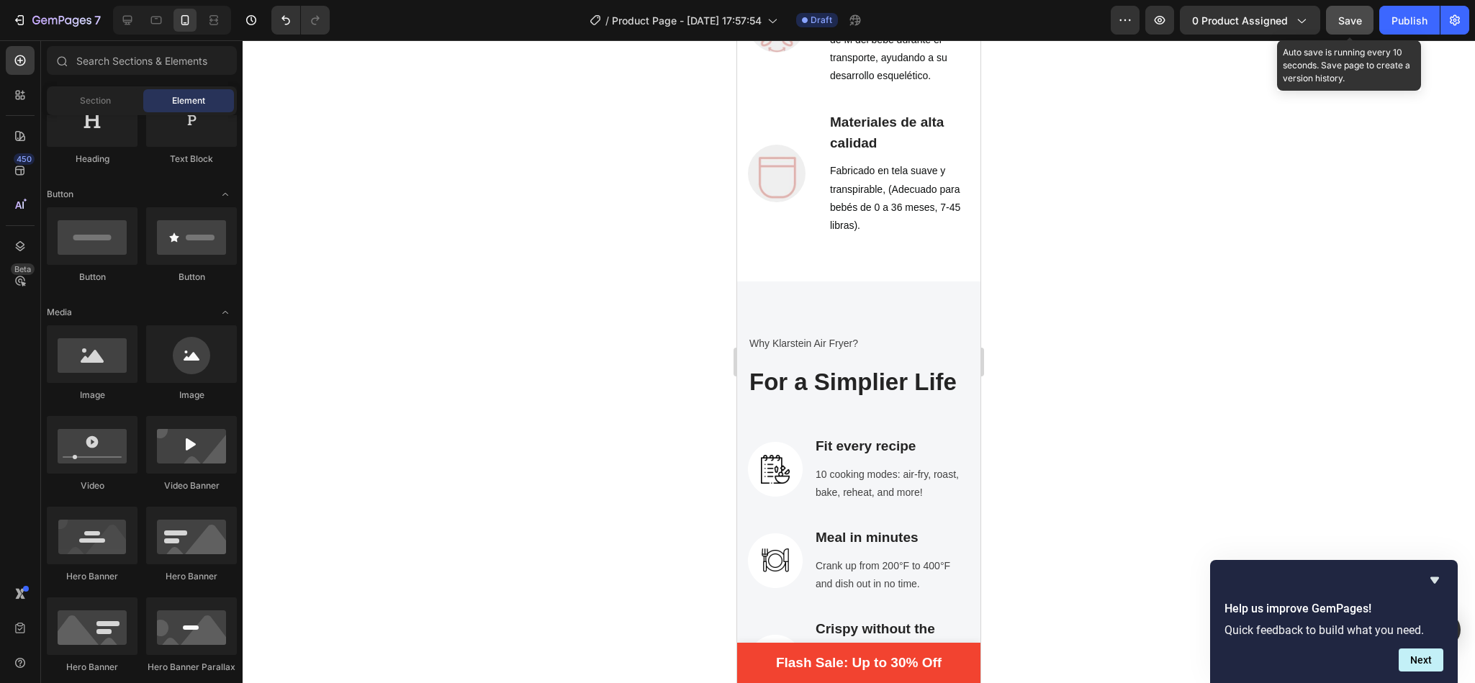
click at [1344, 27] on div "Save" at bounding box center [1350, 20] width 24 height 15
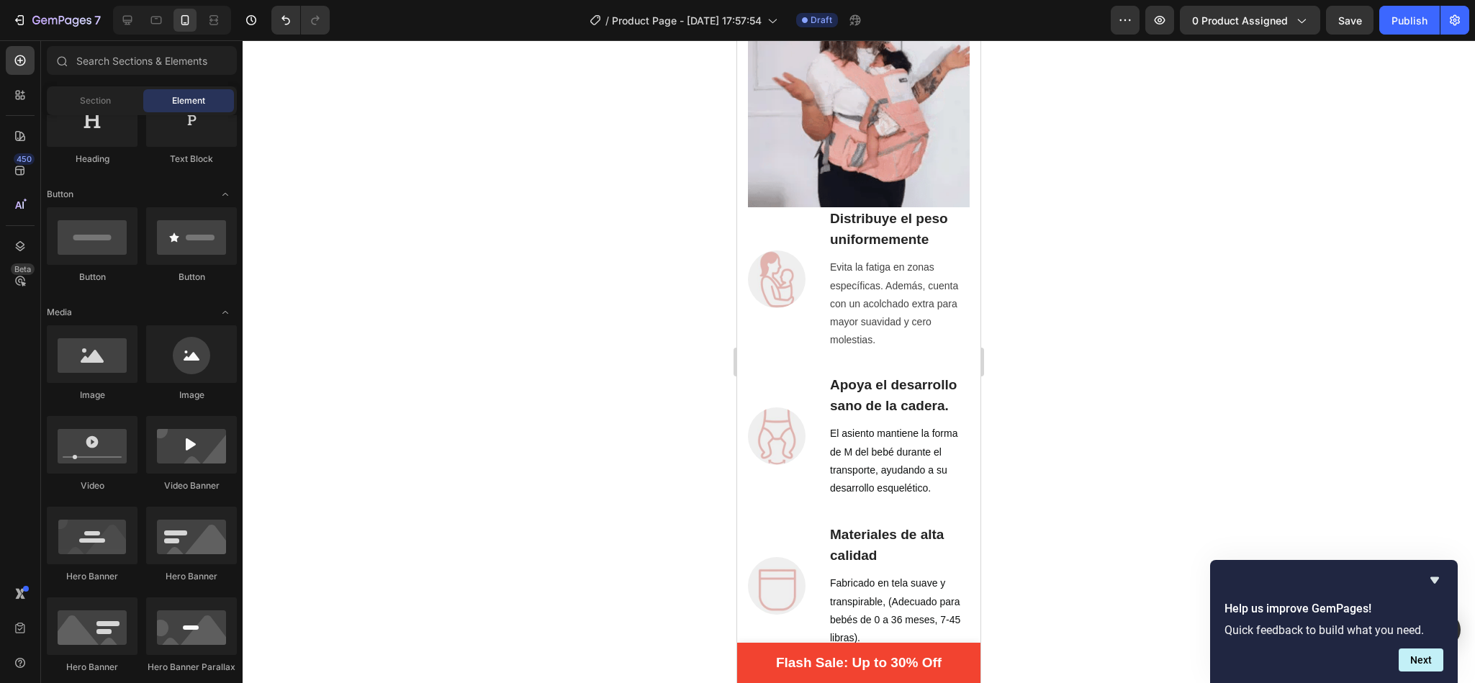
scroll to position [1253, 0]
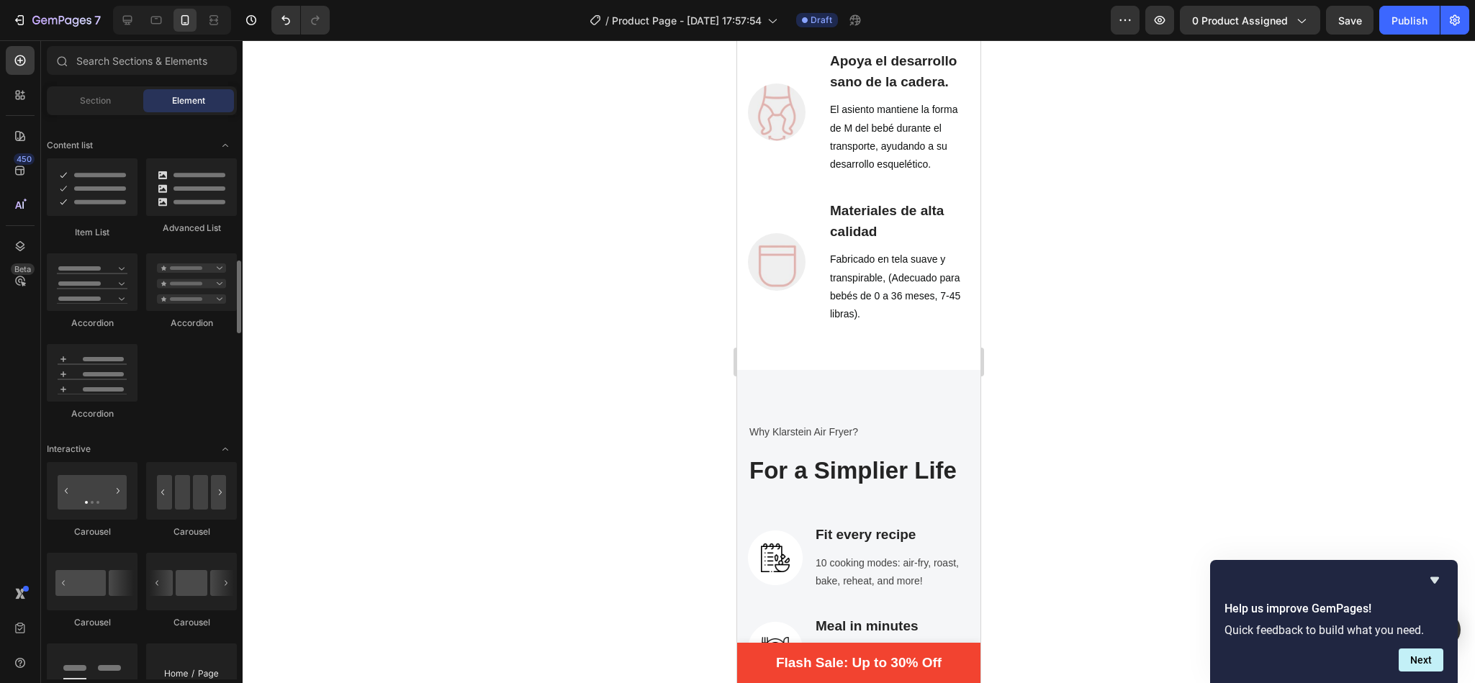
scroll to position [1145, 0]
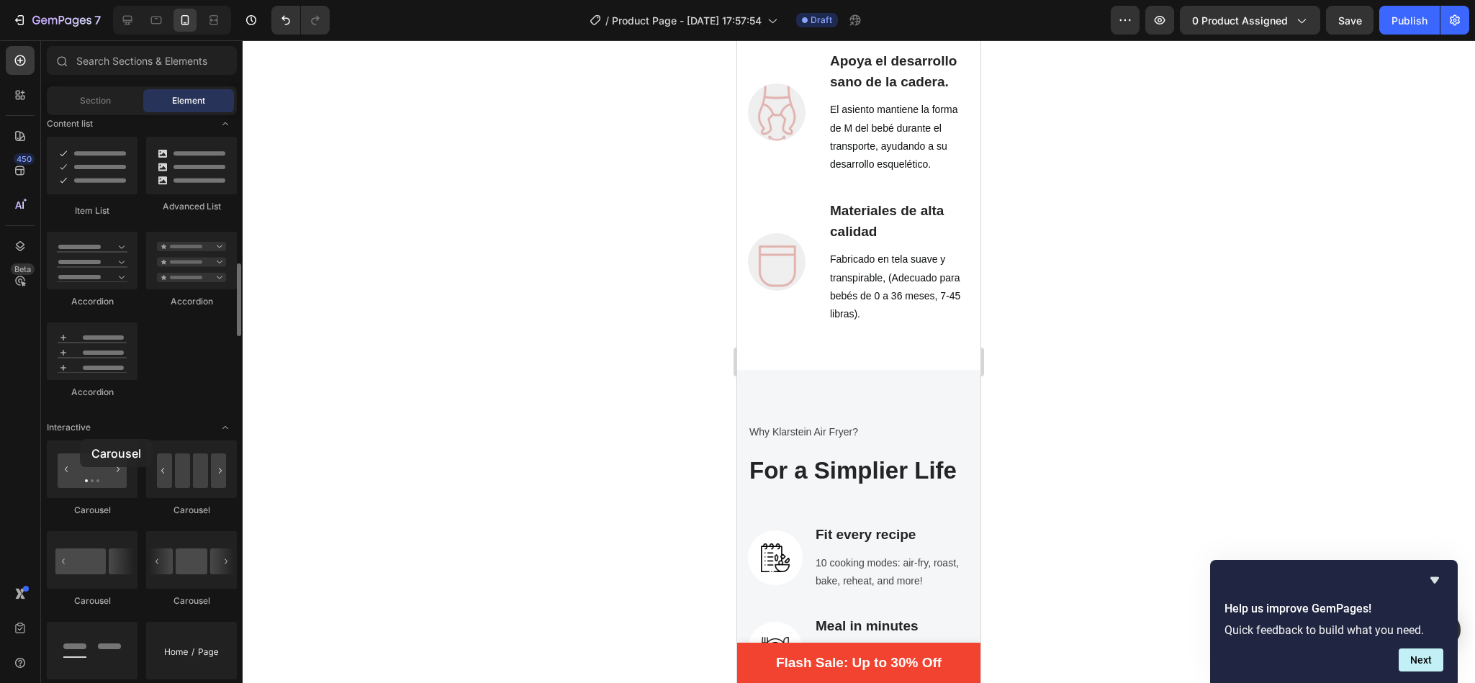
drag, startPoint x: 182, startPoint y: 480, endPoint x: 166, endPoint y: 400, distance: 81.5
click at [72, 452] on div "Carousel [GEOGRAPHIC_DATA] [GEOGRAPHIC_DATA] [GEOGRAPHIC_DATA] Tab Breadcrumb […" at bounding box center [142, 624] width 190 height 366
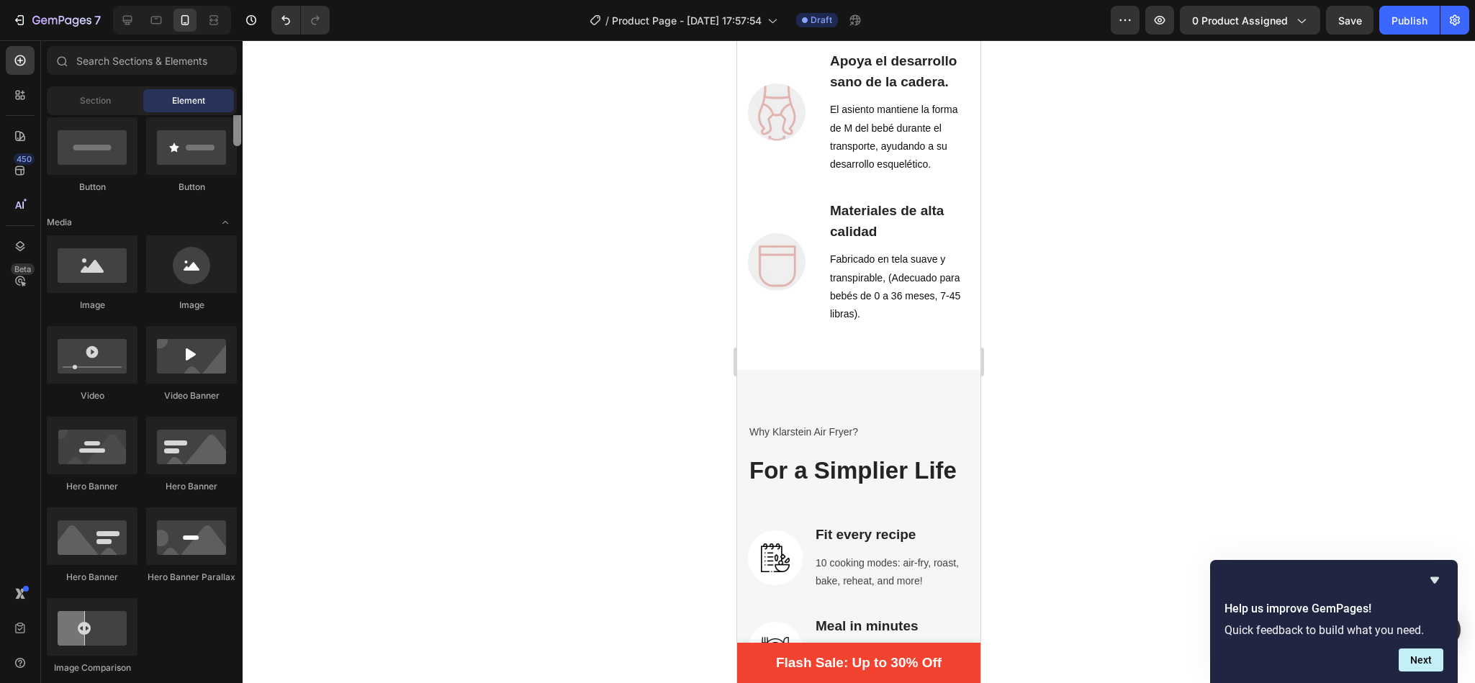
scroll to position [0, 0]
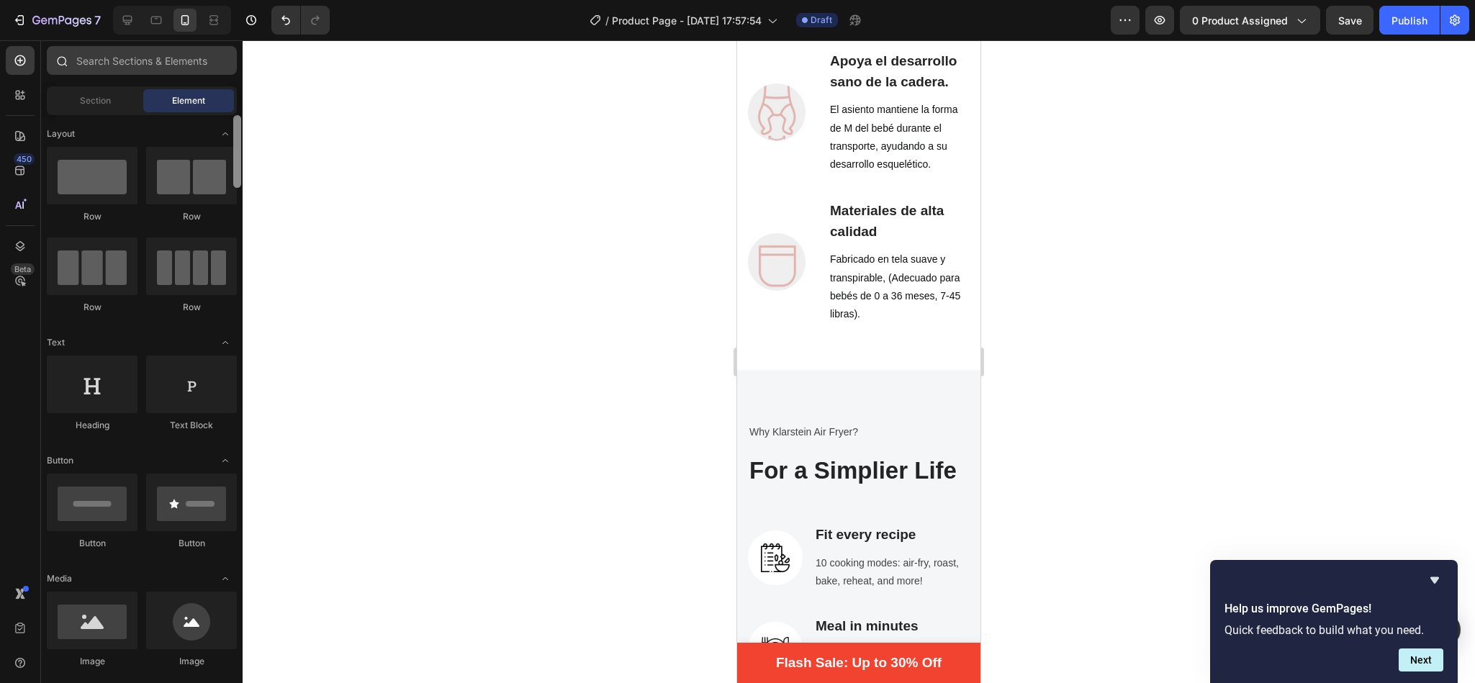
drag, startPoint x: 235, startPoint y: 316, endPoint x: 218, endPoint y: 72, distance: 244.7
click at [218, 72] on div "Sections(18) Elements(84) Section Element Hero Section Product Detail Brands Tr…" at bounding box center [142, 363] width 202 height 634
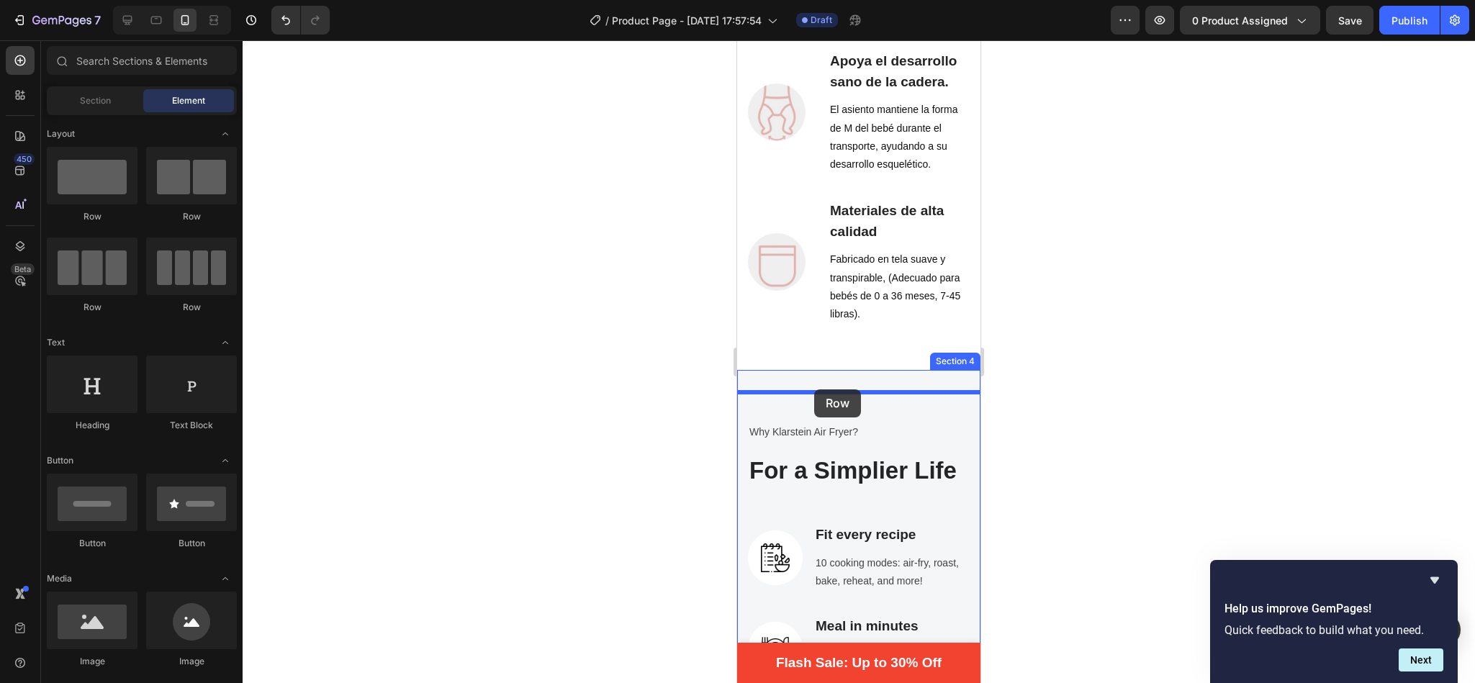
drag, startPoint x: 836, startPoint y: 381, endPoint x: 815, endPoint y: 393, distance: 24.2
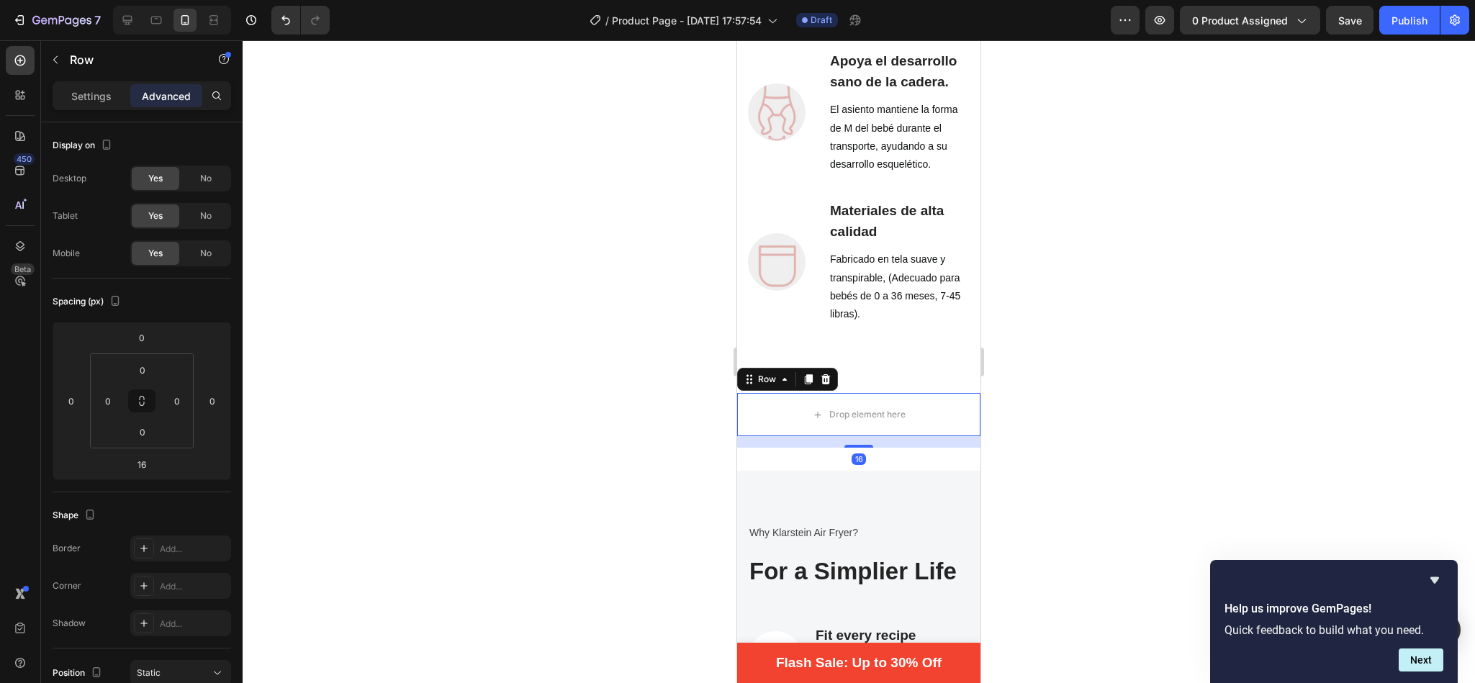
click at [1110, 286] on div at bounding box center [859, 361] width 1233 height 643
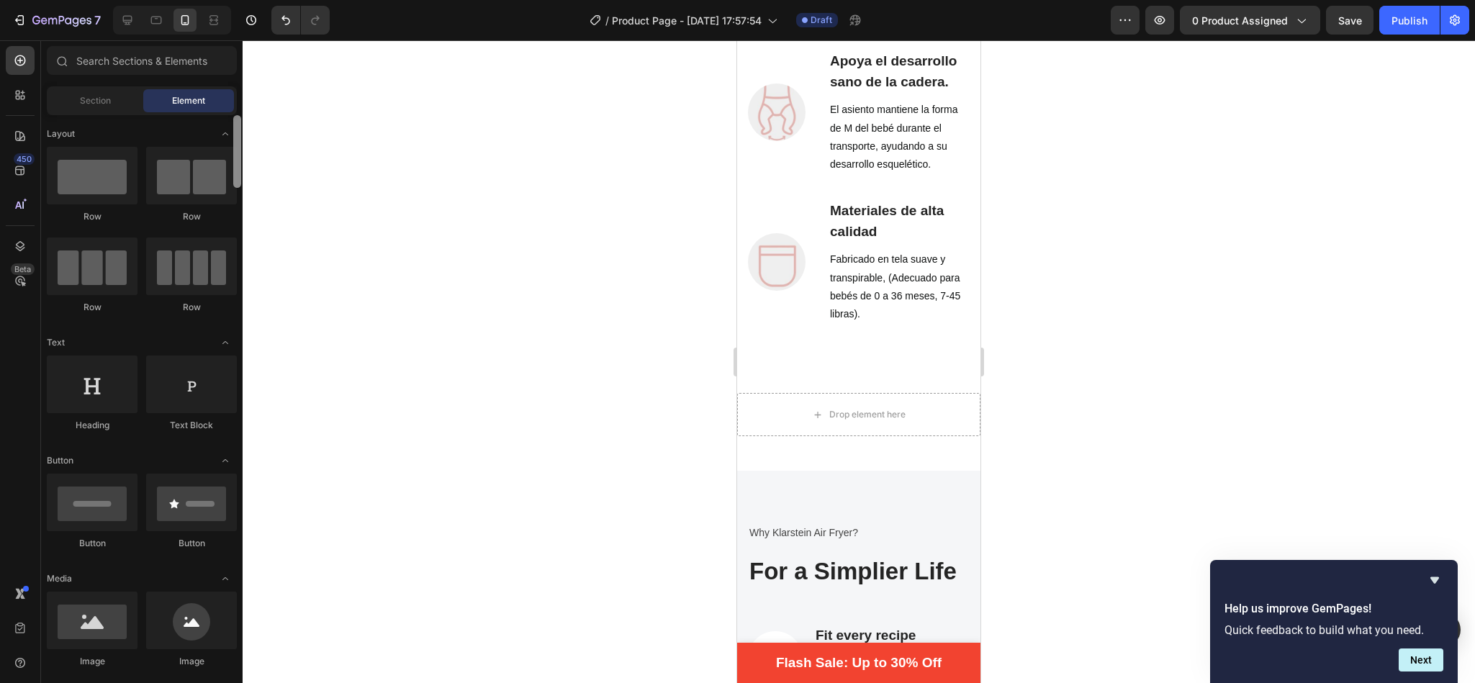
drag, startPoint x: 243, startPoint y: 171, endPoint x: 238, endPoint y: 134, distance: 37.1
click at [238, 0] on div "7 / Product Page - [DATE] 17:57:54 Draft Preview 0 product assigned Save Publis…" at bounding box center [737, 0] width 1475 height 0
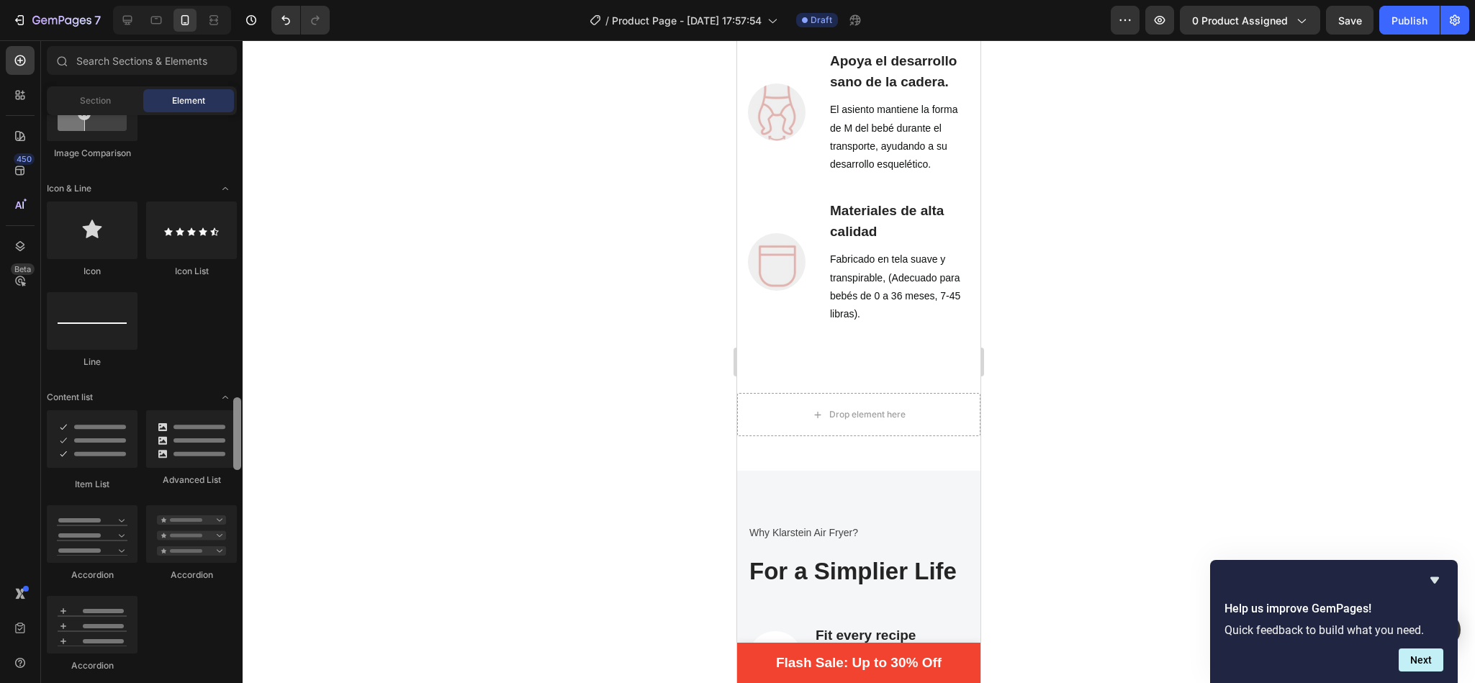
scroll to position [1050, 0]
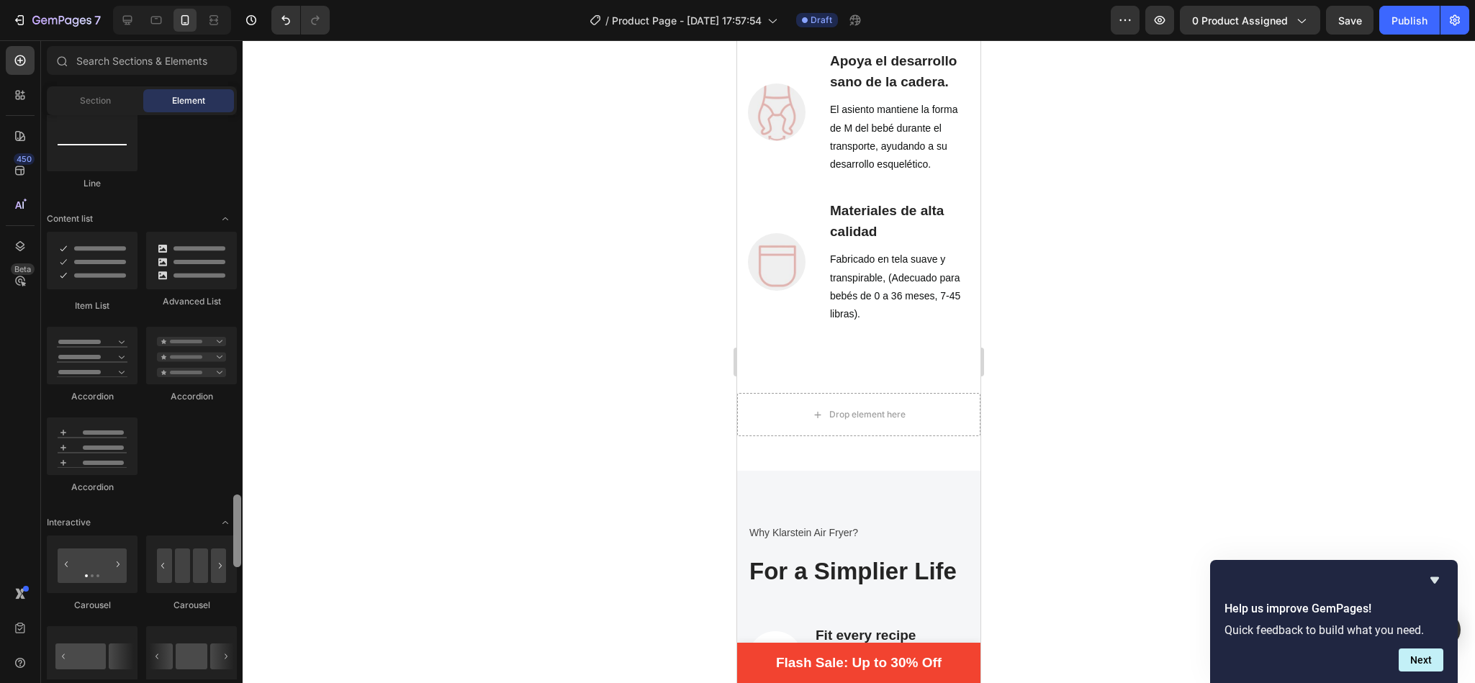
drag, startPoint x: 238, startPoint y: 134, endPoint x: 240, endPoint y: 346, distance: 212.4
click at [240, 495] on div at bounding box center [237, 531] width 8 height 73
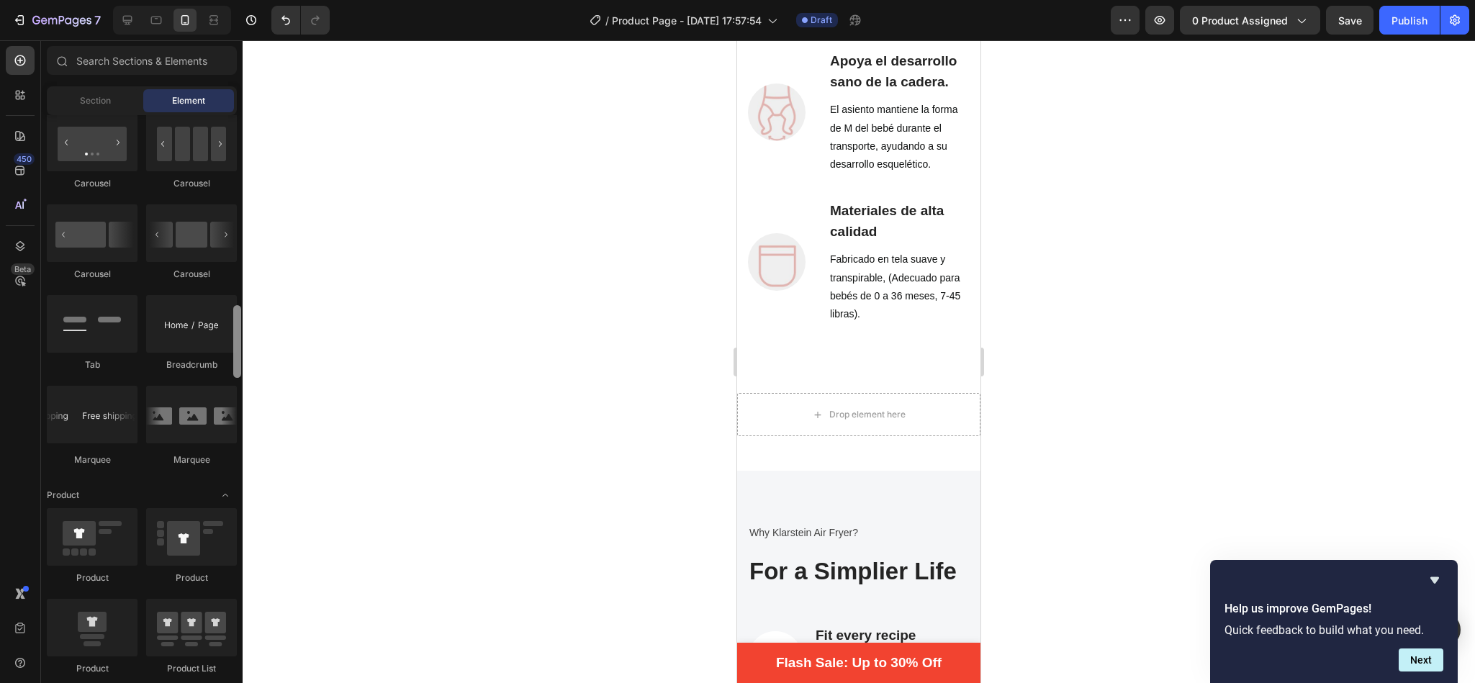
scroll to position [1382, 0]
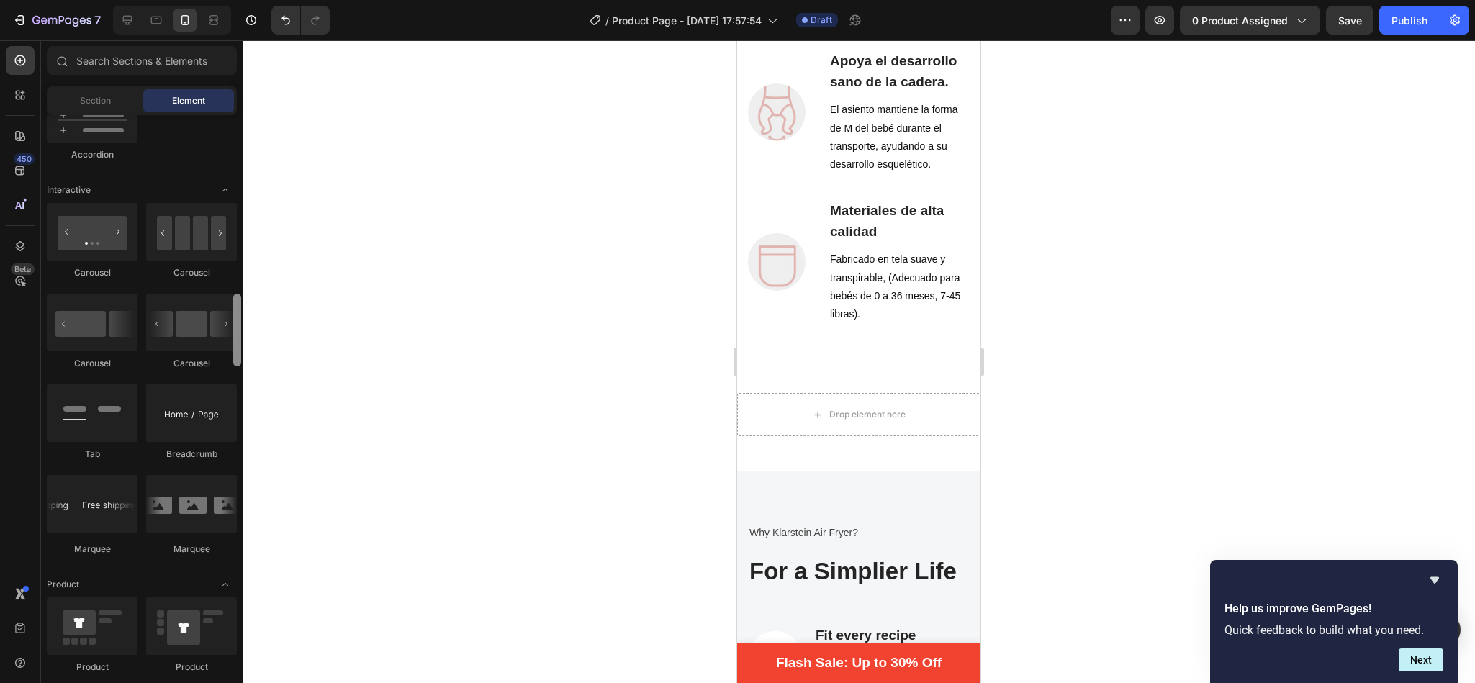
drag, startPoint x: 235, startPoint y: 374, endPoint x: 246, endPoint y: 341, distance: 34.8
click at [246, 0] on div "7 / Product Page - [DATE] 17:57:54 Draft Preview 0 product assigned Save Publis…" at bounding box center [737, 0] width 1475 height 0
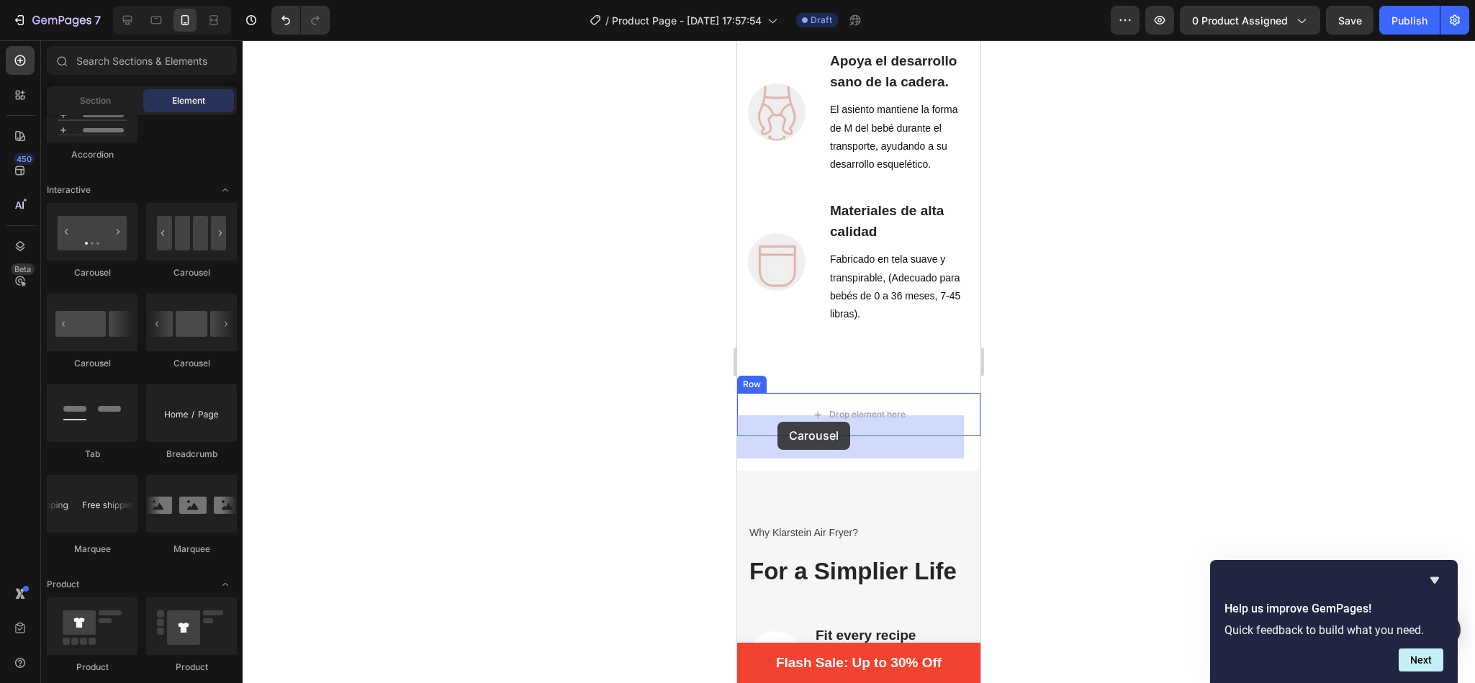
drag, startPoint x: 928, startPoint y: 284, endPoint x: 778, endPoint y: 422, distance: 203.8
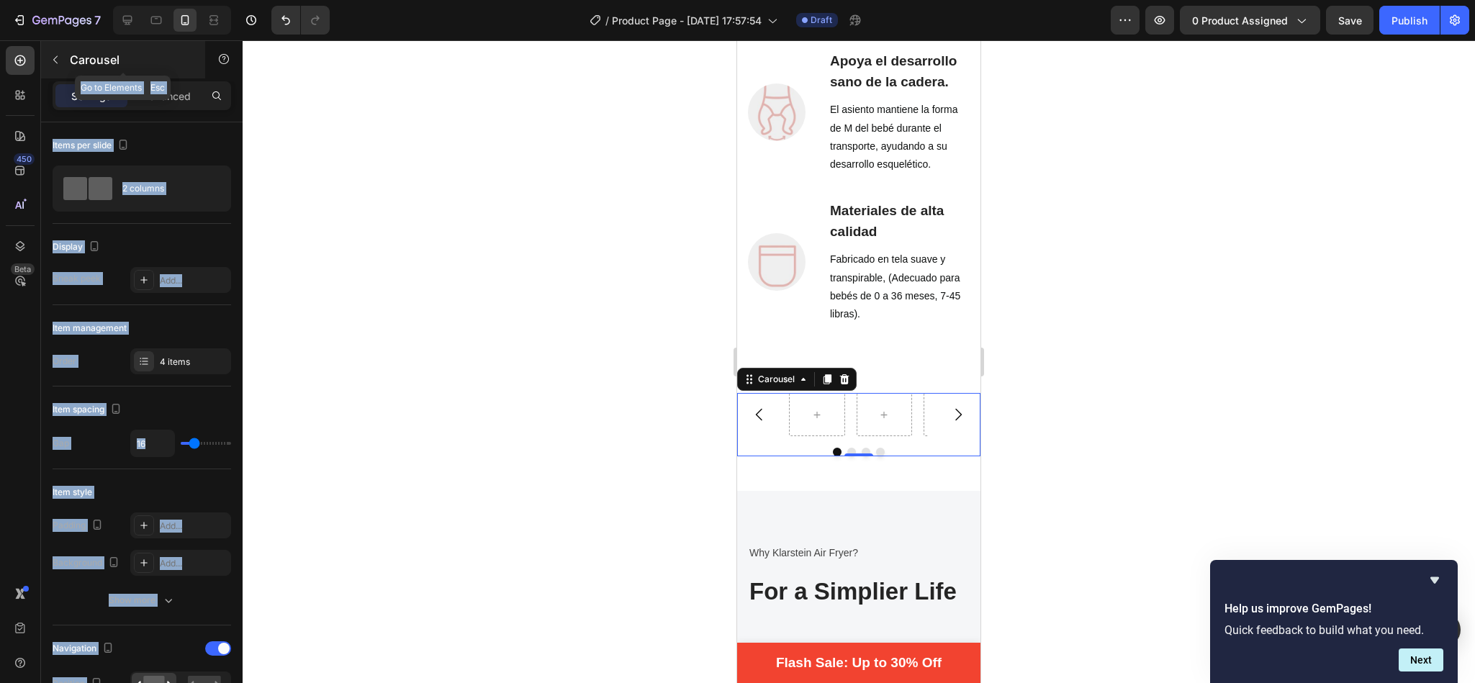
click at [56, 61] on icon "button" at bounding box center [56, 60] width 12 height 12
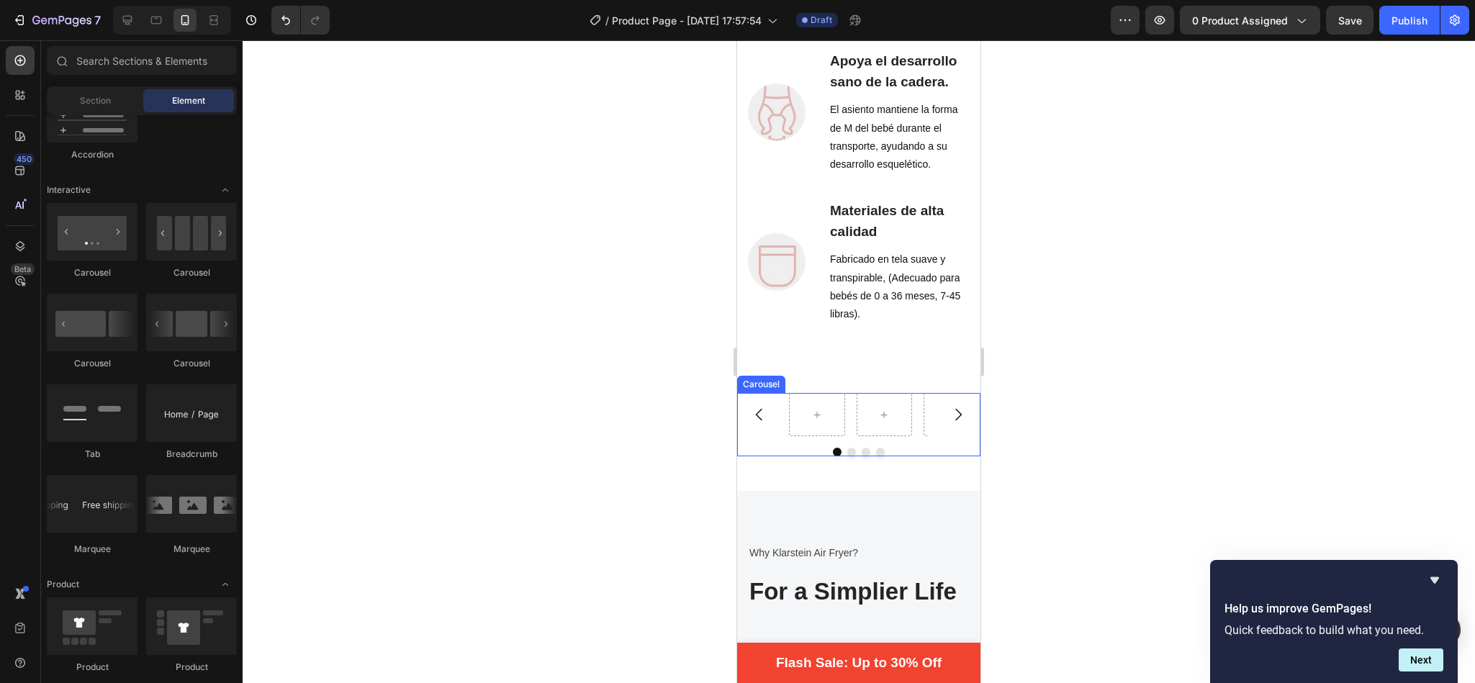
click at [914, 456] on div "Carousel" at bounding box center [858, 424] width 243 height 63
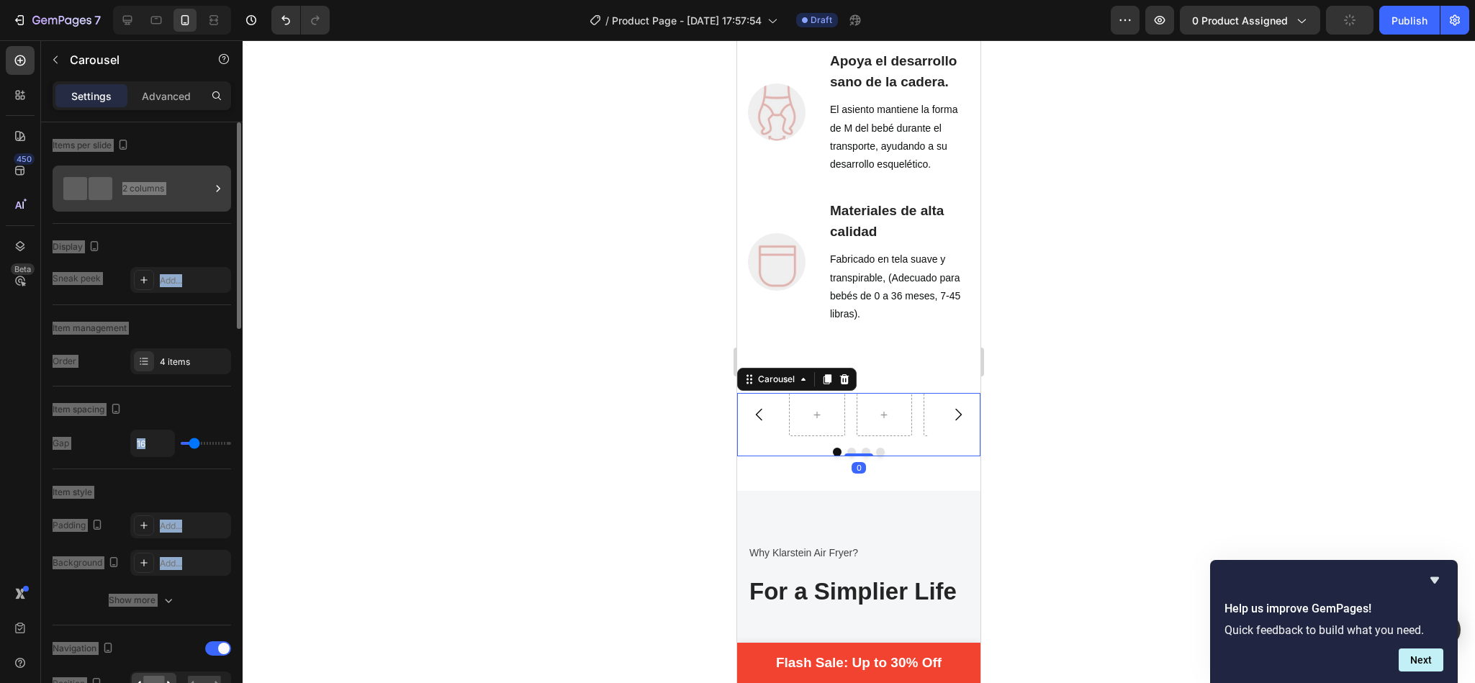
click at [163, 179] on div "2 columns" at bounding box center [166, 188] width 88 height 33
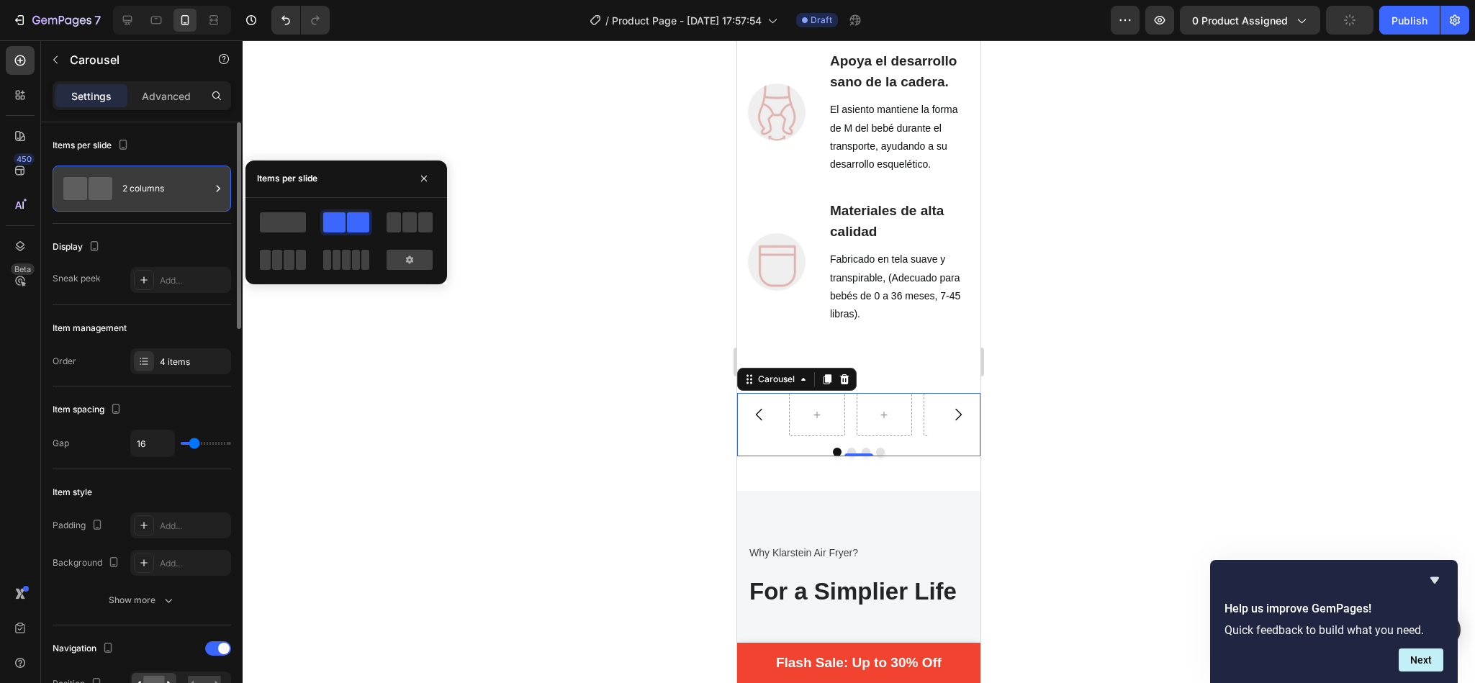
click at [288, 218] on span at bounding box center [283, 222] width 46 height 20
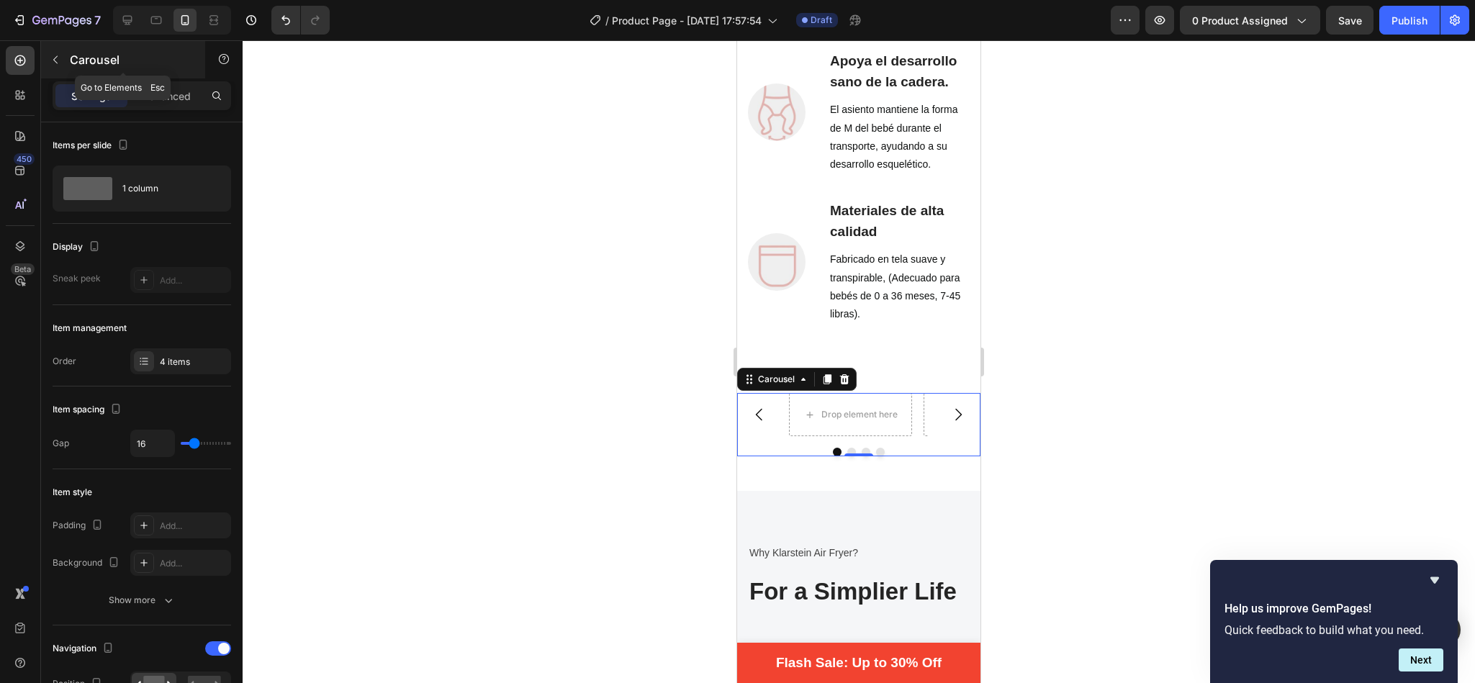
click at [58, 60] on icon "button" at bounding box center [56, 60] width 12 height 12
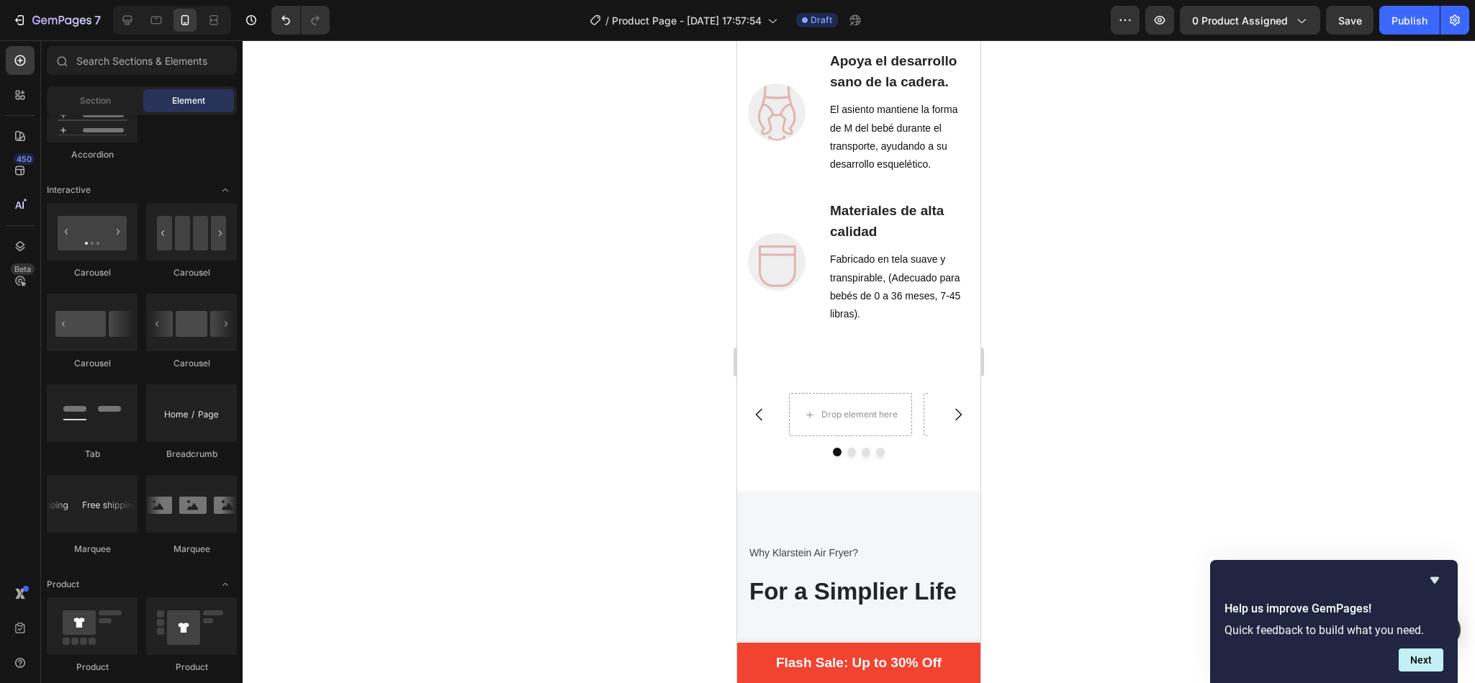
click at [163, 141] on div "Item List Advanced List Accordion Accordion Accordion" at bounding box center [142, 36] width 190 height 275
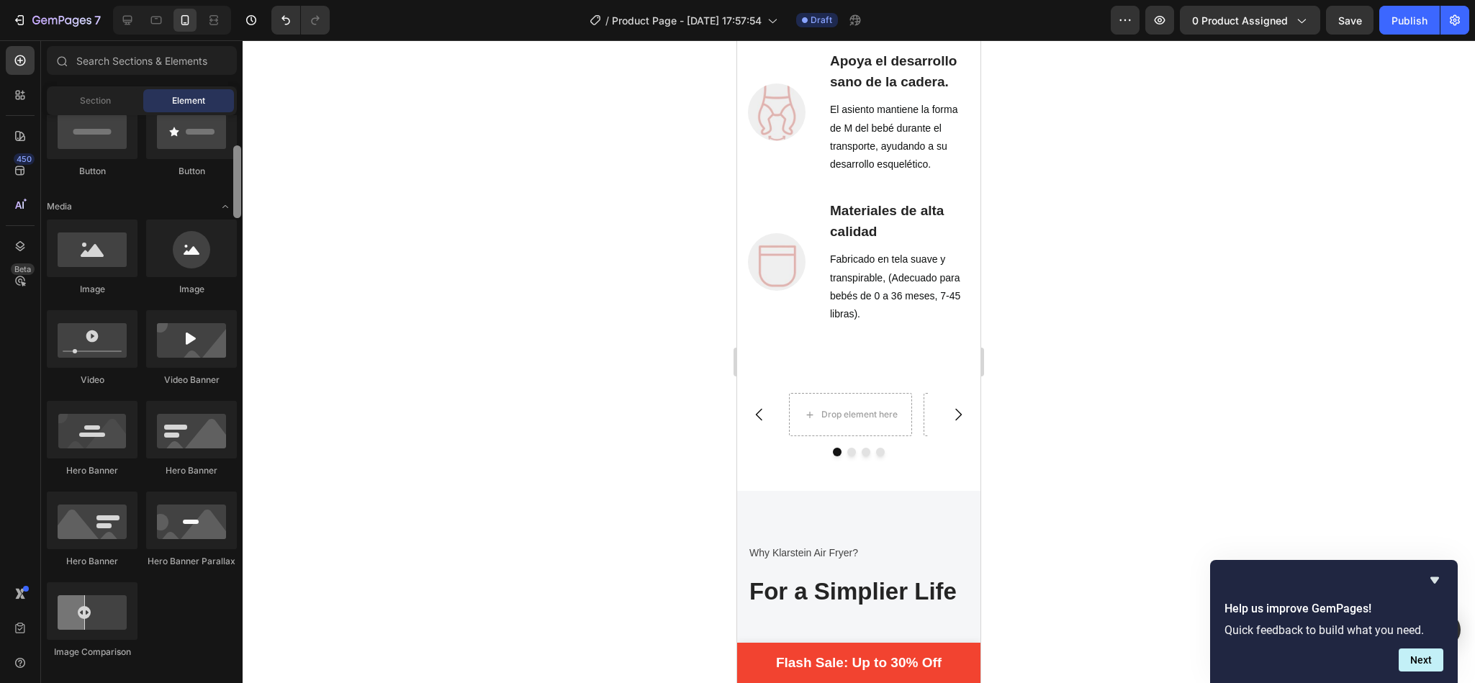
scroll to position [356, 0]
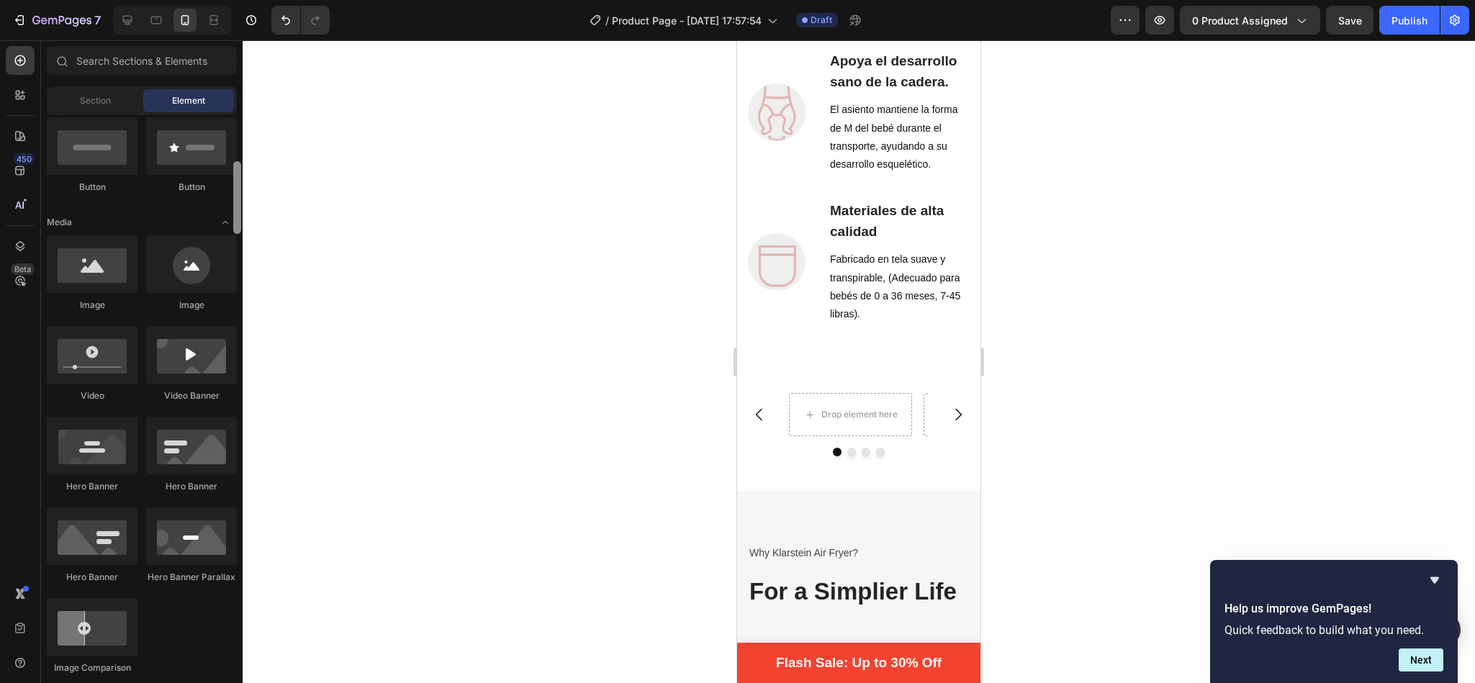
drag, startPoint x: 238, startPoint y: 248, endPoint x: 247, endPoint y: 197, distance: 52.6
click at [247, 0] on div "7 / Product Page - [DATE] 17:57:54 Draft Preview 0 product assigned Save Publis…" at bounding box center [737, 0] width 1475 height 0
drag, startPoint x: 842, startPoint y: 300, endPoint x: 837, endPoint y: 428, distance: 127.5
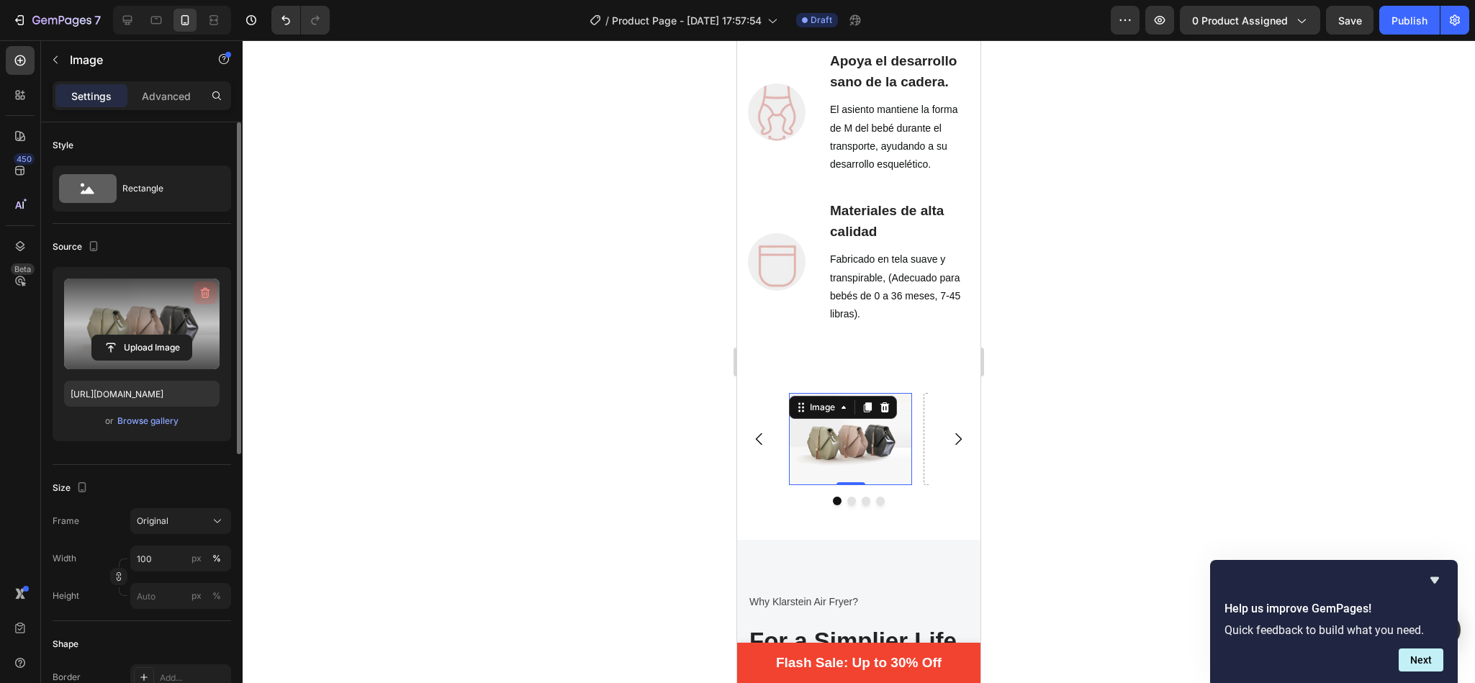
click at [210, 289] on icon "button" at bounding box center [205, 293] width 14 height 14
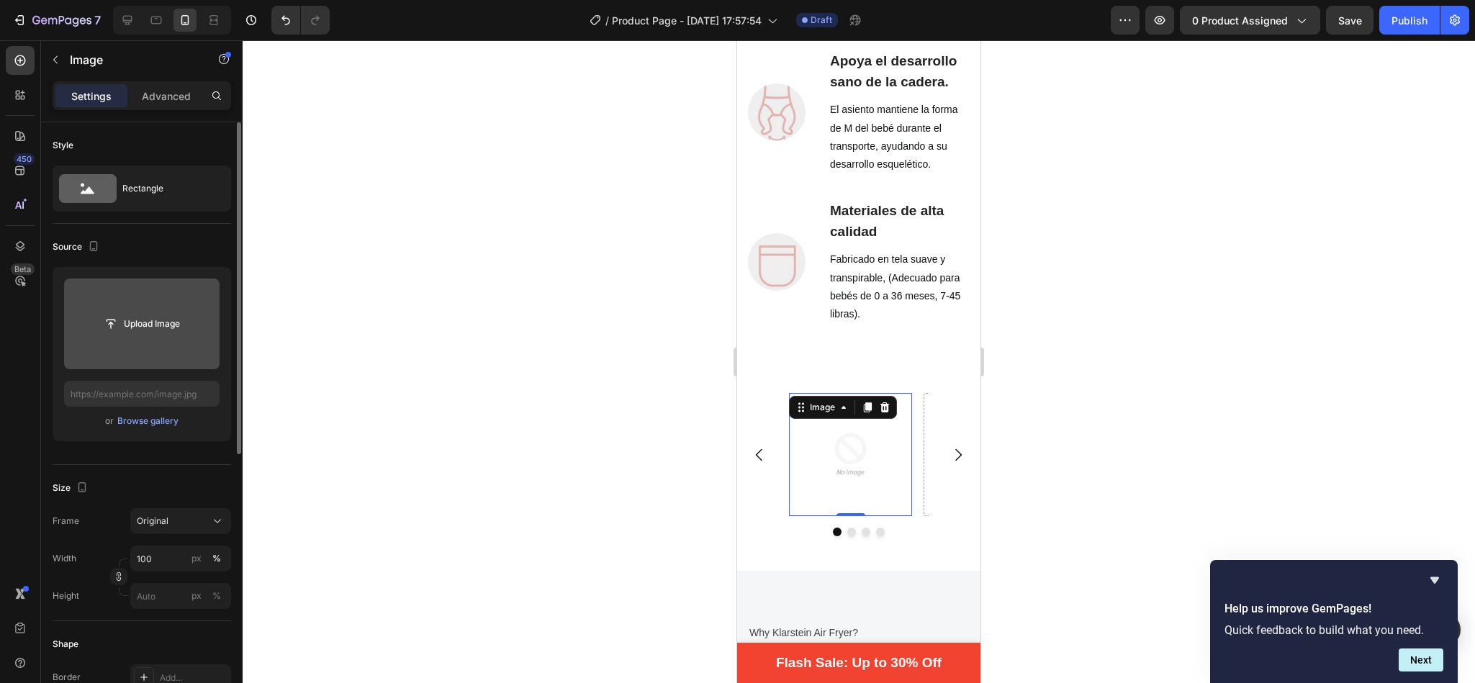
click at [165, 320] on input "file" at bounding box center [141, 324] width 99 height 24
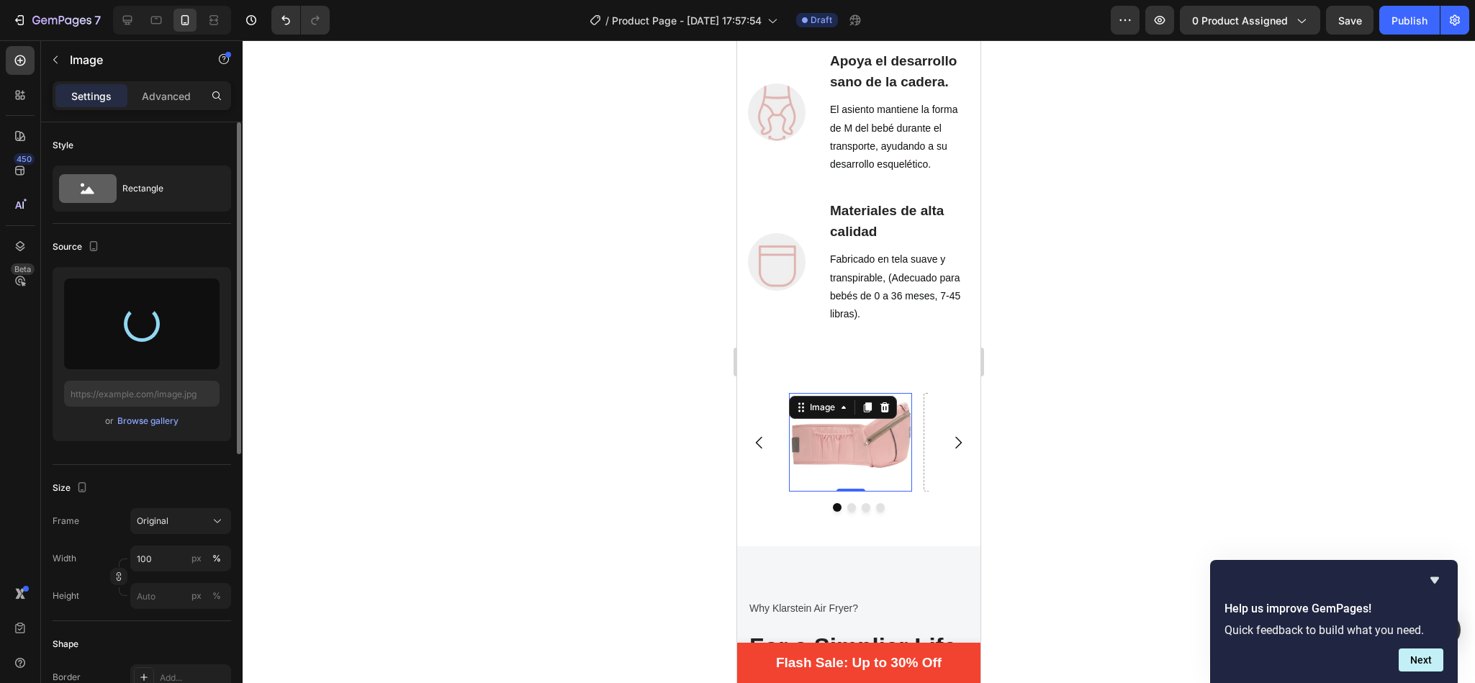
type input "[URL][DOMAIN_NAME]"
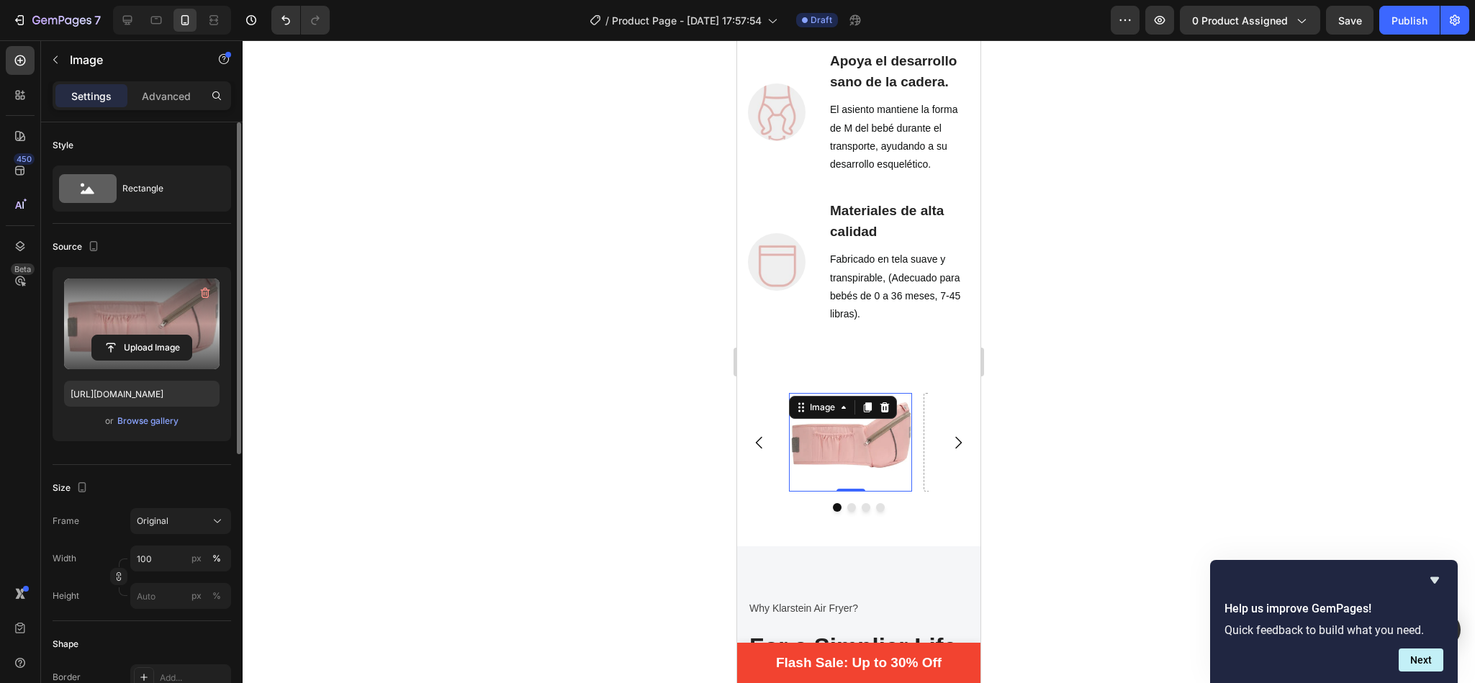
click at [586, 397] on div at bounding box center [859, 361] width 1233 height 643
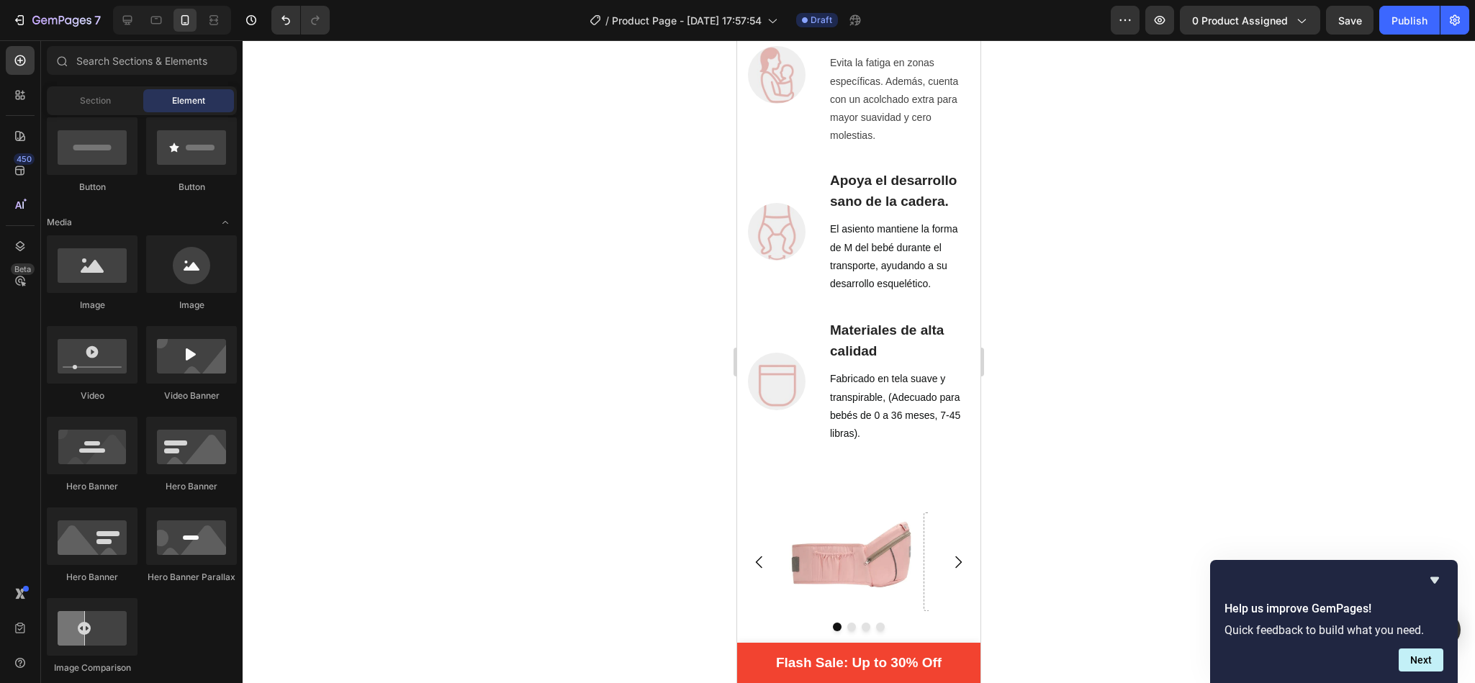
scroll to position [1307, 0]
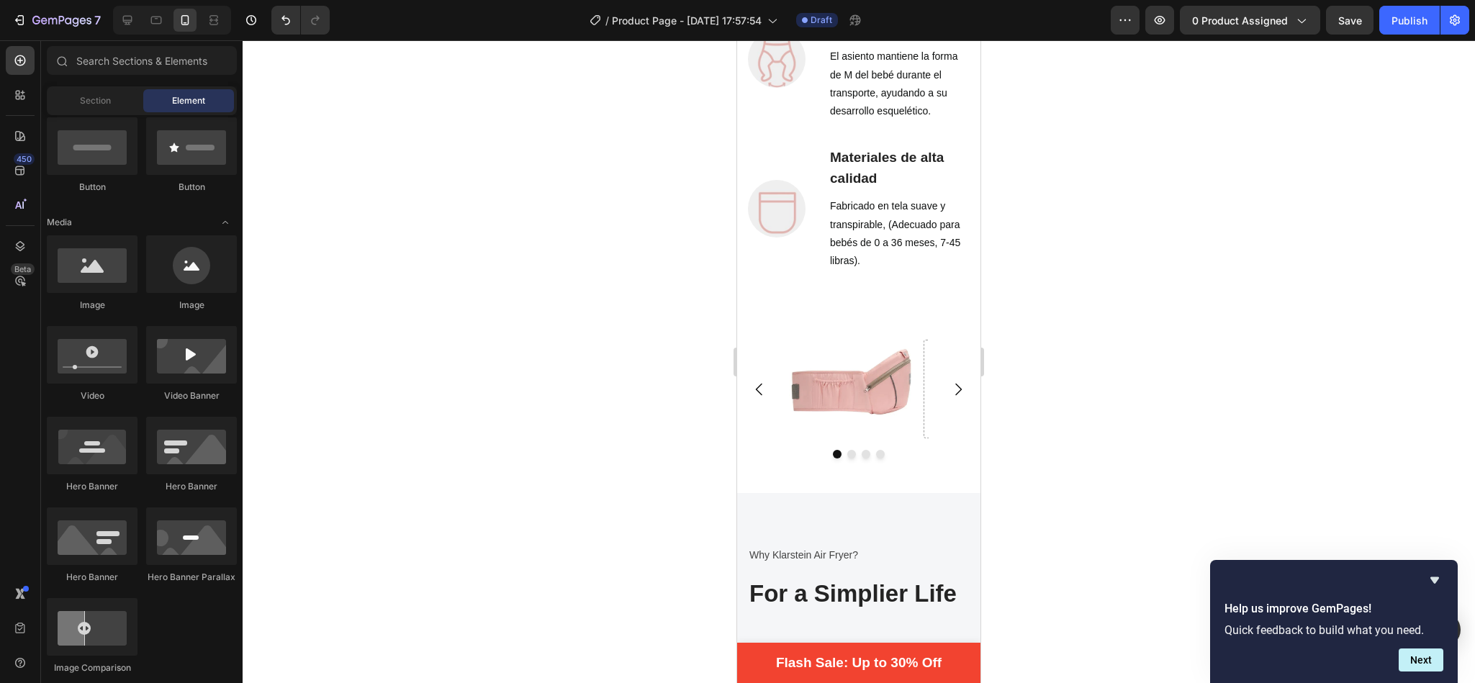
drag, startPoint x: 968, startPoint y: 184, endPoint x: 1718, endPoint y: 229, distance: 751.5
click at [950, 398] on icon "Carousel Next Arrow" at bounding box center [958, 389] width 17 height 17
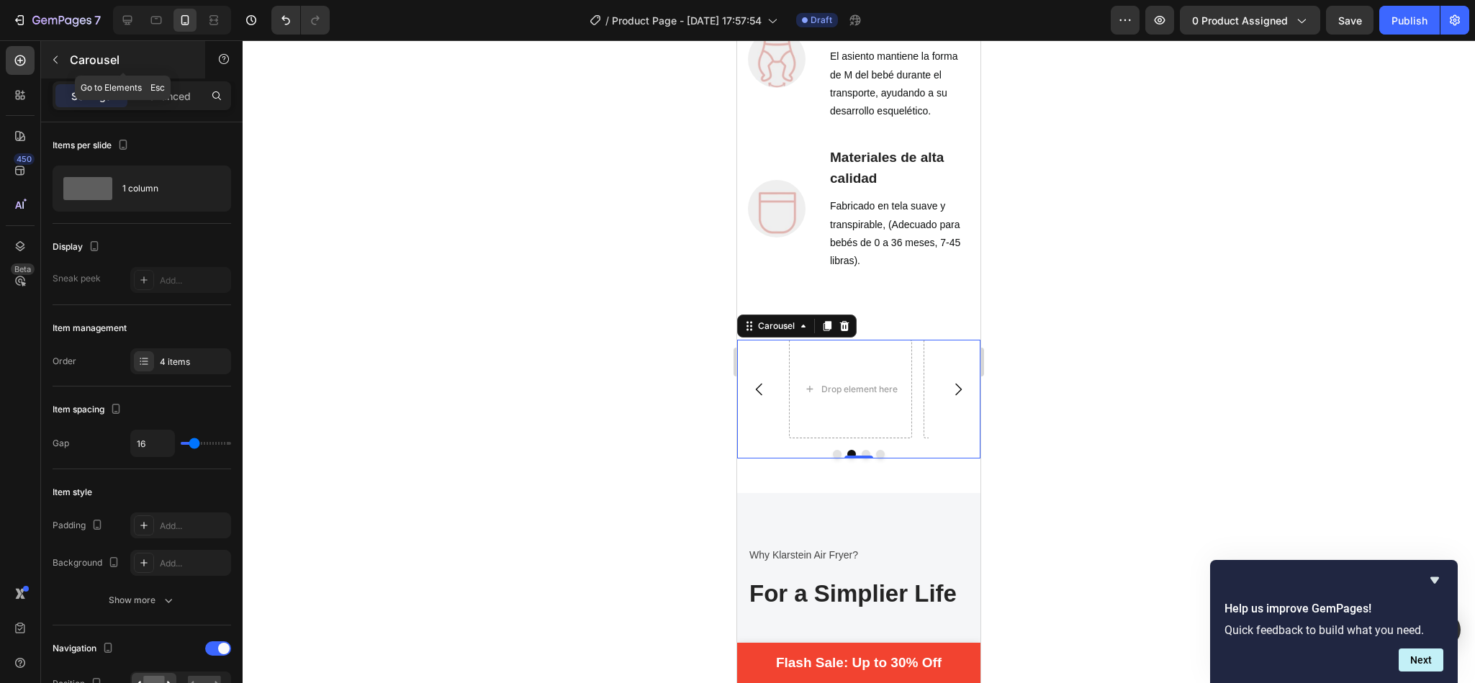
click at [56, 56] on icon "button" at bounding box center [56, 60] width 12 height 12
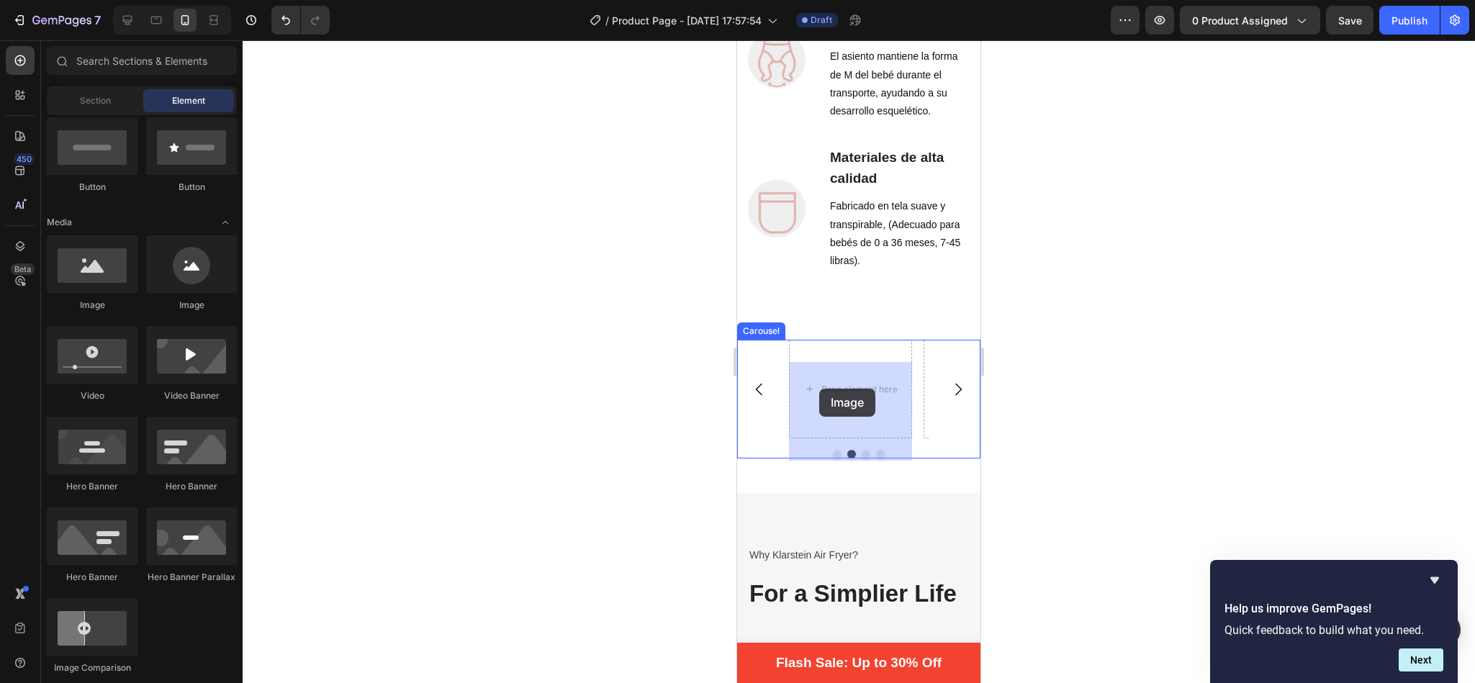
drag, startPoint x: 1356, startPoint y: 307, endPoint x: 821, endPoint y: 395, distance: 541.5
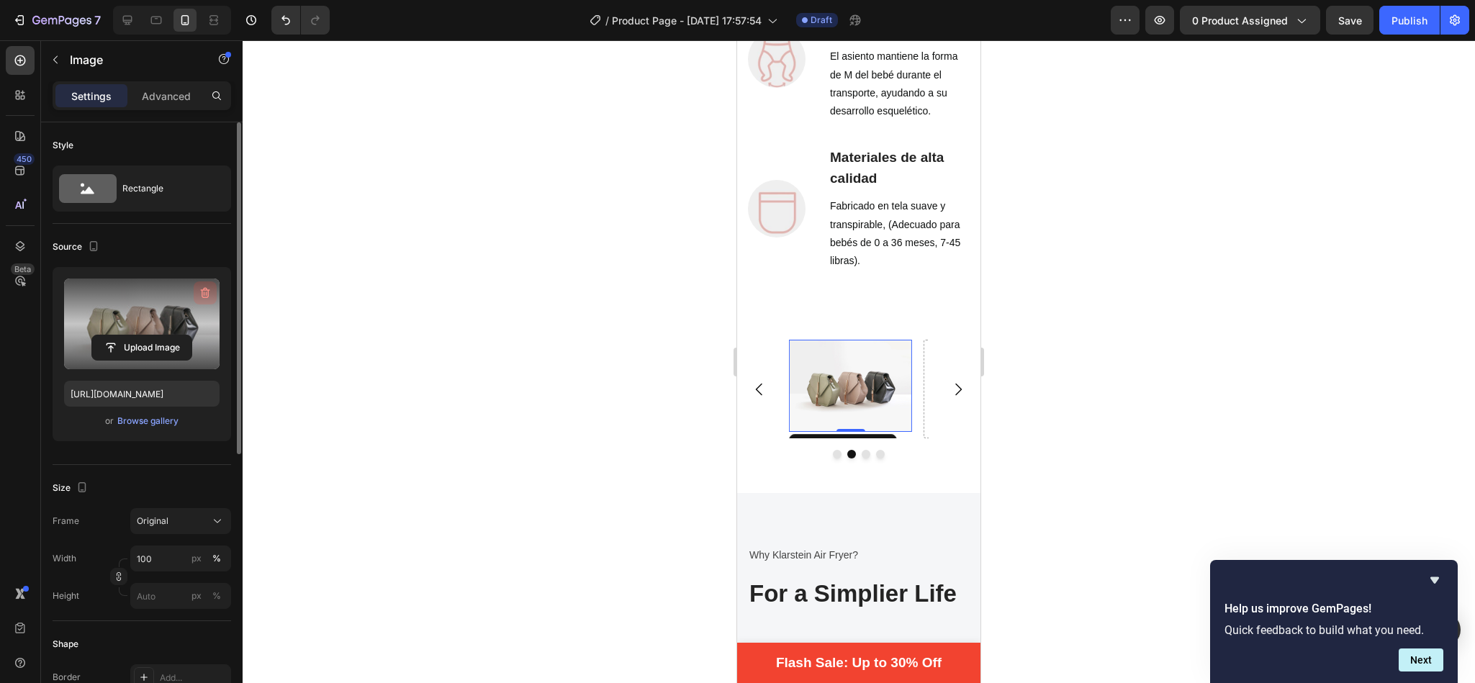
click at [199, 296] on icon "button" at bounding box center [205, 293] width 14 height 14
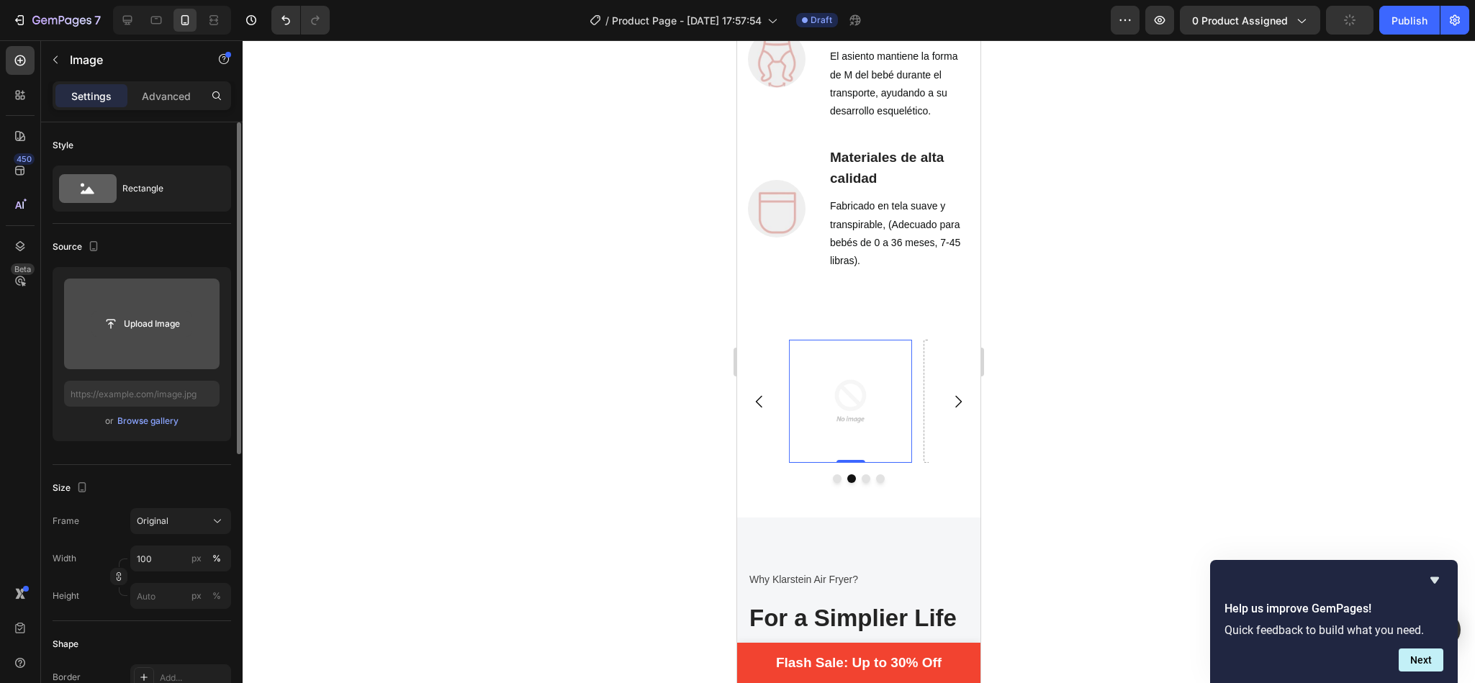
click at [160, 322] on input "file" at bounding box center [141, 324] width 99 height 24
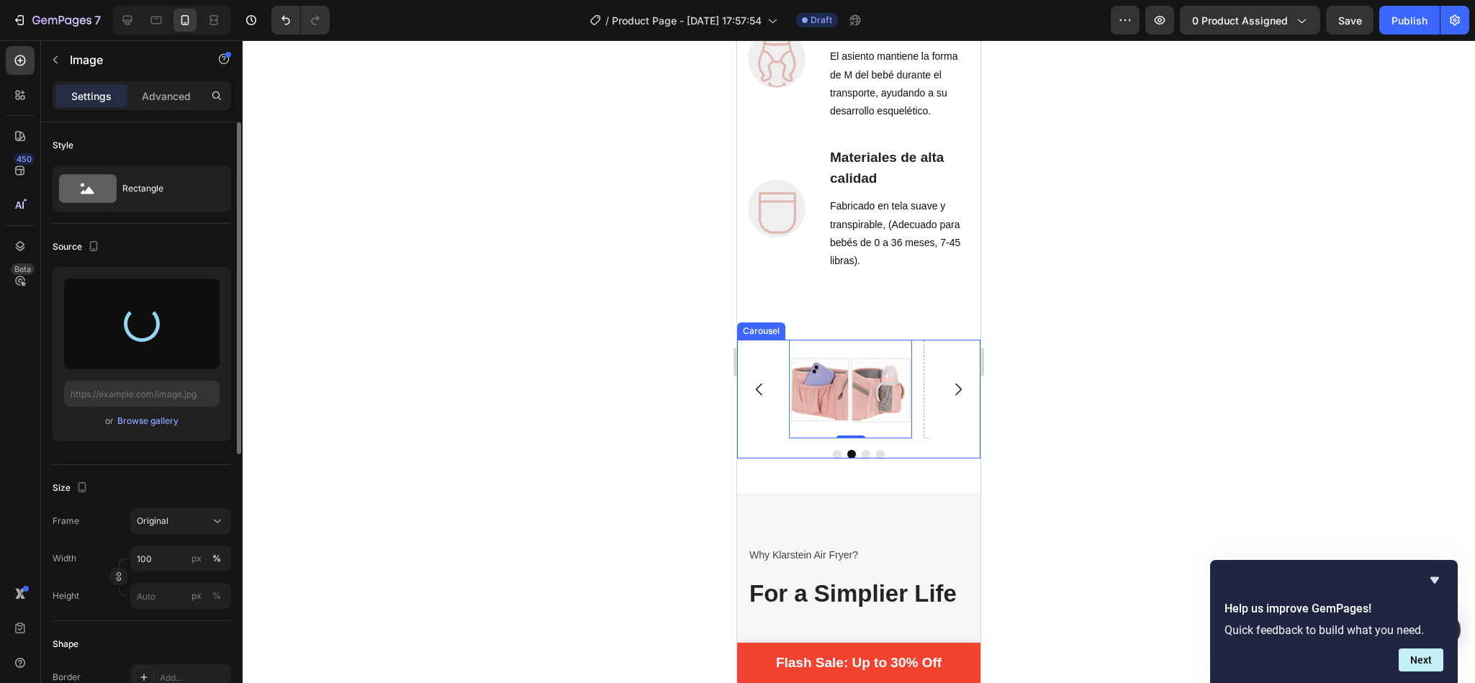
click at [762, 410] on button "Carousel Back Arrow" at bounding box center [759, 389] width 40 height 40
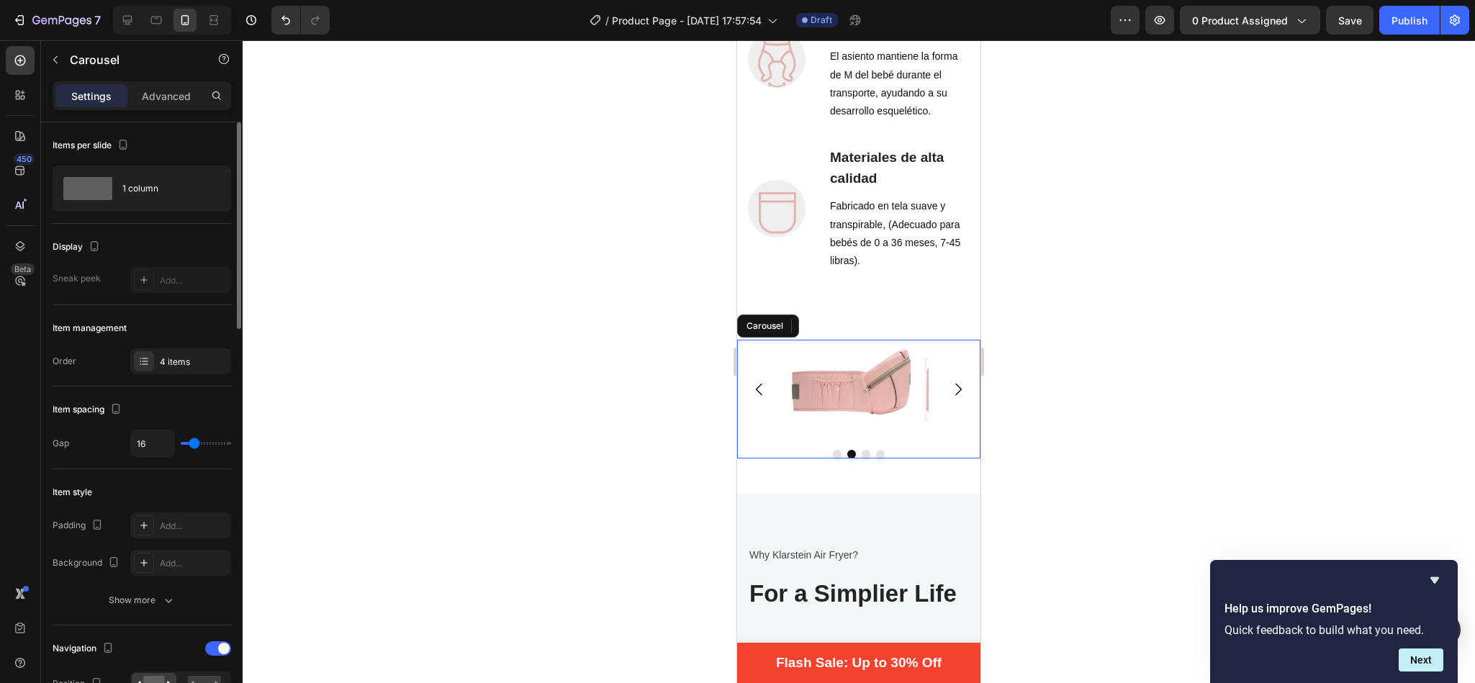
click at [762, 410] on button "Carousel Back Arrow" at bounding box center [759, 389] width 40 height 40
click at [950, 398] on icon "Carousel Next Arrow" at bounding box center [958, 389] width 17 height 17
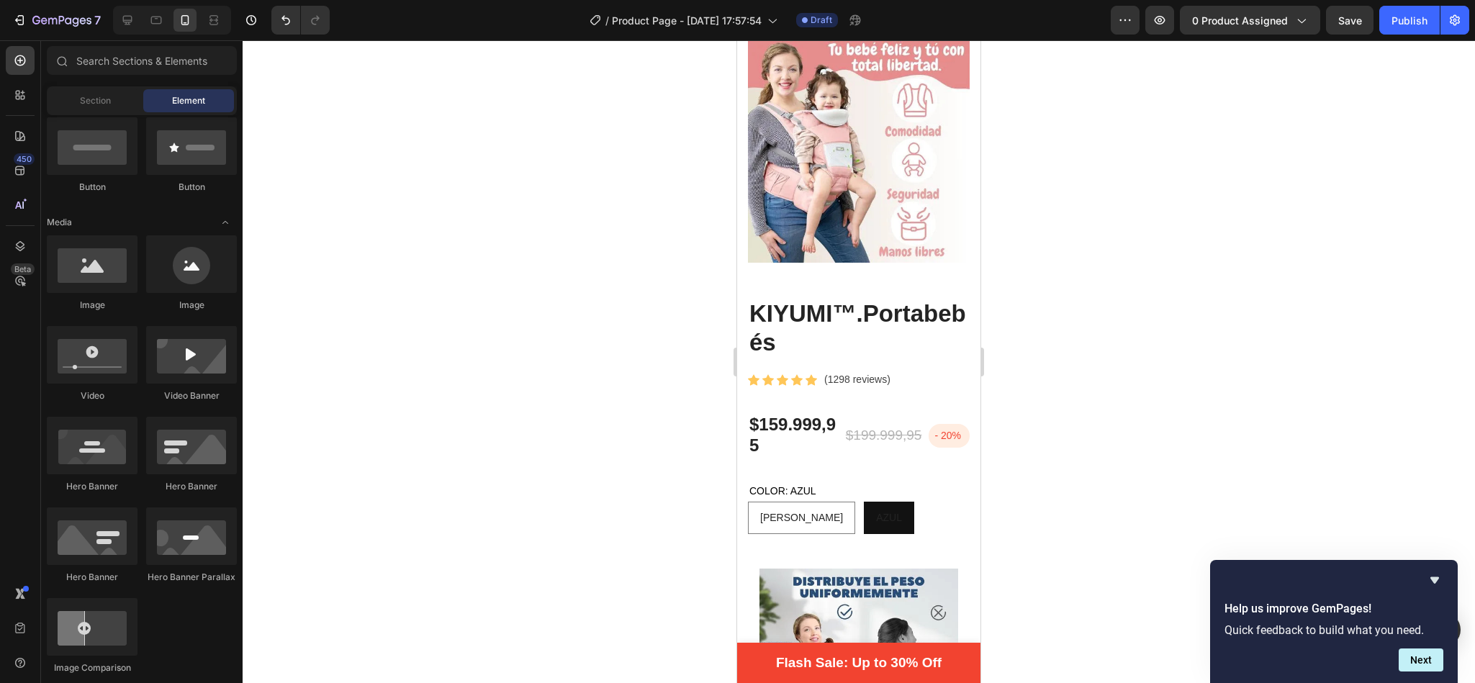
scroll to position [512, 0]
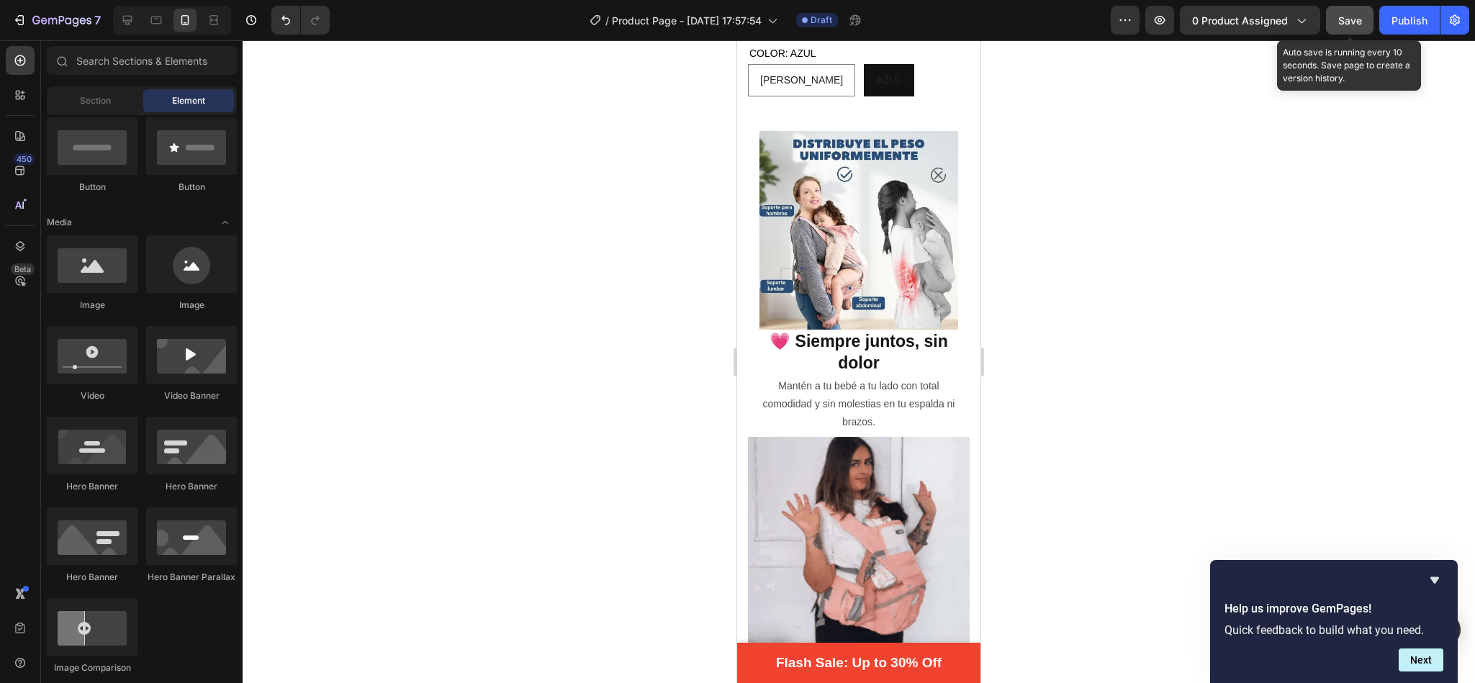
click at [1350, 19] on span "Save" at bounding box center [1350, 20] width 24 height 12
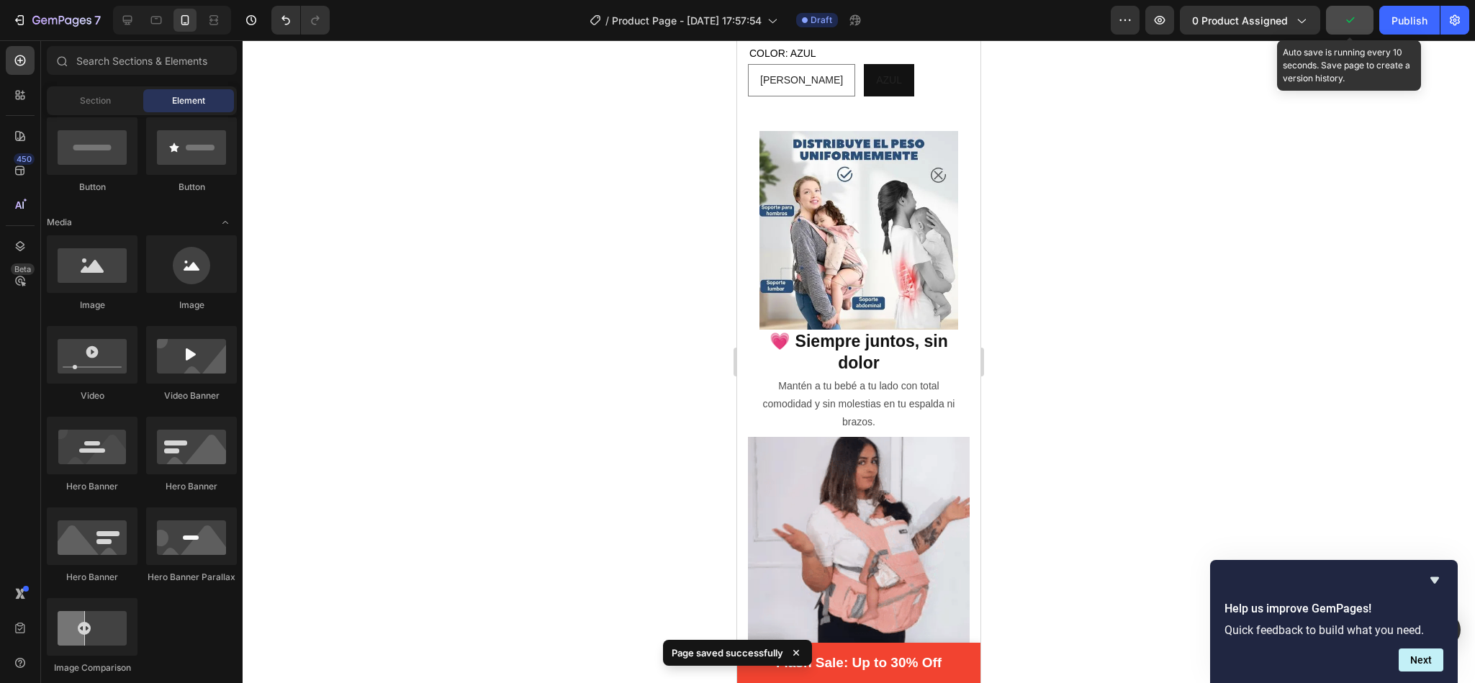
click at [1350, 19] on icon "button" at bounding box center [1350, 20] width 14 height 14
